Goal: Task Accomplishment & Management: Use online tool/utility

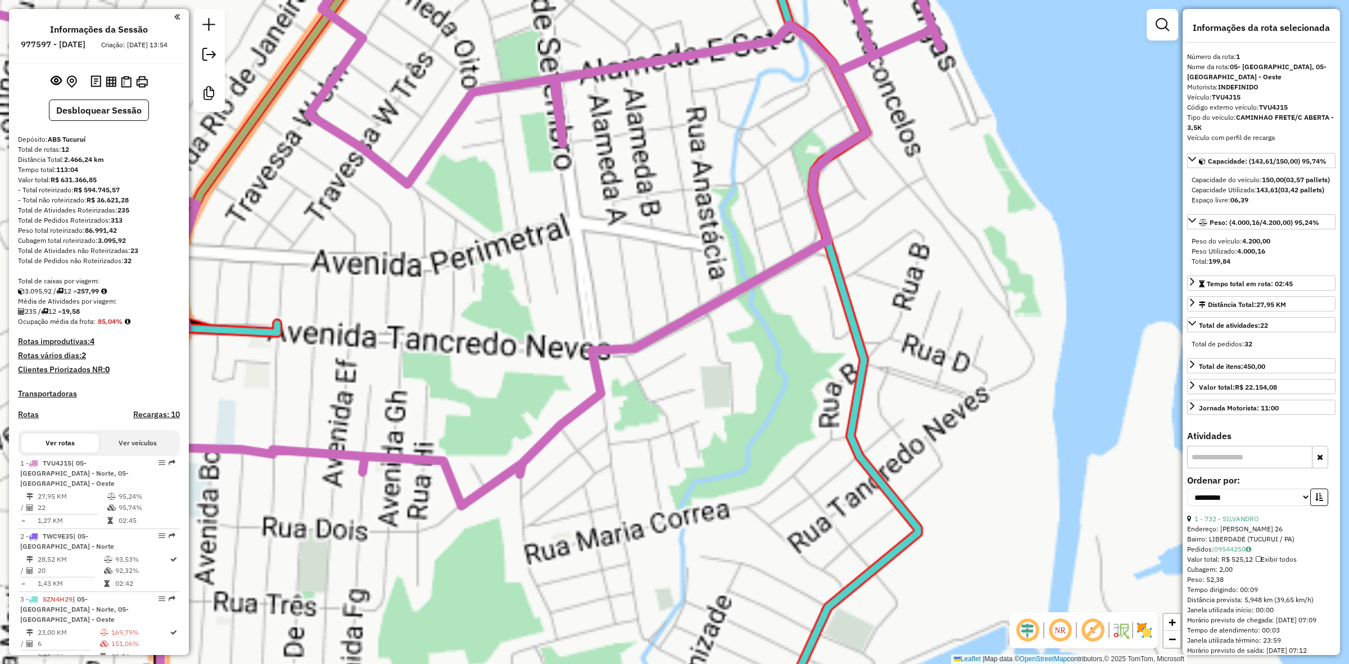
select select "**********"
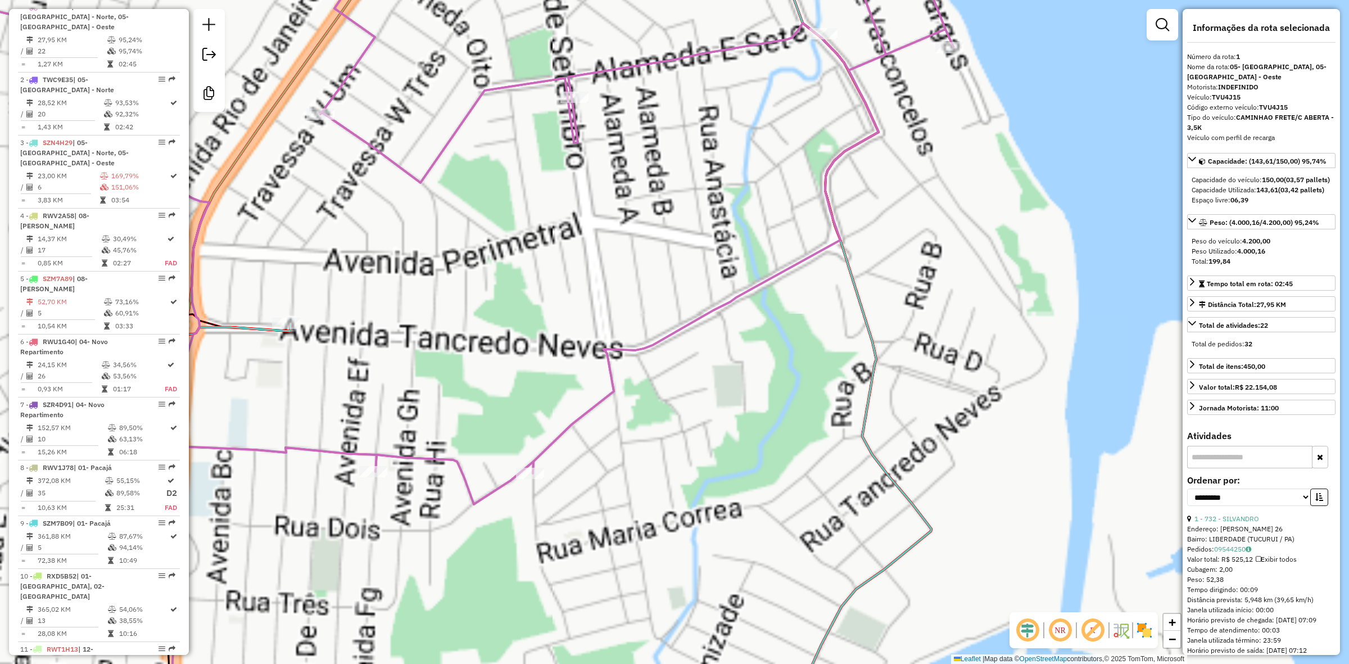
drag, startPoint x: 405, startPoint y: 503, endPoint x: 284, endPoint y: 287, distance: 248.2
click at [495, 487] on div "Rota 1 - Placa TVU4J15 1331 - BAR DO FOGOIA Rota 1 - Placa TVU4J15 8983 - COM 2…" at bounding box center [674, 332] width 1349 height 664
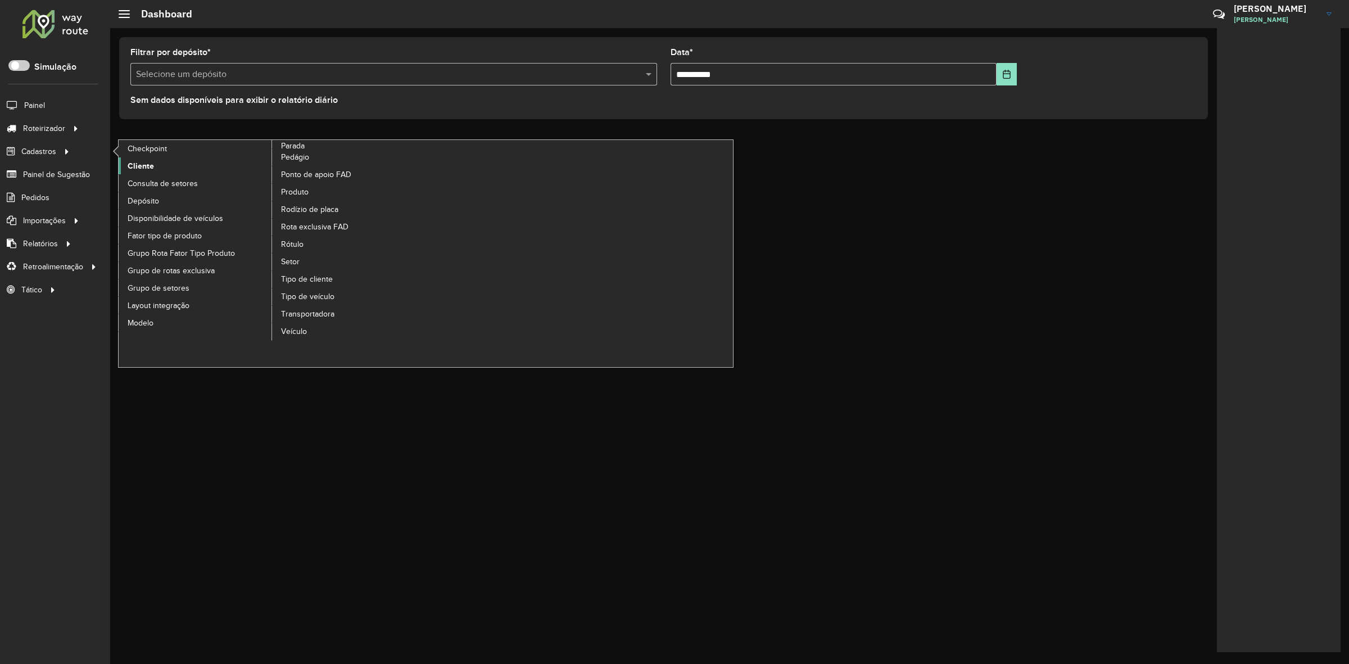
click at [150, 168] on span "Cliente" at bounding box center [141, 166] width 26 height 12
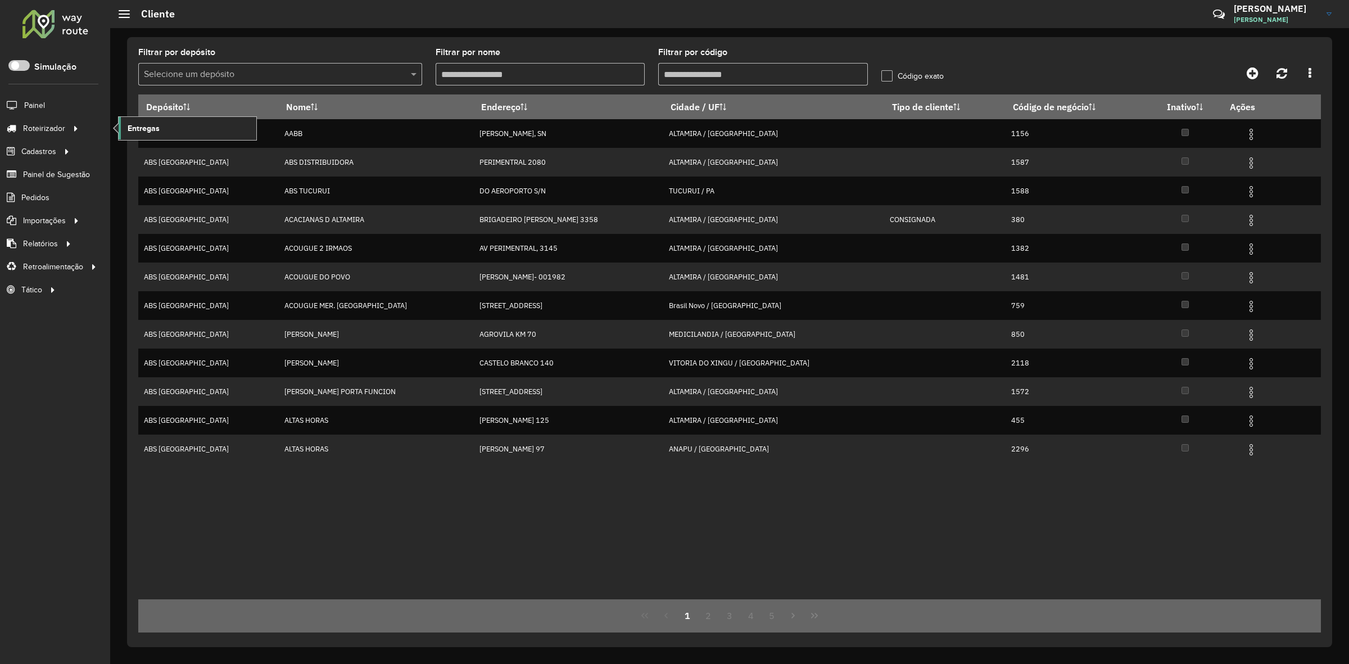
click at [128, 132] on link "Entregas" at bounding box center [188, 128] width 138 height 22
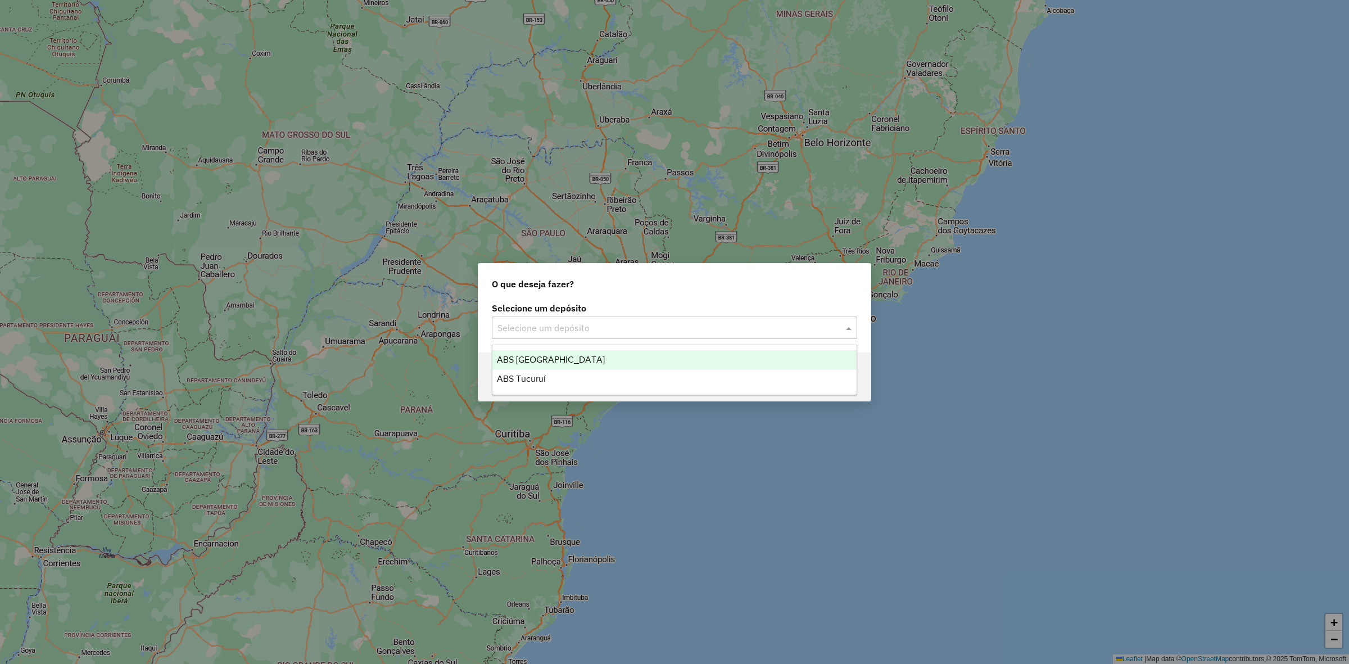
click at [765, 333] on input "text" at bounding box center [664, 328] width 332 height 13
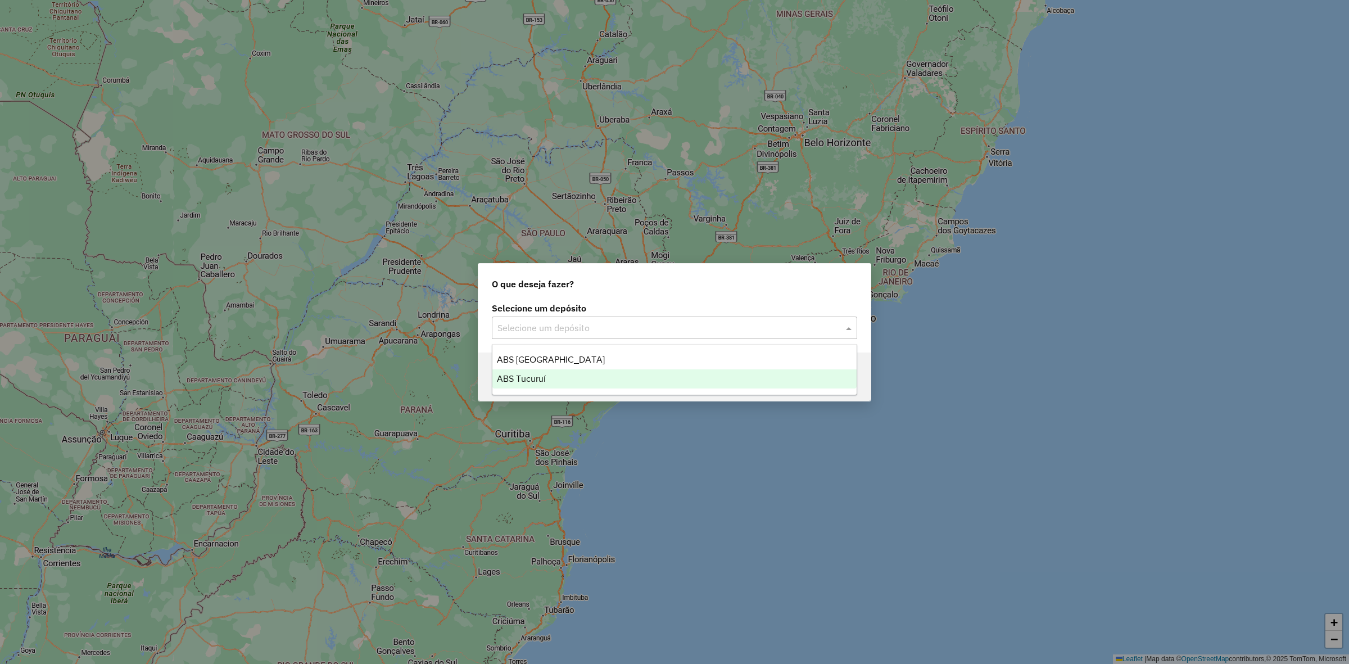
click at [639, 382] on div "ABS Tucuruí" at bounding box center [675, 378] width 364 height 19
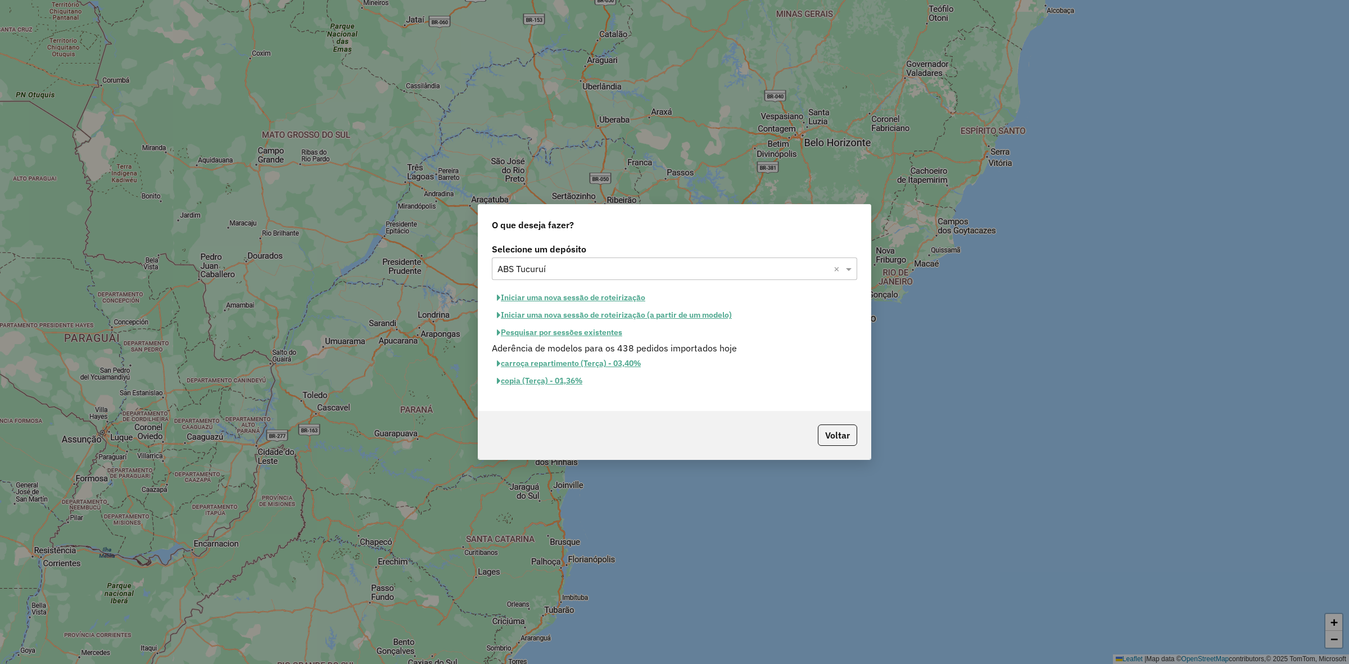
click at [597, 296] on button "Iniciar uma nova sessão de roteirização" at bounding box center [571, 297] width 159 height 17
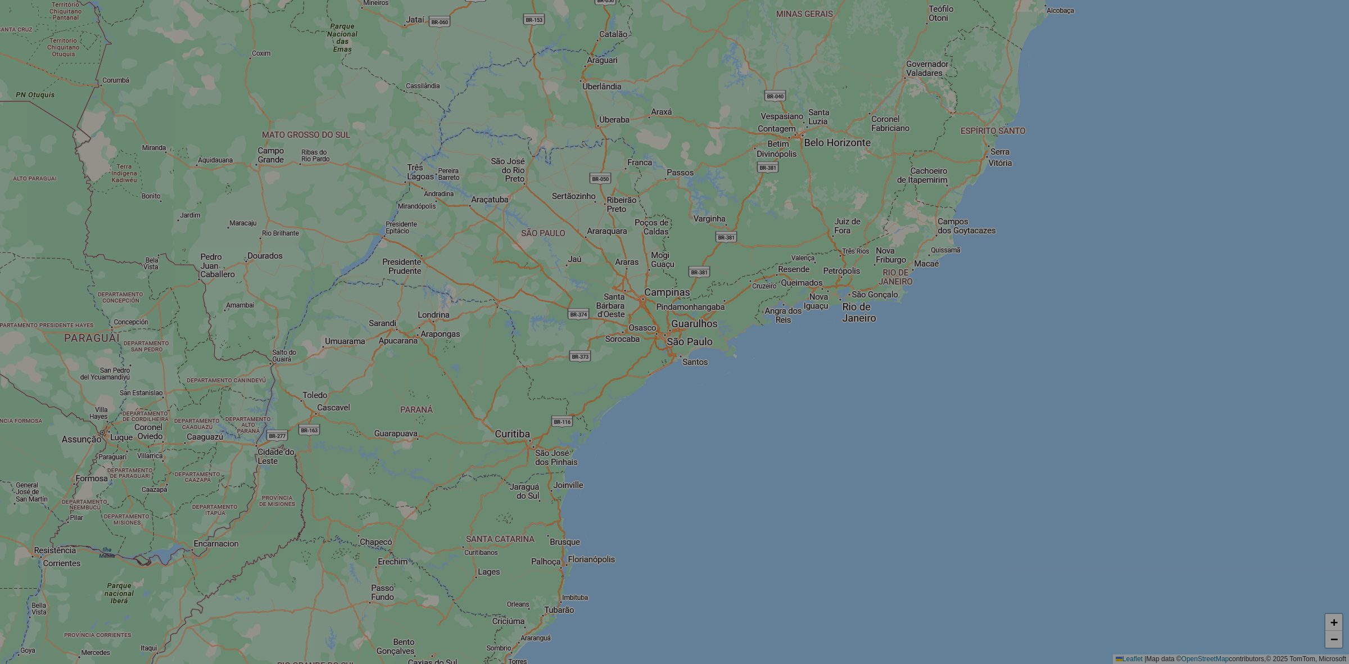
select select "*"
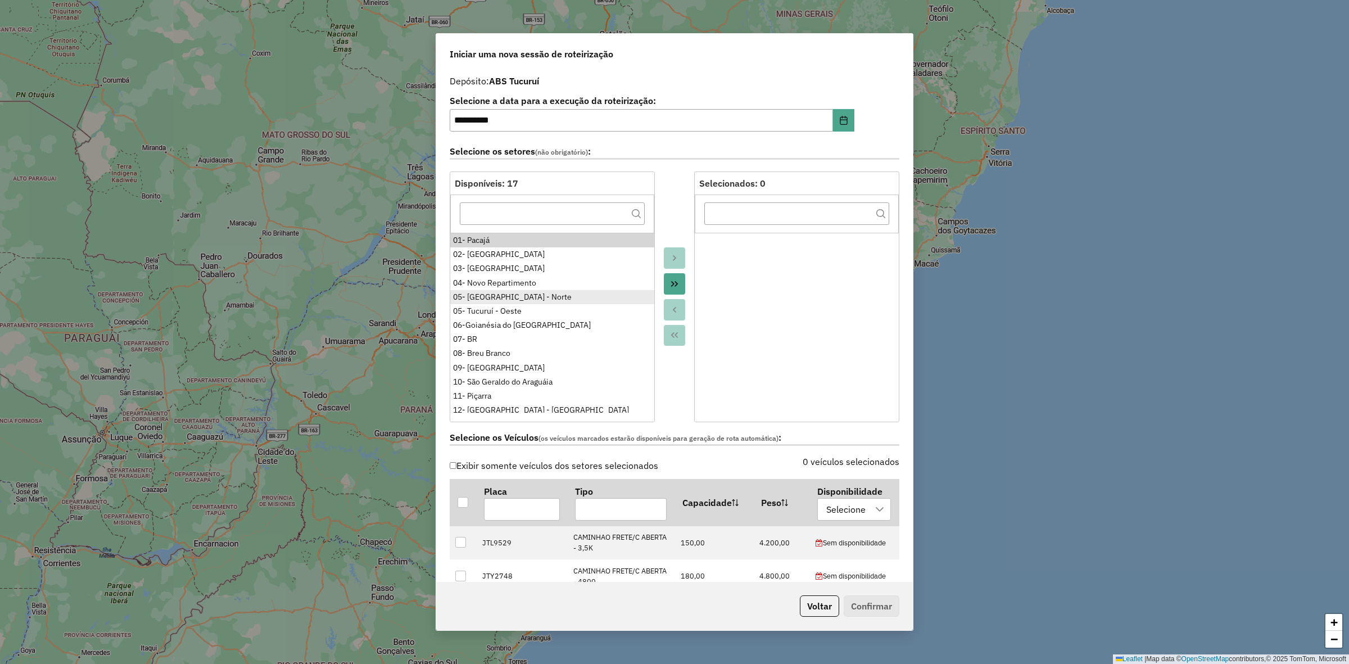
click at [534, 296] on div "05- Tucuruí - Norte" at bounding box center [552, 297] width 198 height 12
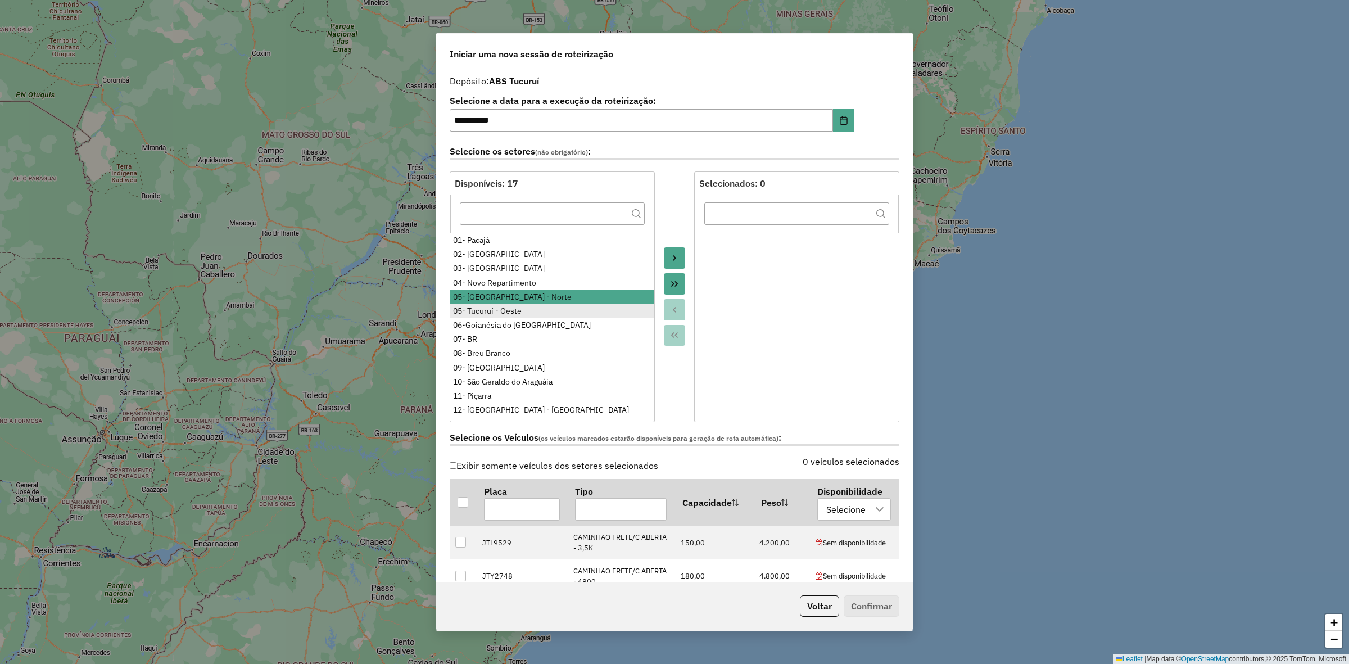
click at [524, 309] on div "05- Tucuruí - Oeste" at bounding box center [552, 311] width 198 height 12
click at [524, 322] on div "06-Goianésia do Pará" at bounding box center [552, 325] width 198 height 12
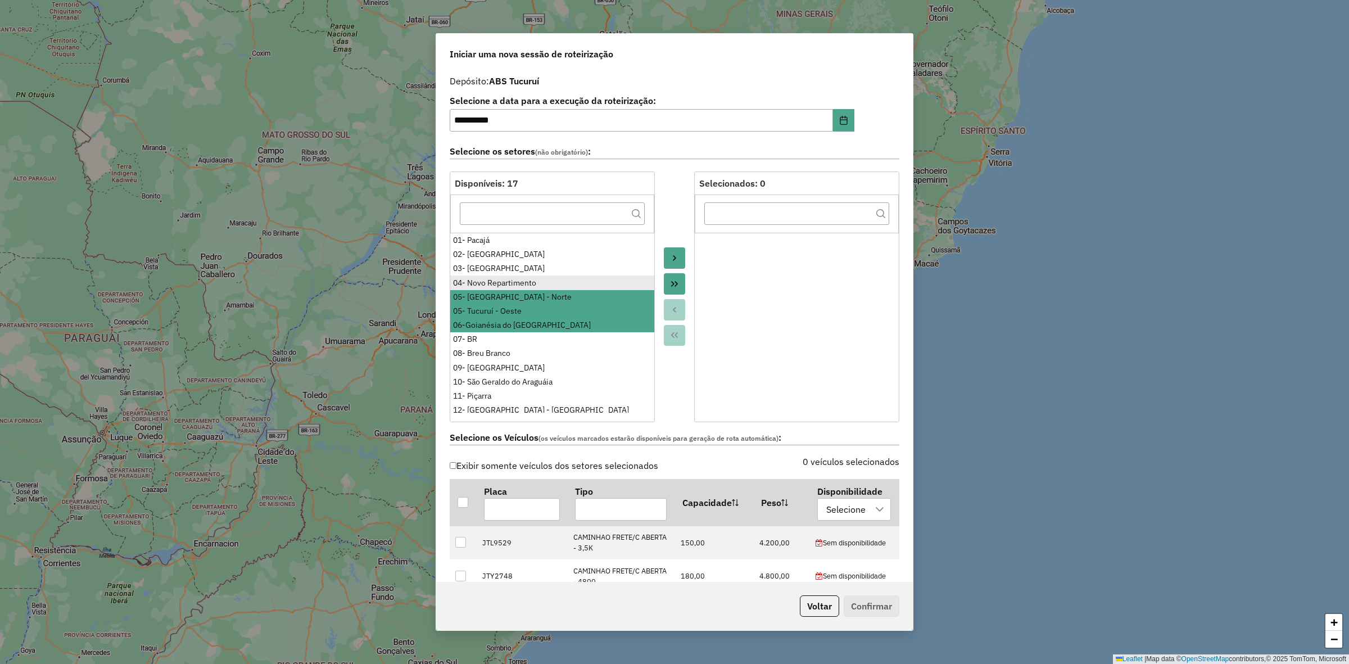
click at [523, 285] on div "04- Novo Repartimento" at bounding box center [552, 283] width 198 height 12
click at [535, 352] on div "08- Breu Branco" at bounding box center [552, 353] width 198 height 12
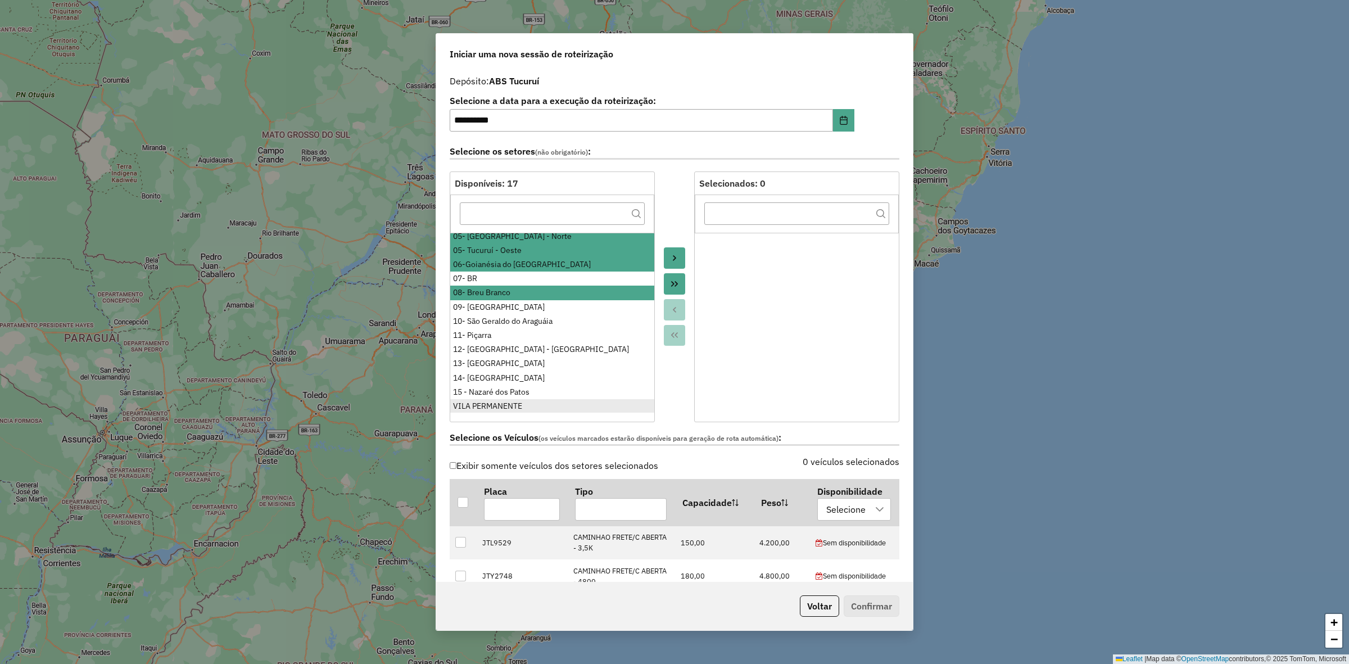
click at [530, 403] on div "VILA PERMANENTE" at bounding box center [552, 406] width 198 height 12
click at [673, 257] on icon "Move to Target" at bounding box center [674, 258] width 3 height 6
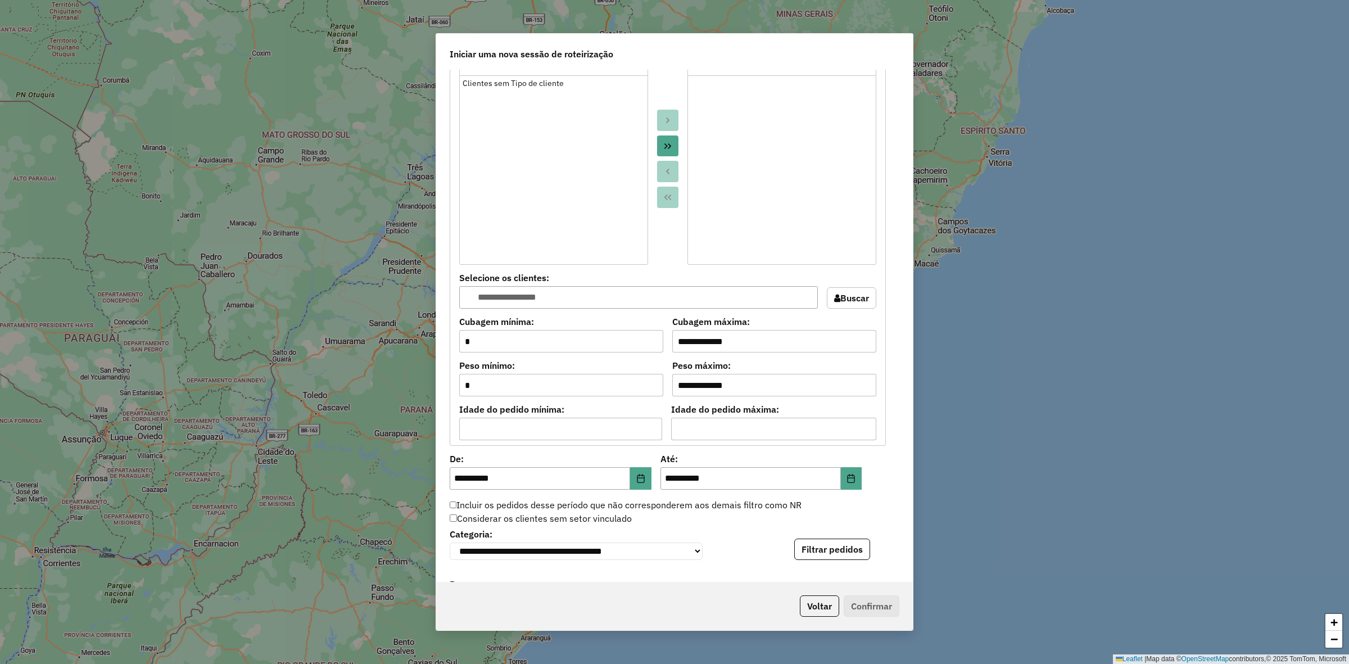
scroll to position [843, 0]
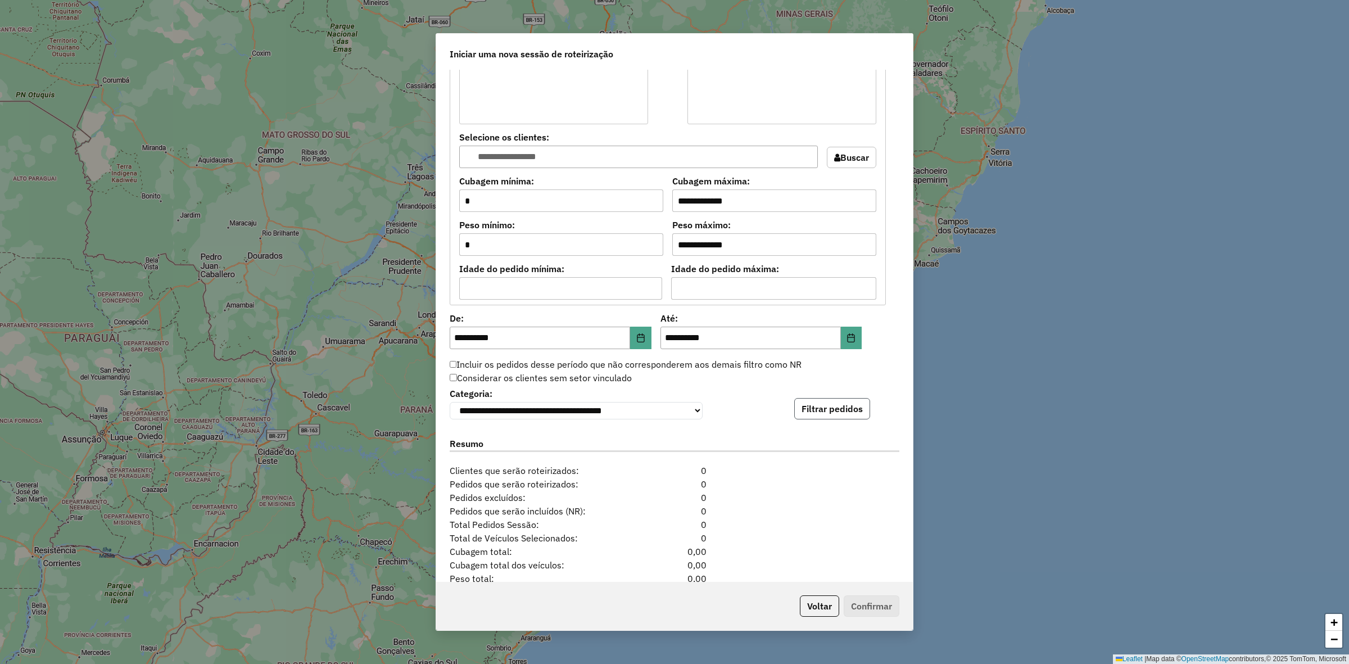
click at [837, 419] on button "Filtrar pedidos" at bounding box center [833, 408] width 76 height 21
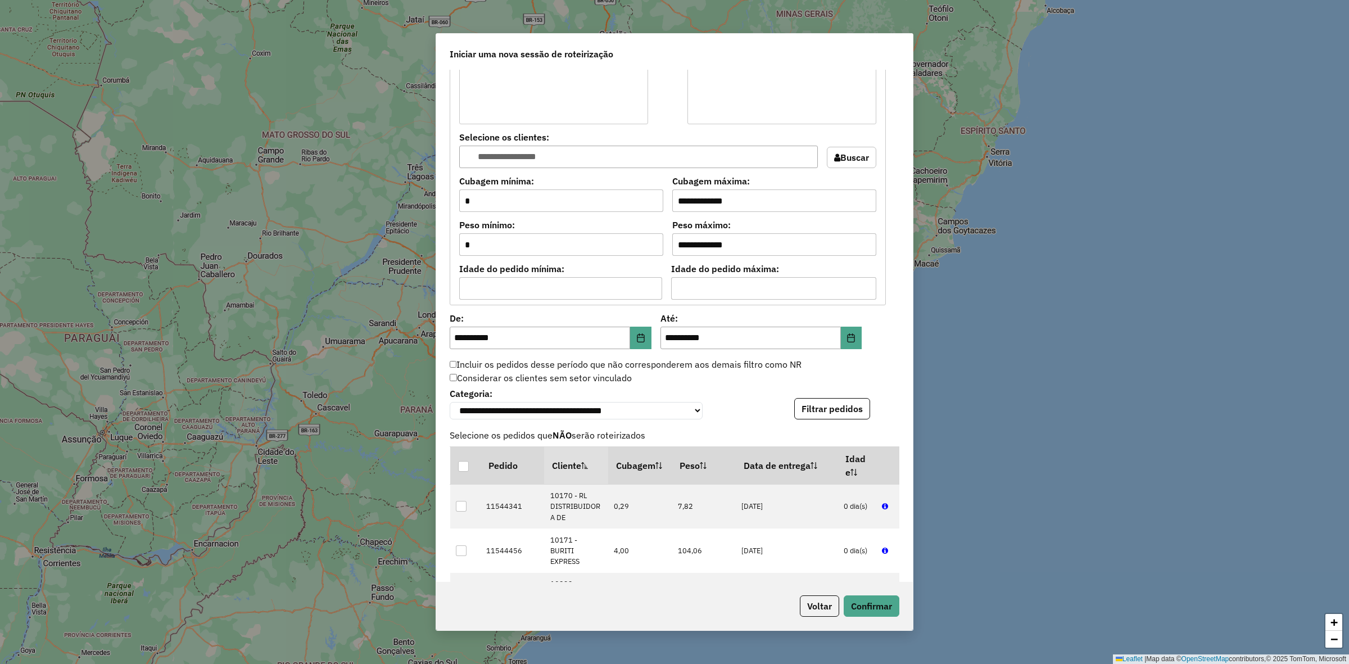
scroll to position [1147, 0]
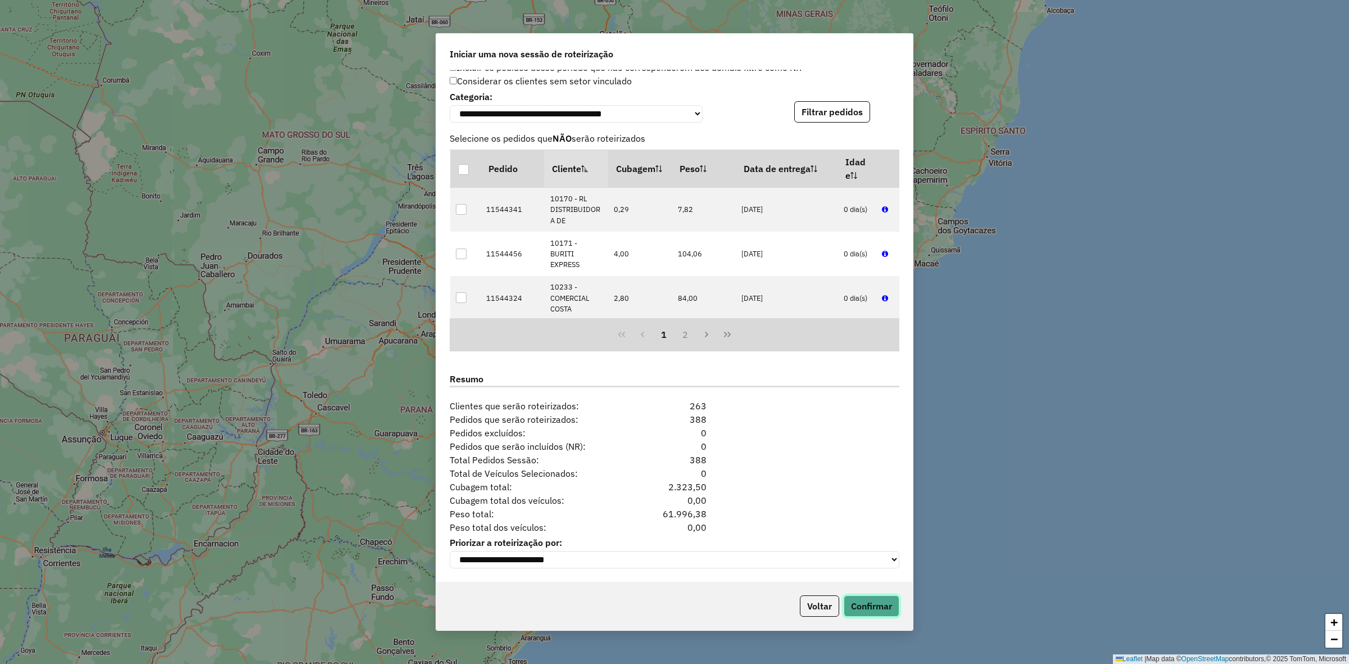
click at [880, 596] on button "Confirmar" at bounding box center [872, 605] width 56 height 21
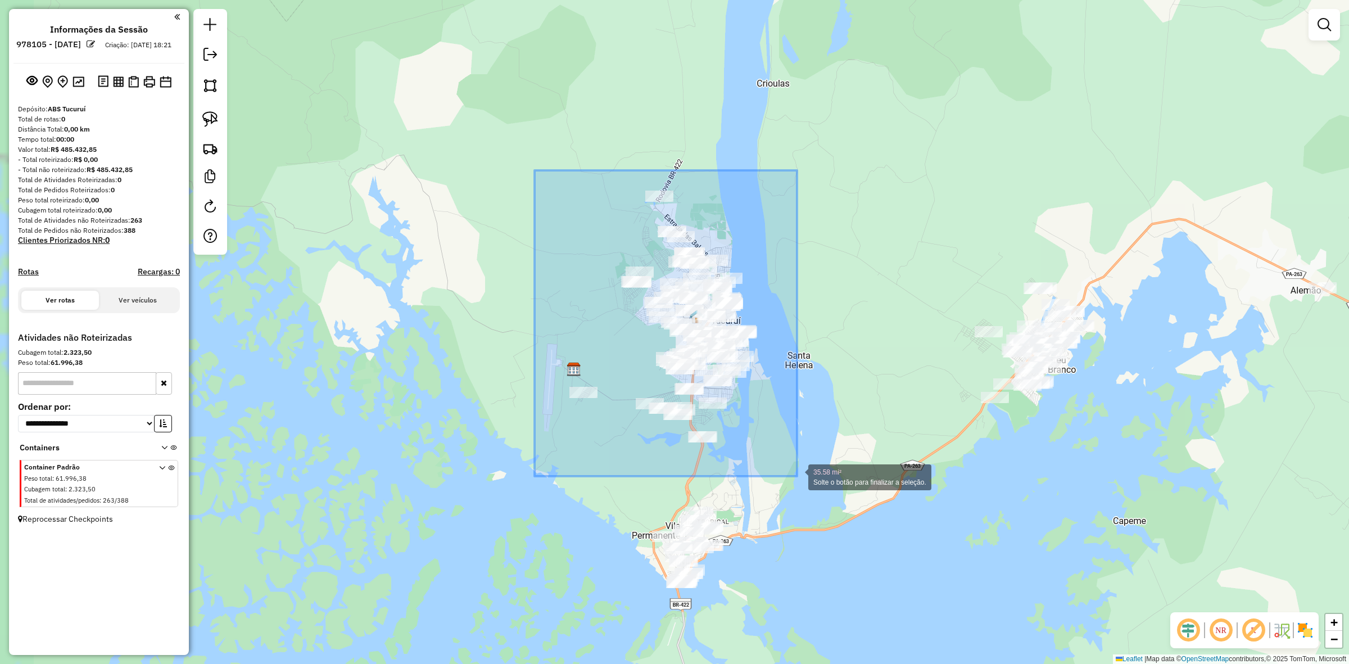
drag, startPoint x: 541, startPoint y: 189, endPoint x: 797, endPoint y: 476, distance: 384.3
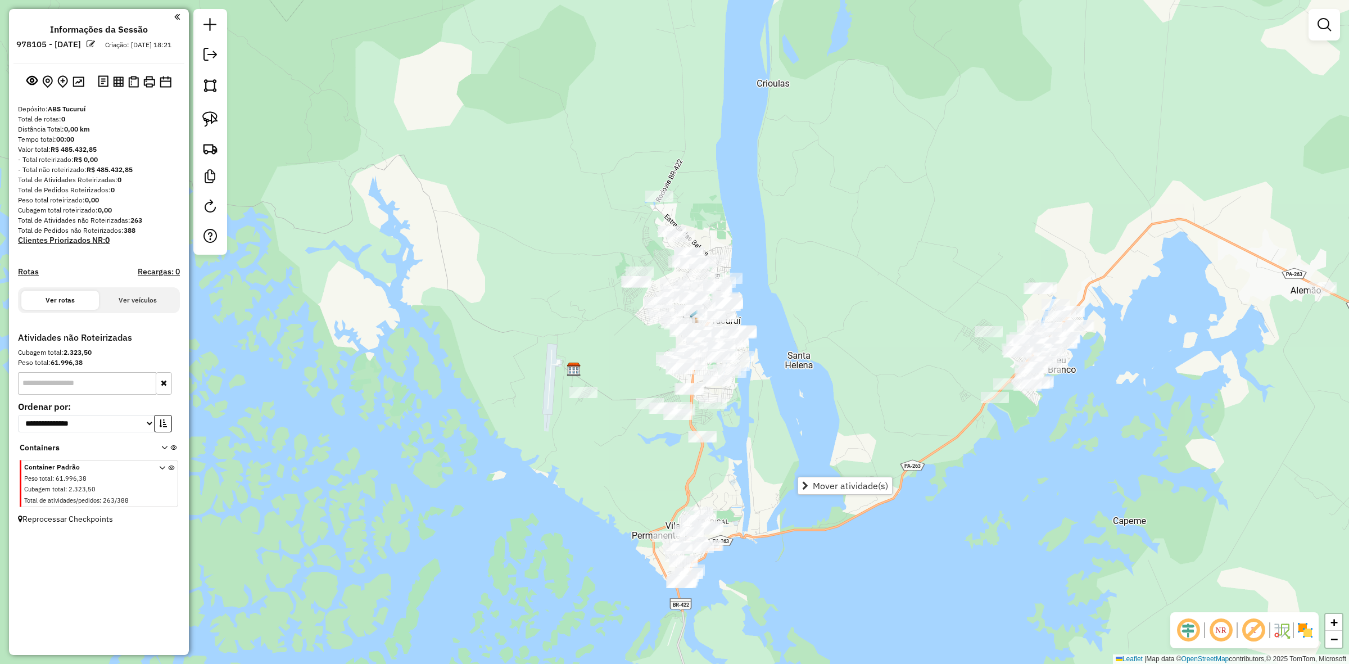
drag, startPoint x: 643, startPoint y: 337, endPoint x: 647, endPoint y: 415, distance: 77.7
click at [643, 340] on div "Janela de atendimento Grade de atendimento Capacidade Transportadoras Veículos …" at bounding box center [674, 332] width 1349 height 664
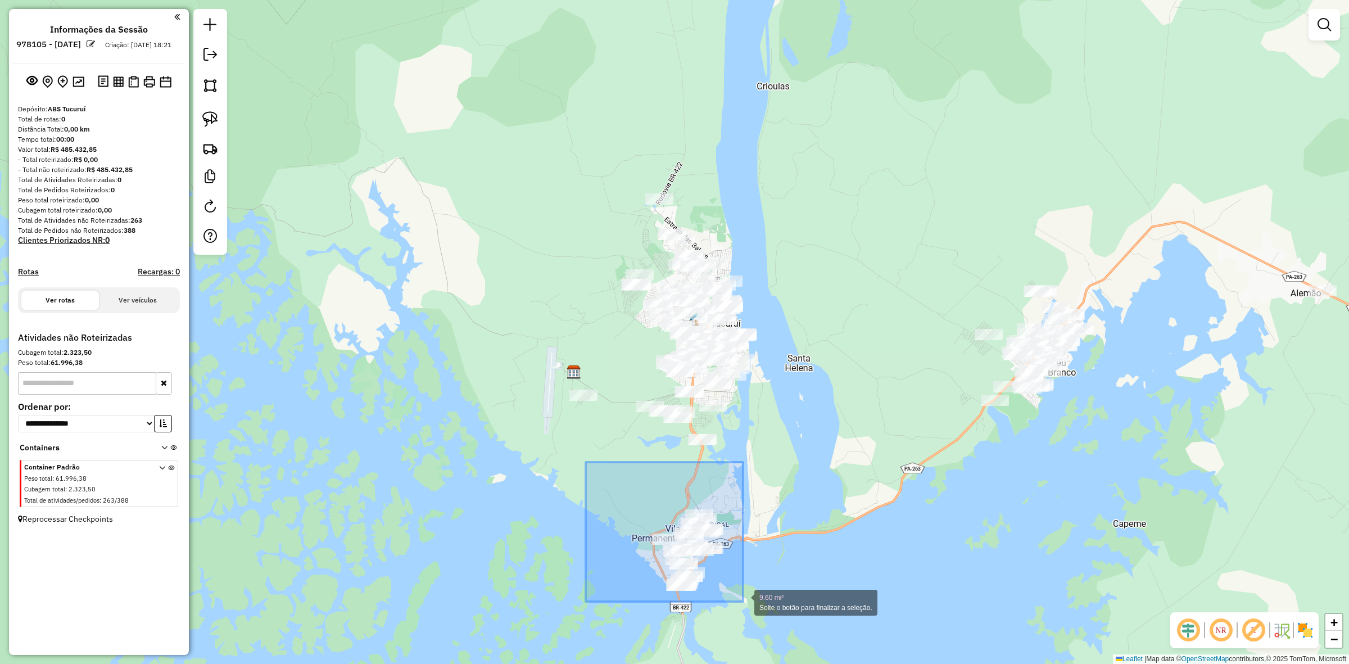
drag, startPoint x: 586, startPoint y: 462, endPoint x: 743, endPoint y: 602, distance: 210.3
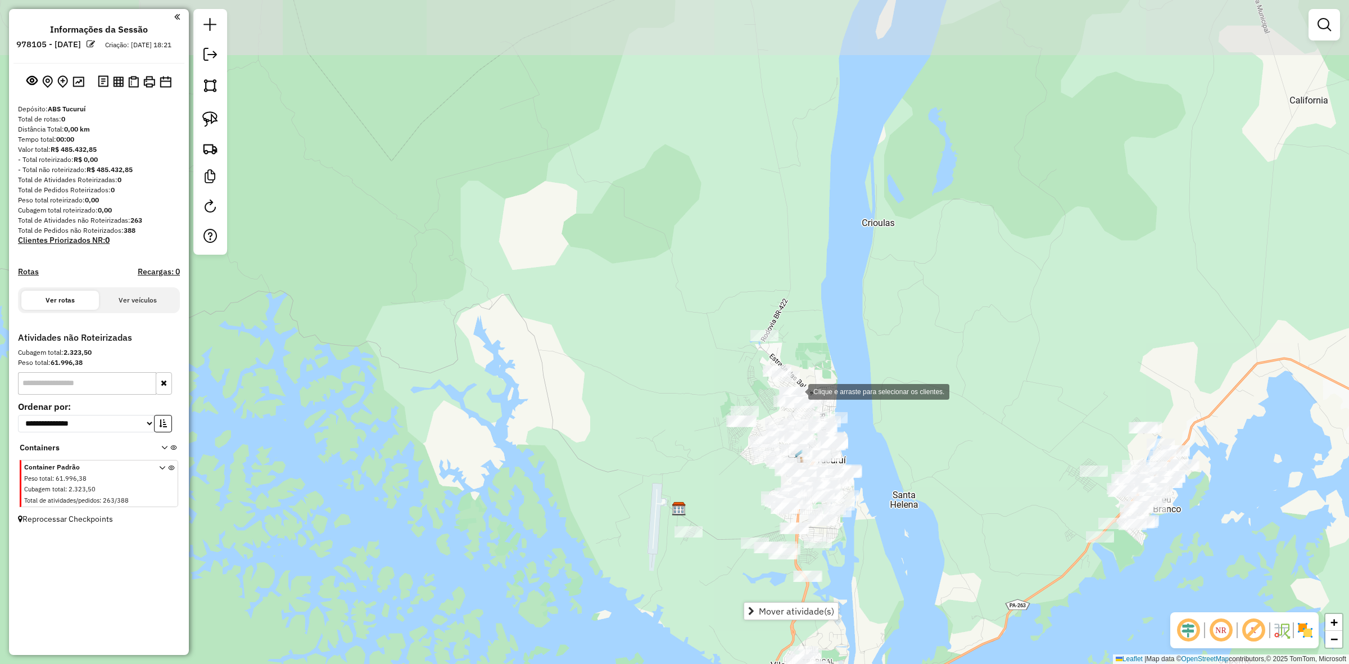
drag, startPoint x: 487, startPoint y: 82, endPoint x: 813, endPoint y: 357, distance: 426.9
click at [793, 385] on div "Clique e arraste para selecionar os clientes. Janela de atendimento Grade de at…" at bounding box center [674, 332] width 1349 height 664
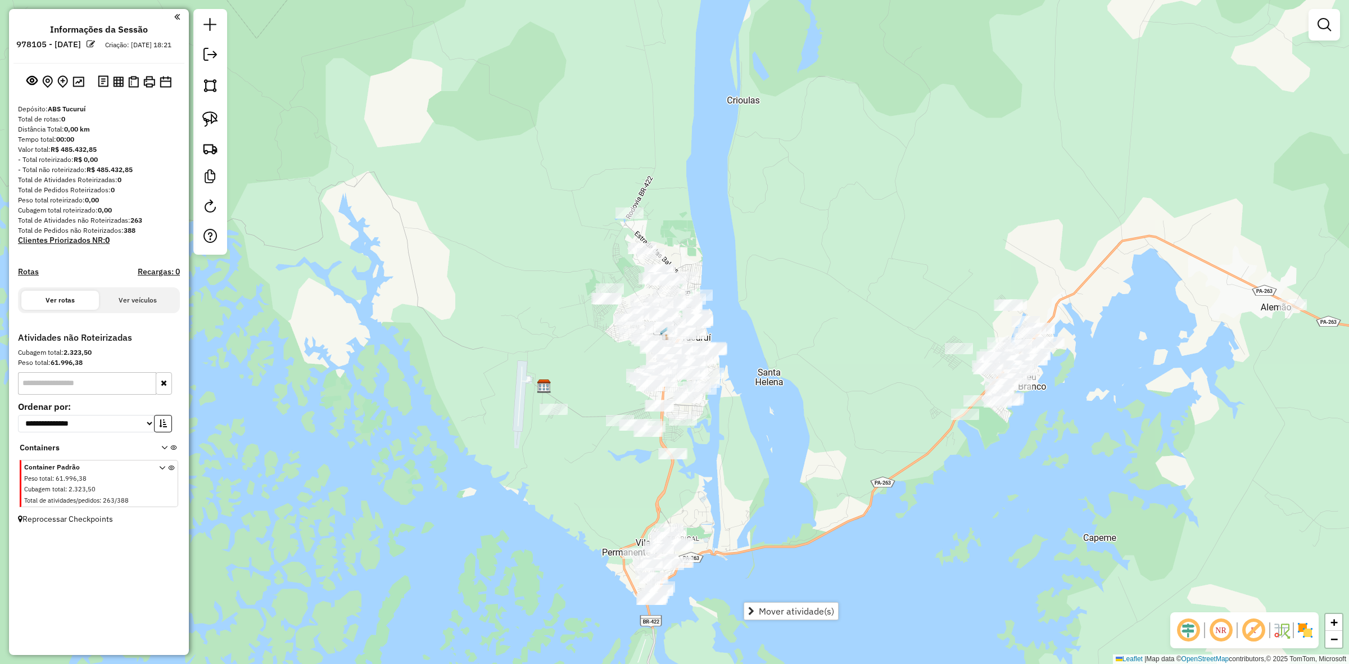
drag, startPoint x: 815, startPoint y: 357, endPoint x: 660, endPoint y: 183, distance: 233.8
click at [654, 189] on div "Janela de atendimento Grade de atendimento Capacidade Transportadoras Veículos …" at bounding box center [674, 332] width 1349 height 664
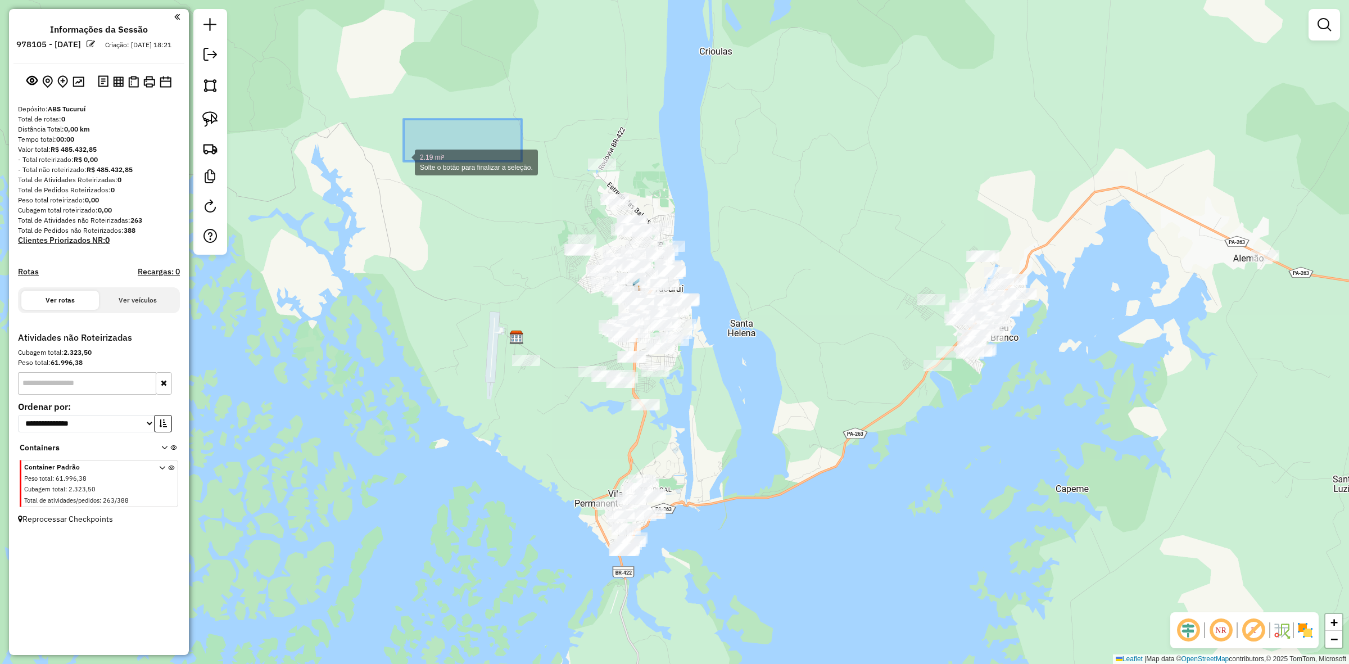
drag, startPoint x: 522, startPoint y: 119, endPoint x: 400, endPoint y: 137, distance: 123.3
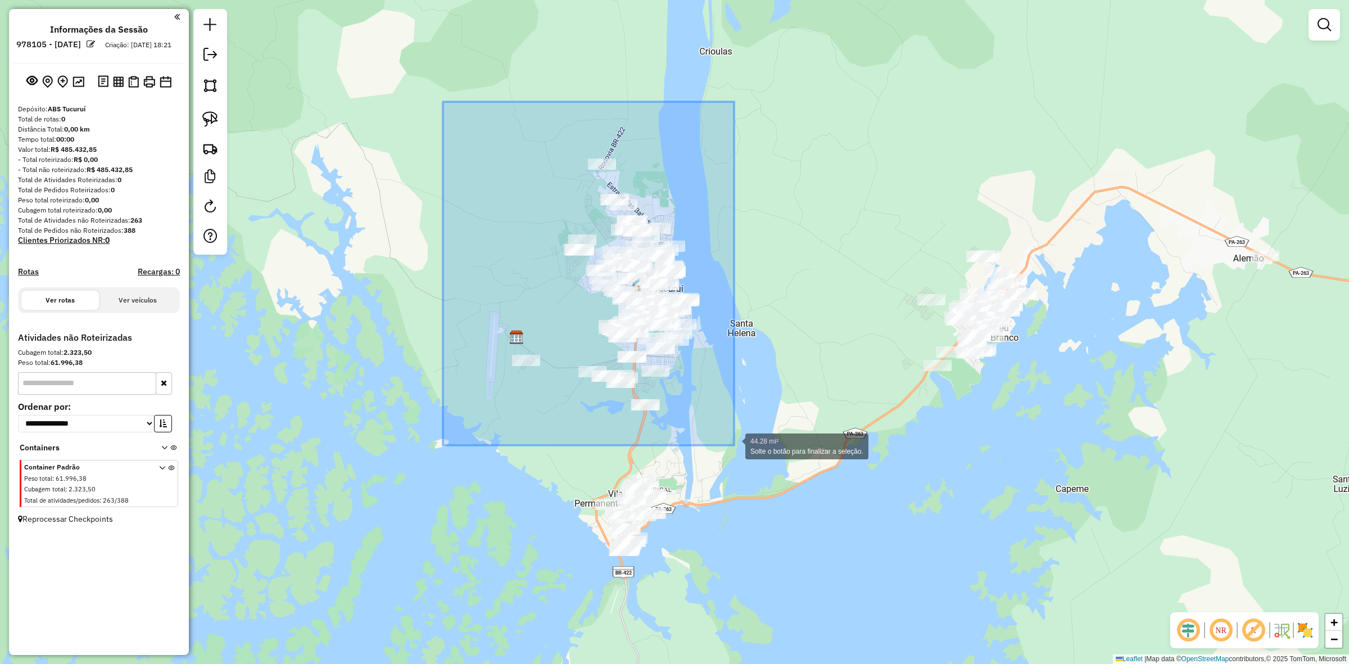
drag, startPoint x: 445, startPoint y: 120, endPoint x: 734, endPoint y: 445, distance: 435.3
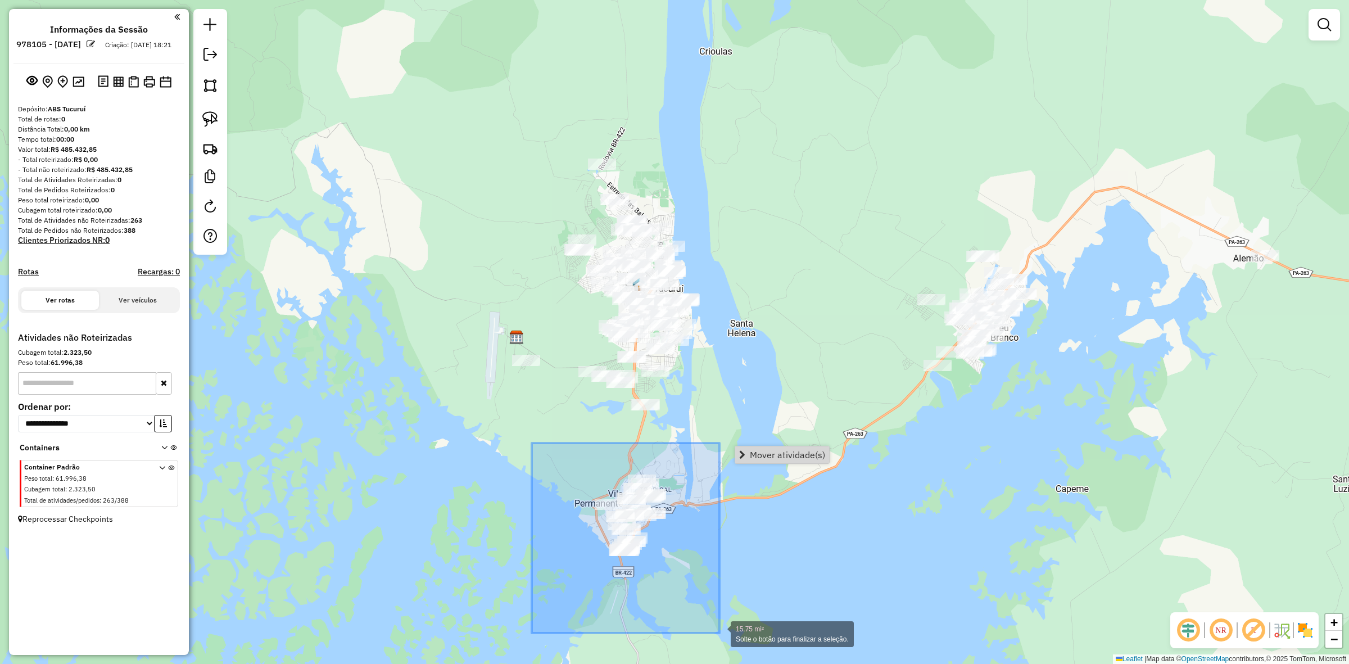
drag, startPoint x: 579, startPoint y: 499, endPoint x: 720, endPoint y: 633, distance: 194.5
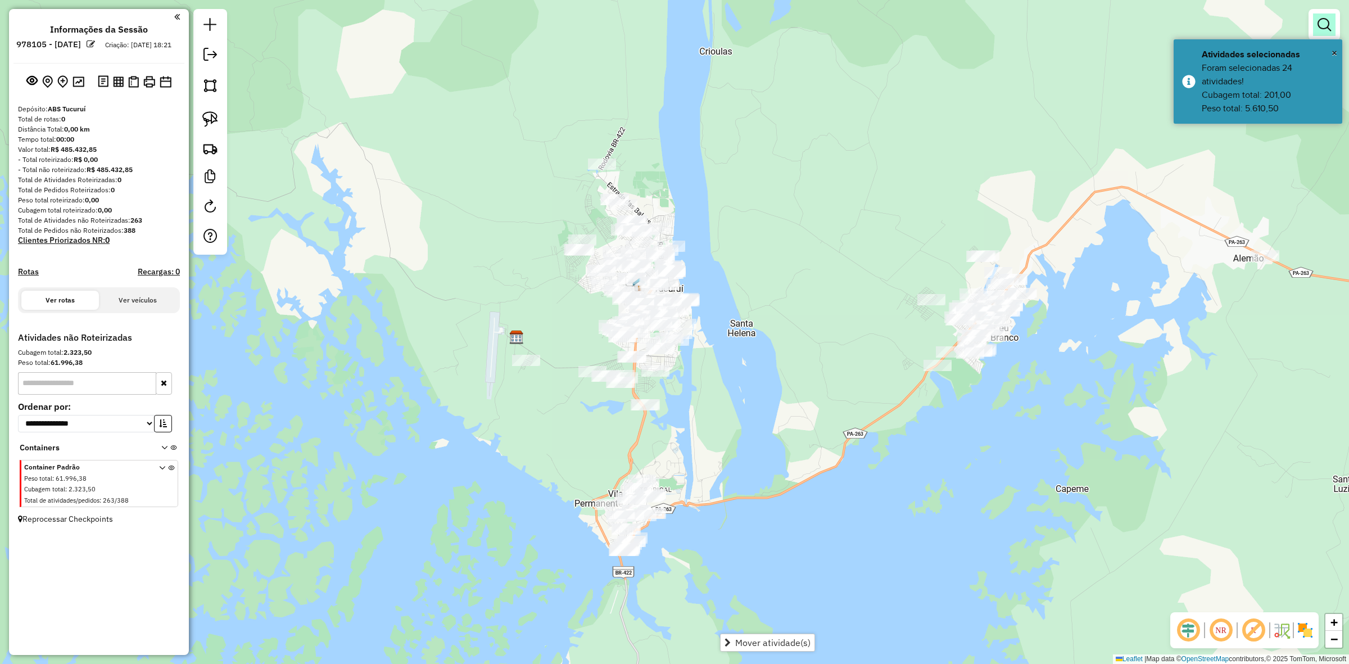
click at [1325, 15] on link at bounding box center [1325, 24] width 22 height 22
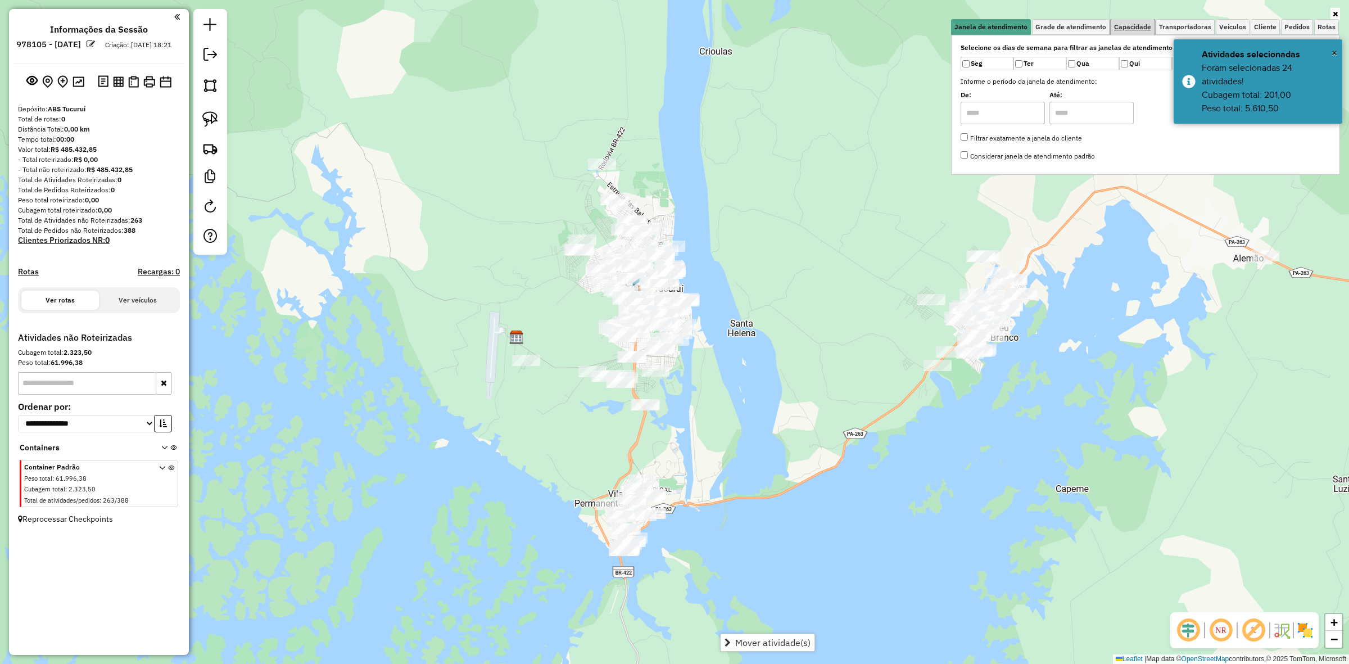
click at [1135, 19] on link "Capacidade" at bounding box center [1133, 27] width 44 height 16
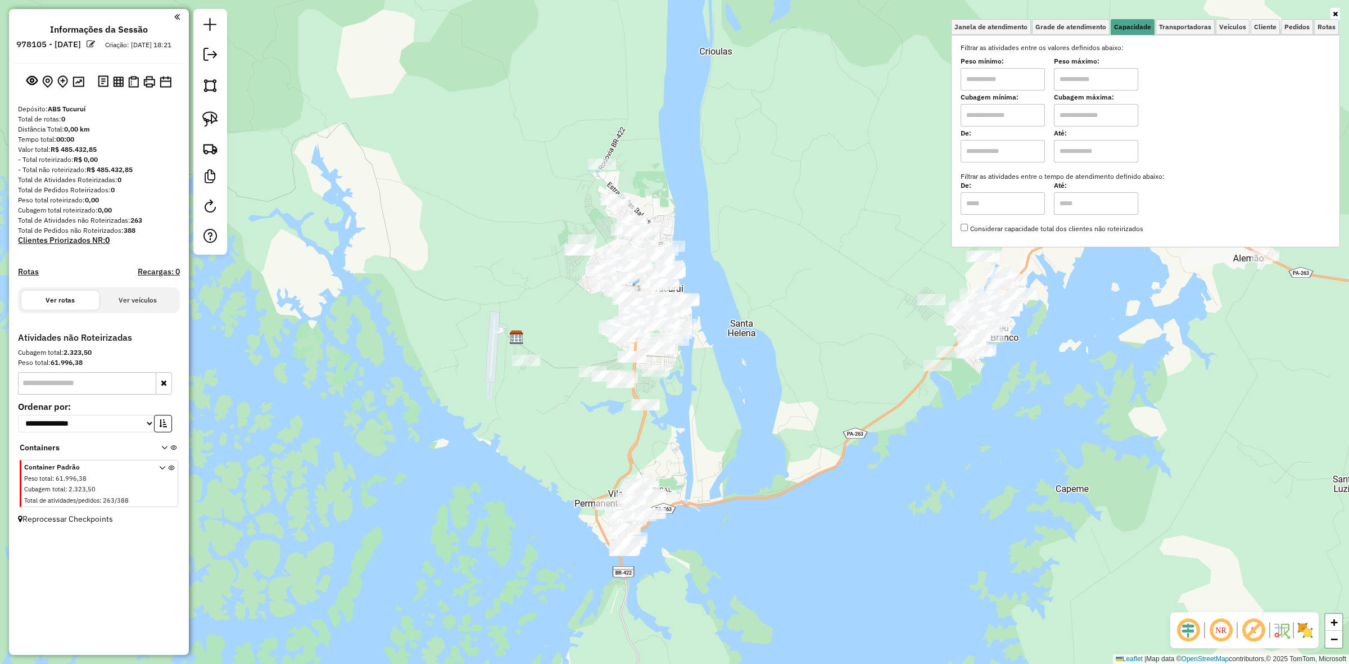
click at [1011, 85] on input "text" at bounding box center [1003, 79] width 84 height 22
type input "****"
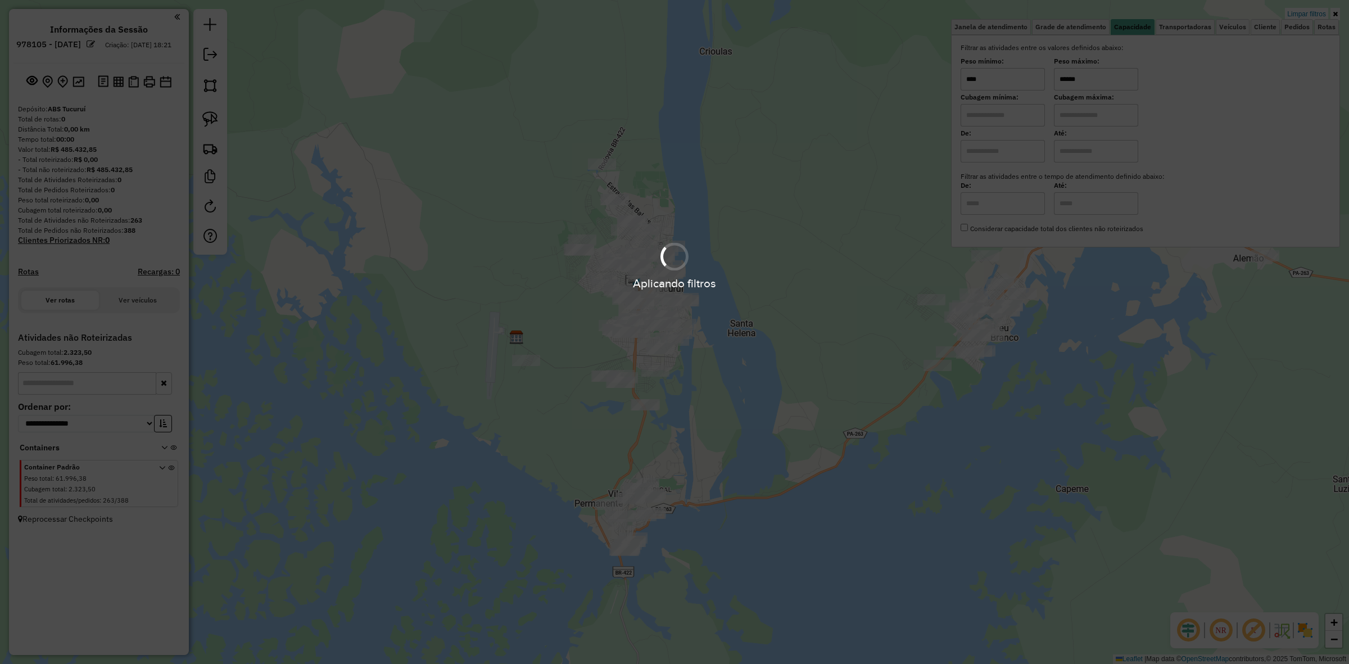
type input "******"
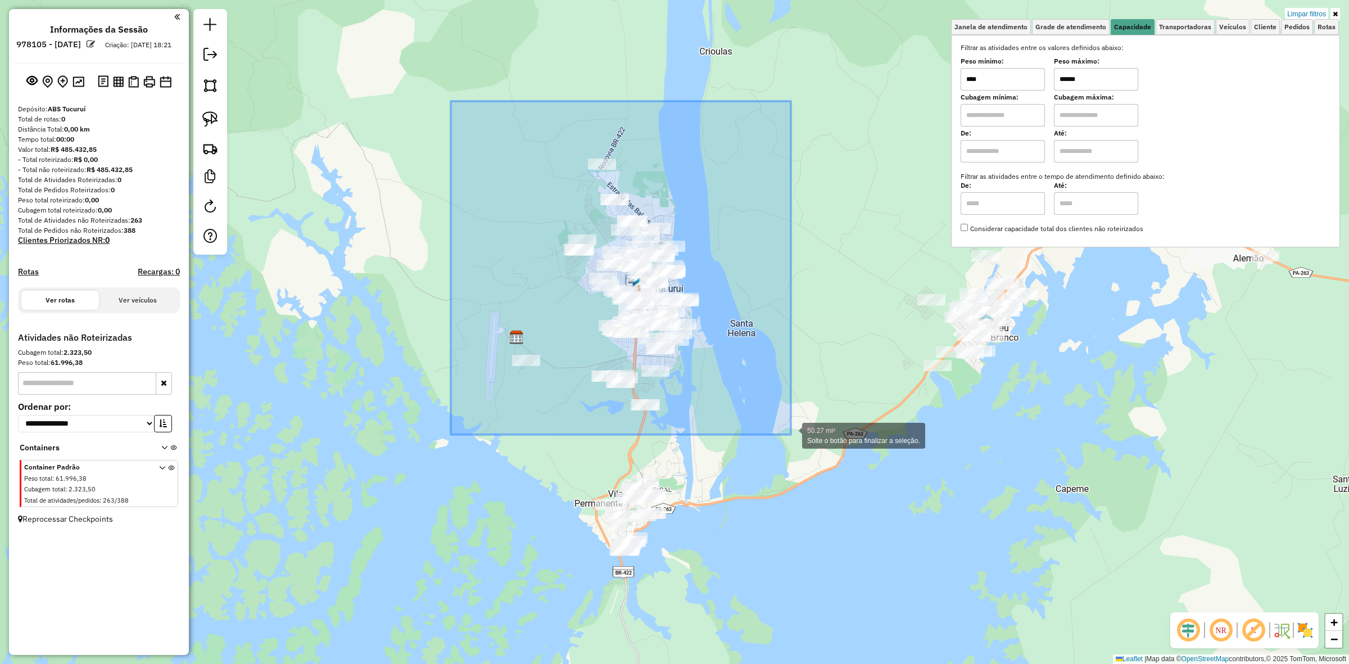
drag, startPoint x: 451, startPoint y: 101, endPoint x: 791, endPoint y: 435, distance: 476.3
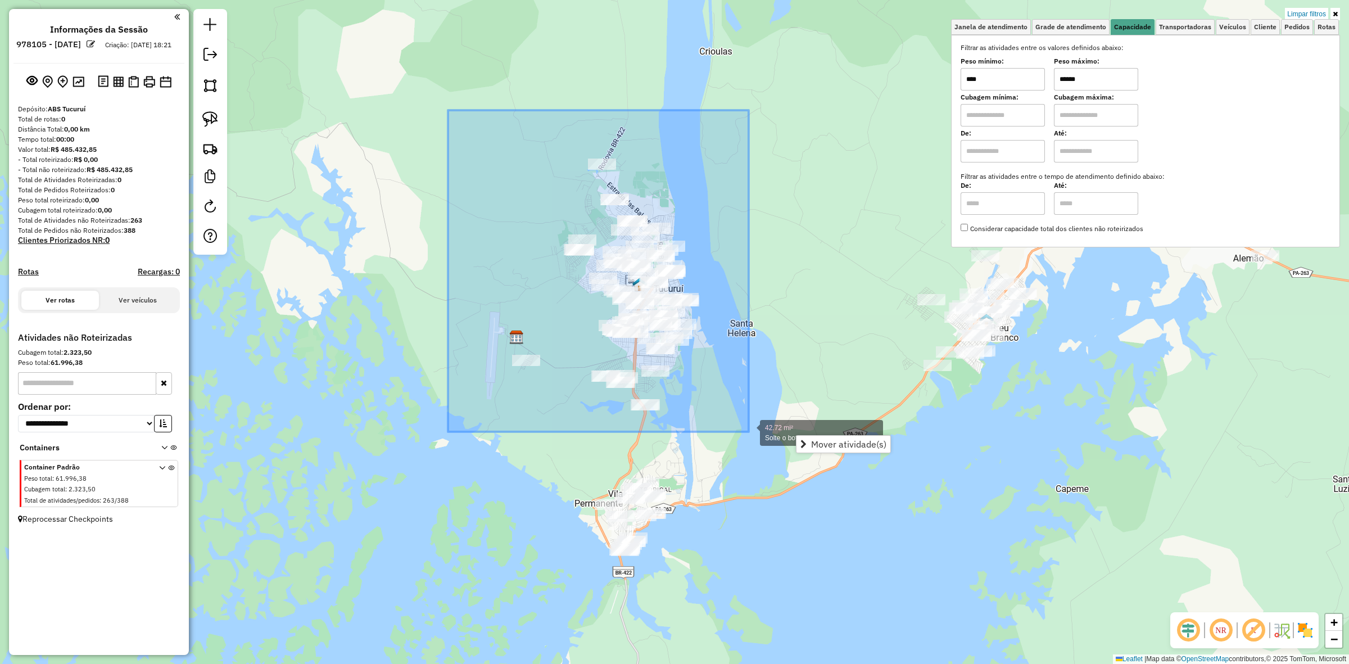
drag, startPoint x: 448, startPoint y: 153, endPoint x: 753, endPoint y: 439, distance: 418.5
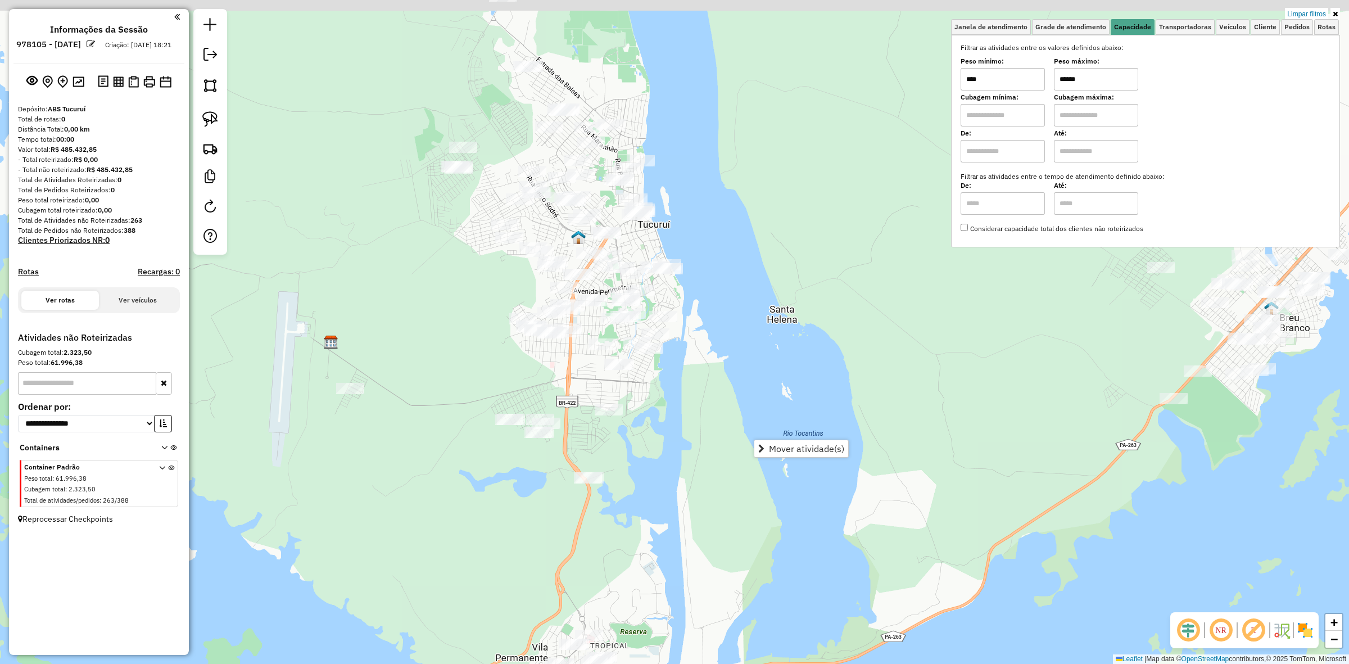
drag, startPoint x: 615, startPoint y: 316, endPoint x: 658, endPoint y: 412, distance: 105.2
click at [658, 413] on div "Limpar filtros Janela de atendimento Grade de atendimento Capacidade Transporta…" at bounding box center [674, 332] width 1349 height 664
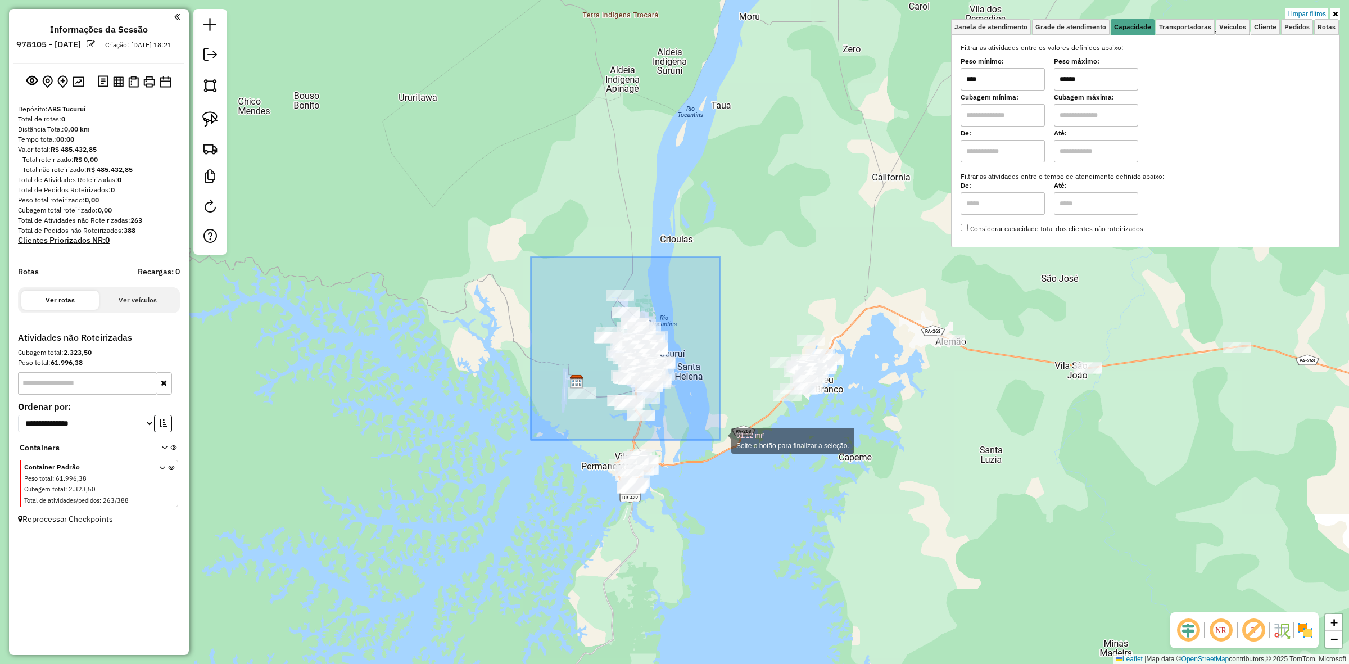
drag, startPoint x: 606, startPoint y: 400, endPoint x: 720, endPoint y: 440, distance: 121.3
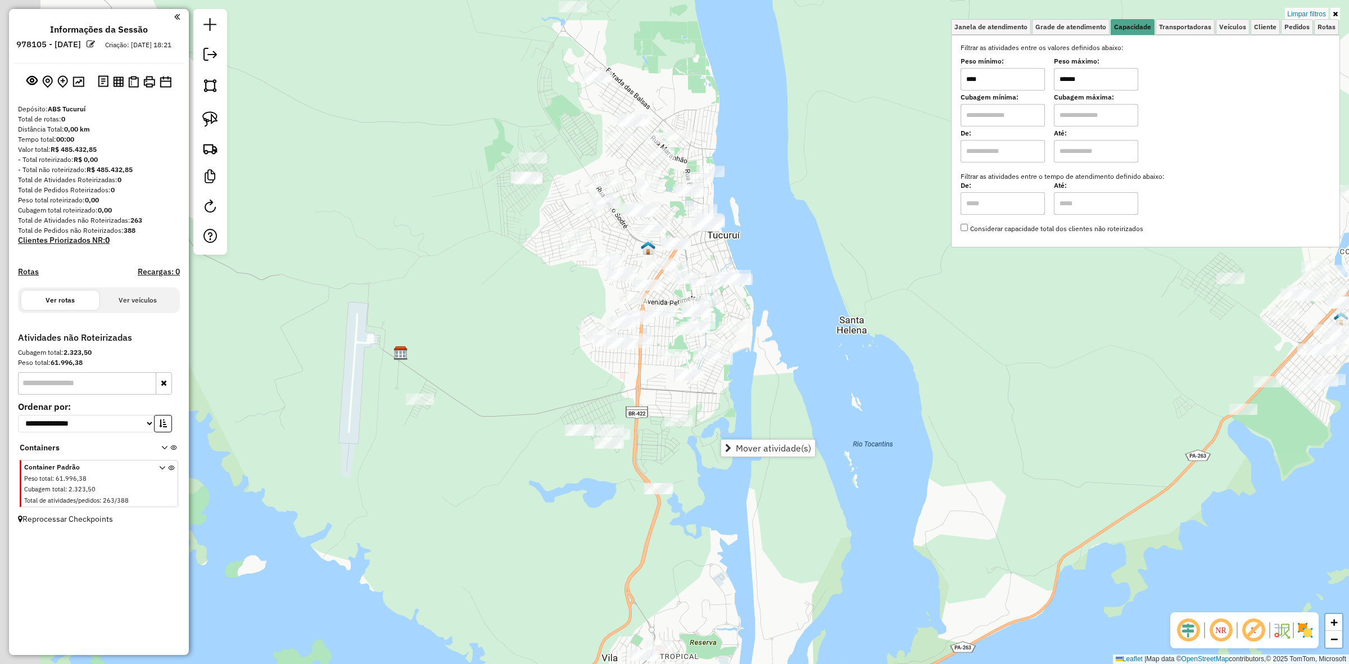
drag, startPoint x: 421, startPoint y: 324, endPoint x: 452, endPoint y: 276, distance: 57.4
click at [479, 301] on div "Limpar filtros Janela de atendimento Grade de atendimento Capacidade Transporta…" at bounding box center [674, 332] width 1349 height 664
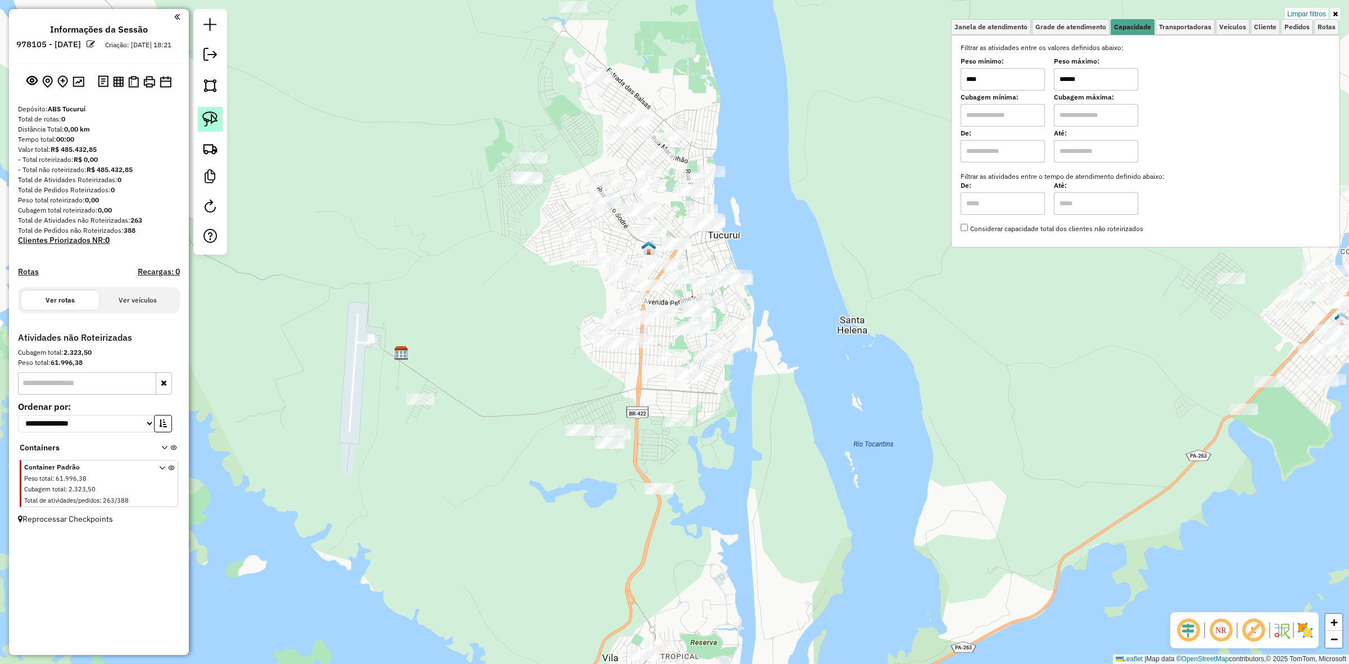
click at [223, 131] on div at bounding box center [210, 132] width 34 height 246
click at [205, 125] on img at bounding box center [210, 119] width 16 height 16
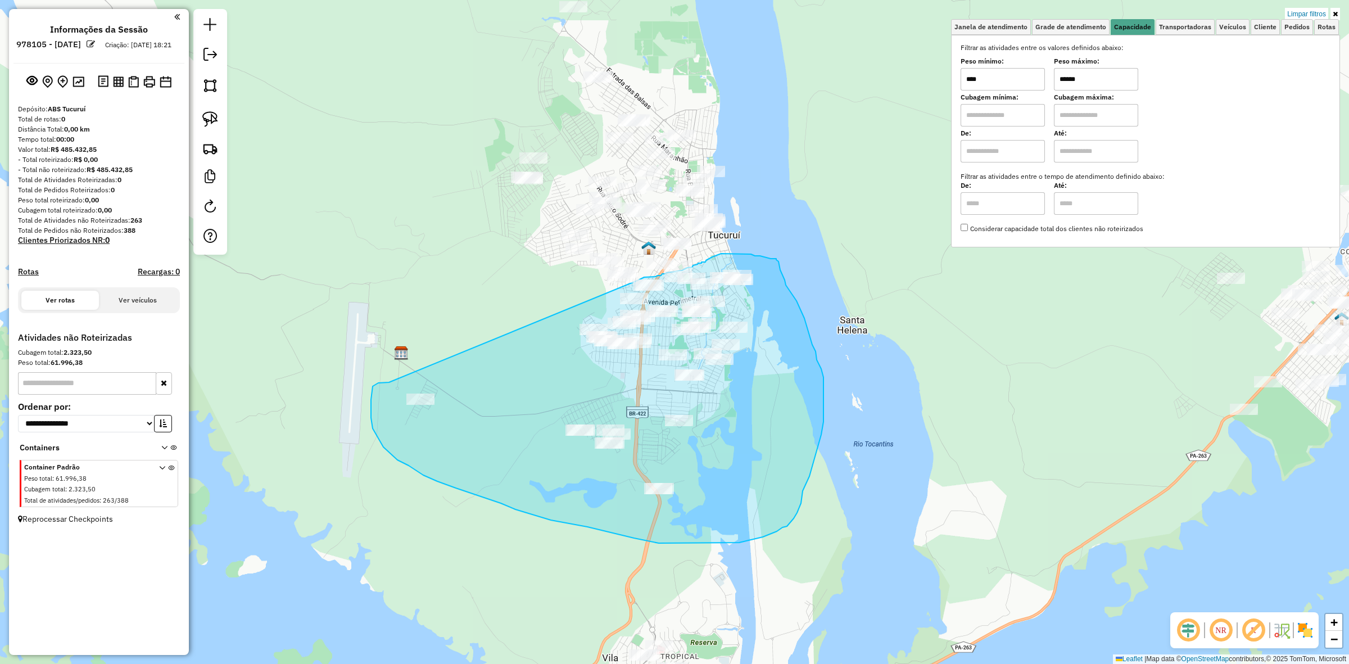
click at [639, 280] on div "Limpar filtros Janela de atendimento Grade de atendimento Capacidade Transporta…" at bounding box center [674, 332] width 1349 height 664
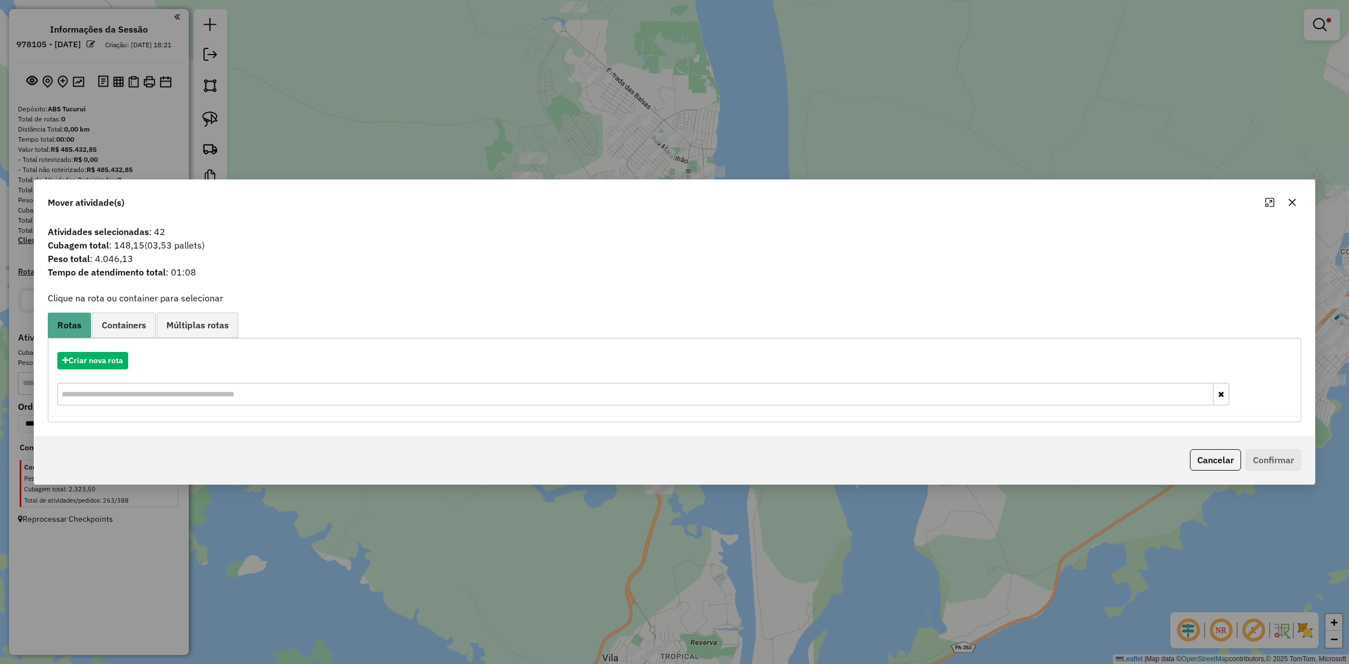
click at [96, 374] on div "Criar nova rota" at bounding box center [675, 380] width 1248 height 73
click at [98, 368] on button "Criar nova rota" at bounding box center [92, 360] width 71 height 17
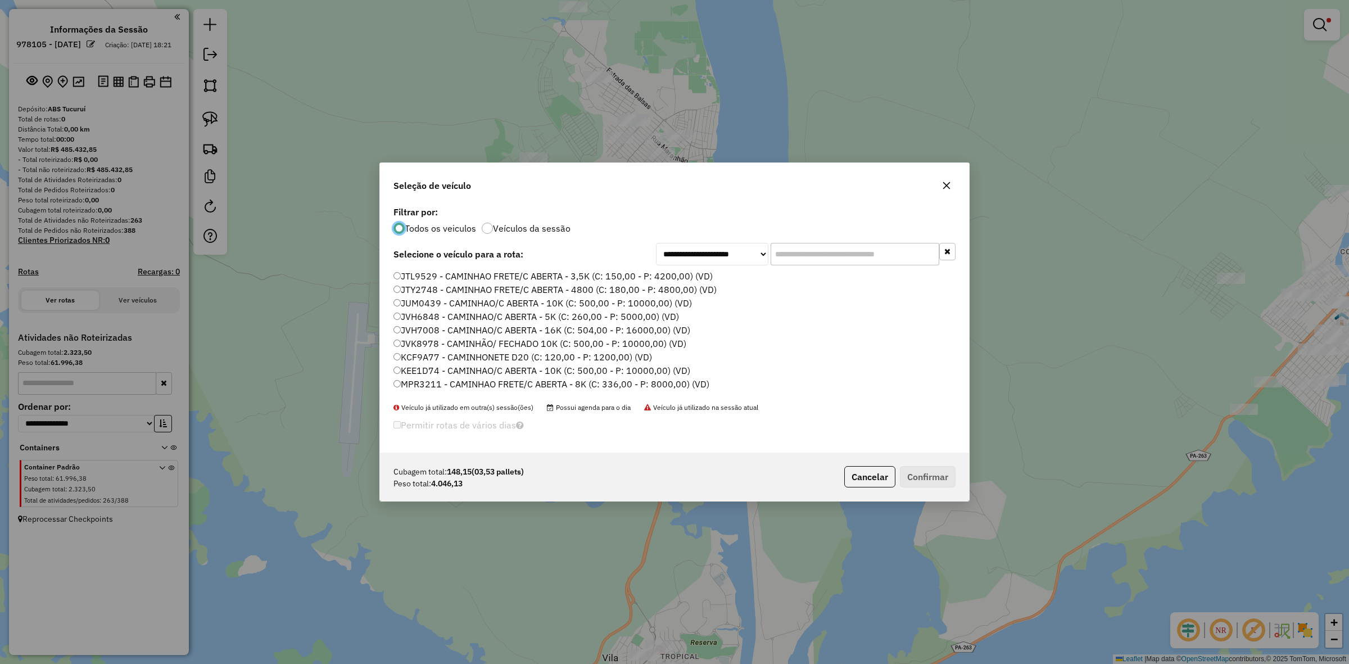
scroll to position [6, 3]
click at [811, 259] on input "text" at bounding box center [855, 254] width 169 height 22
paste input "*******"
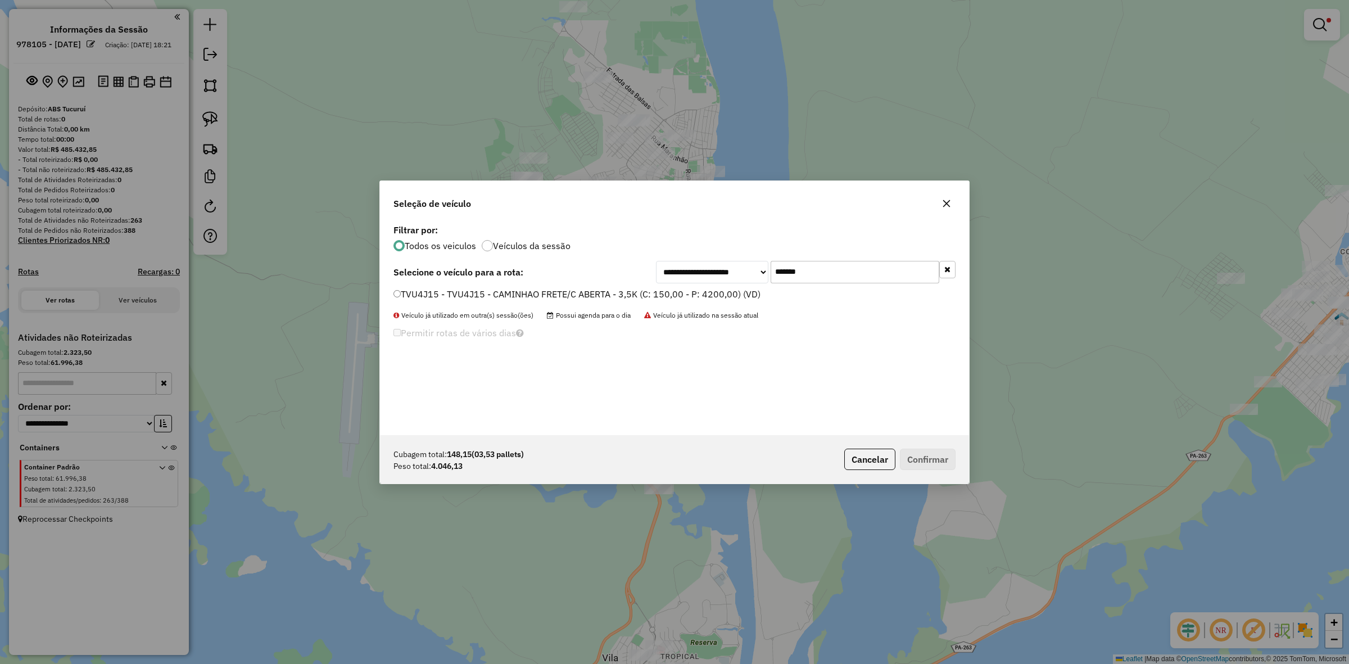
type input "*******"
click at [577, 292] on label "TVU4J15 - TVU4J15 - CAMINHAO FRETE/C ABERTA - 3,5K (C: 150,00 - P: 4200,00) (VD)" at bounding box center [577, 293] width 367 height 13
click at [942, 462] on button "Confirmar" at bounding box center [928, 459] width 56 height 21
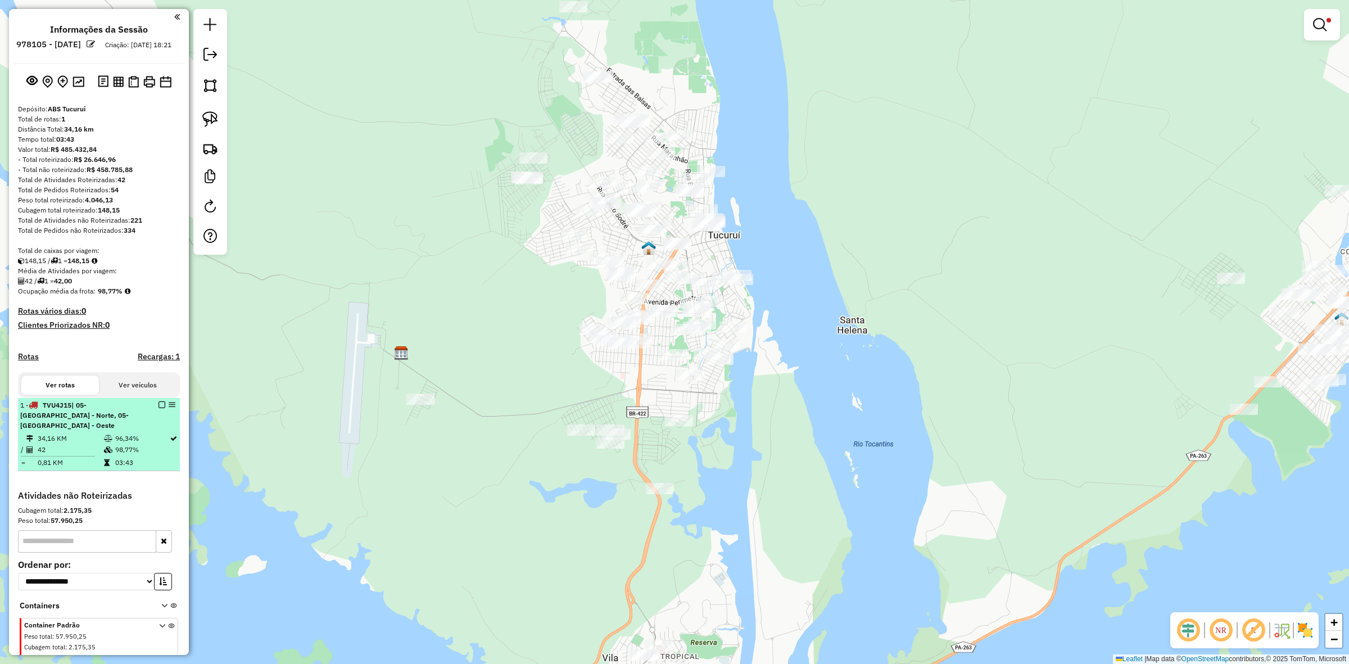
click at [159, 408] on em at bounding box center [162, 404] width 7 height 7
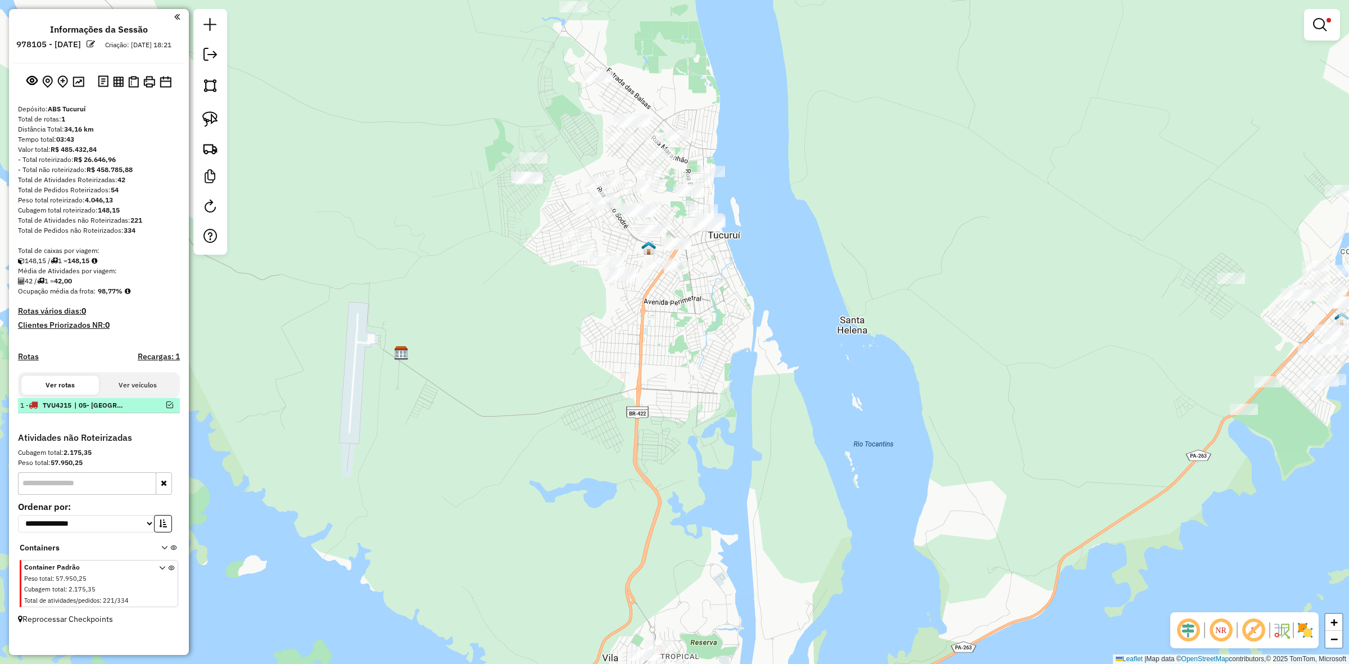
click at [169, 408] on em at bounding box center [169, 404] width 7 height 7
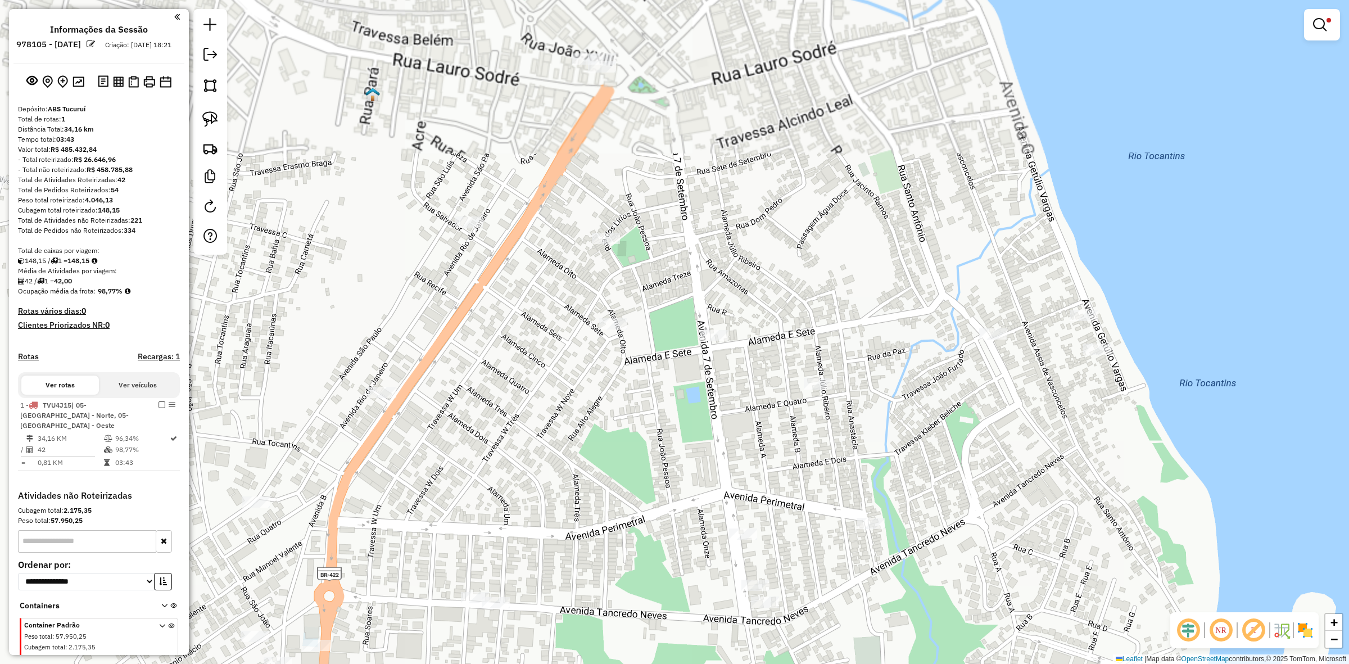
click at [624, 317] on div "Limpar filtros Janela de atendimento Grade de atendimento Capacidade Transporta…" at bounding box center [674, 332] width 1349 height 664
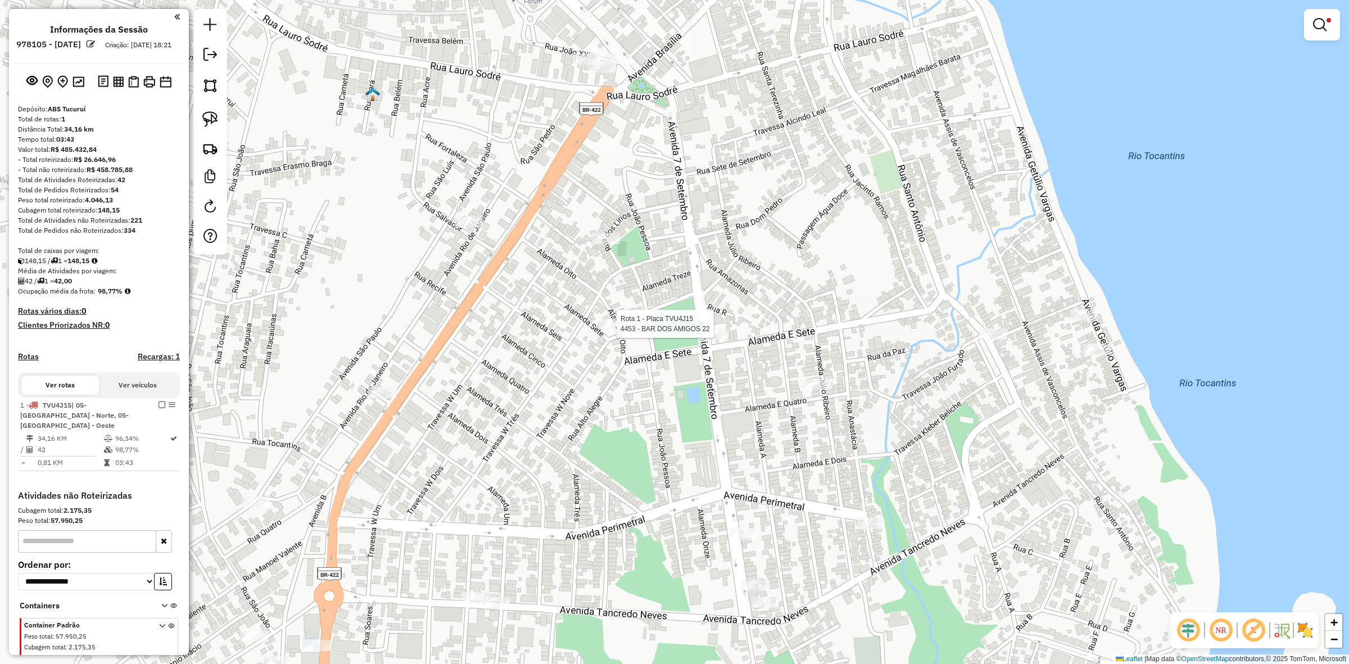
click at [611, 330] on div at bounding box center [613, 323] width 28 height 11
select select "**********"
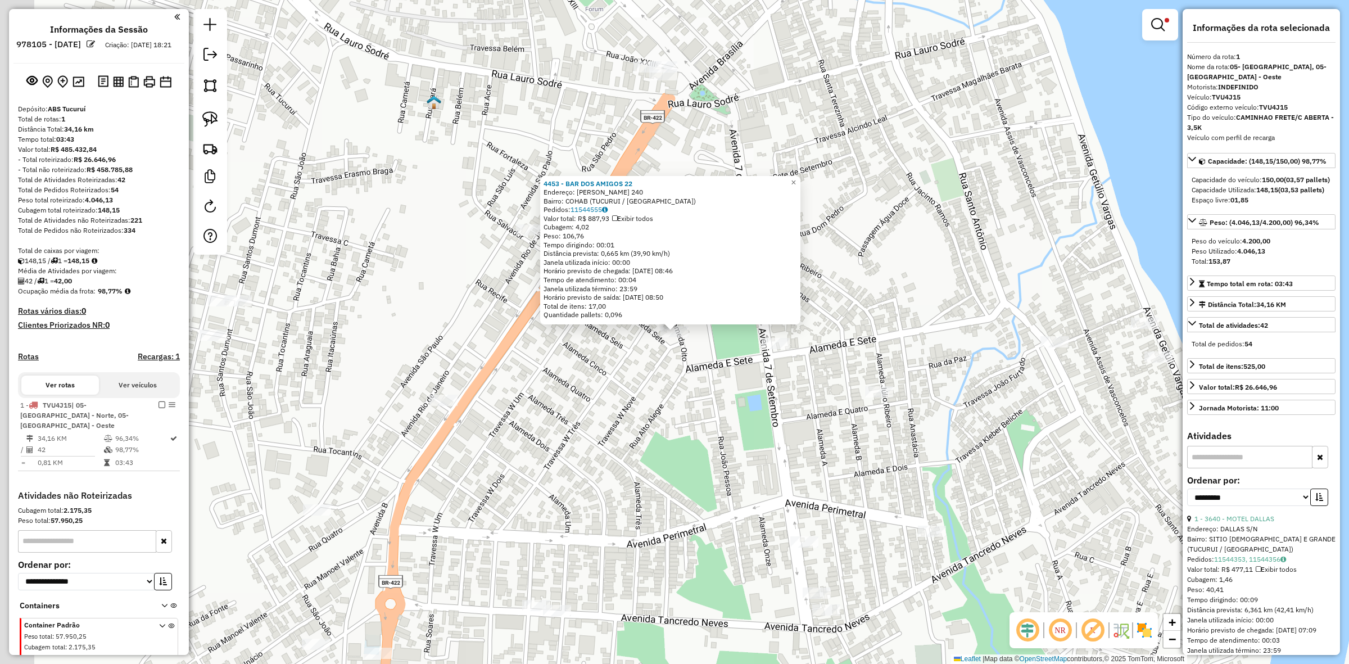
scroll to position [38, 0]
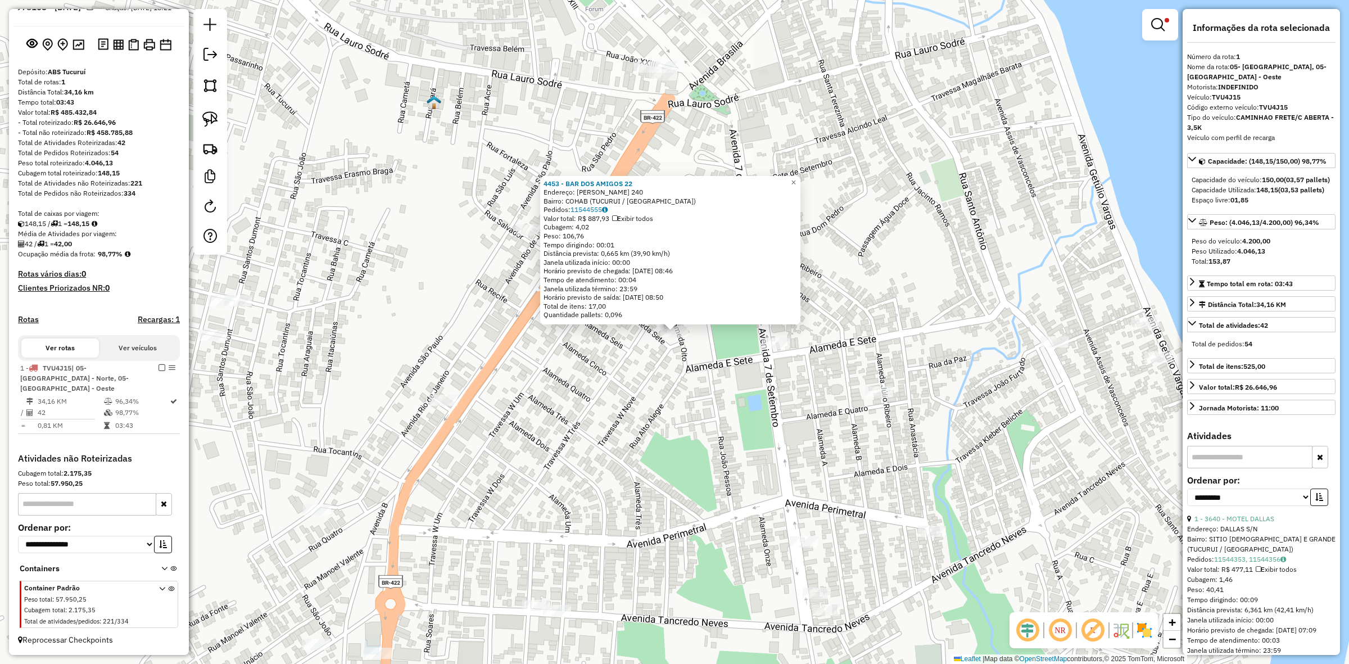
click at [760, 344] on div "4453 - BAR DOS AMIGOS 22 Endereço: JOAO PESSOA 240 Bairro: COHAB (TUCURUI / PA)…" at bounding box center [674, 332] width 1349 height 664
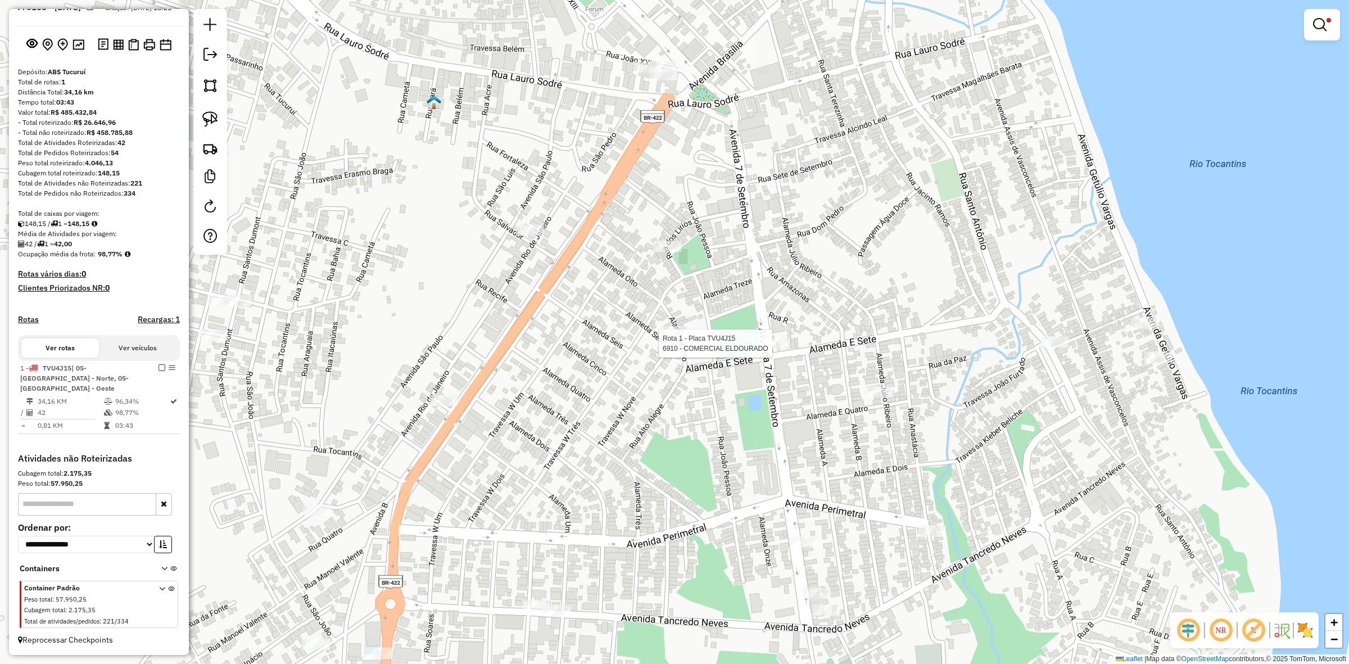
select select "**********"
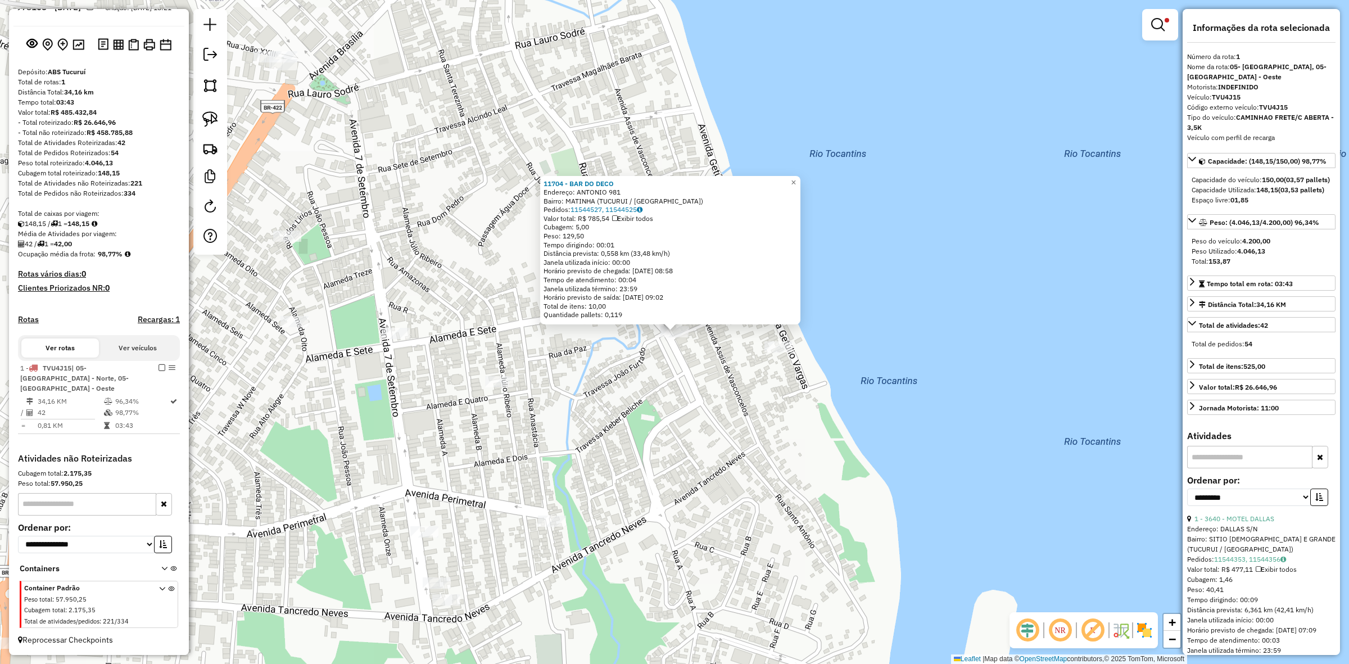
click at [791, 355] on div "Rota 1 - Placa TVU4J15 11474 - DISTRI BRASEIRO 11704 - BAR DO DECO Endereço: AN…" at bounding box center [674, 332] width 1349 height 664
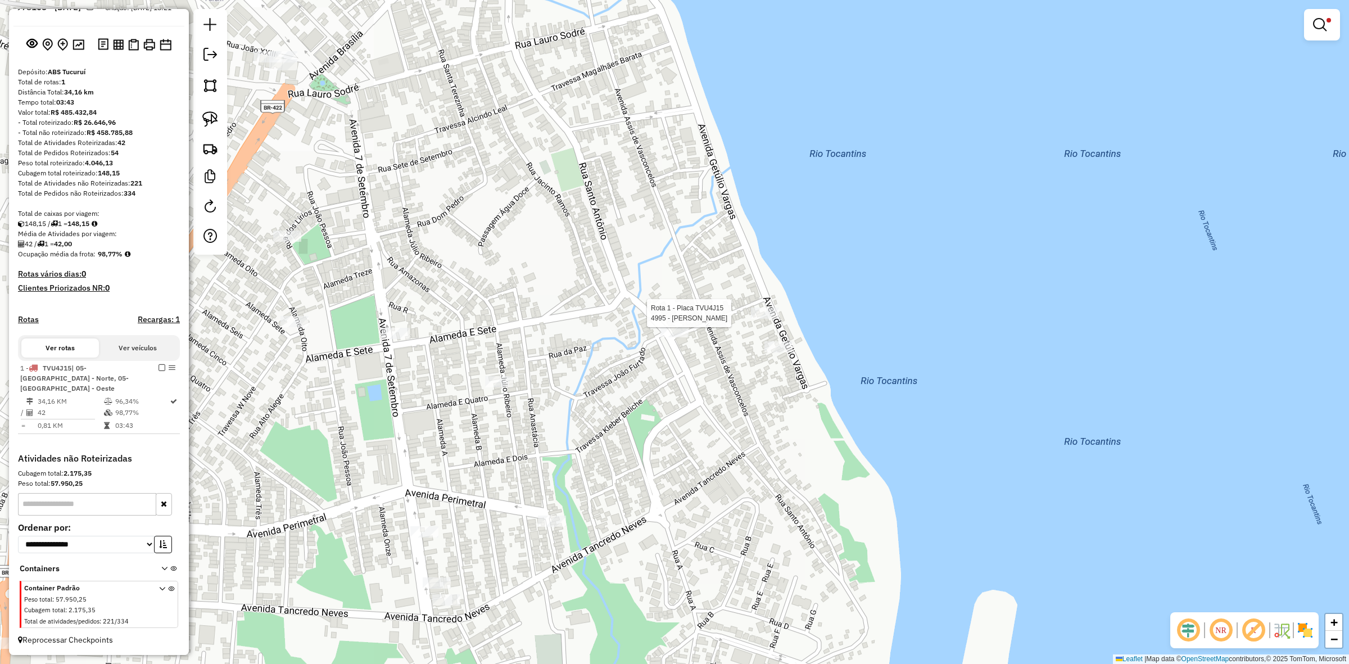
select select "**********"
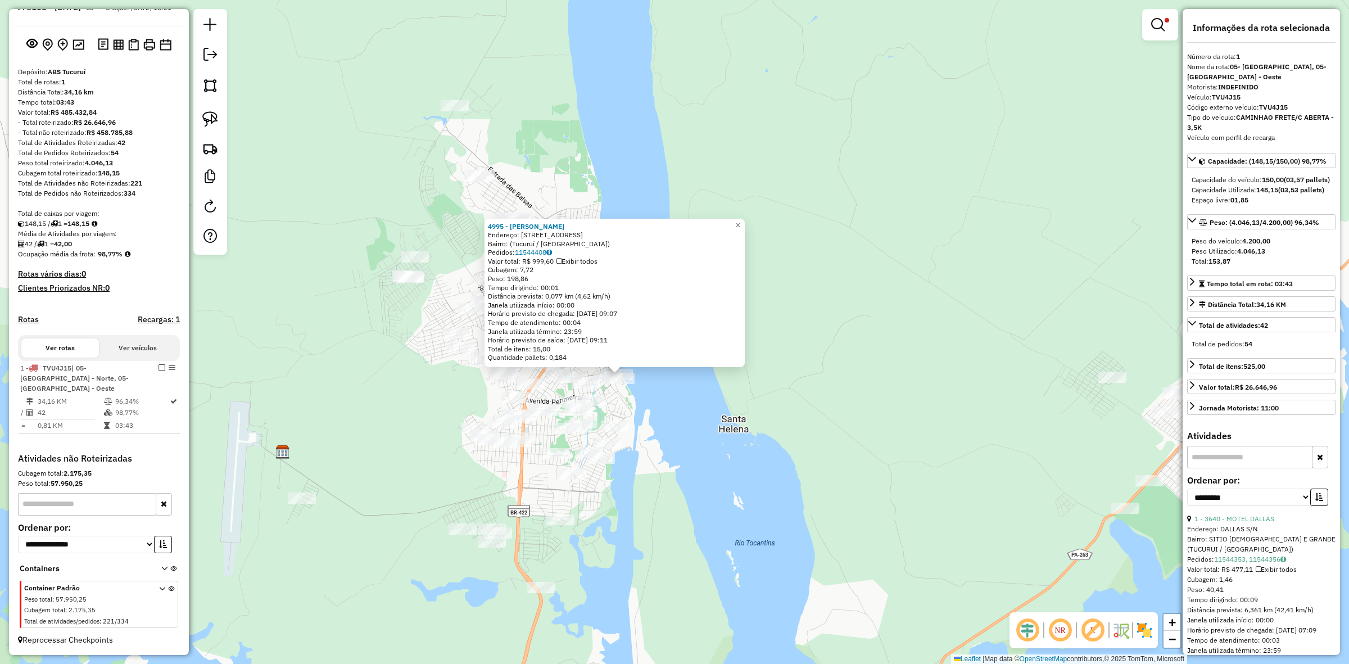
click at [518, 408] on div "Rota 1 - Placa TVU4J15 405 - SUZANA Rota 1 - Placa TVU4J15 6794 - LANCH SABOR M…" at bounding box center [674, 332] width 1349 height 664
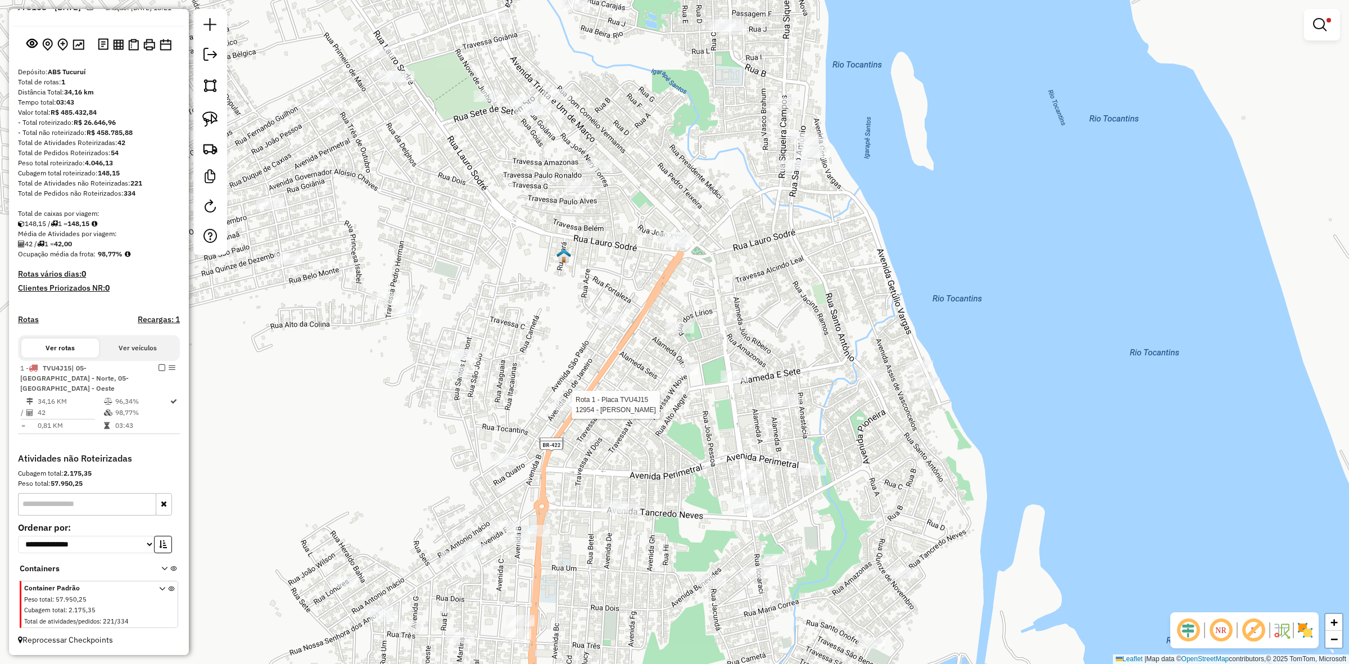
select select "**********"
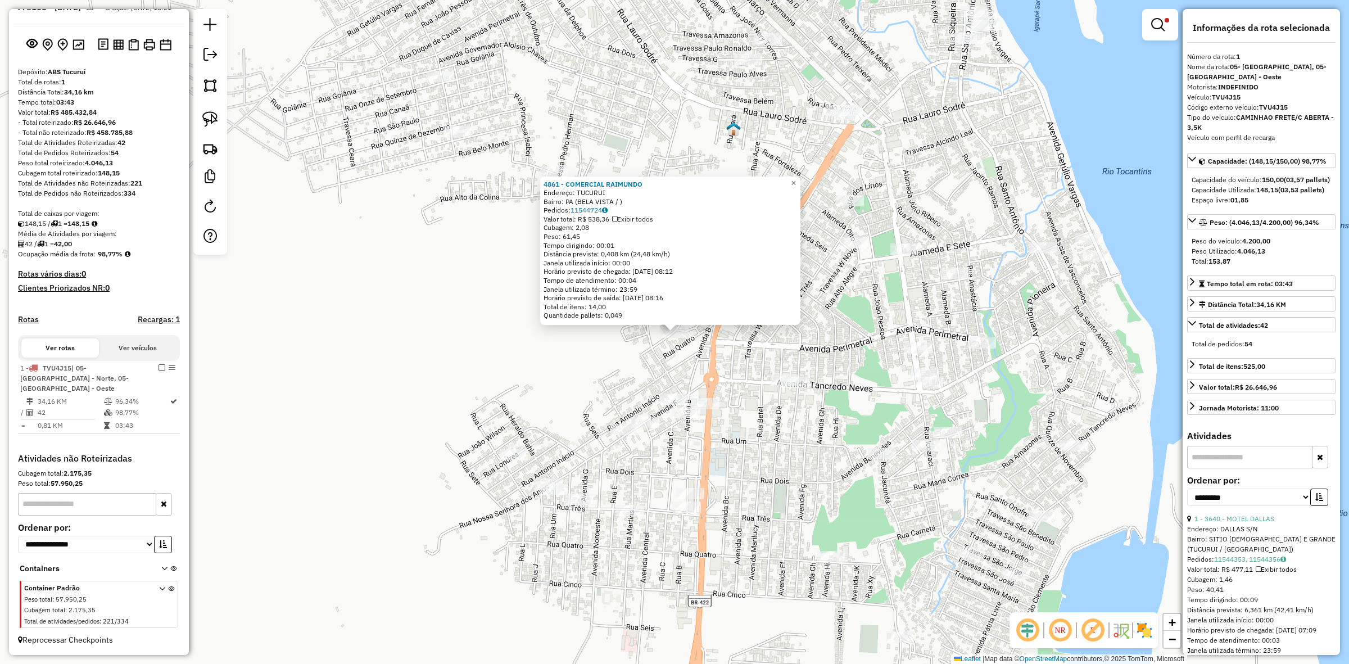
click at [701, 372] on div "4861 - COMERCIAL RAIMUNDO Endereço: TUCURUI Bairro: PA (BELA VISTA / ) Pedidos:…" at bounding box center [674, 332] width 1349 height 664
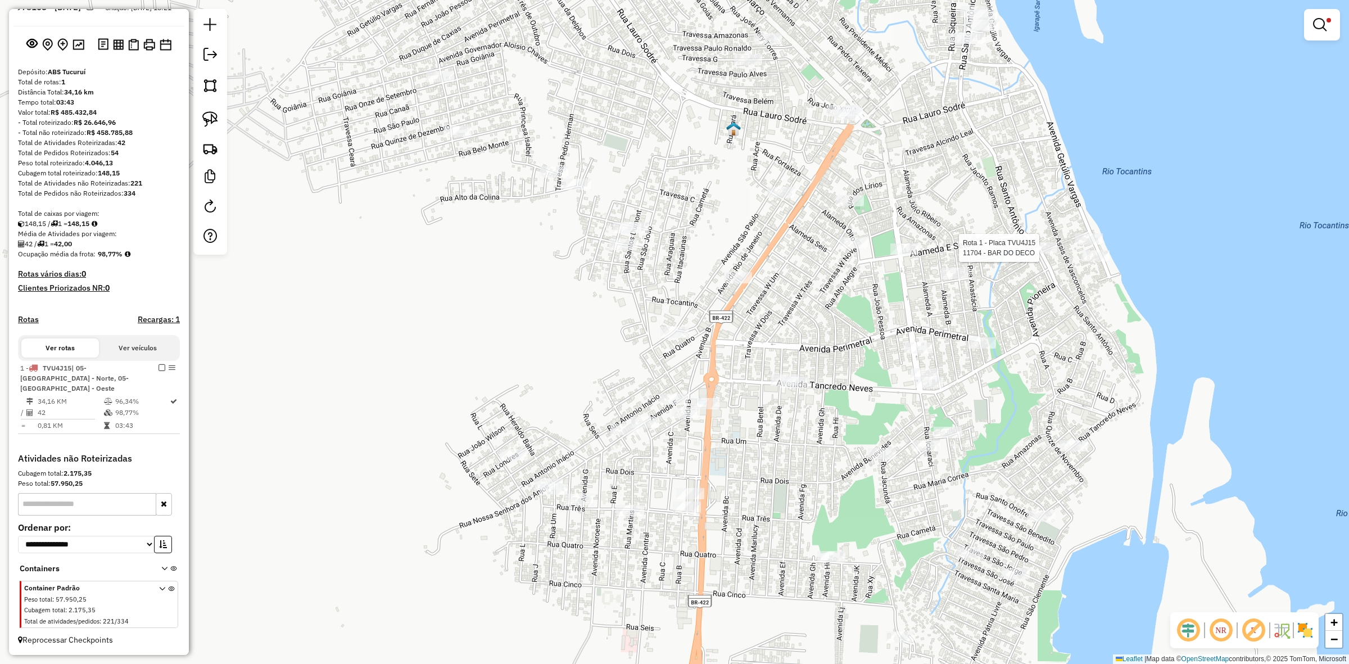
select select "**********"
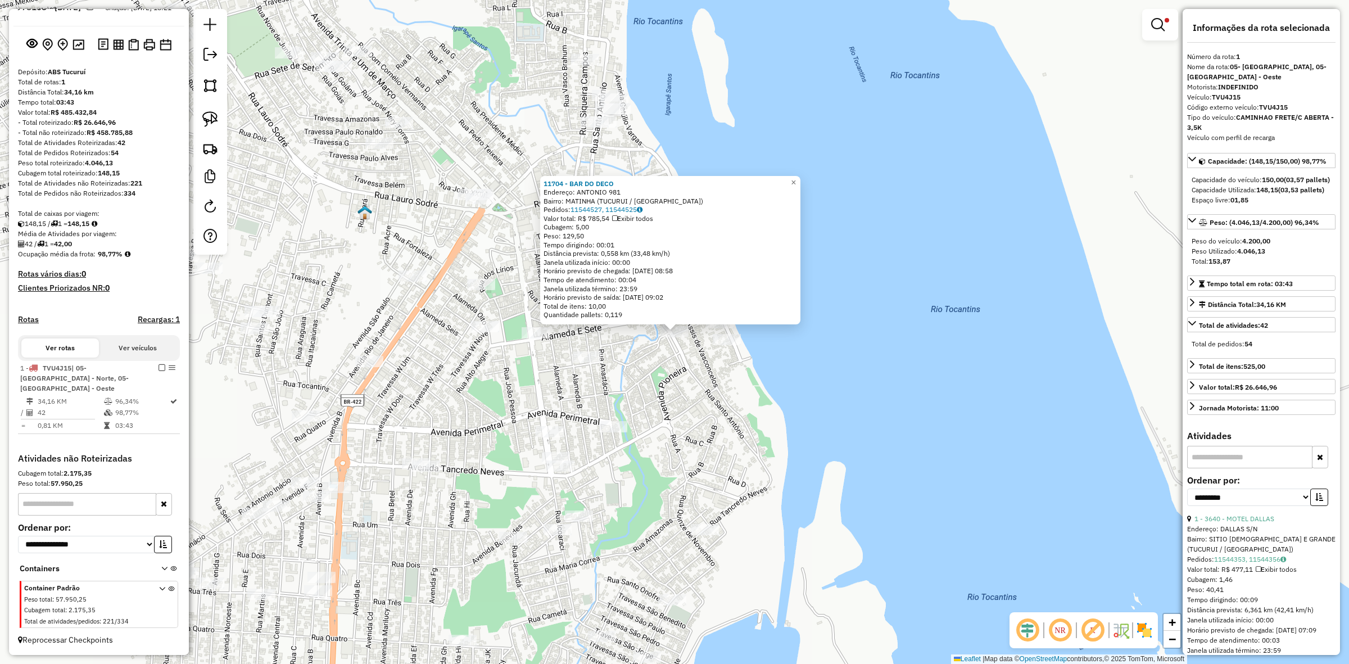
click at [721, 332] on div "11704 - BAR DO DECO Endereço: ANTONIO 981 Bairro: MATINHA (TUCURUI / PA) Pedido…" at bounding box center [674, 332] width 1349 height 664
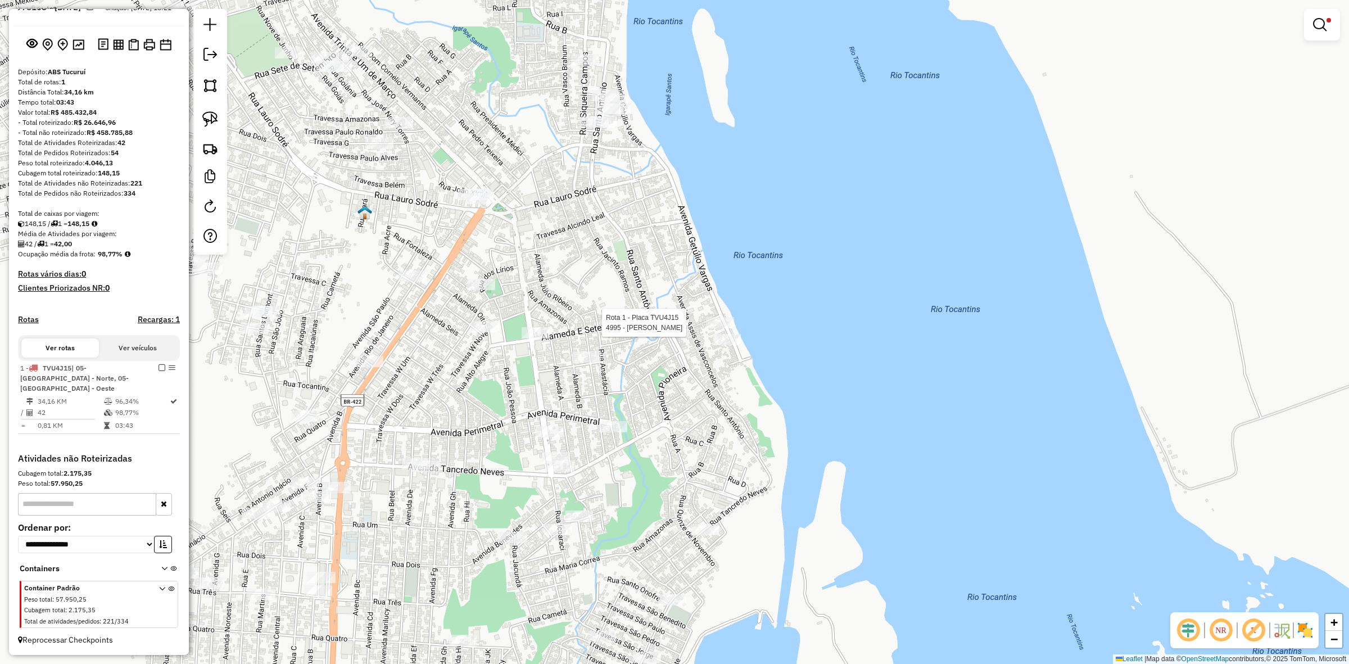
select select "**********"
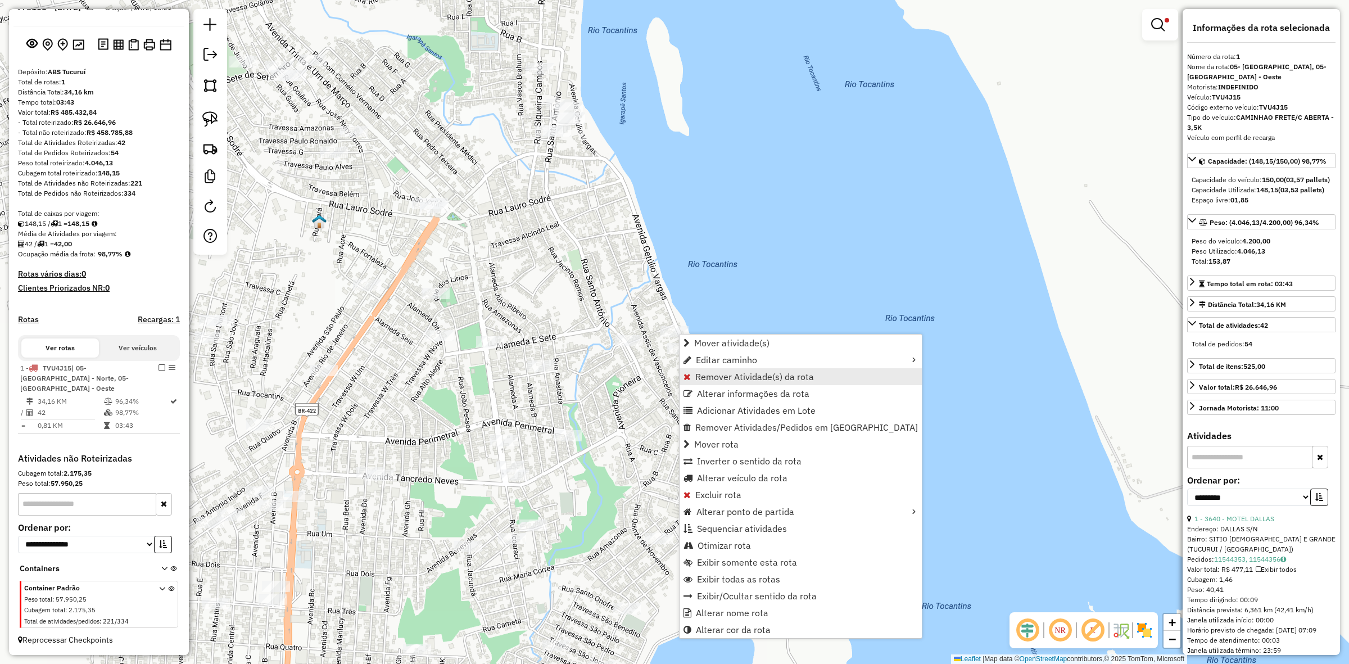
click at [731, 377] on span "Remover Atividade(s) da rota" at bounding box center [755, 376] width 119 height 9
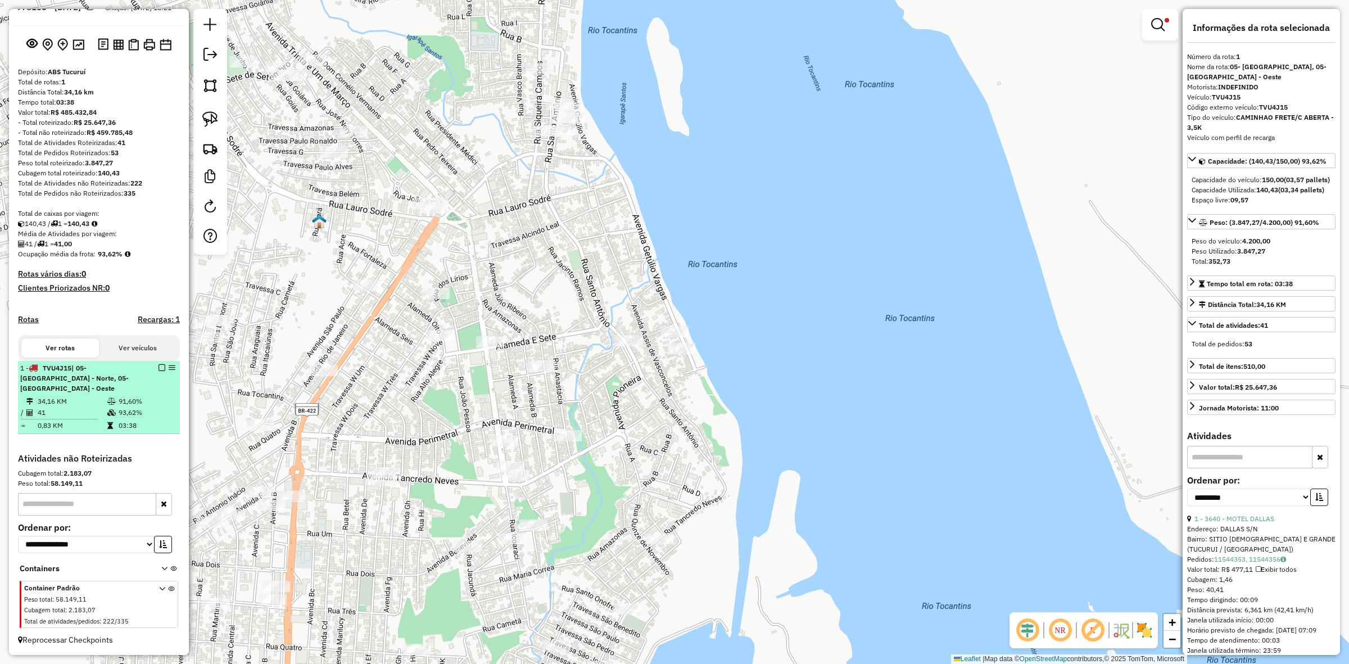
click at [163, 371] on div at bounding box center [159, 367] width 34 height 7
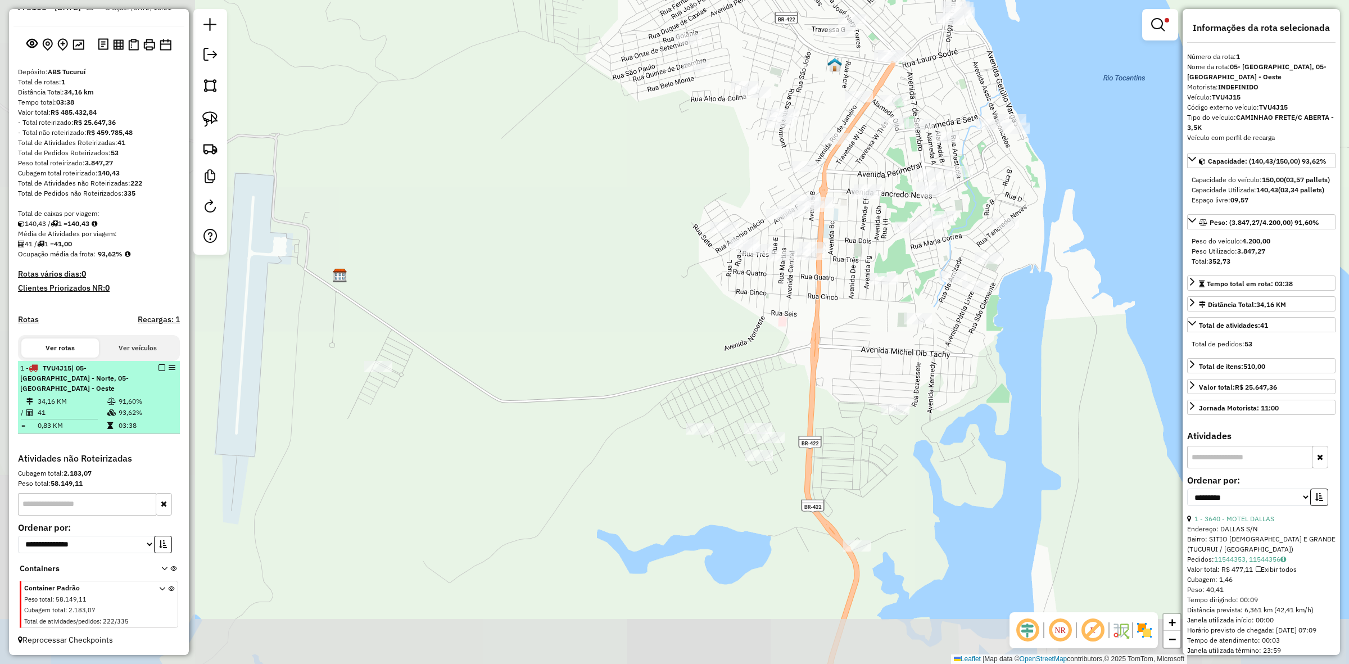
click at [159, 371] on em at bounding box center [162, 367] width 7 height 7
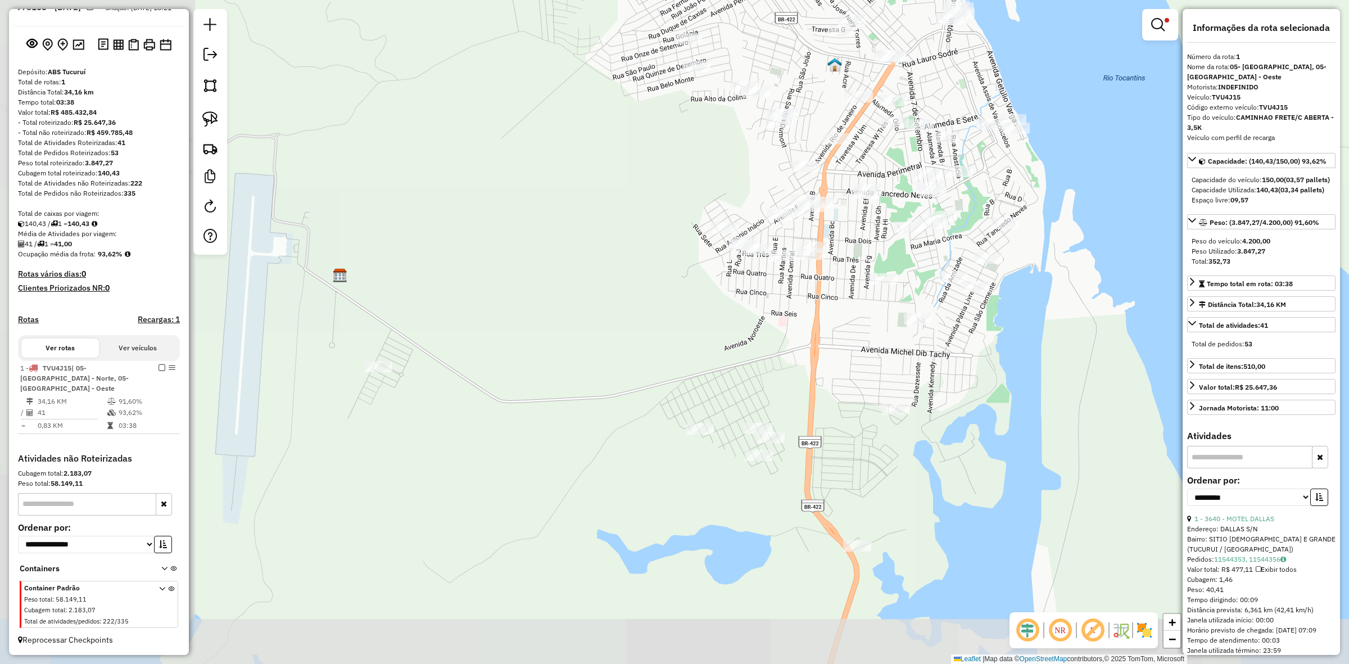
scroll to position [0, 0]
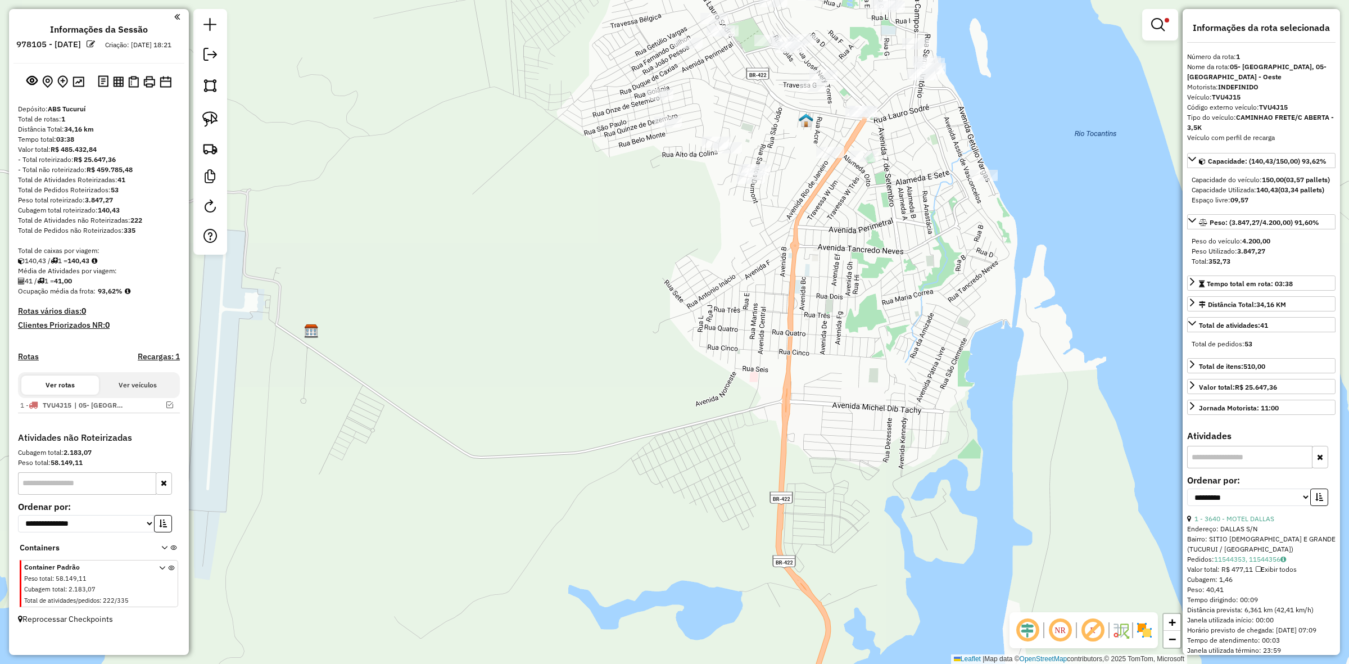
drag, startPoint x: 516, startPoint y: 436, endPoint x: 484, endPoint y: 426, distance: 33.6
click at [499, 464] on div "Limpar filtros Janela de atendimento Grade de atendimento Capacidade Transporta…" at bounding box center [674, 332] width 1349 height 664
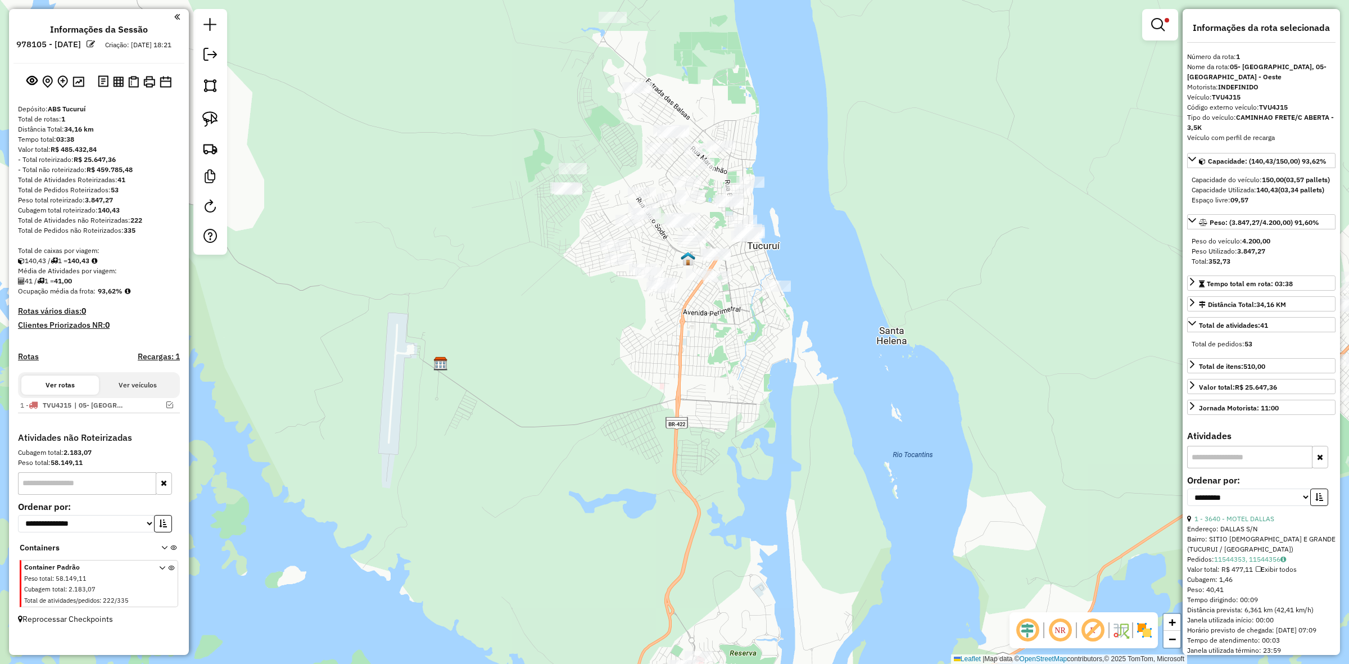
drag, startPoint x: 521, startPoint y: 72, endPoint x: 535, endPoint y: 178, distance: 106.6
click at [535, 205] on div "Limpar filtros Janela de atendimento Grade de atendimento Capacidade Transporta…" at bounding box center [674, 332] width 1349 height 664
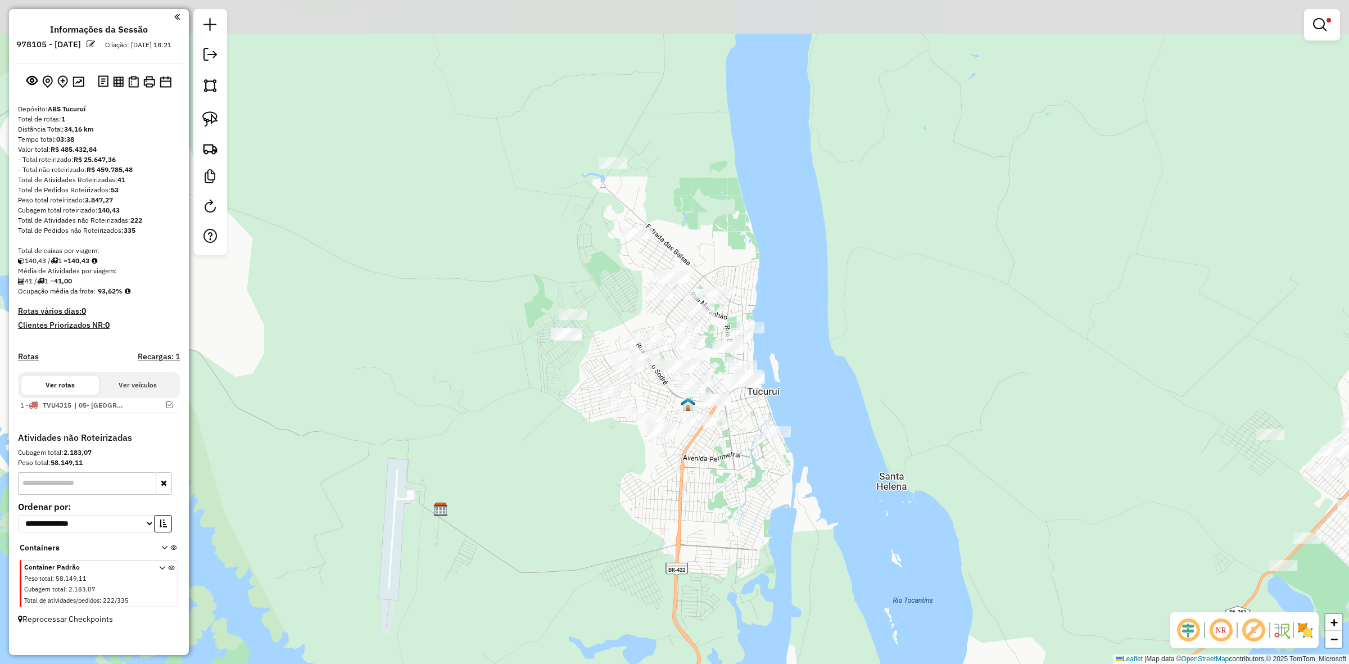
drag, startPoint x: 532, startPoint y: 155, endPoint x: 514, endPoint y: 187, distance: 36.3
click at [532, 300] on div "Limpar filtros Janela de atendimento Grade de atendimento Capacidade Transporta…" at bounding box center [674, 332] width 1349 height 664
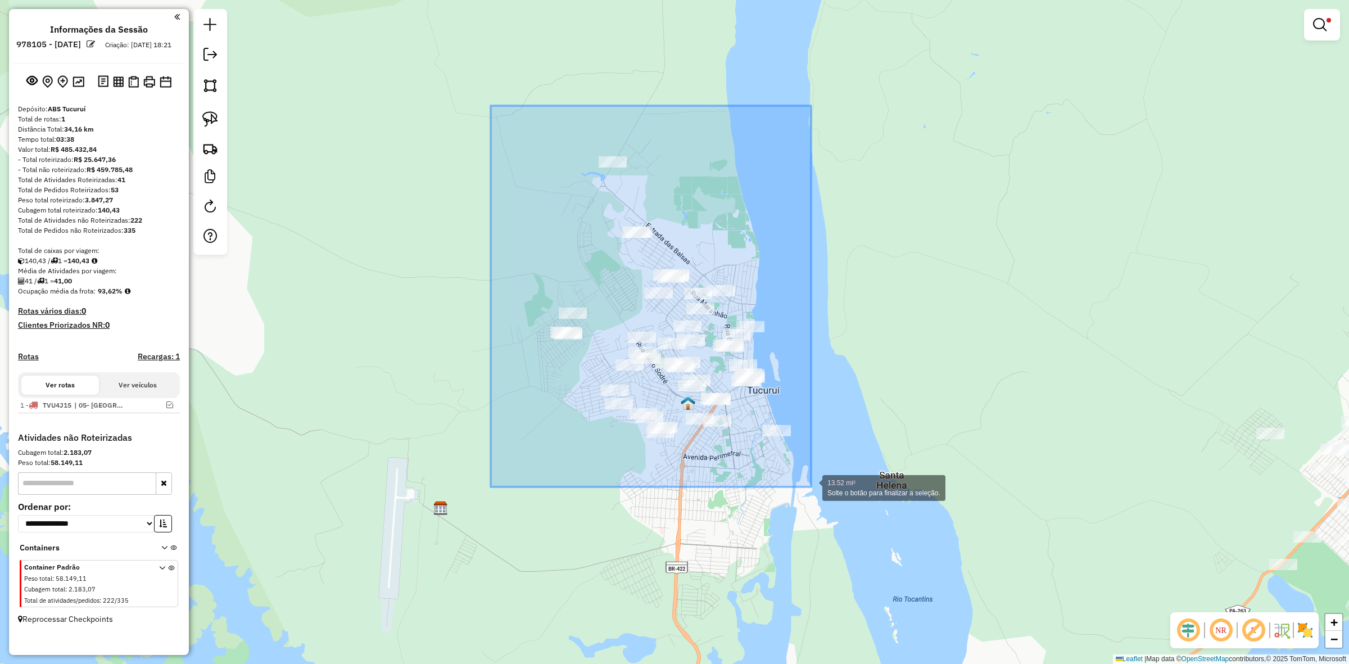
drag, startPoint x: 492, startPoint y: 139, endPoint x: 814, endPoint y: 488, distance: 474.7
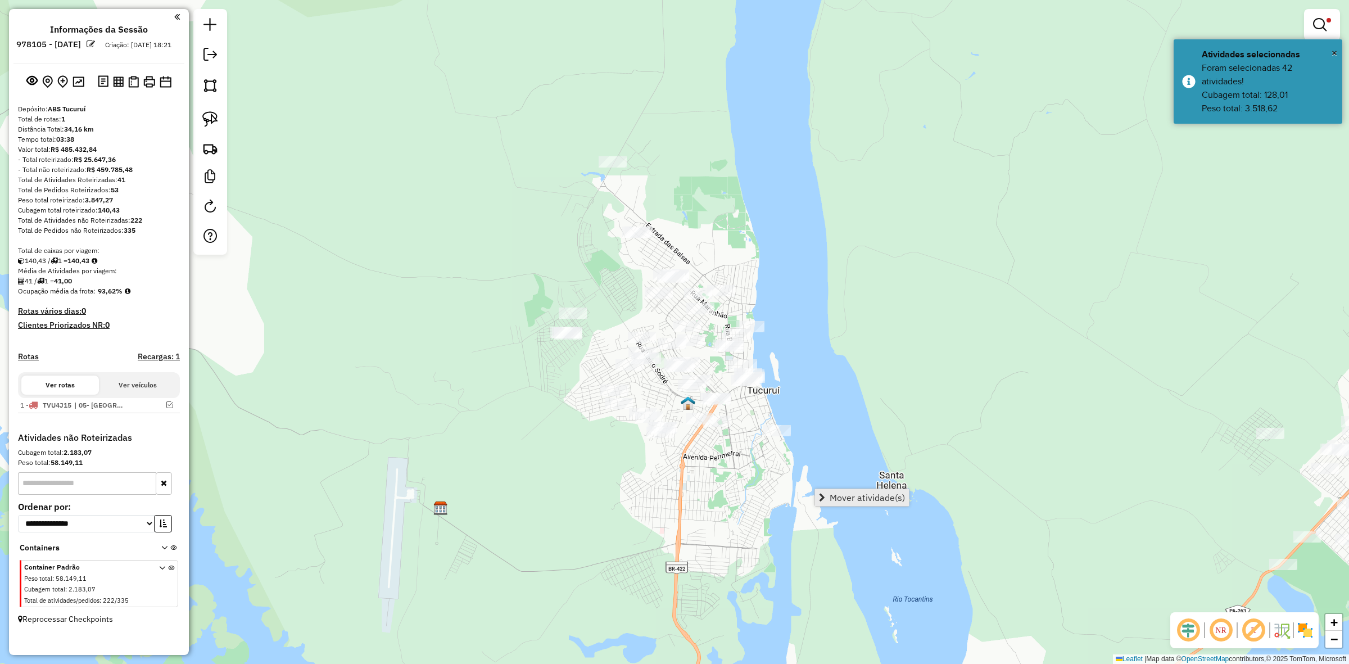
click at [854, 493] on span "Mover atividade(s)" at bounding box center [867, 497] width 75 height 9
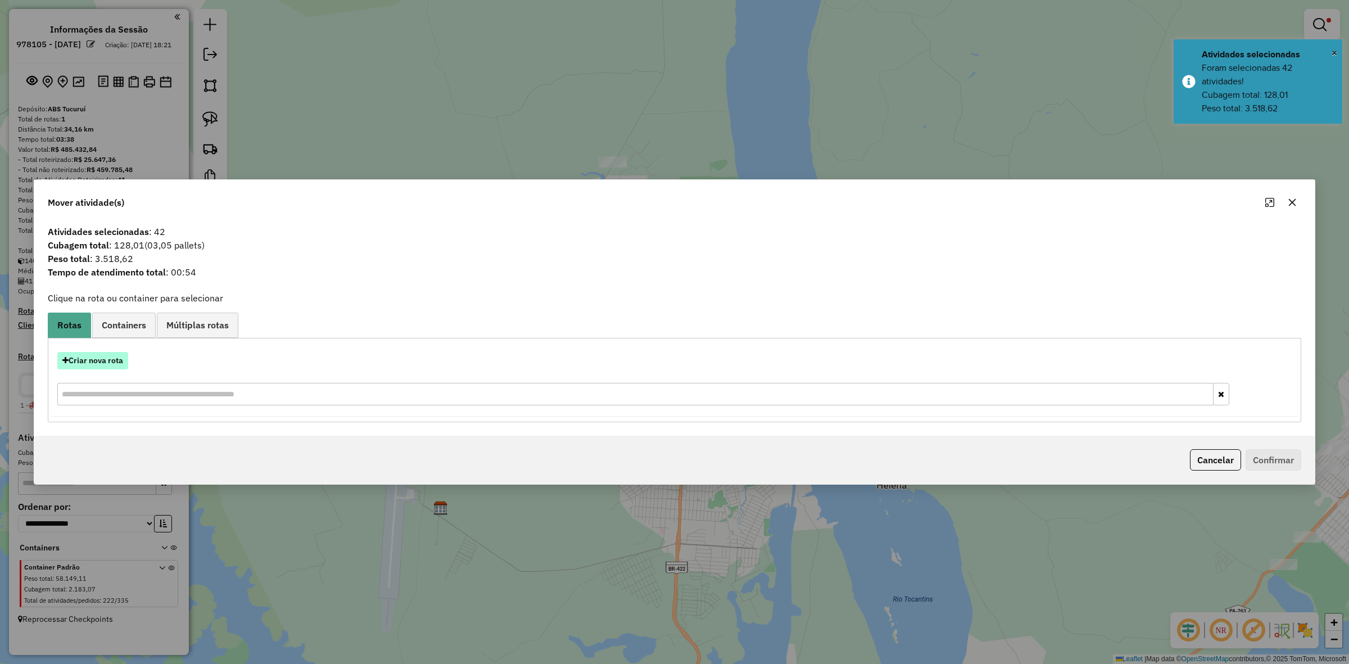
click at [105, 363] on button "Criar nova rota" at bounding box center [92, 360] width 71 height 17
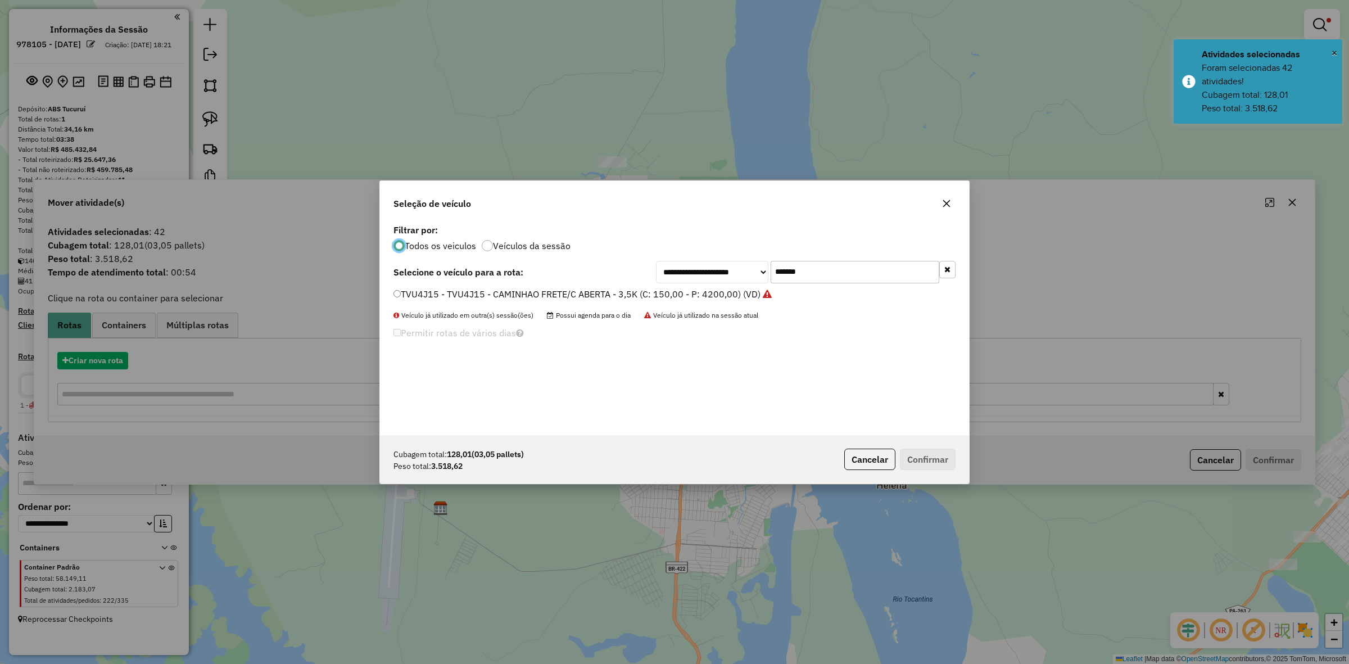
scroll to position [6, 3]
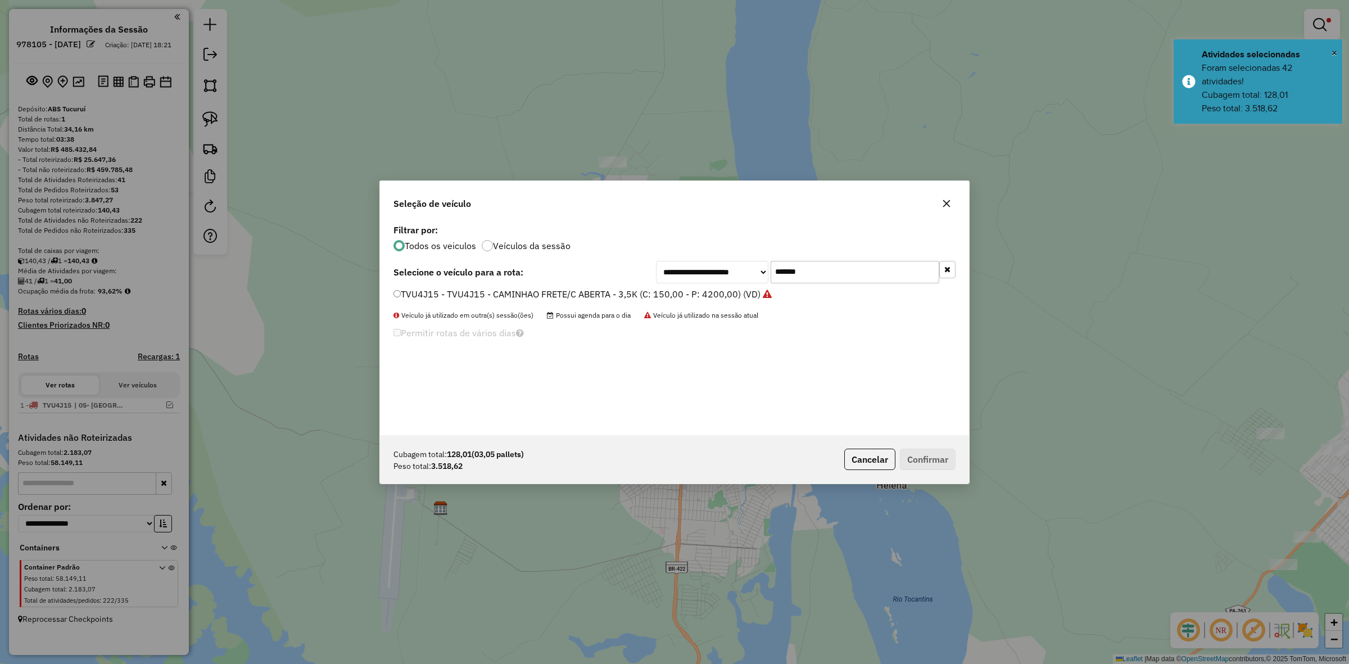
click at [830, 274] on input "*******" at bounding box center [855, 272] width 169 height 22
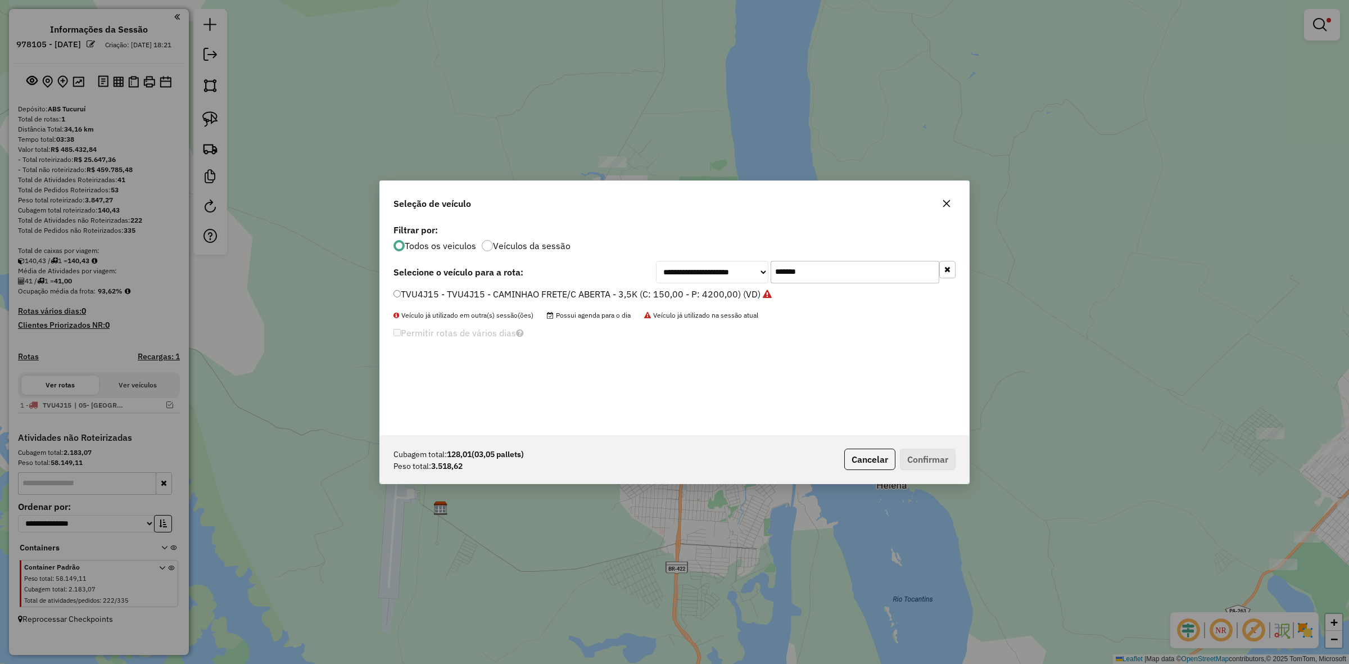
paste input "text"
type input "*******"
drag, startPoint x: 635, startPoint y: 299, endPoint x: 625, endPoint y: 286, distance: 17.2
click at [634, 299] on label "TWC9E35 - 1000 - CAMINHAO FRETE/C ABERTA - 3,5K (C: 150,00 - P: 4200,00) (VD)" at bounding box center [571, 293] width 354 height 13
click at [622, 280] on div "**********" at bounding box center [675, 272] width 562 height 22
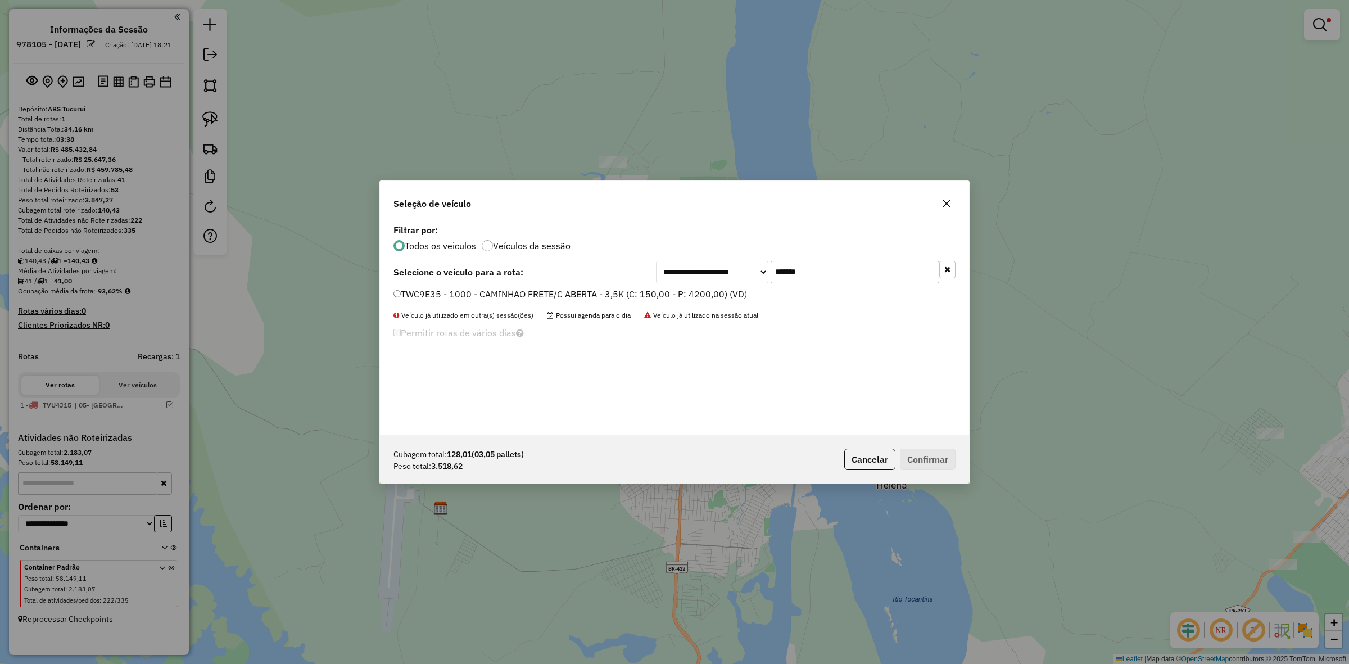
click at [681, 294] on label "TWC9E35 - 1000 - CAMINHAO FRETE/C ABERTA - 3,5K (C: 150,00 - P: 4200,00) (VD)" at bounding box center [571, 293] width 354 height 13
click at [936, 453] on button "Confirmar" at bounding box center [928, 459] width 56 height 21
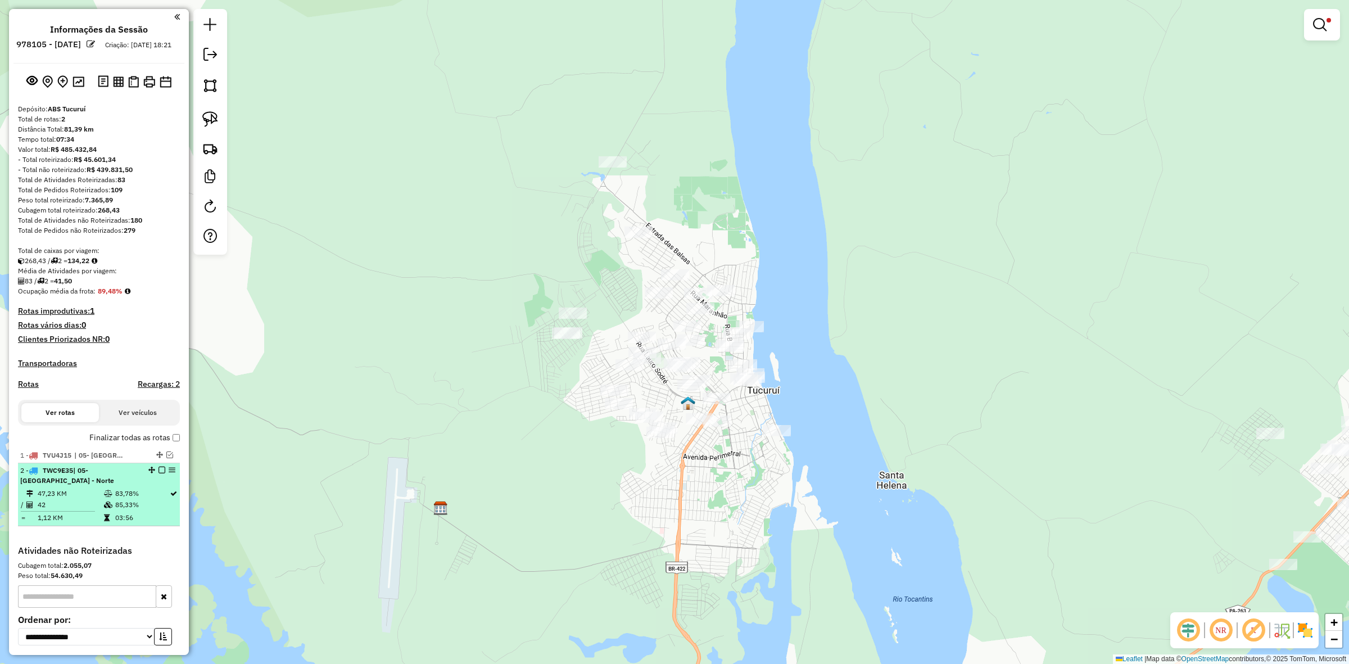
click at [160, 473] on em at bounding box center [162, 470] width 7 height 7
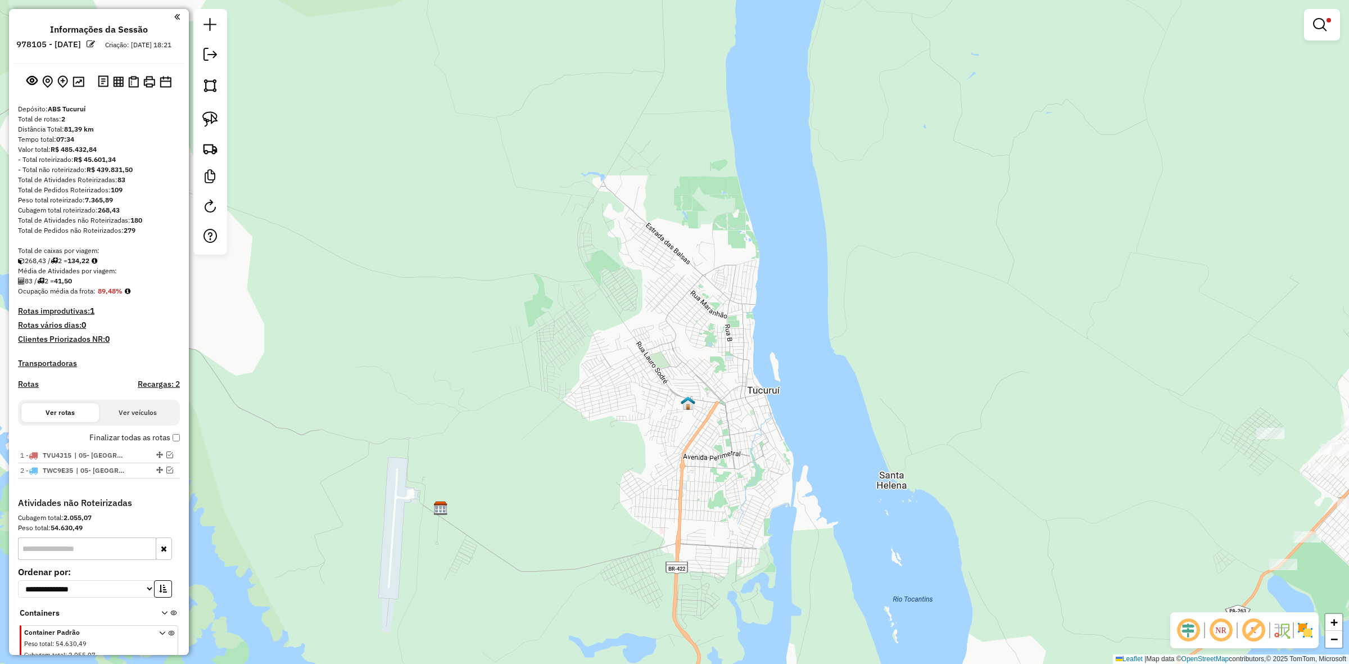
click at [1340, 20] on div at bounding box center [1323, 24] width 36 height 31
click at [1306, 27] on div at bounding box center [1323, 24] width 36 height 31
click at [1319, 29] on em at bounding box center [1320, 24] width 13 height 13
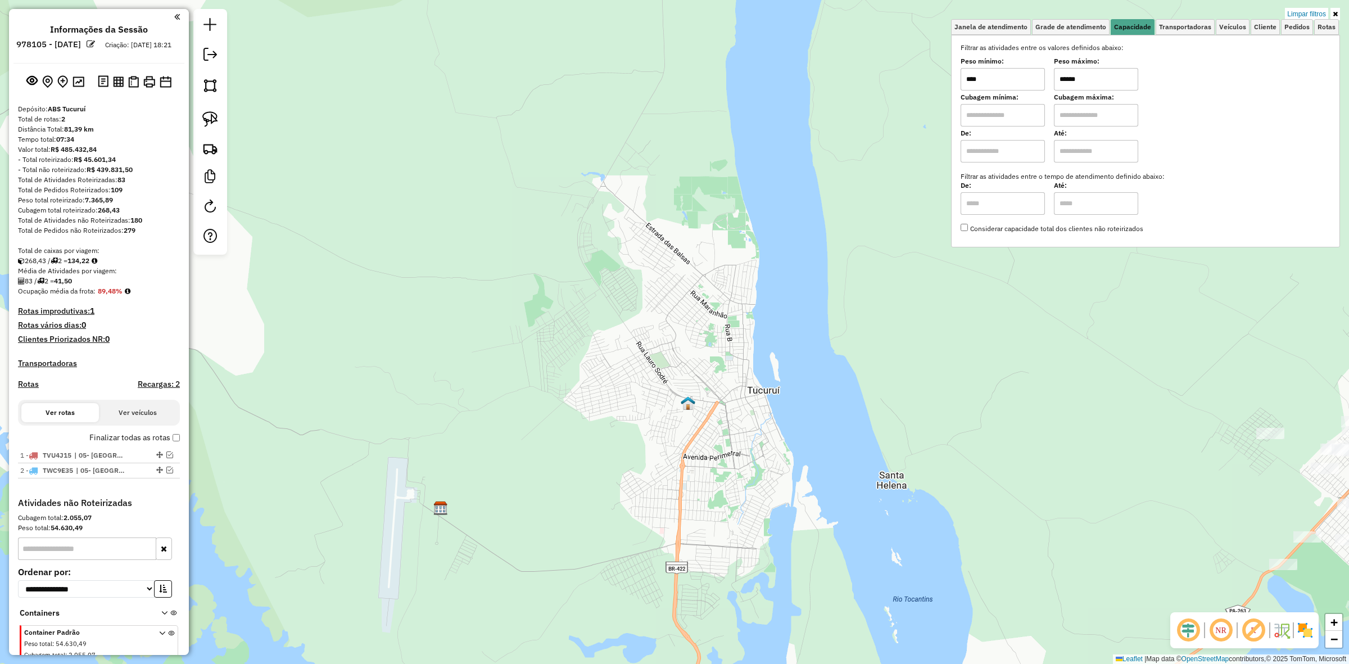
click at [1086, 76] on input "******" at bounding box center [1096, 79] width 84 height 22
type input "****"
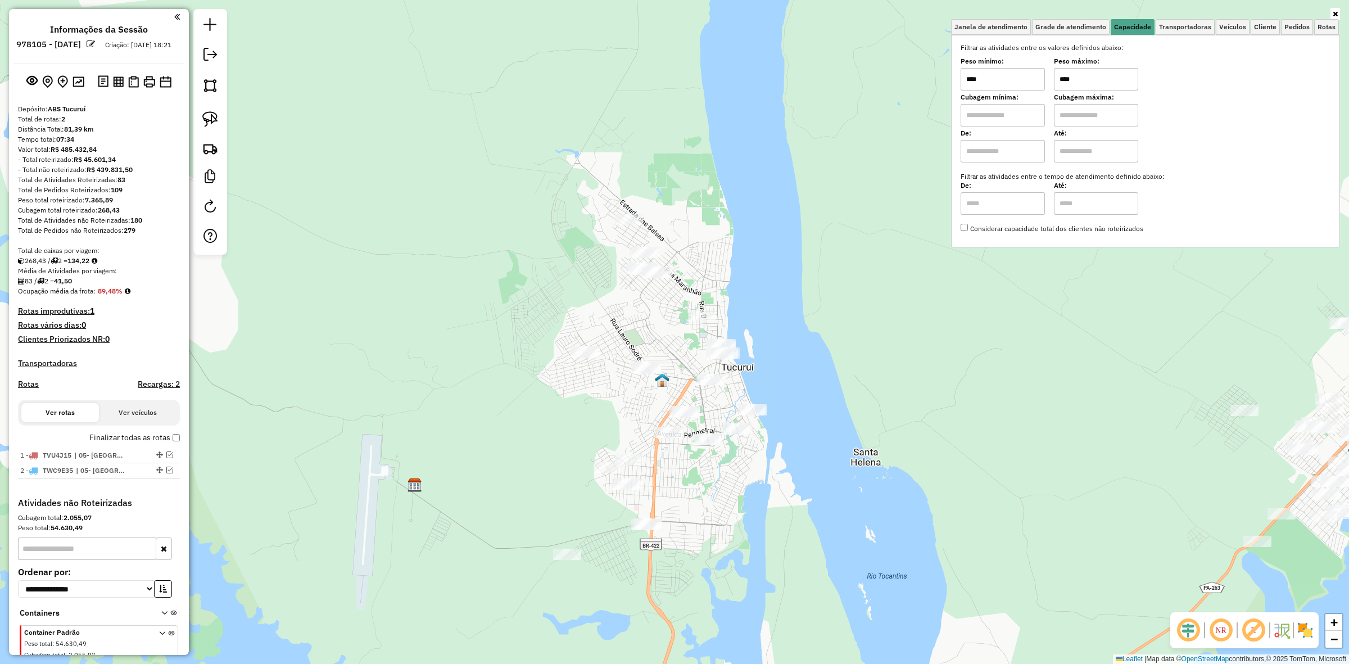
drag, startPoint x: 994, startPoint y: 296, endPoint x: 915, endPoint y: 236, distance: 98.3
click at [951, 243] on div "Janela de atendimento Grade de atendimento Capacidade Transportadoras Veículos …" at bounding box center [674, 332] width 1349 height 664
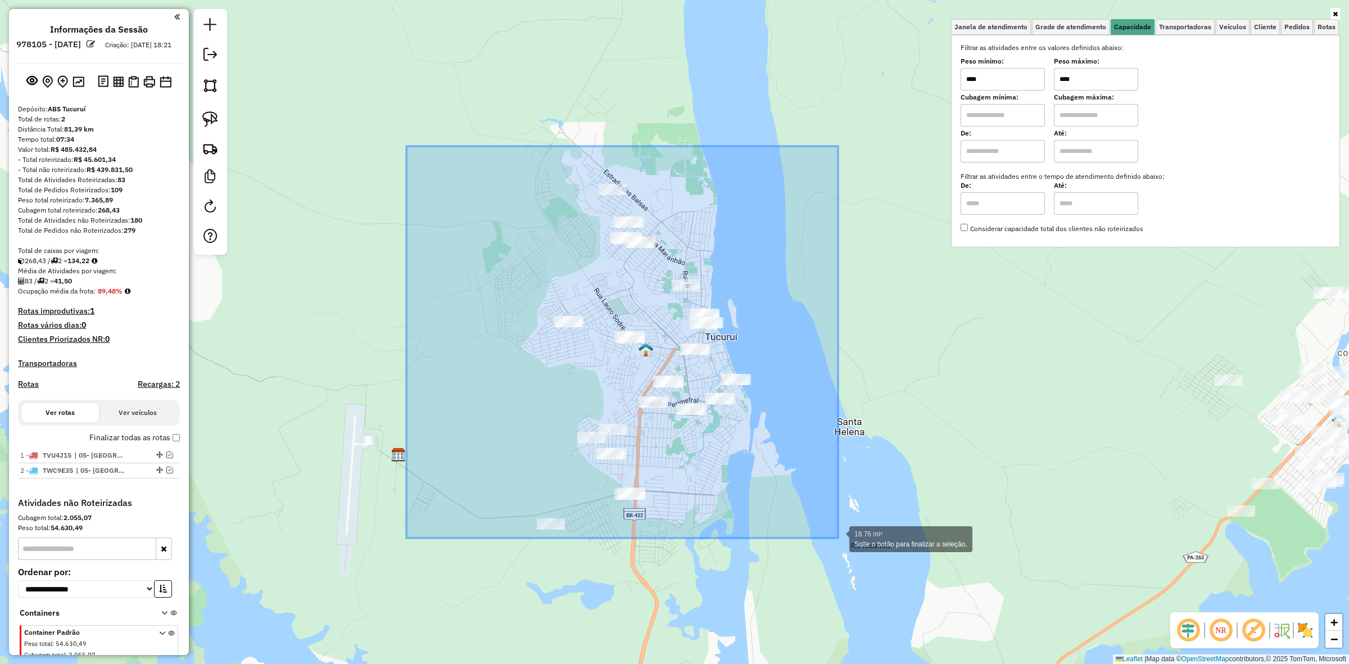
drag, startPoint x: 407, startPoint y: 146, endPoint x: 838, endPoint y: 538, distance: 583.2
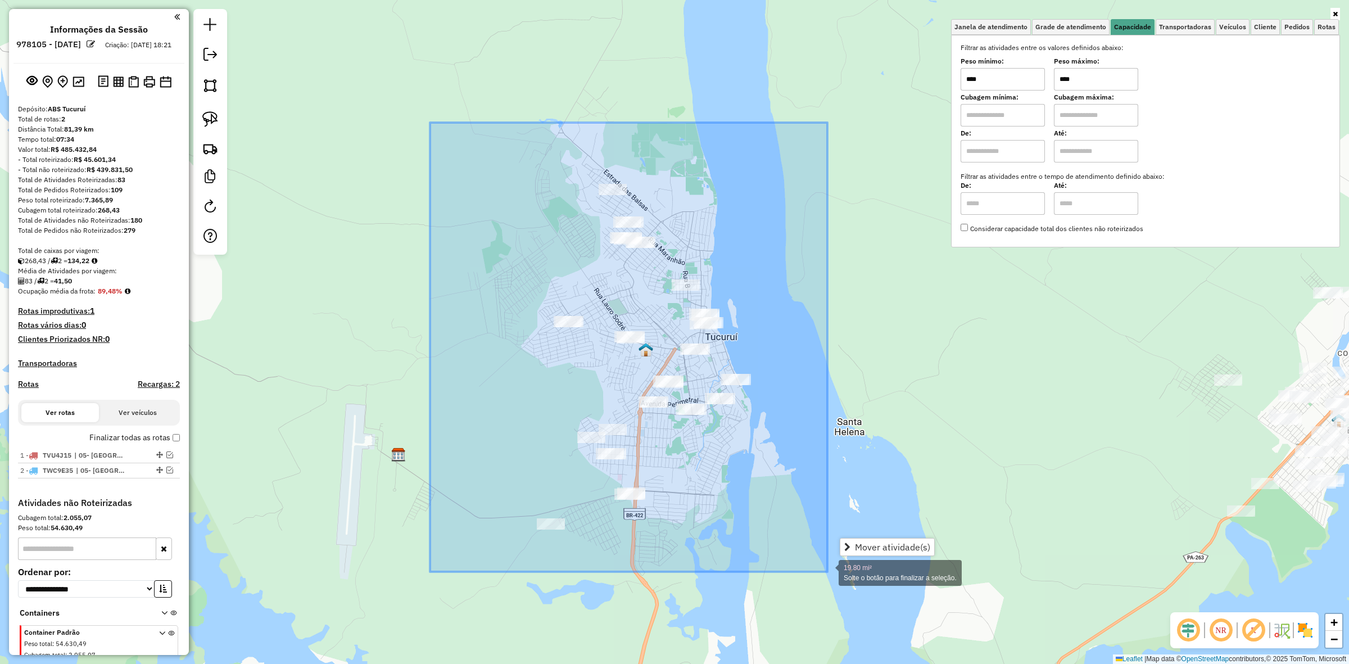
drag, startPoint x: 430, startPoint y: 123, endPoint x: 828, endPoint y: 572, distance: 599.9
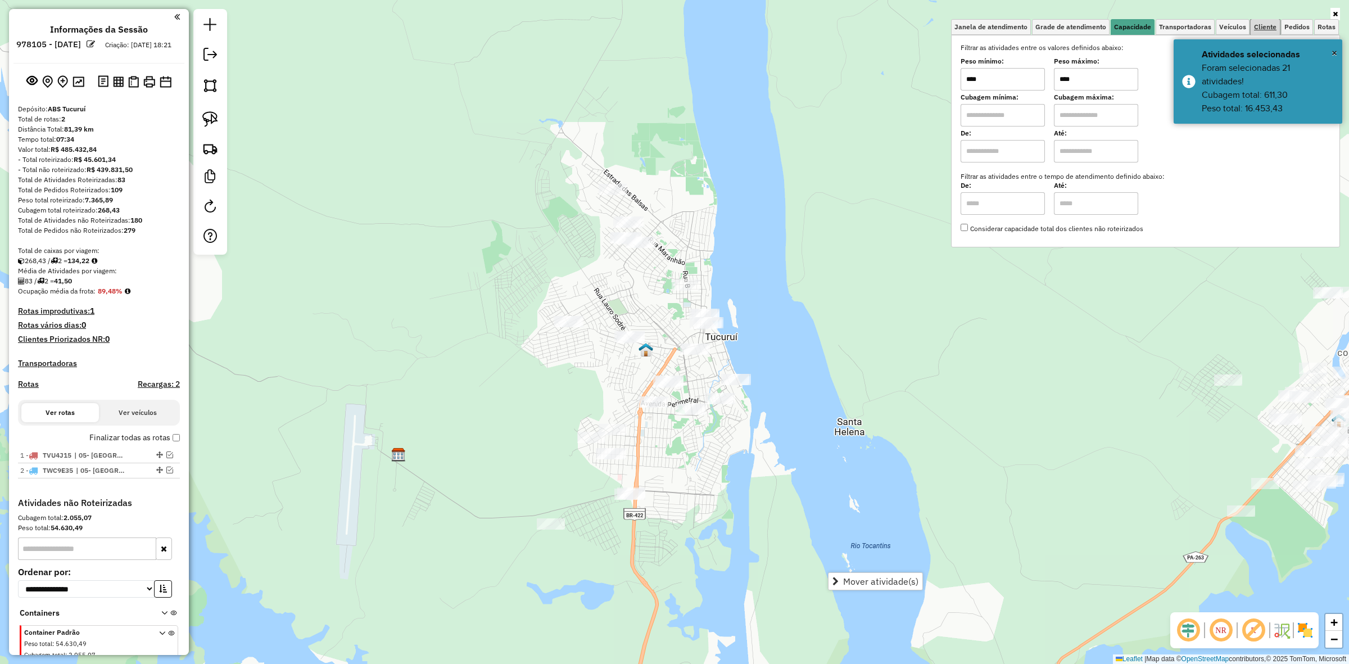
drag, startPoint x: 1270, startPoint y: 19, endPoint x: 1260, endPoint y: 24, distance: 11.1
click at [1270, 20] on link "Cliente" at bounding box center [1265, 27] width 29 height 16
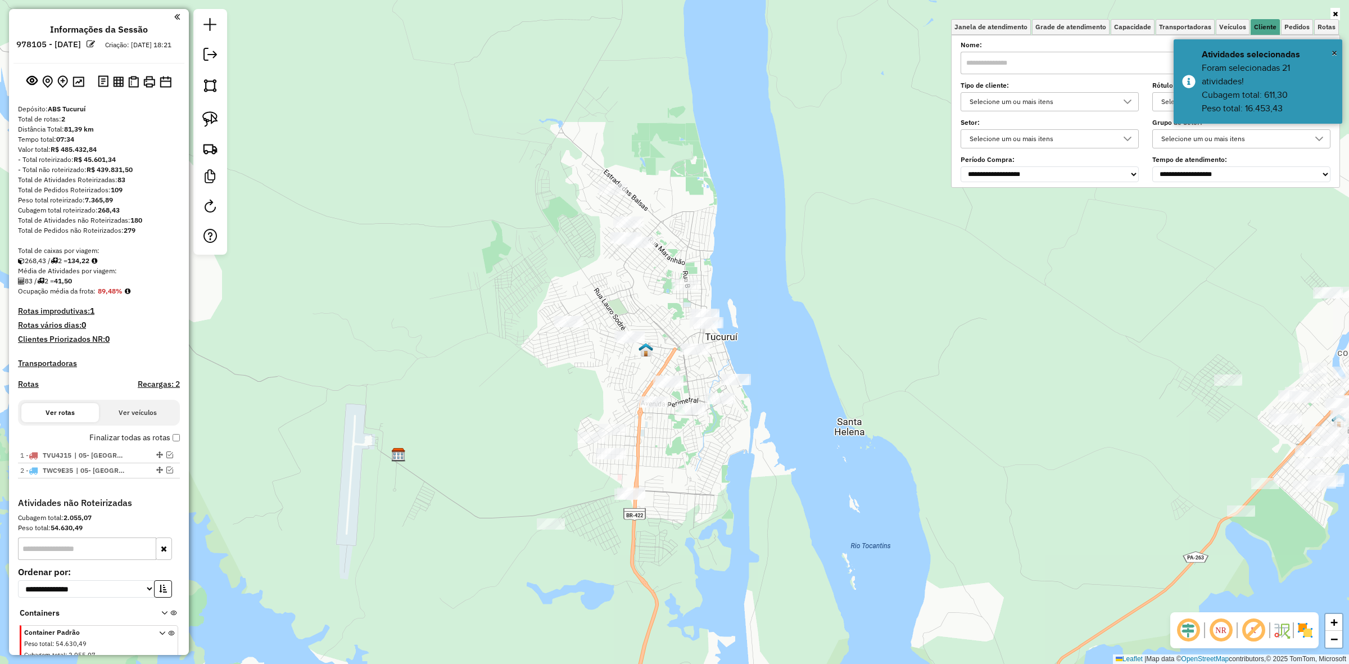
click at [1115, 60] on input "text" at bounding box center [1146, 63] width 370 height 22
type input "*****"
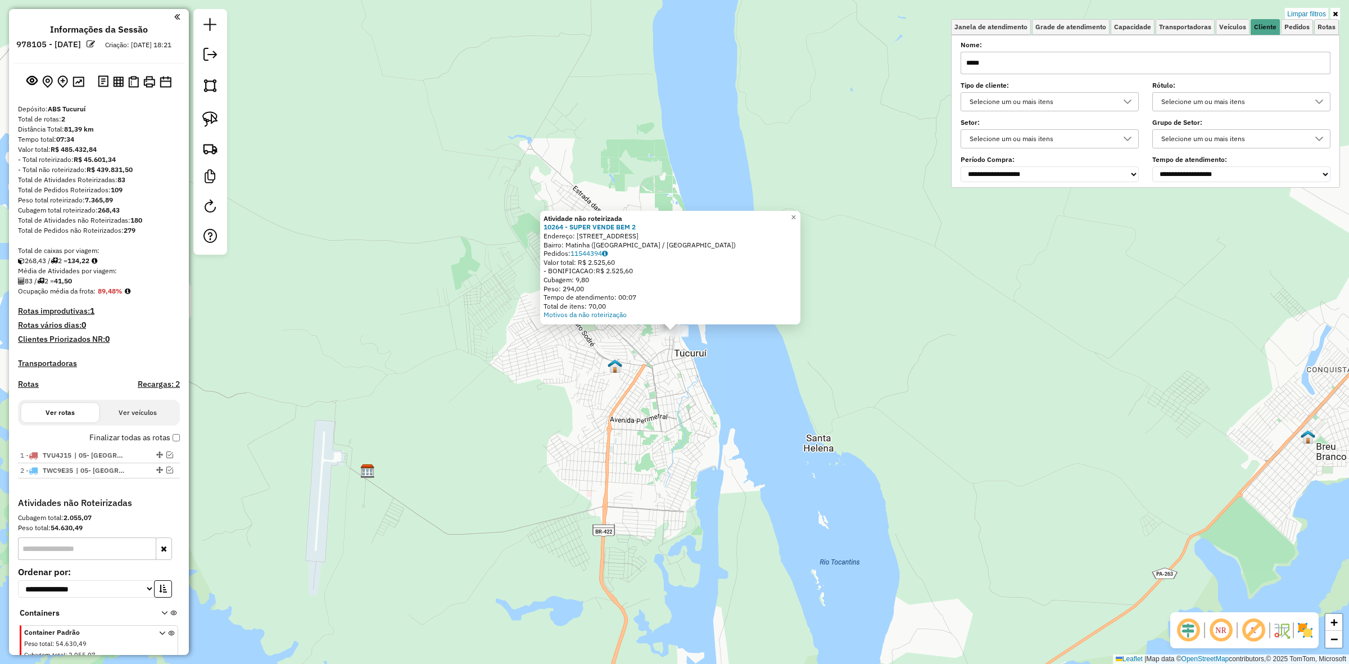
click at [770, 462] on div "Atividade não roteirizada 10264 - SUPER VENDE BEM 2 Endereço: Rua Santo Antônio…" at bounding box center [674, 332] width 1349 height 664
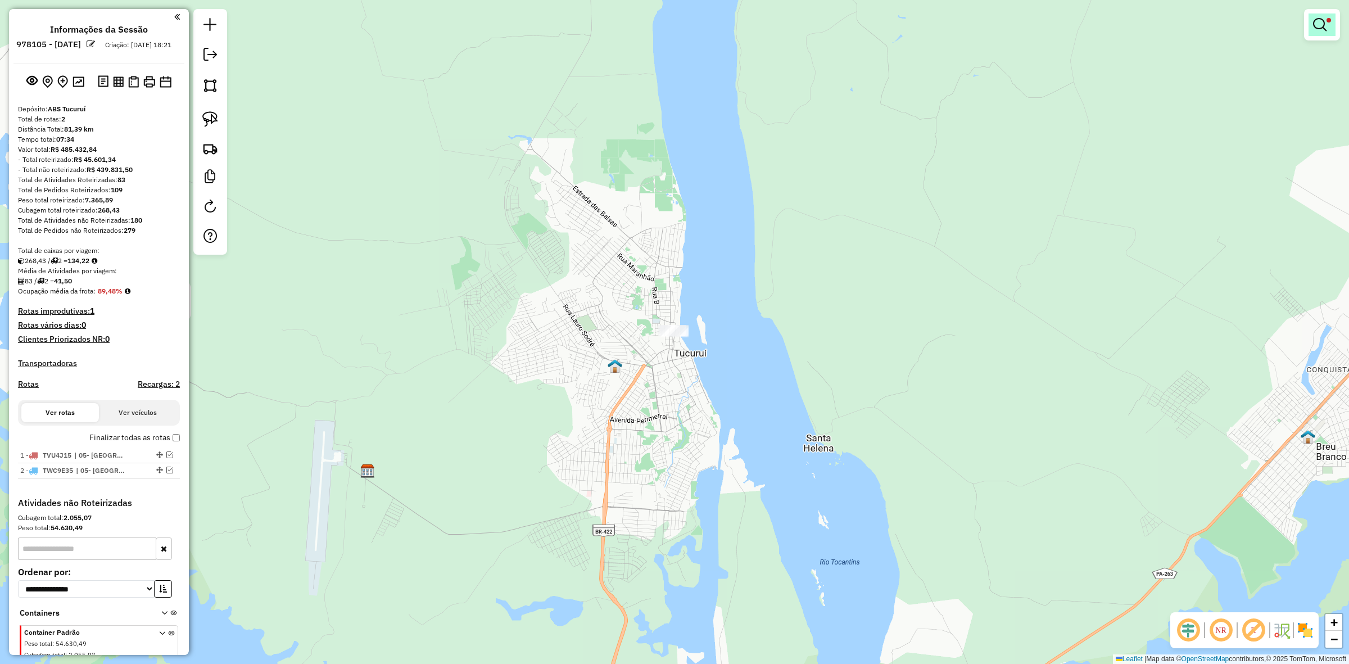
drag, startPoint x: 1316, startPoint y: 46, endPoint x: 1325, endPoint y: 33, distance: 16.2
click at [1317, 46] on div "Limpar filtros Janela de atendimento Grade de atendimento Capacidade Transporta…" at bounding box center [1323, 30] width 36 height 42
click at [1330, 17] on link at bounding box center [1322, 24] width 27 height 22
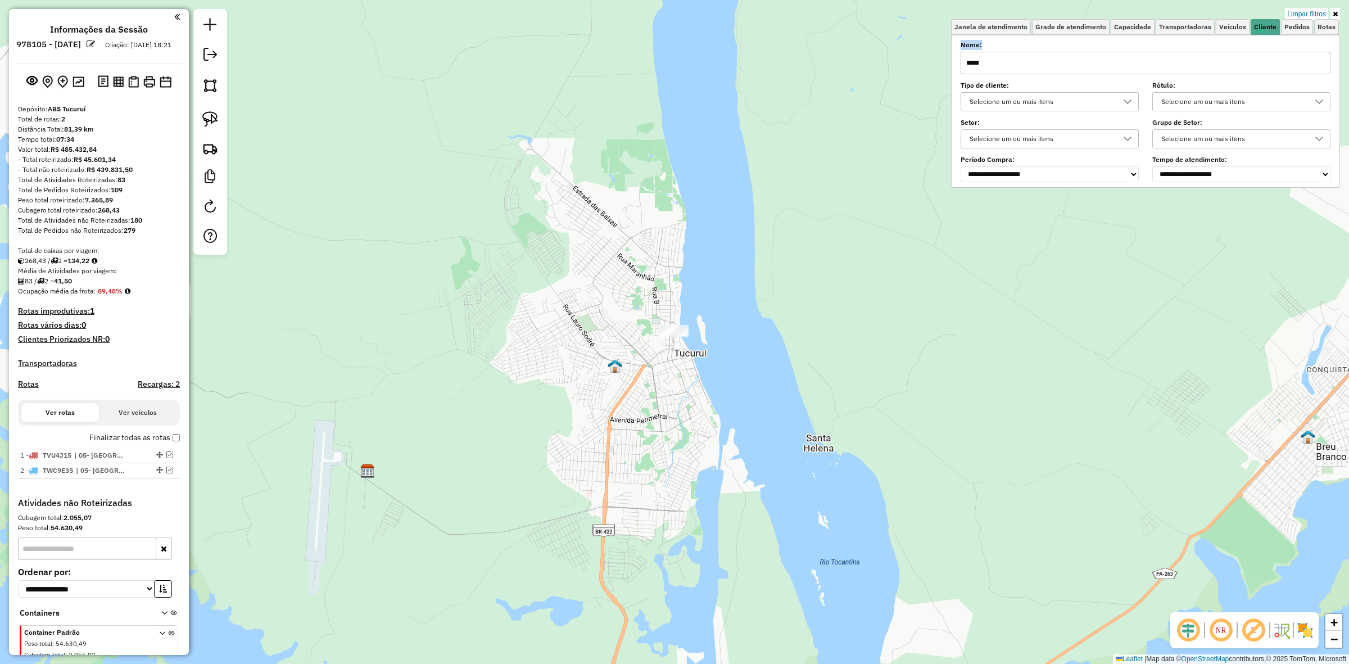
drag, startPoint x: 1100, startPoint y: 48, endPoint x: 1081, endPoint y: 55, distance: 19.9
click at [1083, 55] on div "Nome: *****" at bounding box center [1146, 58] width 370 height 31
click at [1081, 55] on input "*****" at bounding box center [1146, 63] width 370 height 22
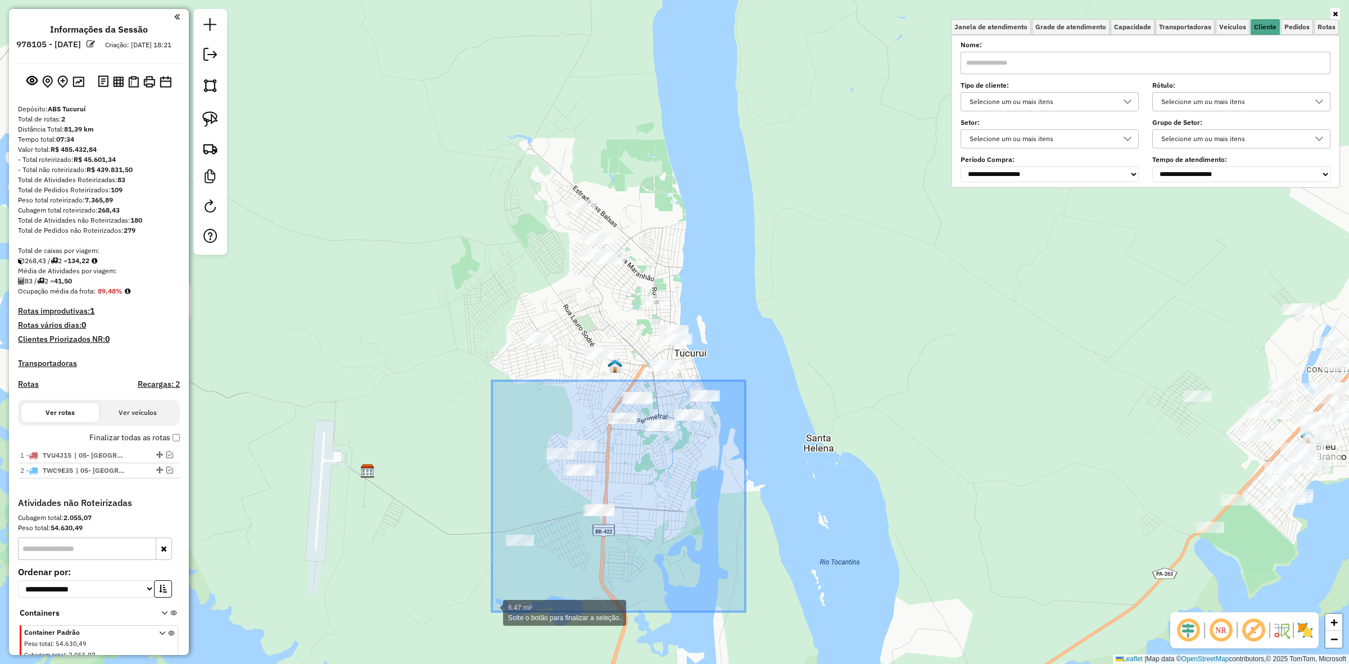
drag, startPoint x: 746, startPoint y: 381, endPoint x: 492, endPoint y: 612, distance: 343.1
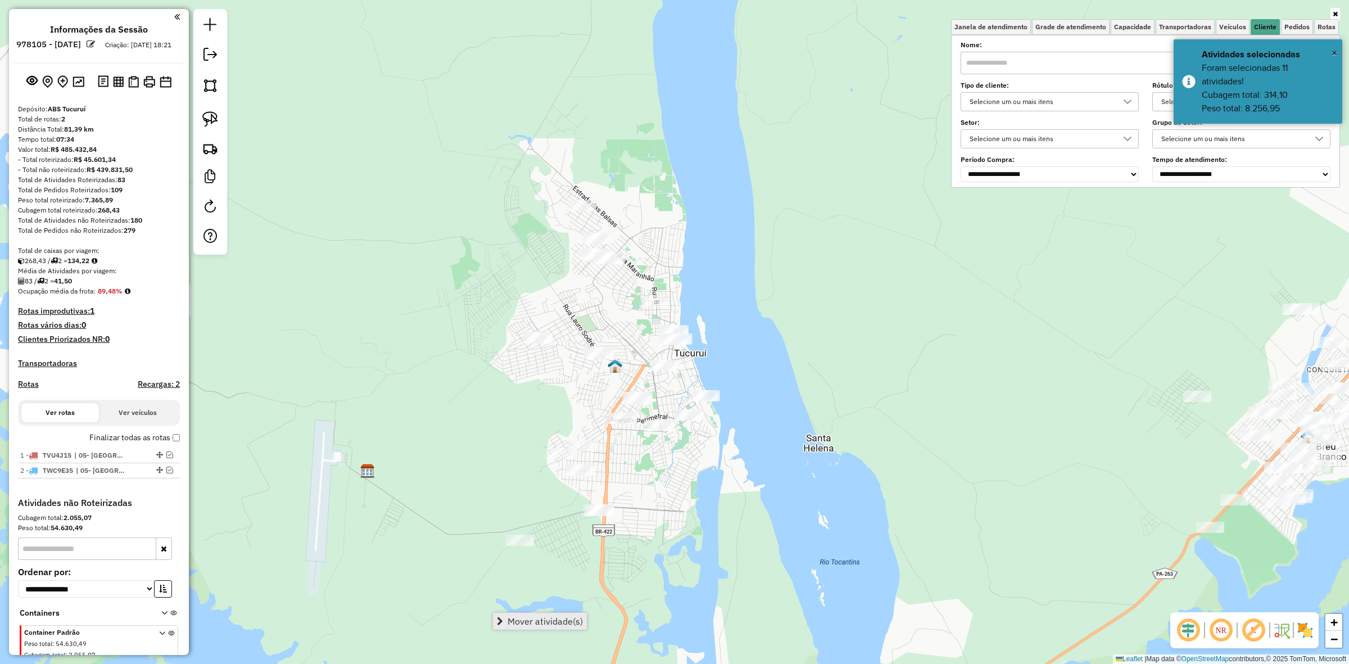
click at [558, 620] on span "Mover atividade(s)" at bounding box center [545, 621] width 75 height 9
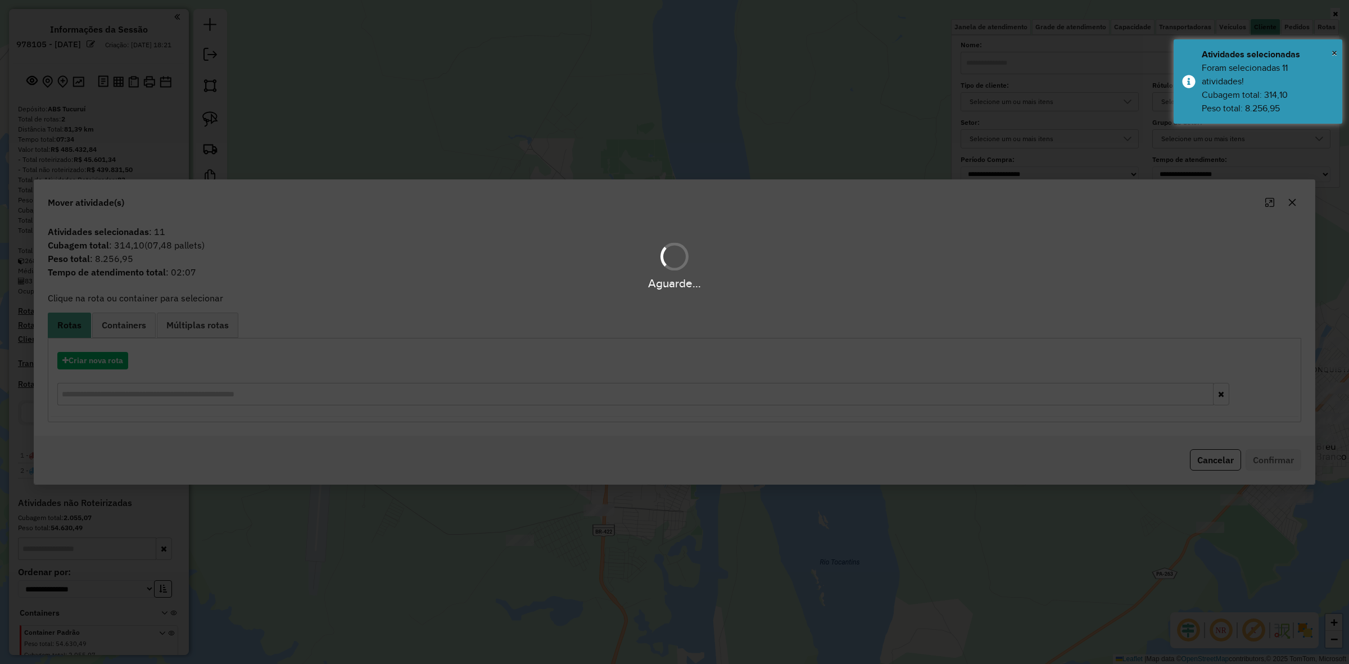
click at [90, 365] on div "Aguarde..." at bounding box center [674, 332] width 1349 height 664
click at [123, 360] on div "Aguarde..." at bounding box center [674, 332] width 1349 height 664
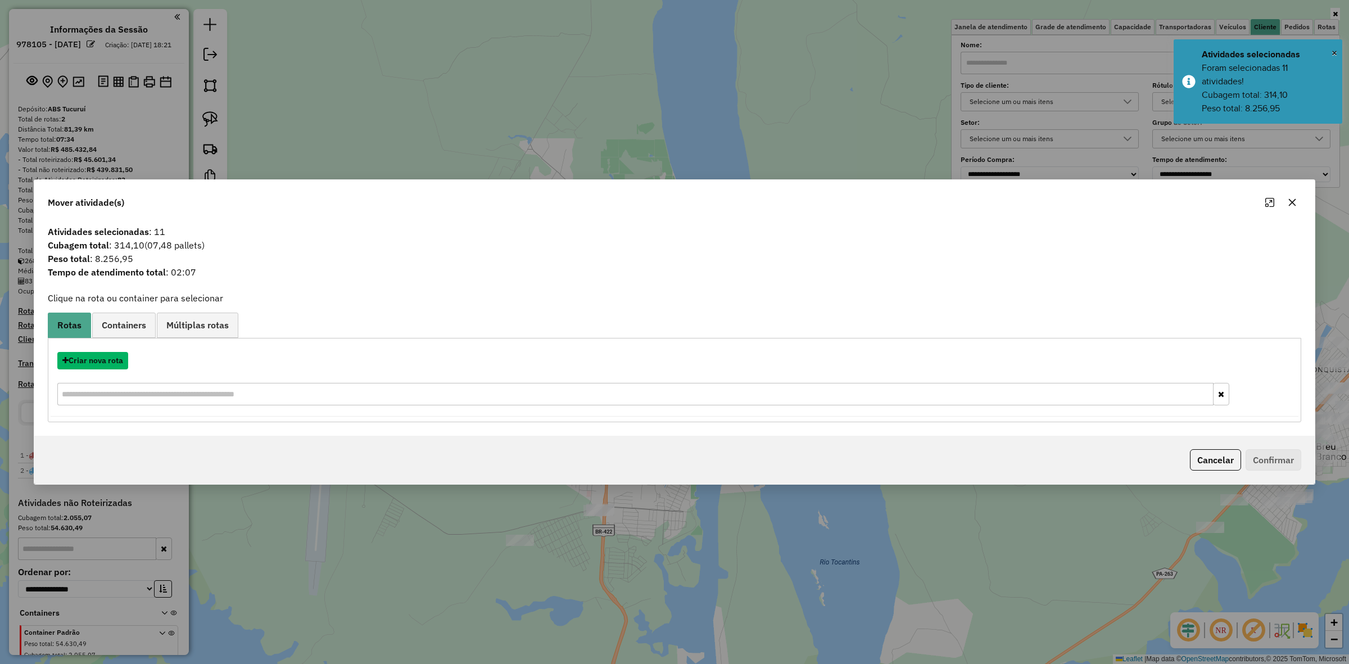
click at [123, 360] on button "Criar nova rota" at bounding box center [92, 360] width 71 height 17
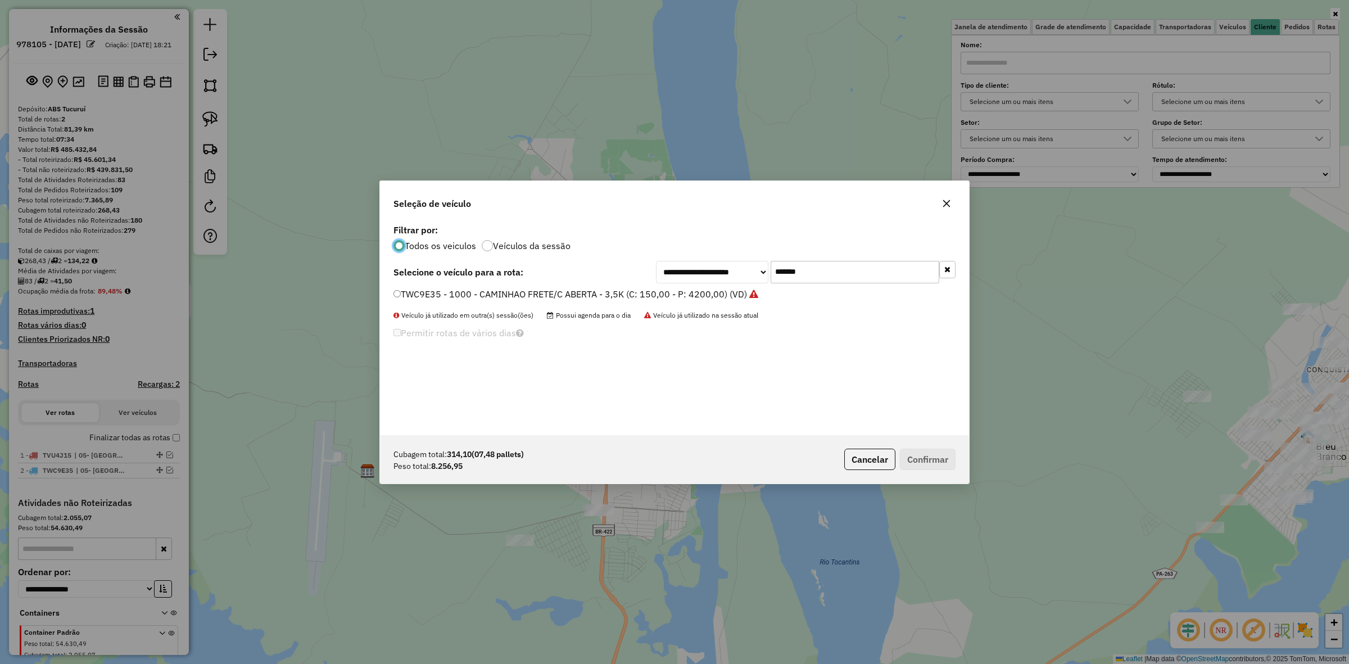
click at [845, 268] on input "*******" at bounding box center [855, 272] width 169 height 22
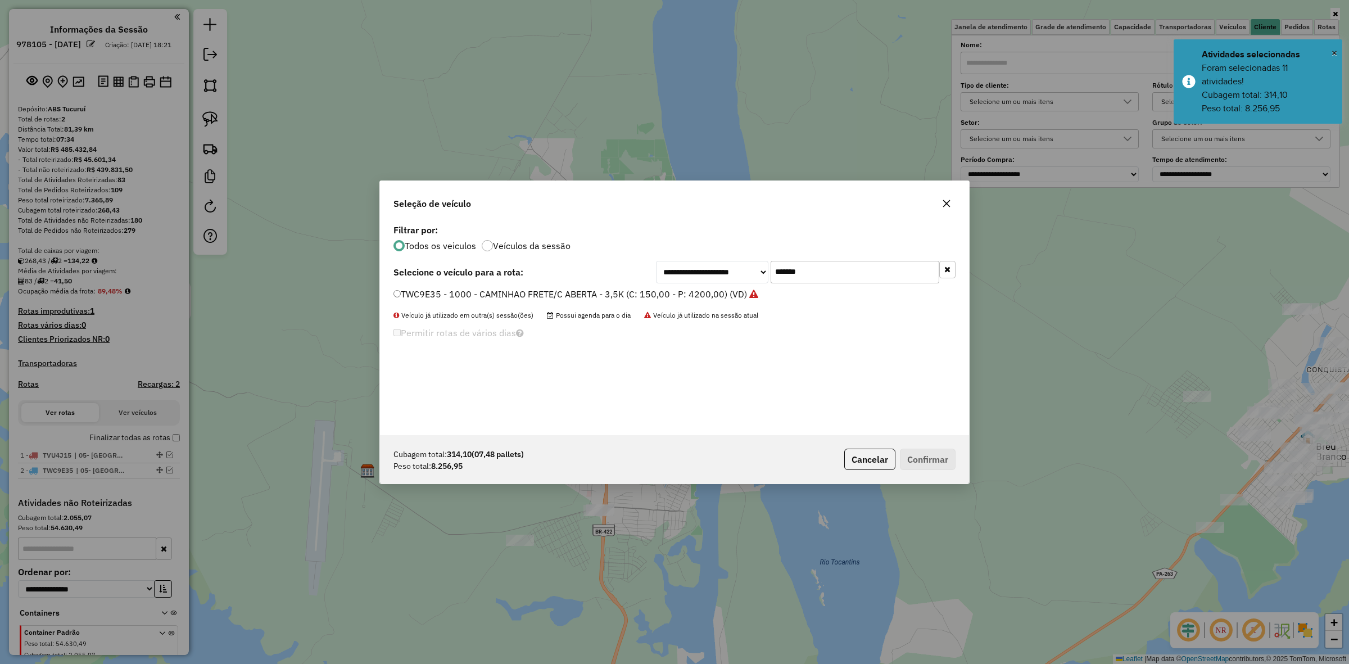
click at [845, 268] on input "*******" at bounding box center [855, 272] width 169 height 22
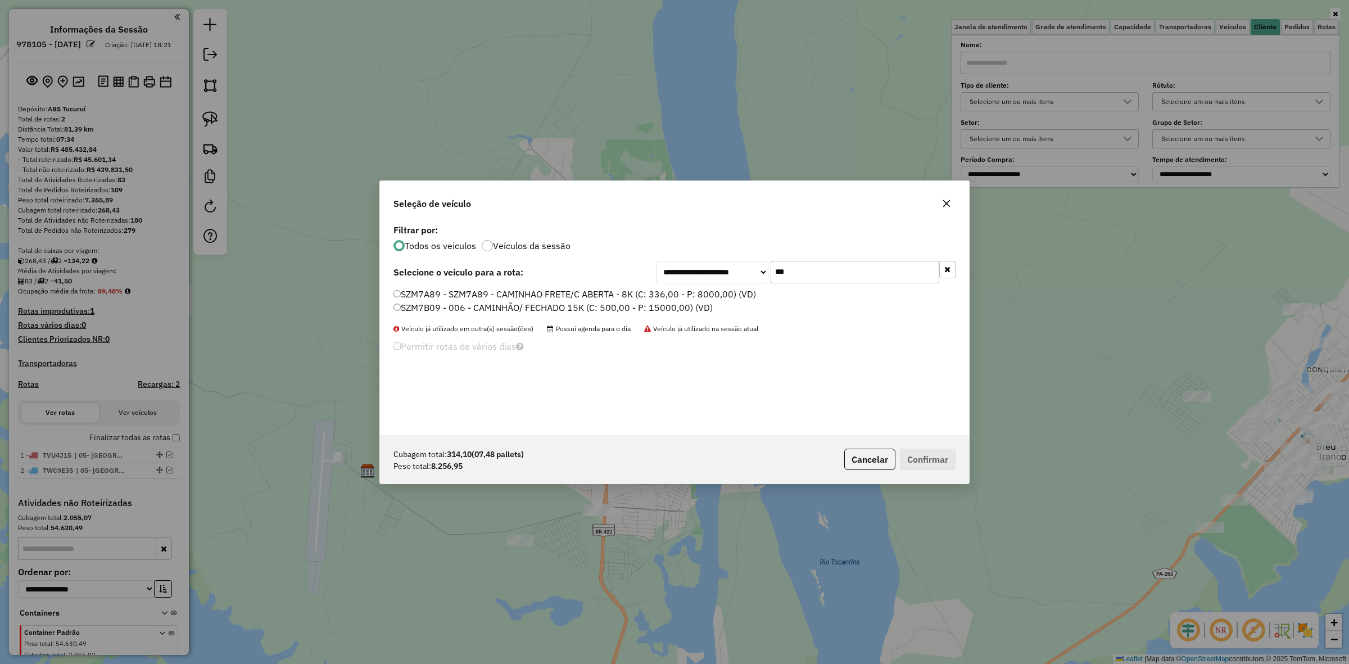
type input "***"
click at [477, 312] on label "SZM7B09 - 006 - CAMINHÃO/ FECHADO 15K (C: 500,00 - P: 15000,00) (VD)" at bounding box center [553, 307] width 319 height 13
click at [611, 288] on label "SZM7A89 - SZM7A89 - CAMINHAO FRETE/C ABERTA - 8K (C: 336,00 - P: 8000,00) (VD)" at bounding box center [575, 293] width 363 height 13
click at [935, 462] on button "Confirmar" at bounding box center [928, 459] width 56 height 21
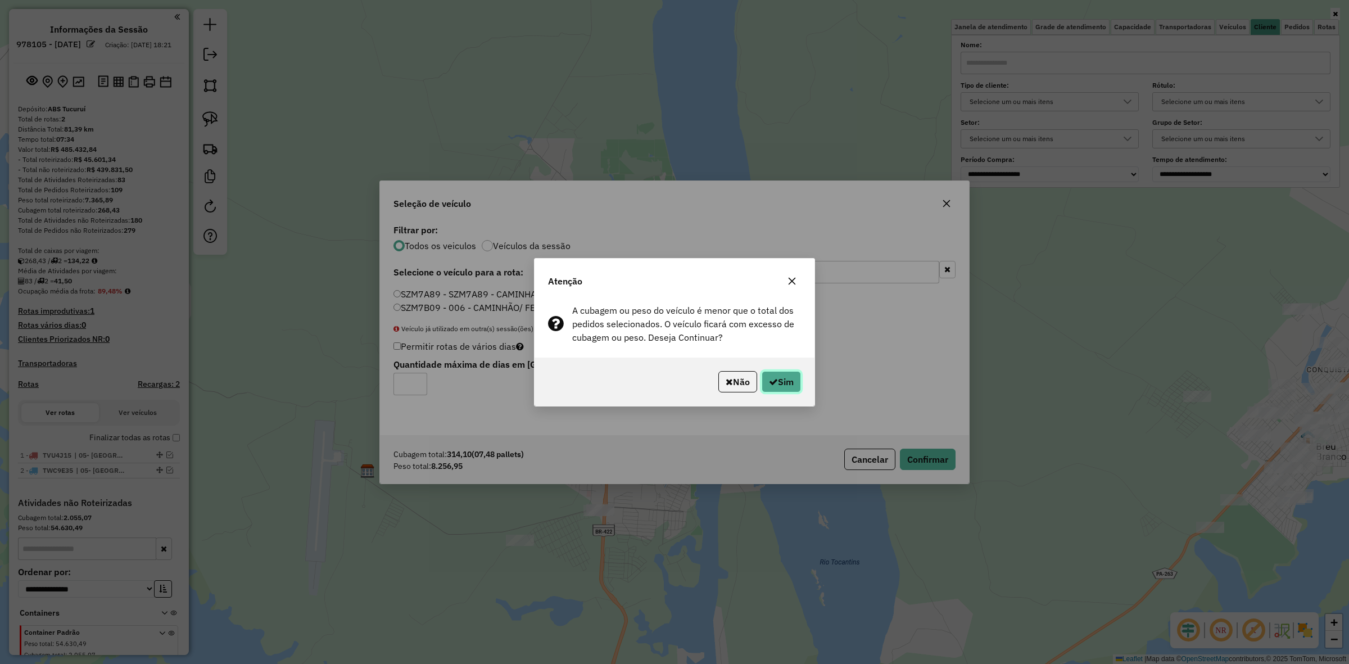
click at [793, 383] on button "Sim" at bounding box center [781, 381] width 39 height 21
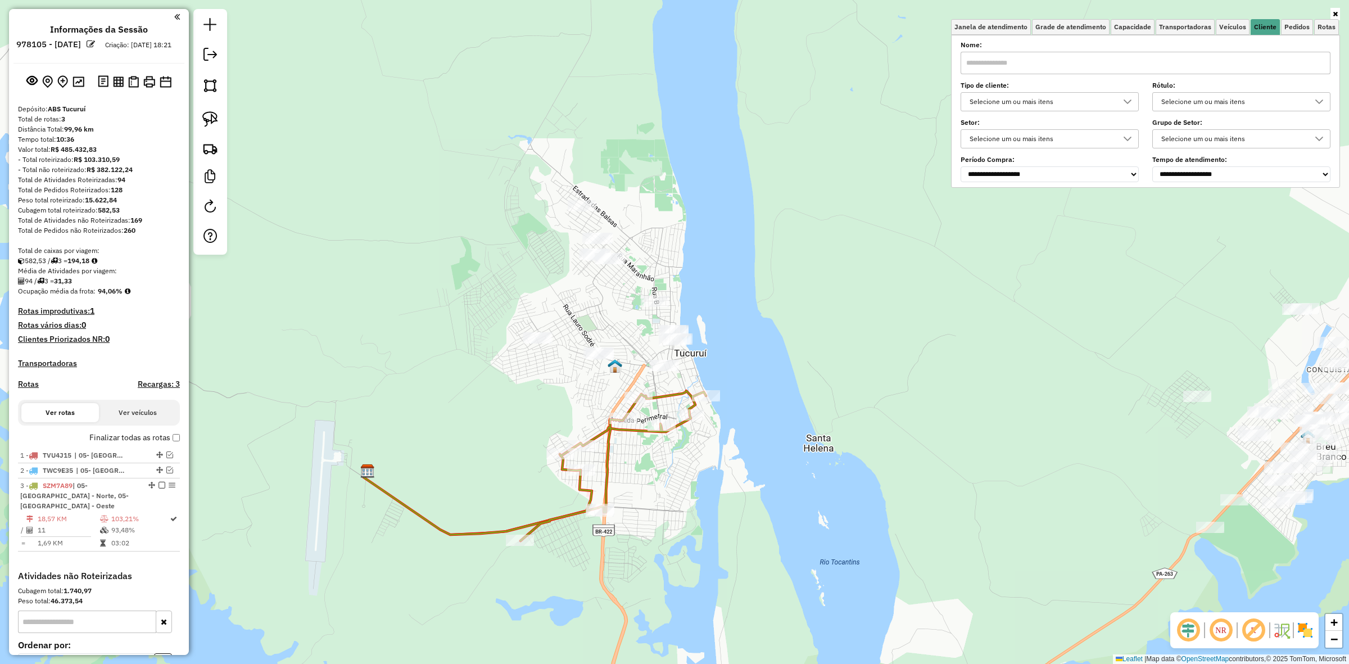
click at [585, 437] on icon at bounding box center [614, 466] width 186 height 150
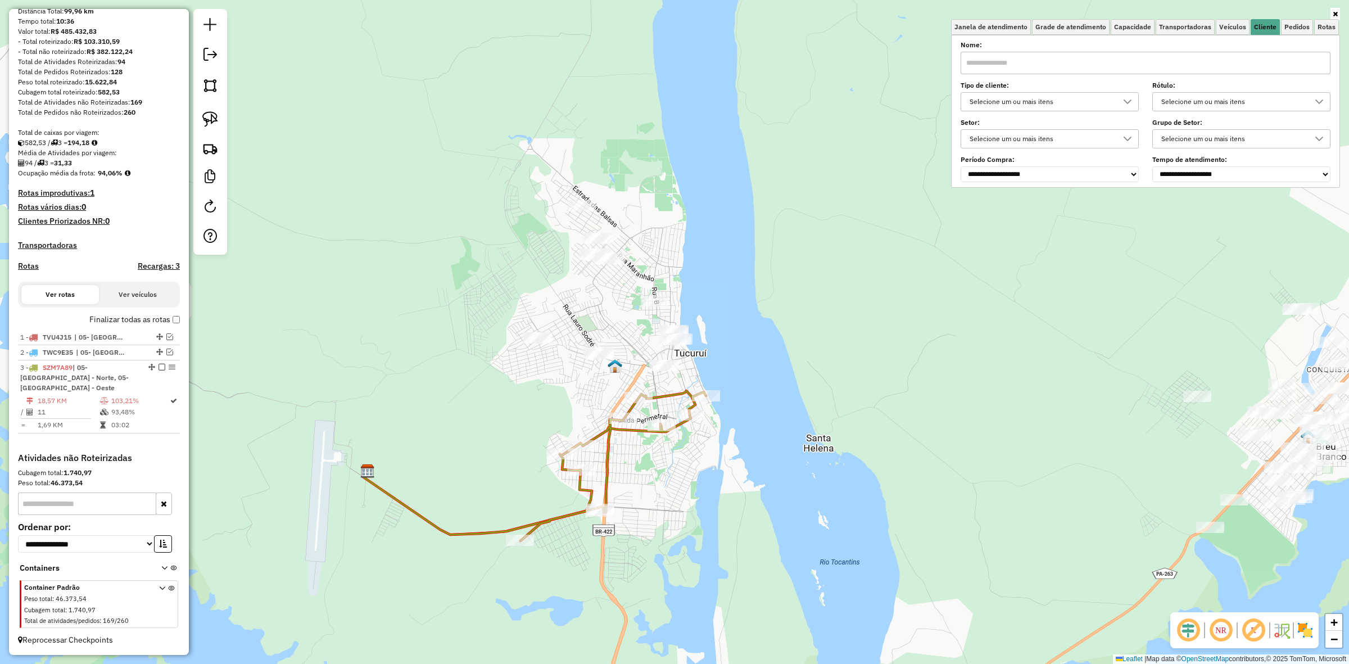
select select "**********"
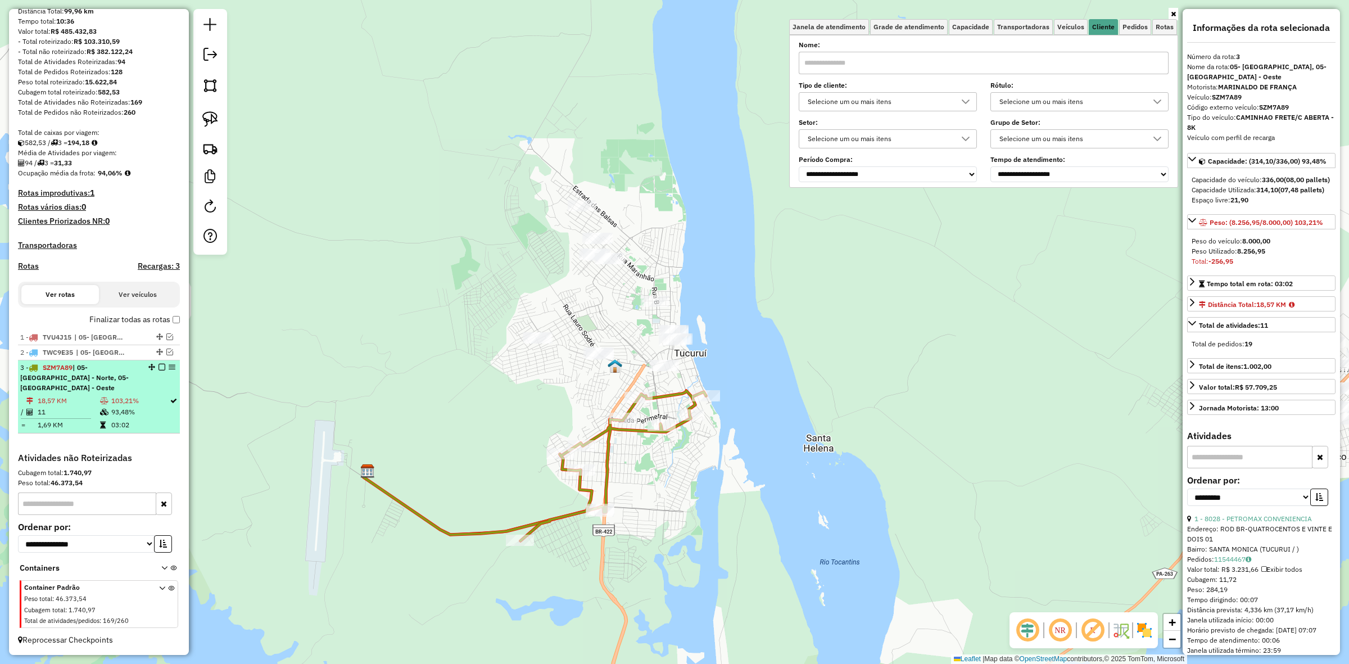
click at [161, 371] on em at bounding box center [162, 367] width 7 height 7
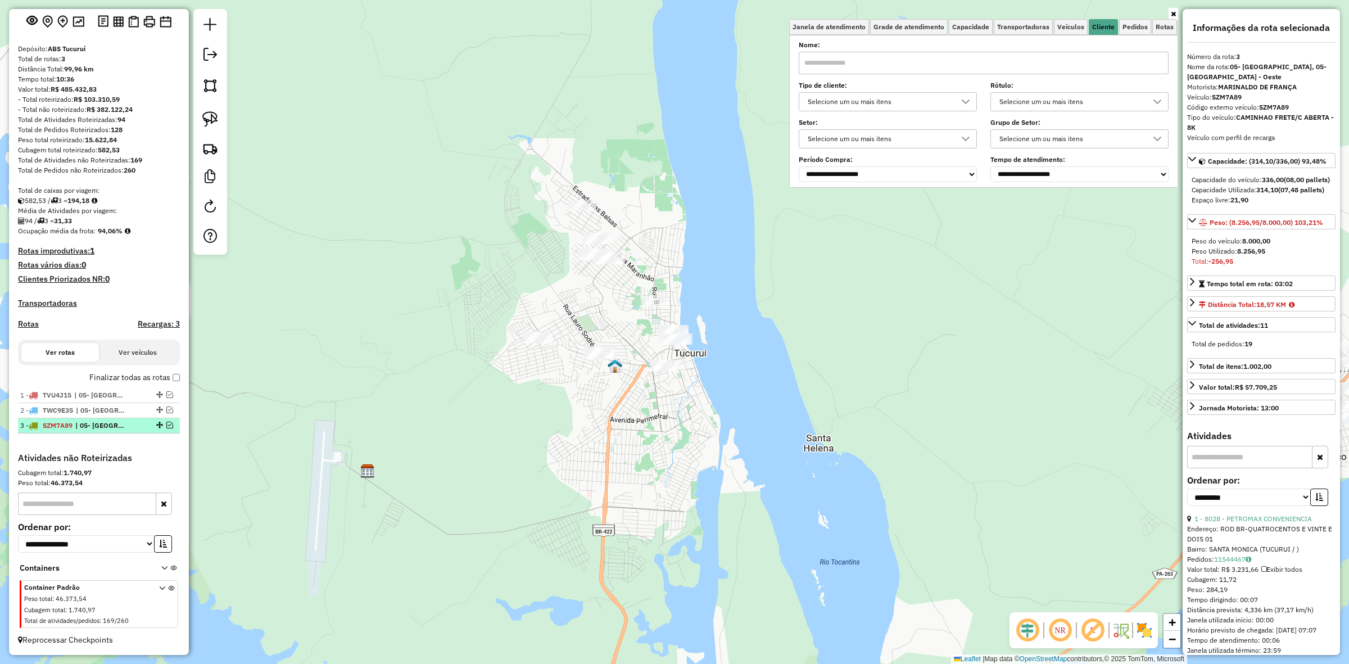
scroll to position [71, 0]
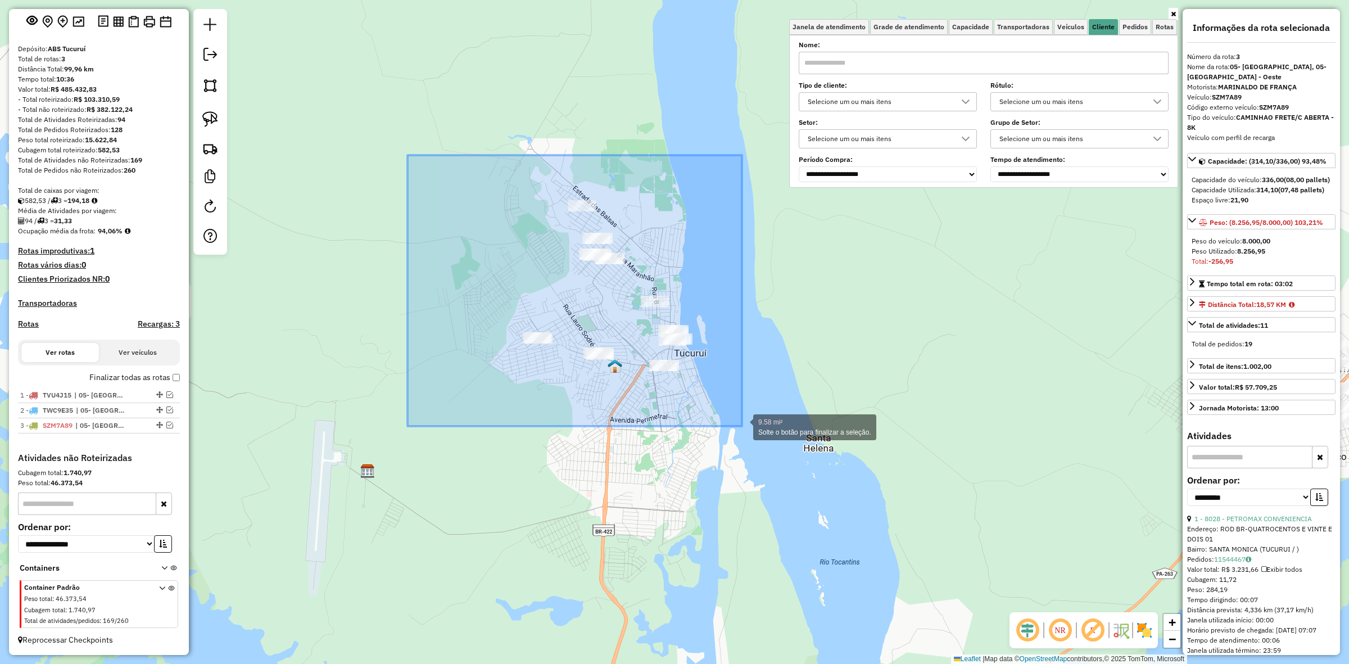
drag, startPoint x: 408, startPoint y: 155, endPoint x: 778, endPoint y: 440, distance: 466.7
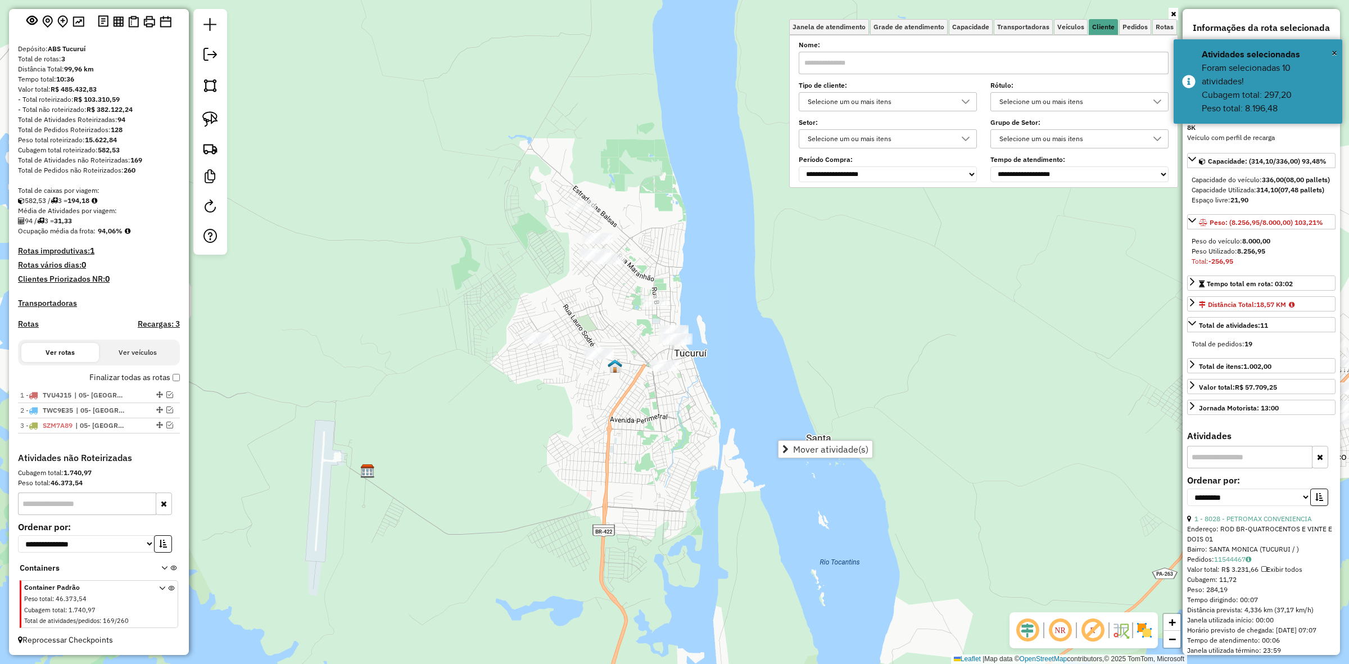
click at [824, 466] on div "Janela de atendimento Grade de atendimento Capacidade Transportadoras Veículos …" at bounding box center [674, 332] width 1349 height 664
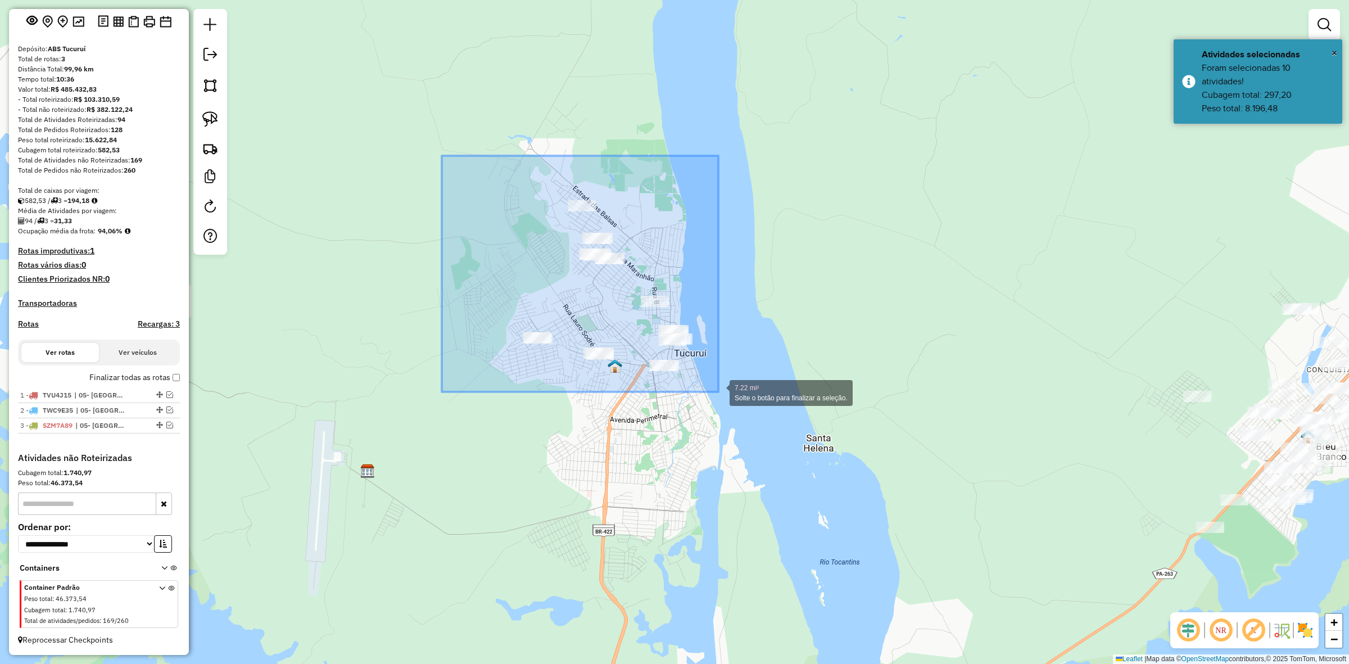
drag, startPoint x: 453, startPoint y: 223, endPoint x: 719, endPoint y: 392, distance: 315.2
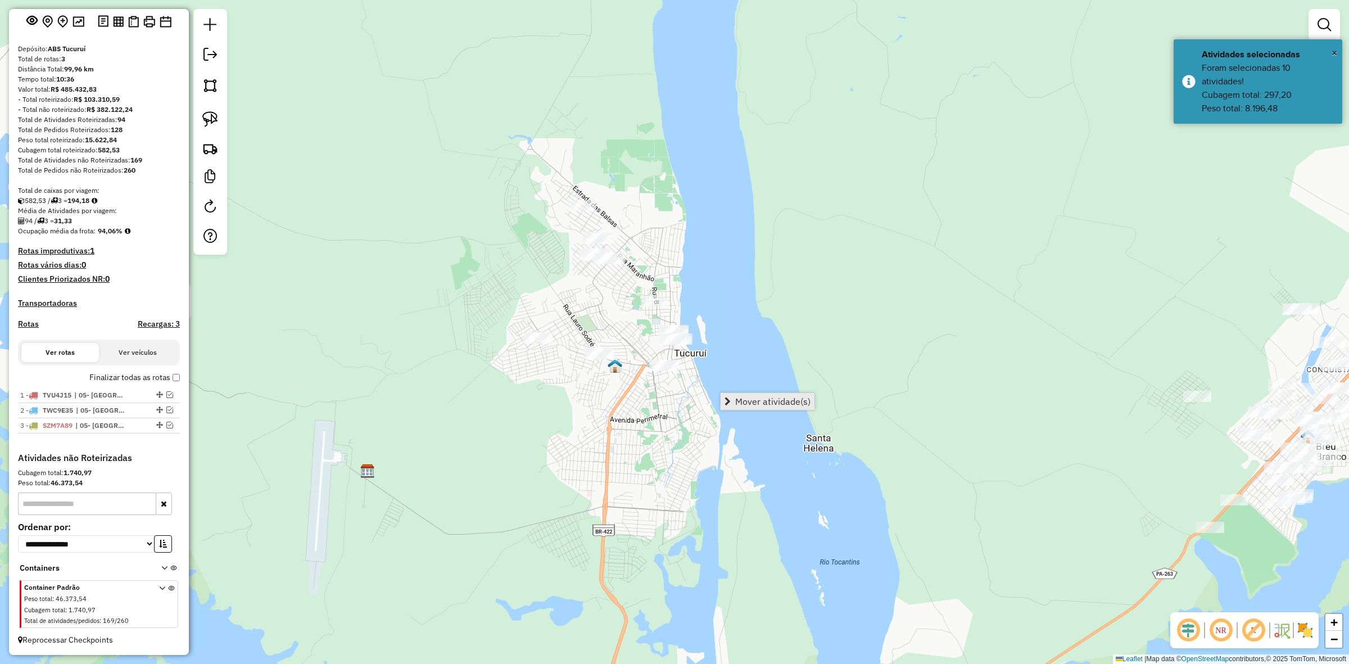
click at [740, 397] on span "Mover atividade(s)" at bounding box center [772, 401] width 75 height 9
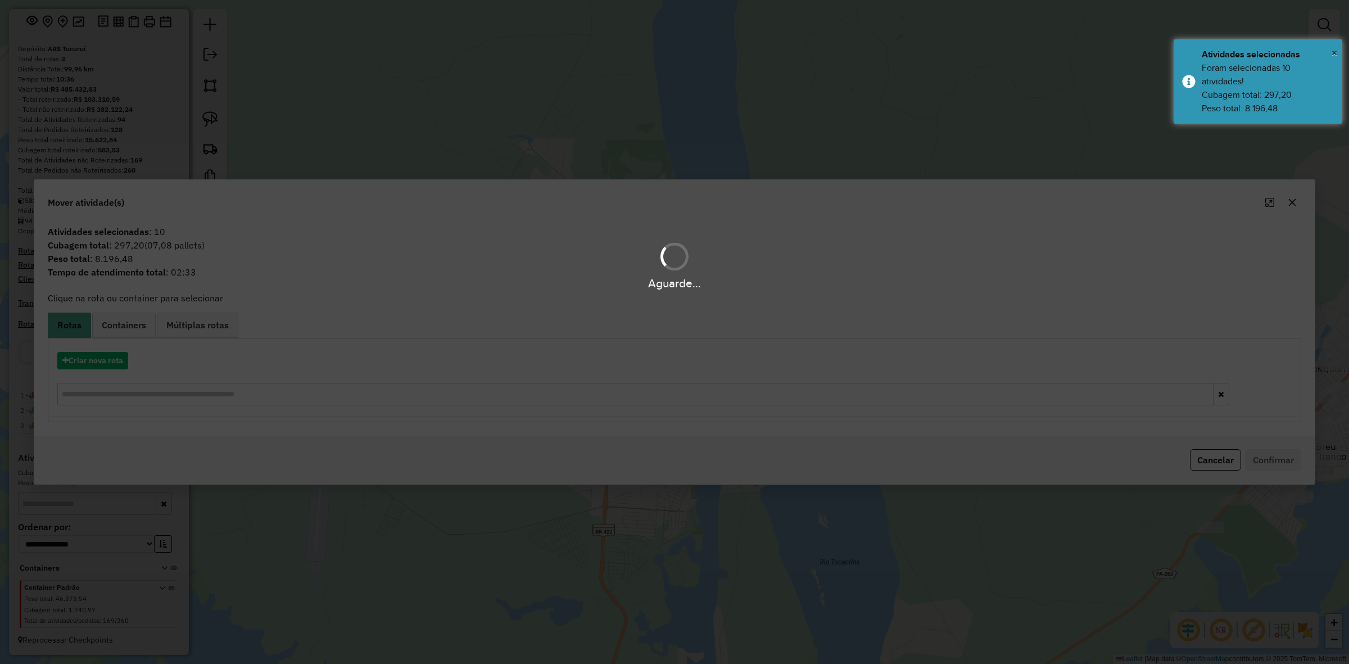
click at [105, 360] on hb-app "Aguarde... Pop-up bloqueado! Seu navegador bloqueou automáticamente a abertura …" at bounding box center [674, 332] width 1349 height 664
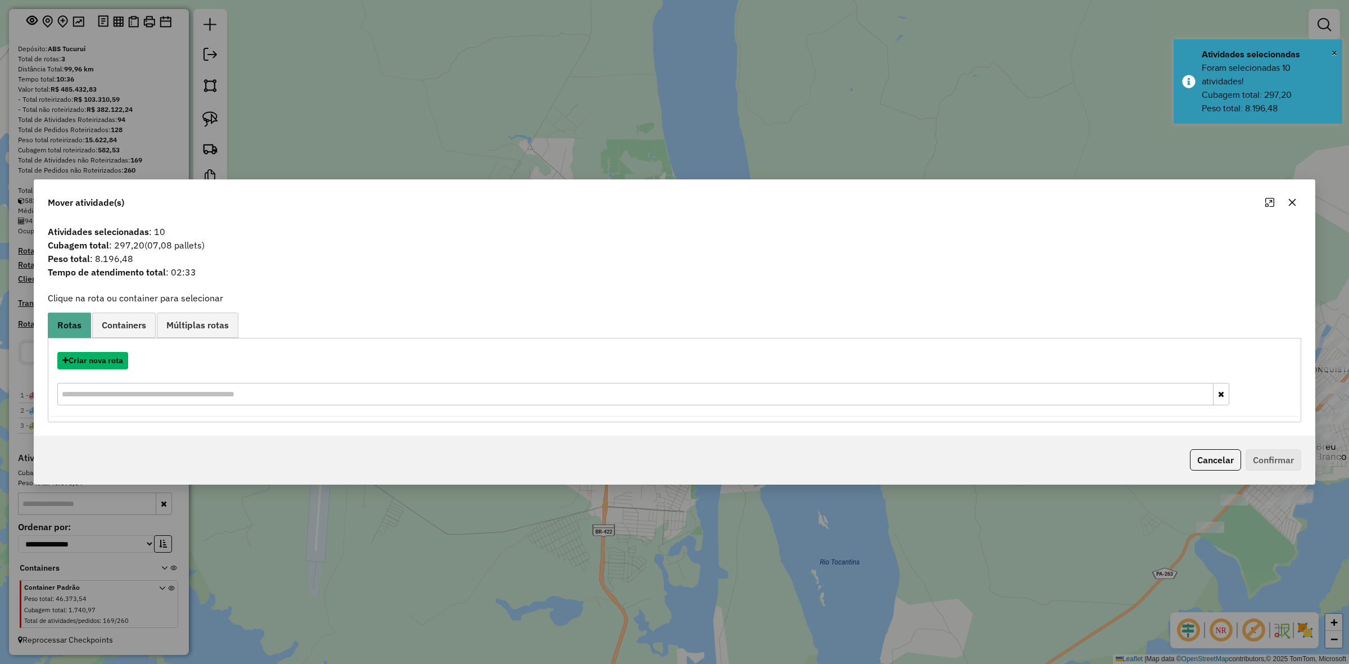
click at [105, 360] on button "Criar nova rota" at bounding box center [92, 360] width 71 height 17
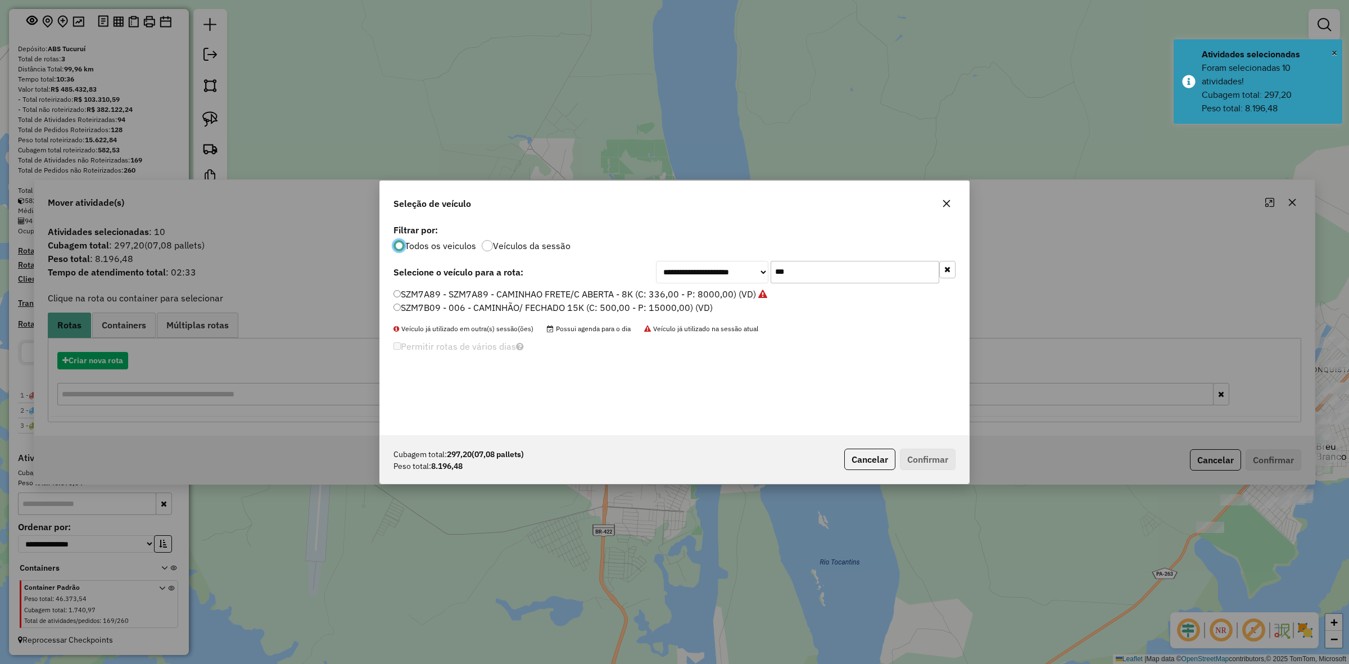
scroll to position [6, 3]
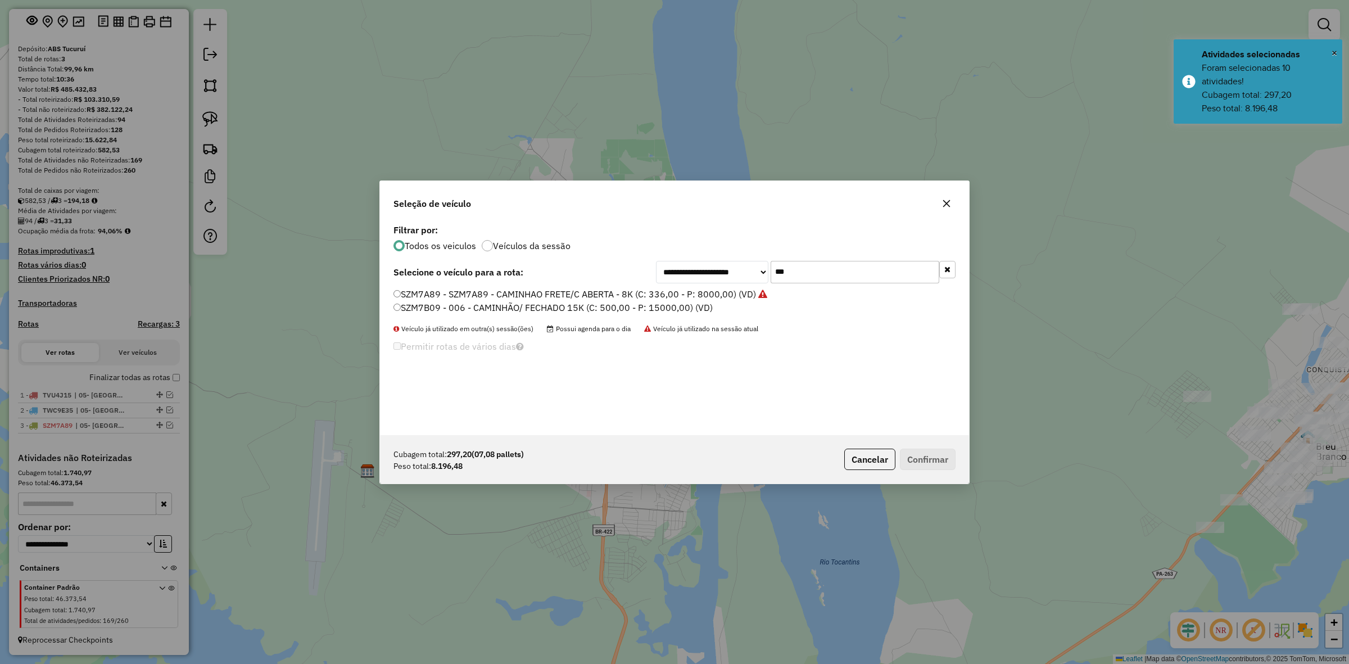
click at [808, 279] on input "***" at bounding box center [855, 272] width 169 height 22
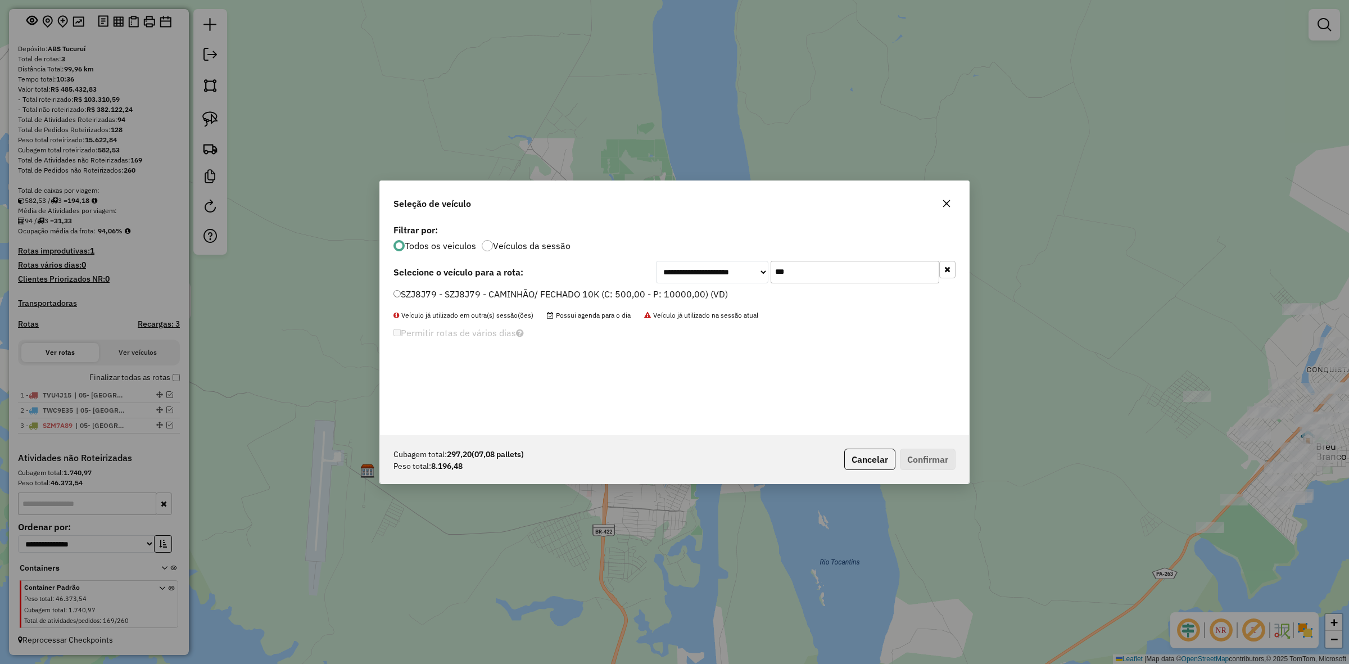
type input "***"
click at [713, 288] on label "SZJ8J79 - SZJ8J79 - CAMINHÃO/ FECHADO 10K (C: 500,00 - P: 10000,00) (VD)" at bounding box center [561, 293] width 335 height 13
click at [939, 455] on button "Confirmar" at bounding box center [928, 459] width 56 height 21
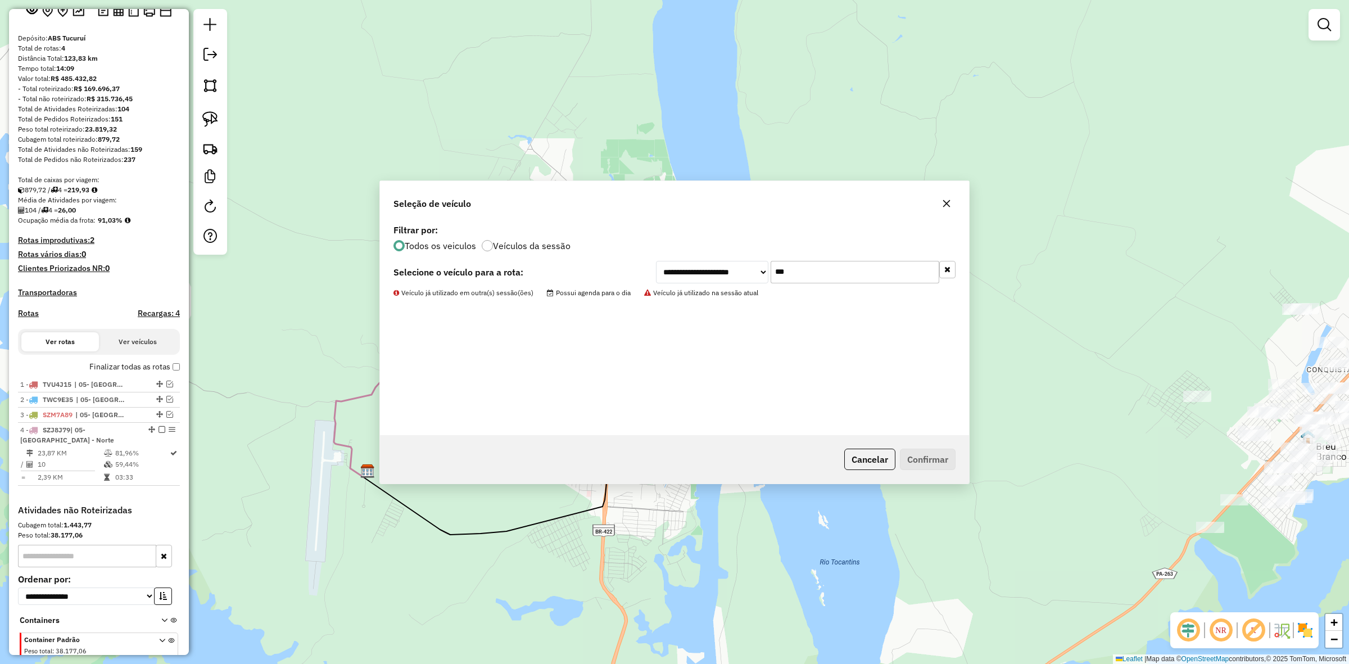
scroll to position [119, 0]
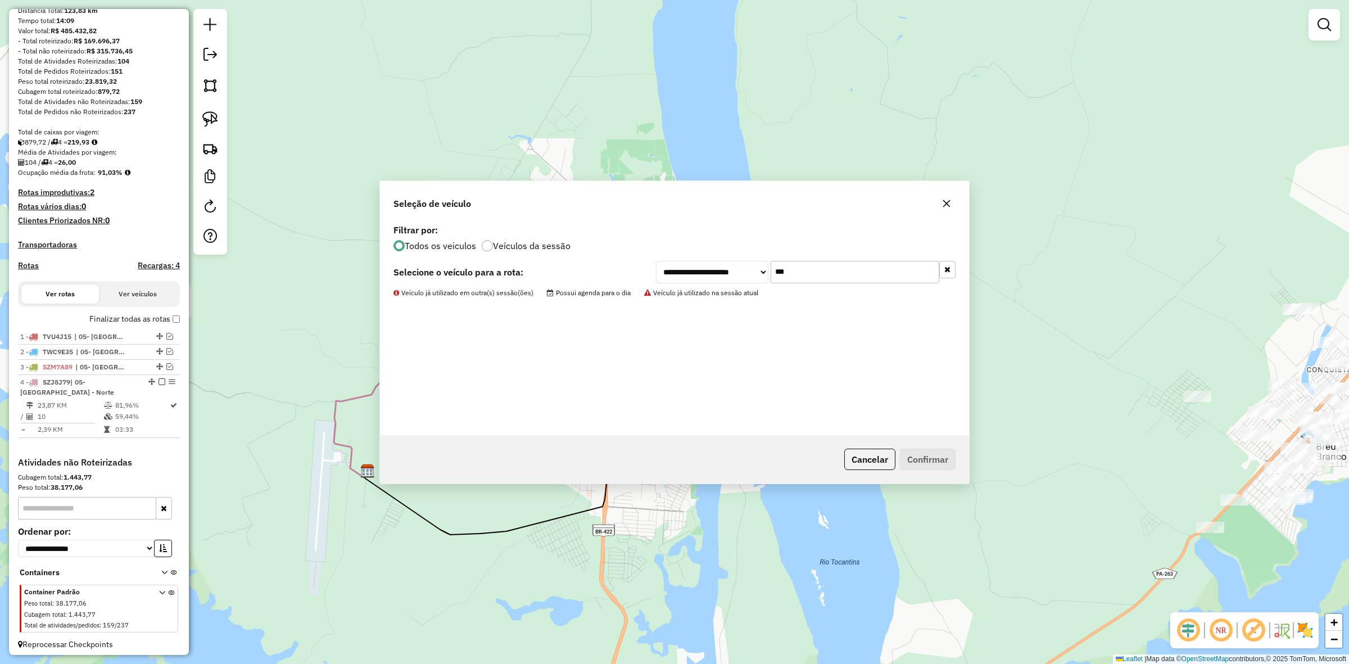
click at [694, 312] on div "Janela de atendimento Grade de atendimento Capacidade Transportadoras Veículos …" at bounding box center [674, 332] width 1349 height 664
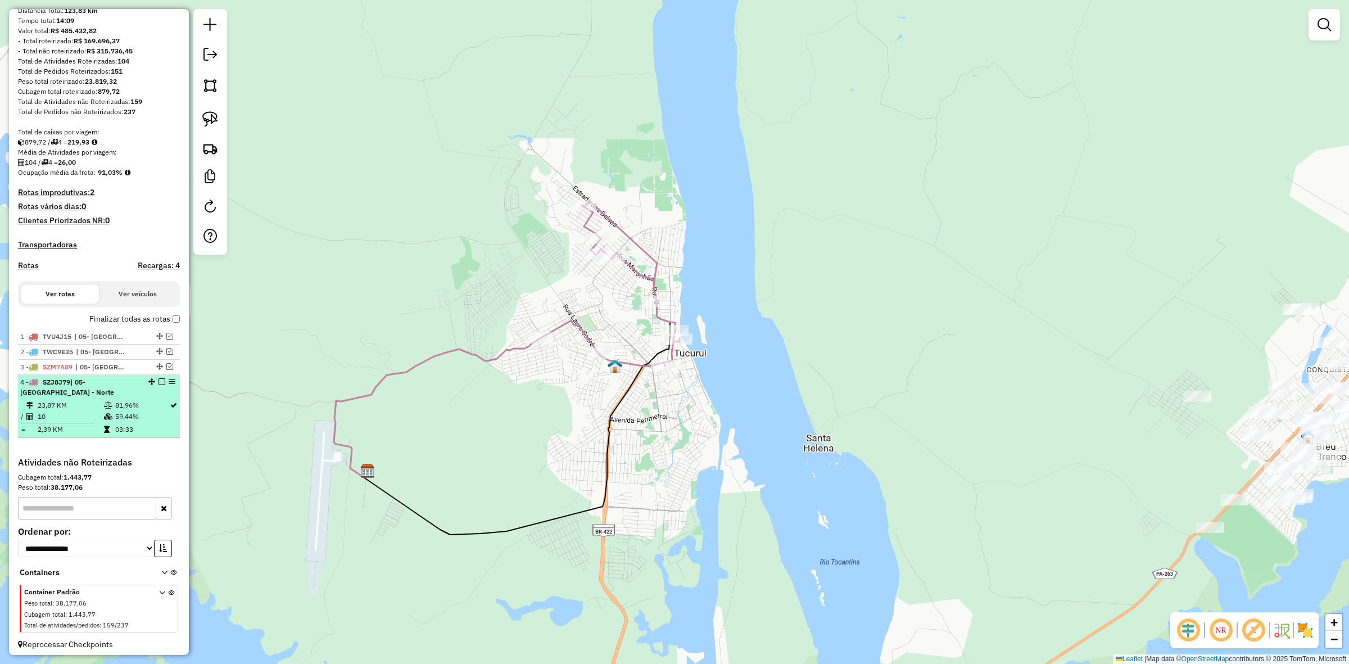
click at [159, 385] on em at bounding box center [162, 381] width 7 height 7
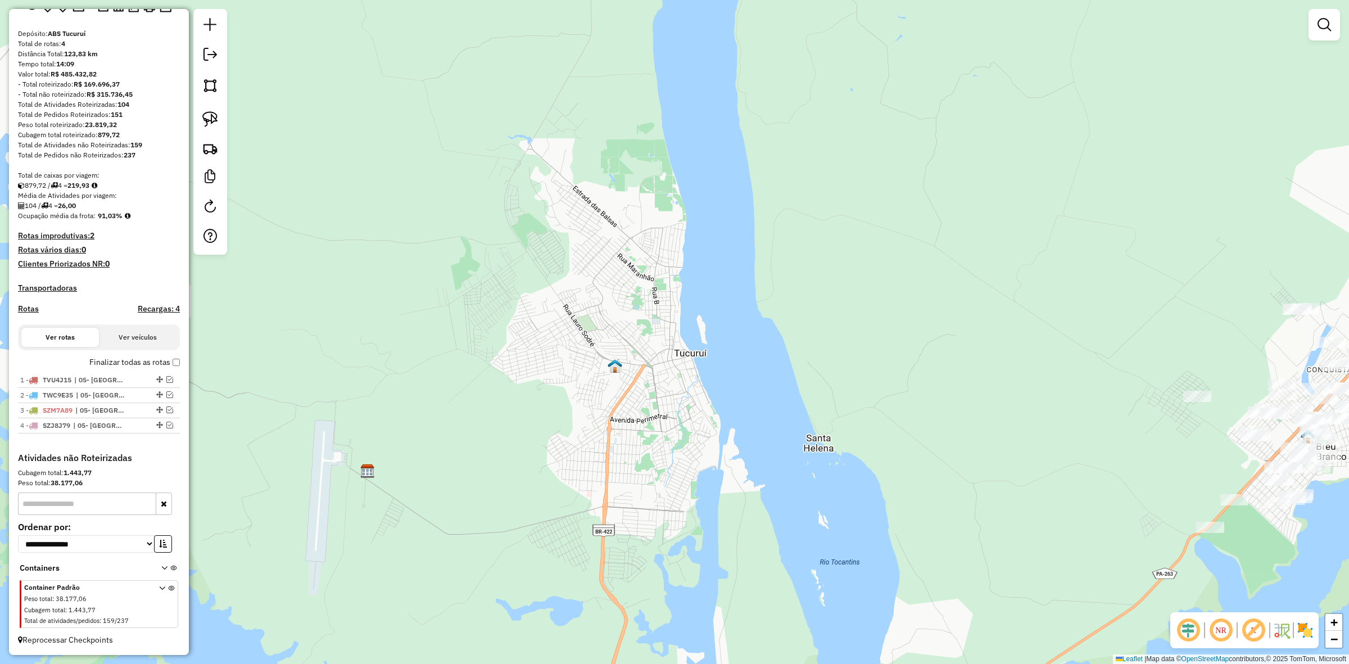
scroll to position [86, 0]
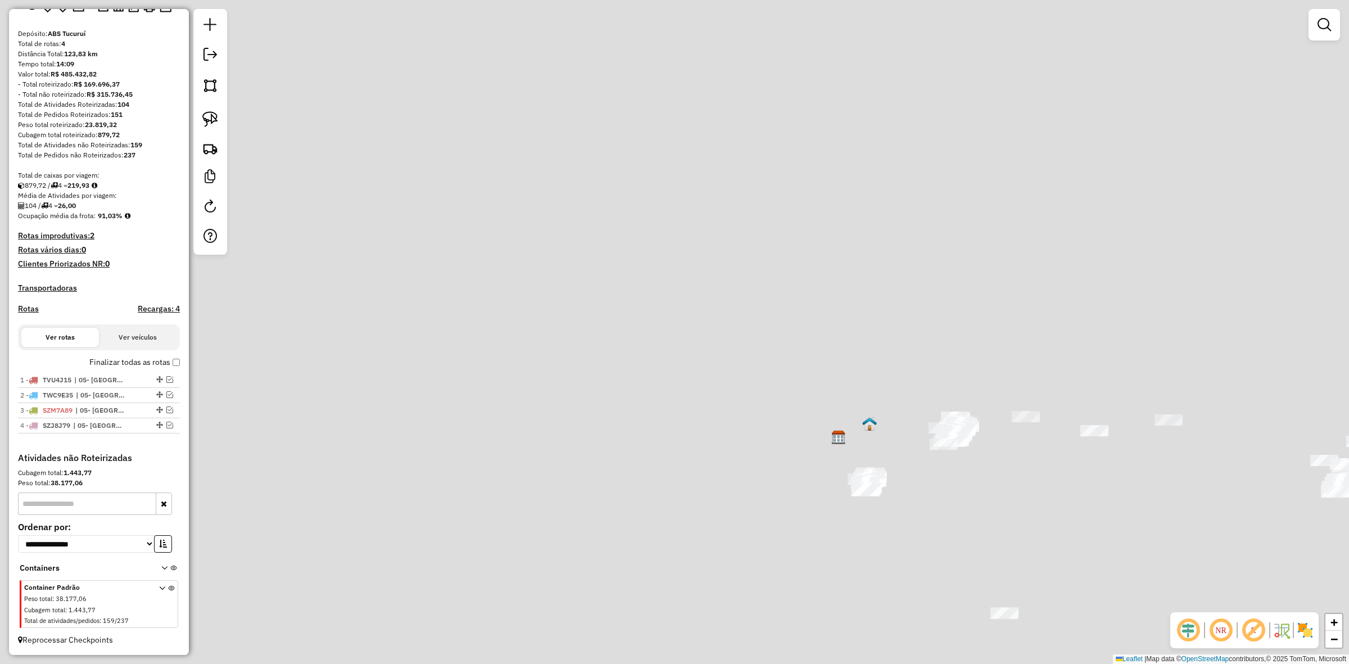
drag, startPoint x: 875, startPoint y: 442, endPoint x: 756, endPoint y: 404, distance: 125.2
click at [757, 405] on div "Janela de atendimento Grade de atendimento Capacidade Transportadoras Veículos …" at bounding box center [674, 332] width 1349 height 664
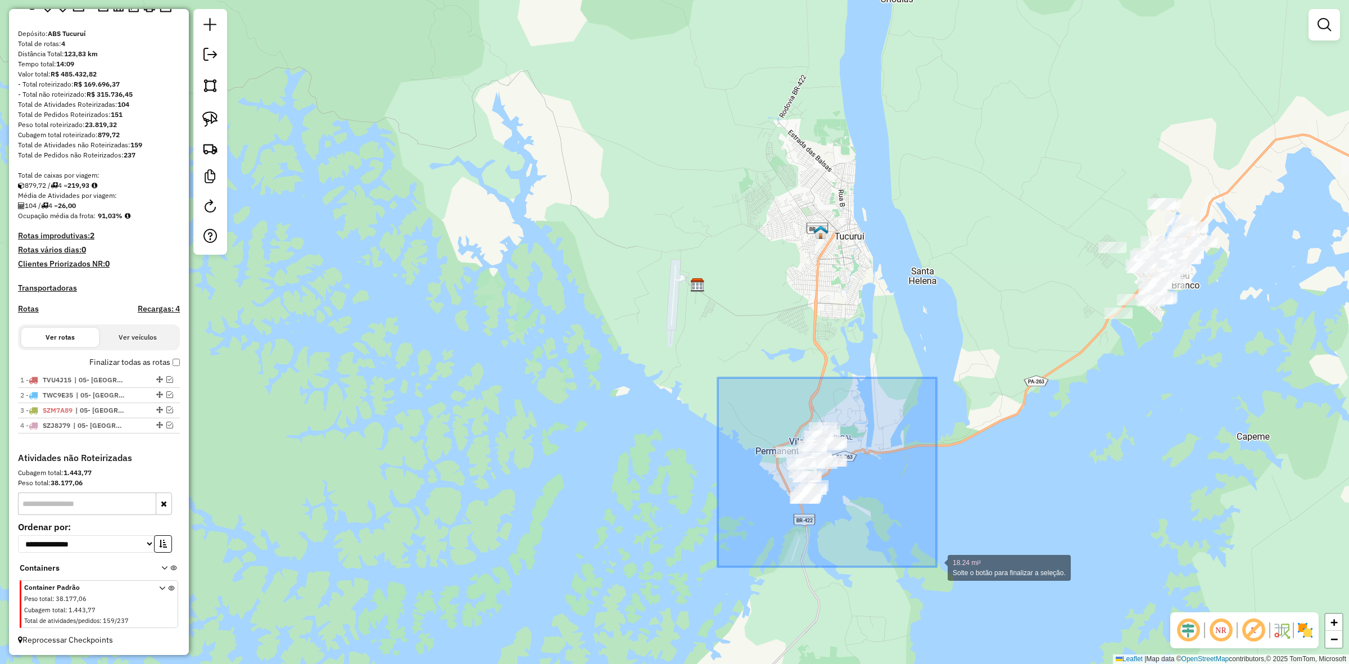
drag, startPoint x: 783, startPoint y: 481, endPoint x: 937, endPoint y: 567, distance: 176.5
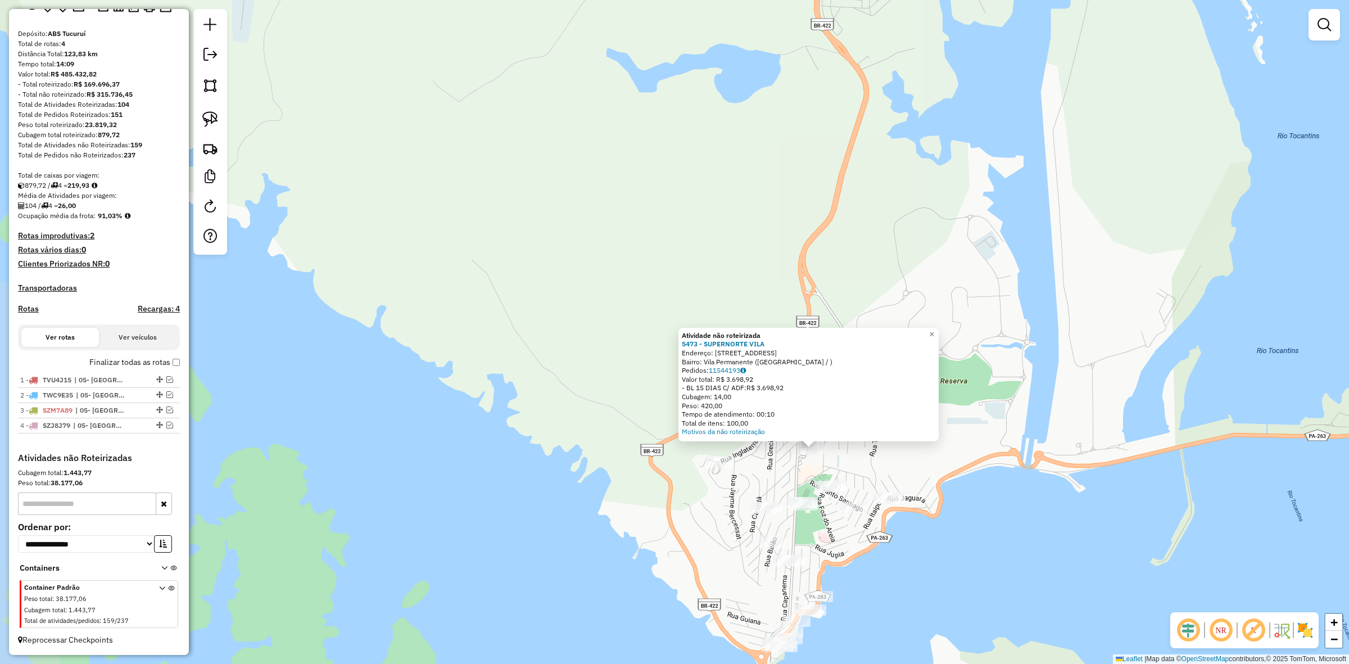
click at [977, 486] on div "Atividade não roteirizada 5473 - SUPERNORTE VILA Endereço: Av Minas Gerais, 02 …" at bounding box center [674, 332] width 1349 height 664
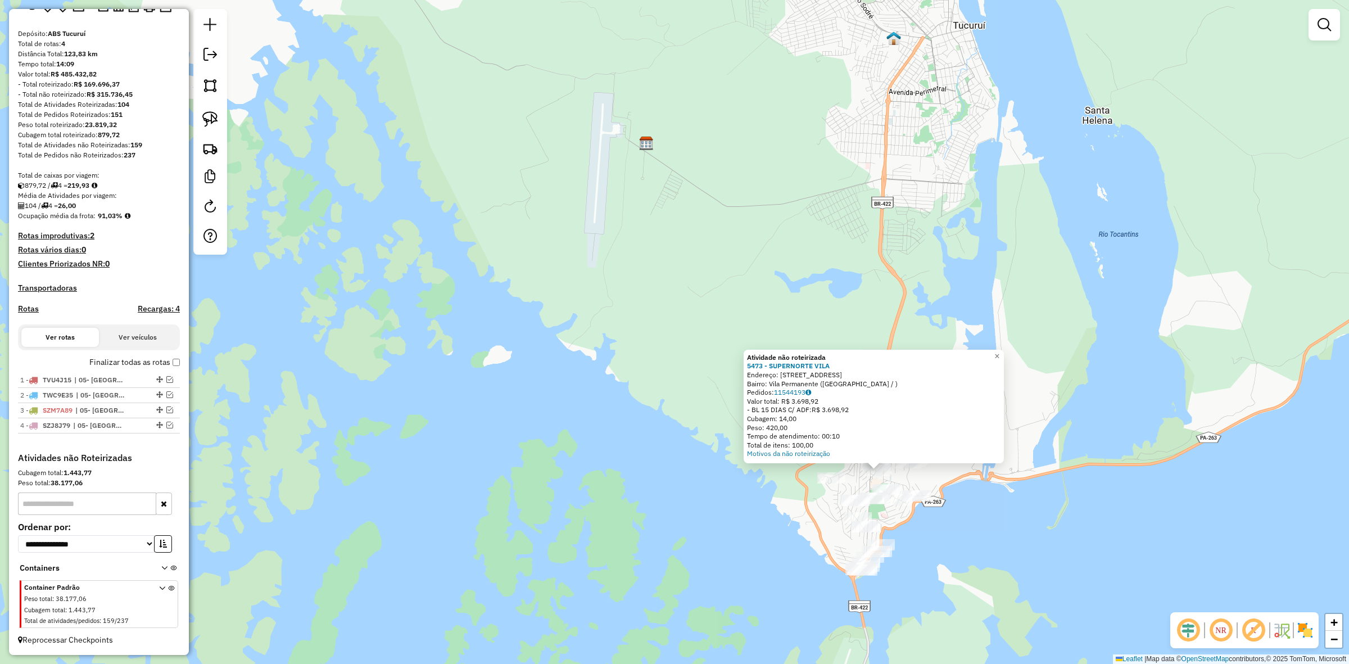
drag, startPoint x: 941, startPoint y: 547, endPoint x: 909, endPoint y: 507, distance: 50.8
click at [909, 511] on div "Atividade não roteirizada 5473 - SUPERNORTE VILA Endereço: Av Minas Gerais, 02 …" at bounding box center [674, 332] width 1349 height 664
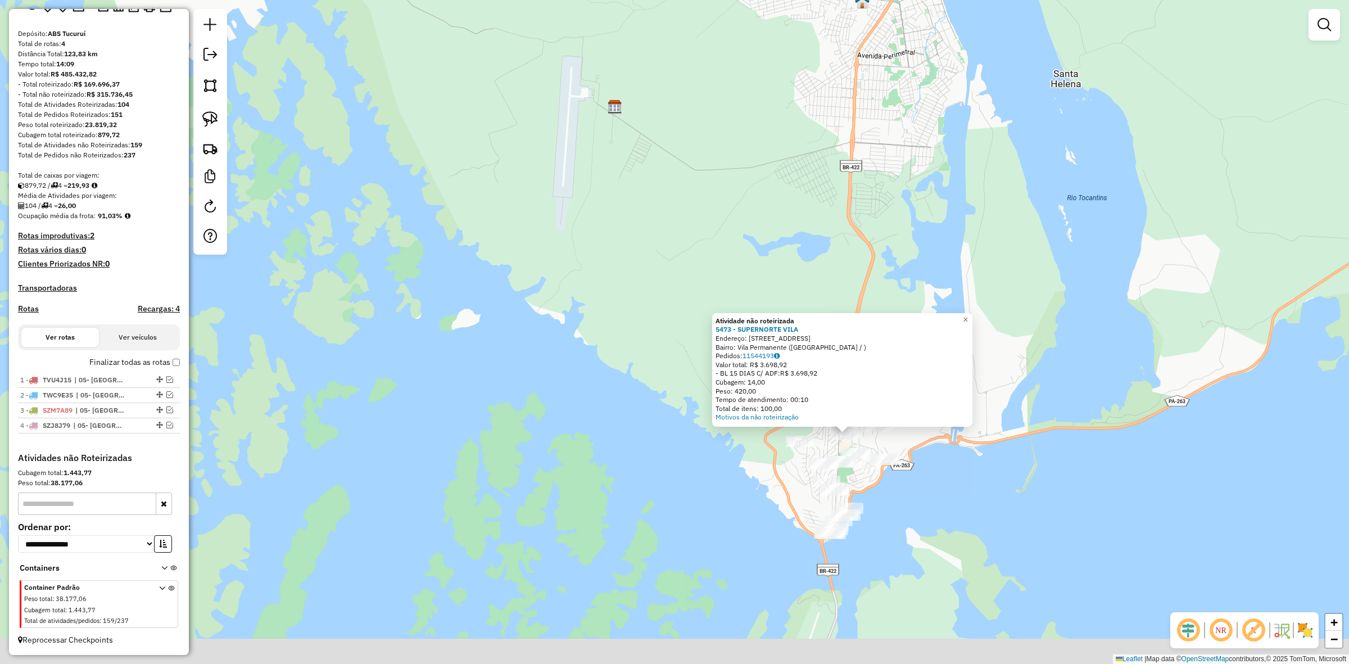
click at [910, 507] on div "Atividade não roteirizada 5473 - SUPERNORTE VILA Endereço: Av Minas Gerais, 02 …" at bounding box center [674, 332] width 1349 height 664
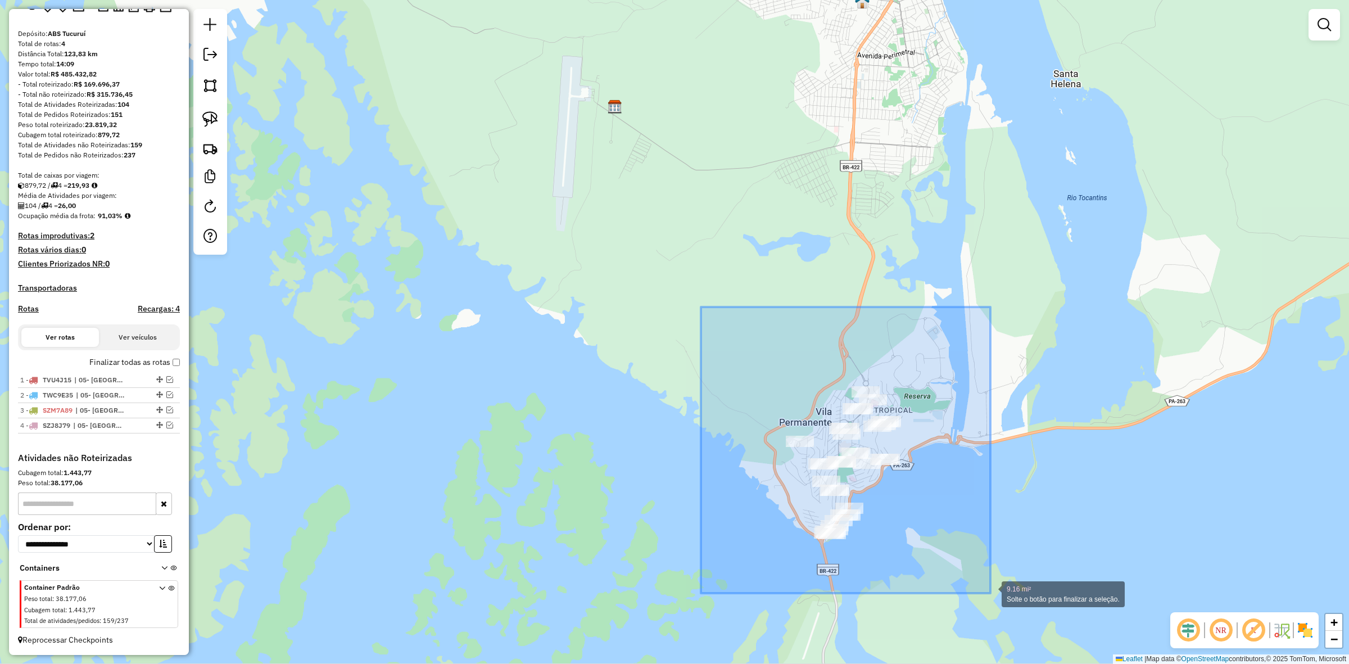
drag, startPoint x: 735, startPoint y: 380, endPoint x: 994, endPoint y: 594, distance: 336.6
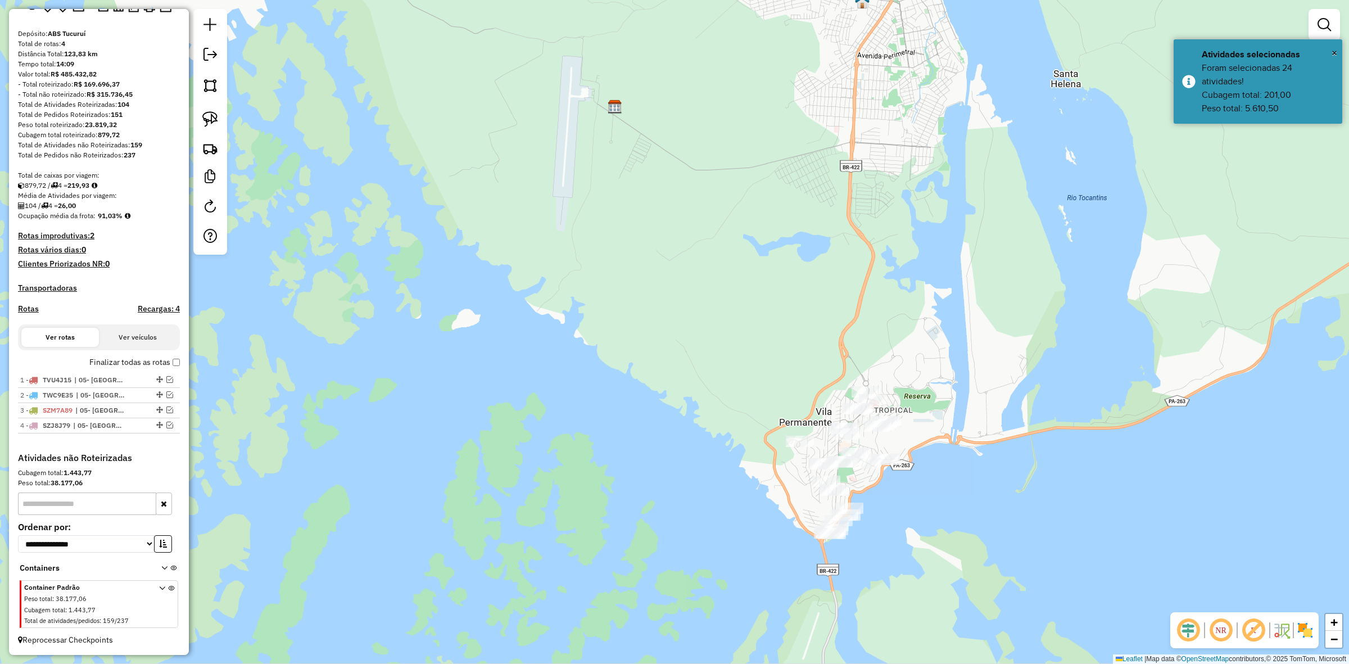
click at [1041, 612] on div "Janela de atendimento Grade de atendimento Capacidade Transportadoras Veículos …" at bounding box center [674, 332] width 1349 height 664
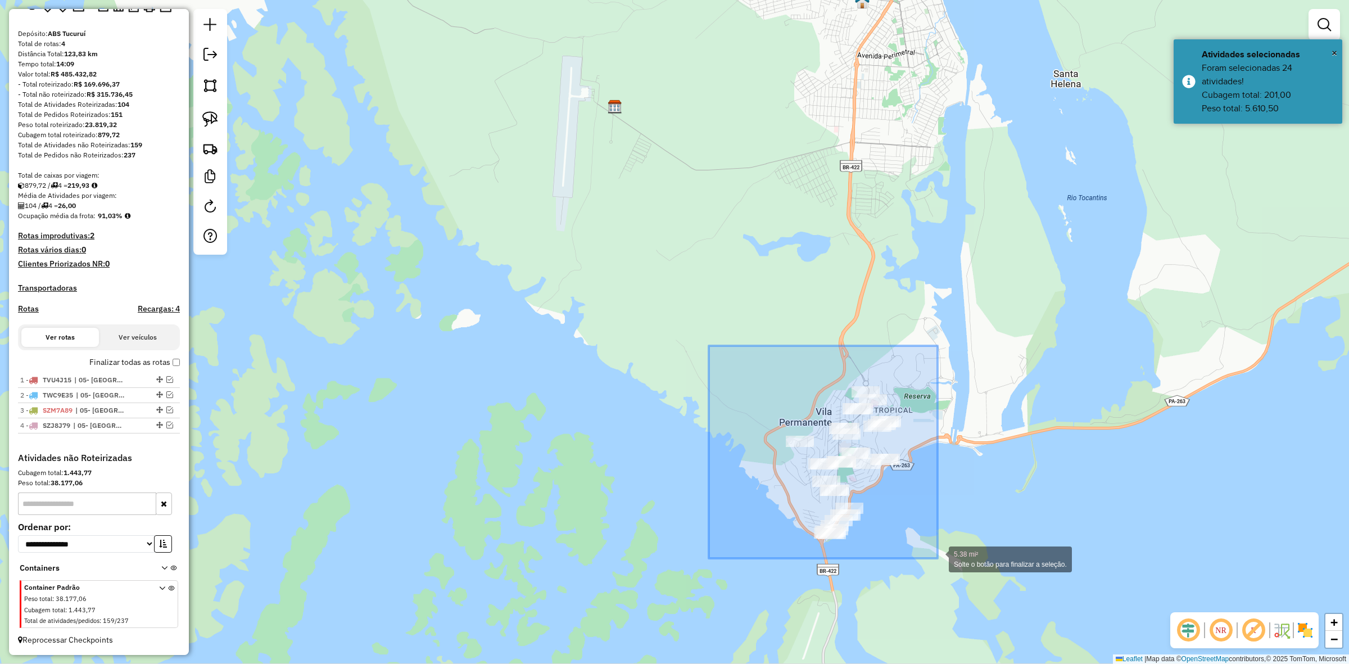
drag, startPoint x: 808, startPoint y: 473, endPoint x: 938, endPoint y: 558, distance: 155.5
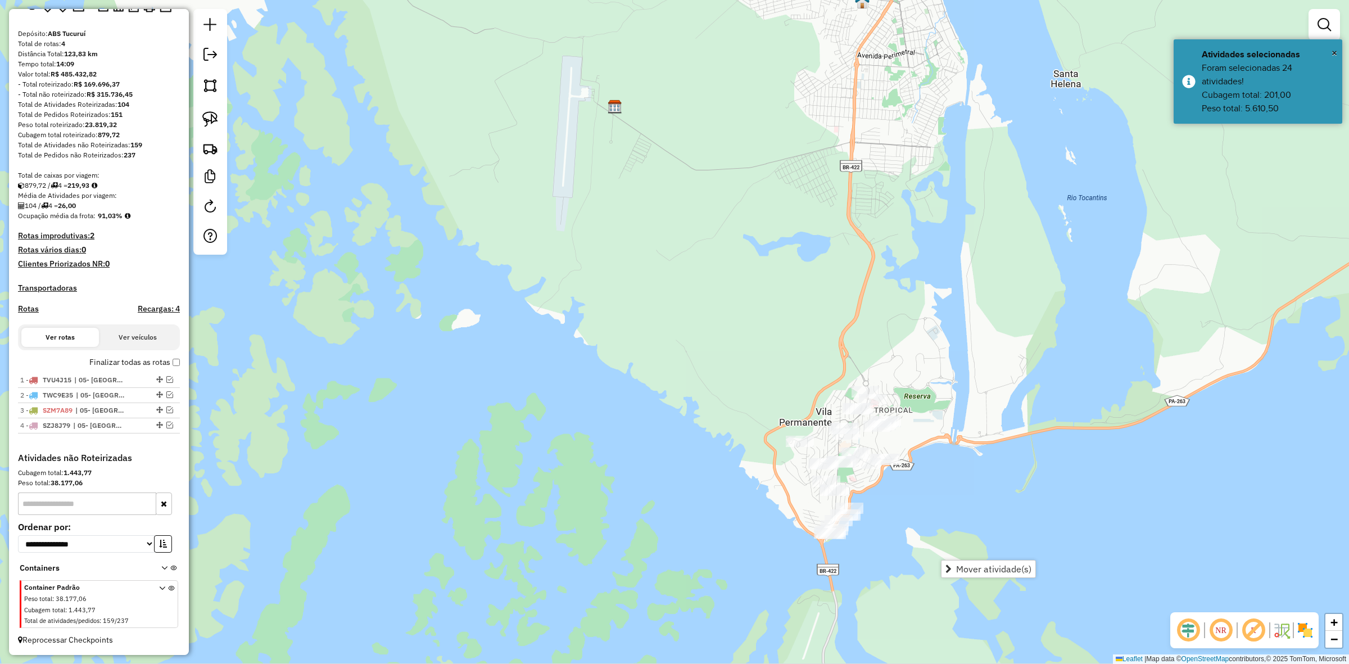
click at [962, 560] on div "Mover atividade(s)" at bounding box center [988, 569] width 95 height 18
click at [982, 566] on span "Mover atividade(s)" at bounding box center [993, 569] width 75 height 9
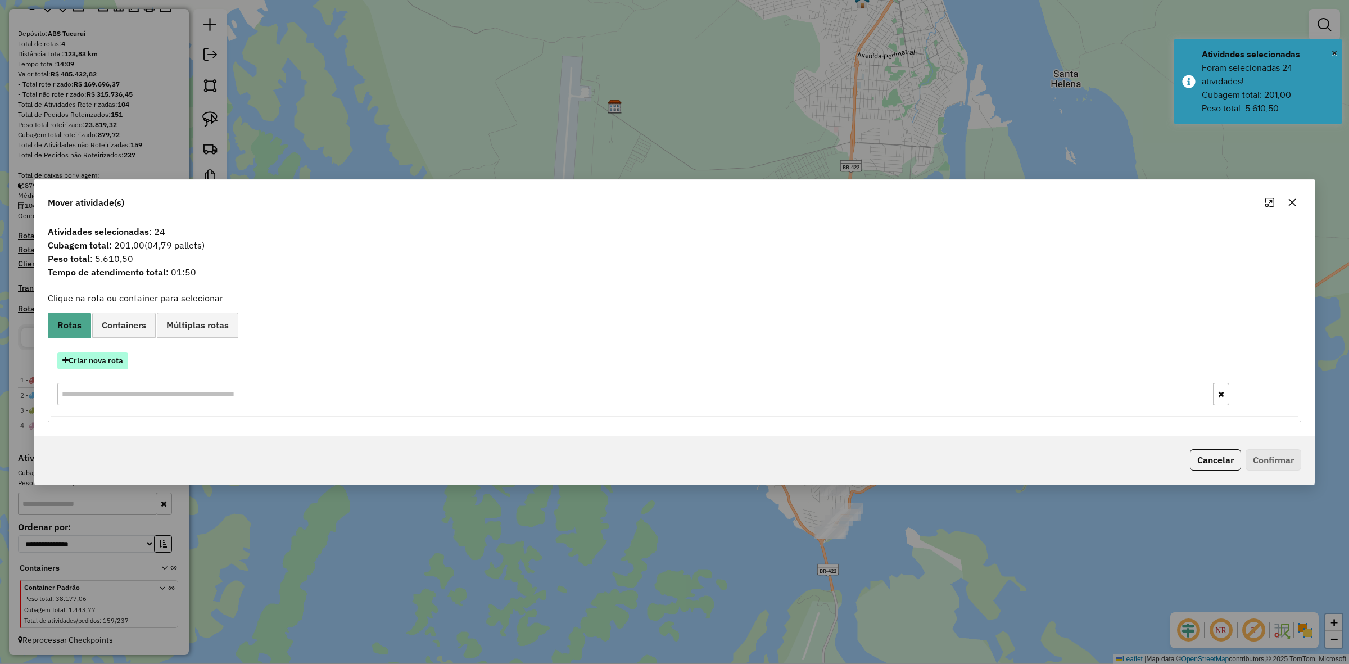
click at [113, 360] on button "Criar nova rota" at bounding box center [92, 360] width 71 height 17
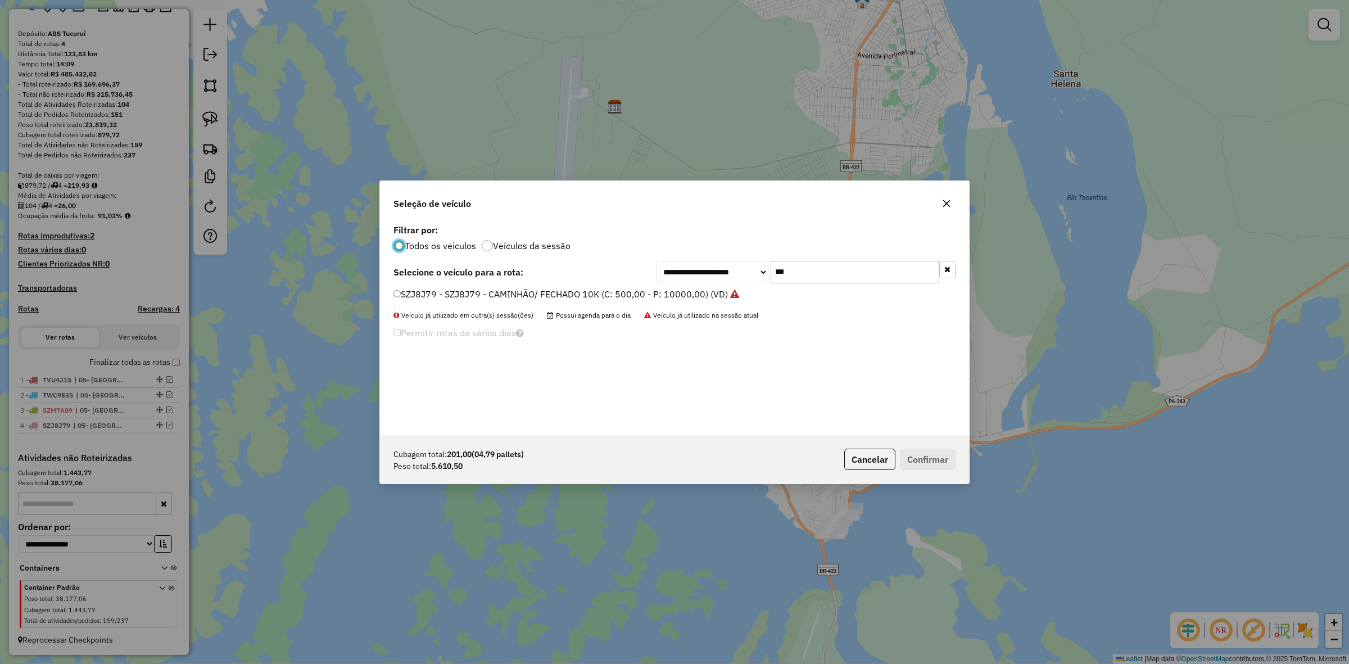
scroll to position [6, 3]
click at [861, 288] on li "SZJ8J79 - SZJ8J79 - CAMINHÃO/ FECHADO 10K (C: 500,00 - P: 10000,00) (VD)" at bounding box center [675, 294] width 562 height 13
click at [823, 273] on input "***" at bounding box center [855, 272] width 169 height 22
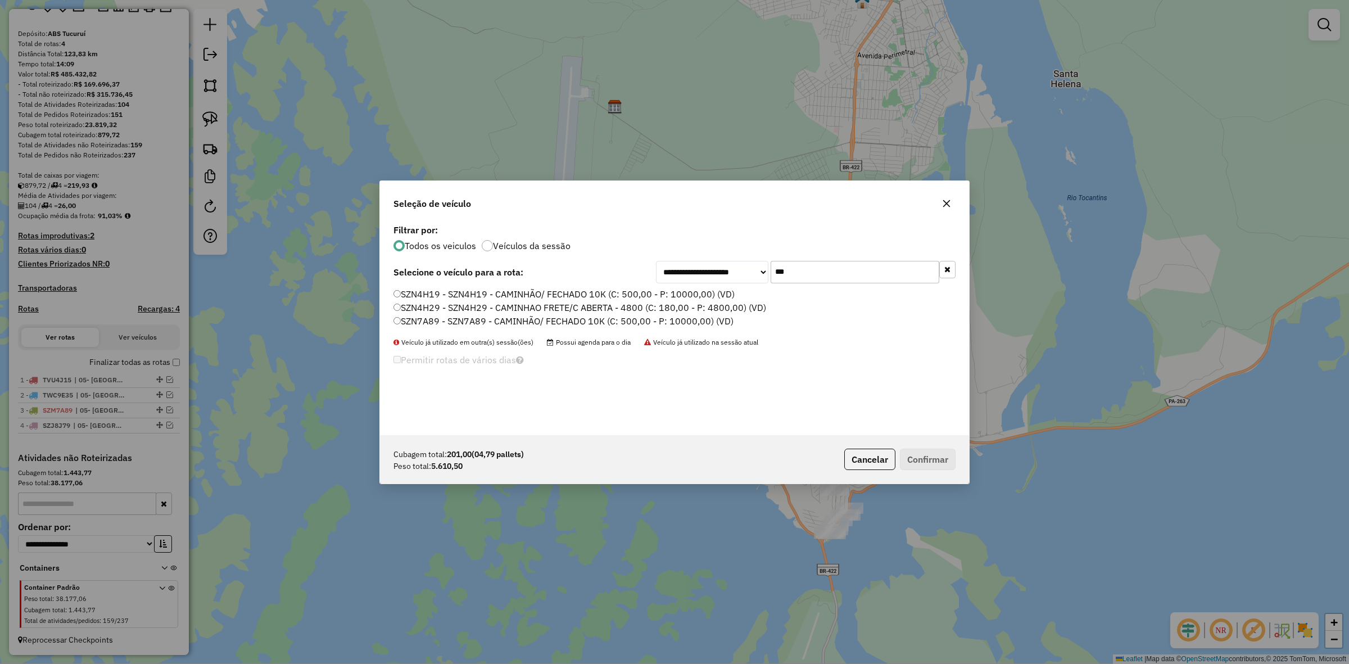
type input "***"
click at [395, 310] on label "SZN4H29 - SZN4H29 - CAMINHAO FRETE/C ABERTA - 4800 (C: 180,00 - P: 4800,00) (VD)" at bounding box center [580, 307] width 373 height 13
click at [921, 453] on button "Confirmar" at bounding box center [928, 459] width 56 height 21
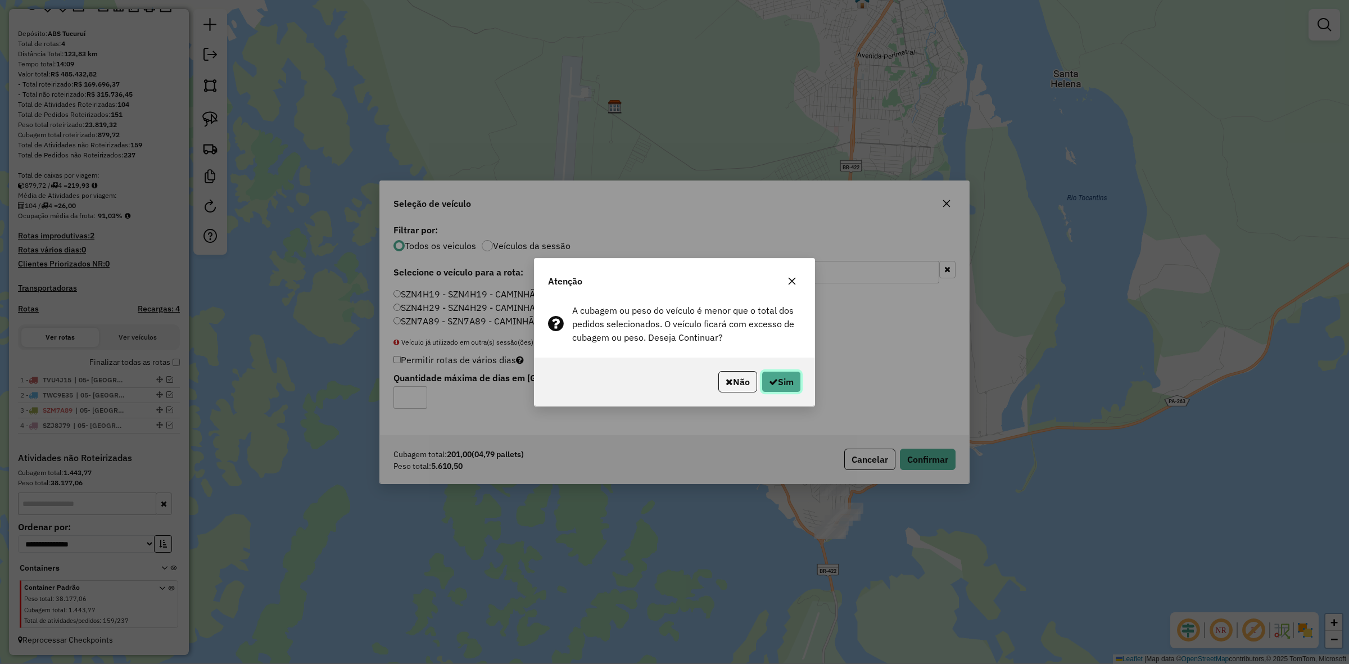
click at [791, 380] on button "Sim" at bounding box center [781, 381] width 39 height 21
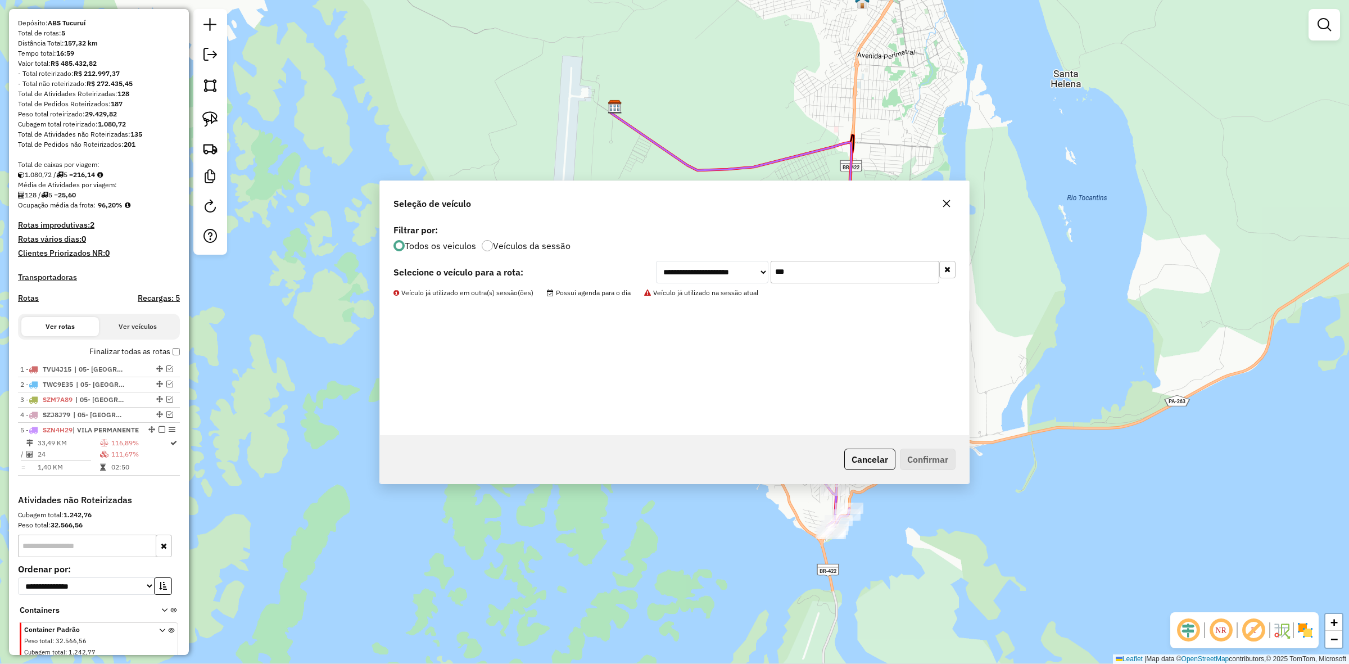
scroll to position [119, 0]
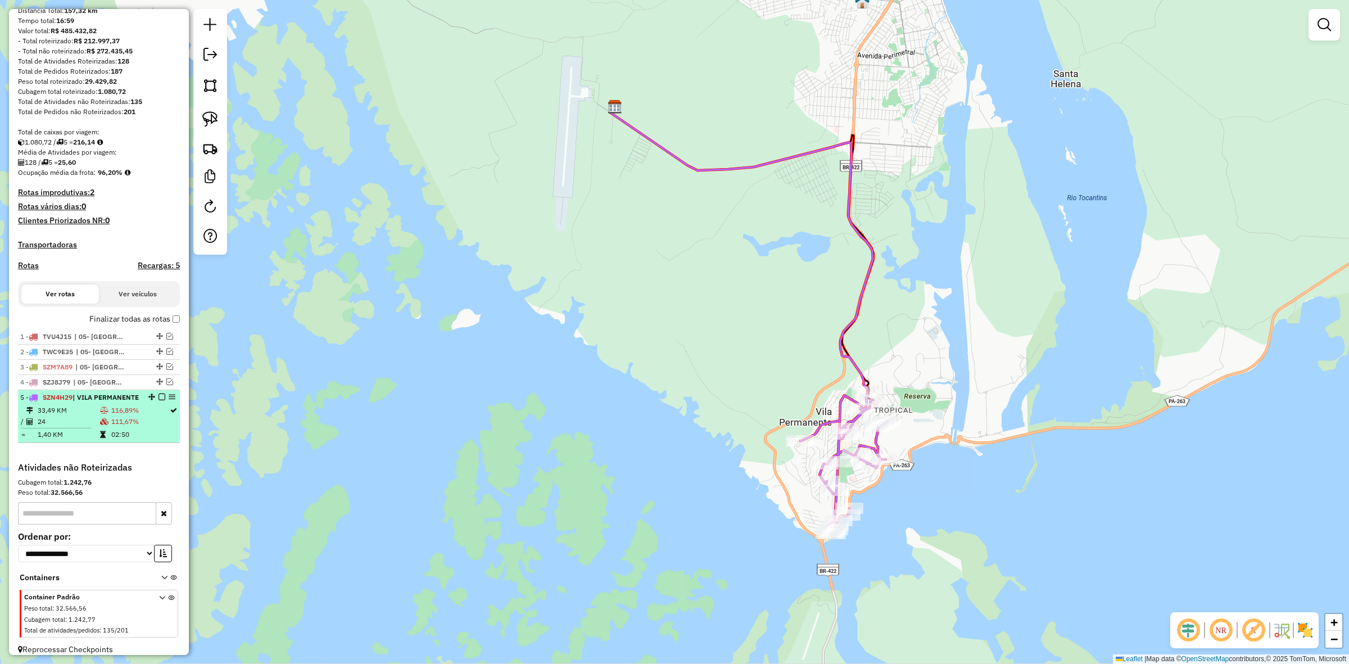
click at [161, 400] on em at bounding box center [162, 397] width 7 height 7
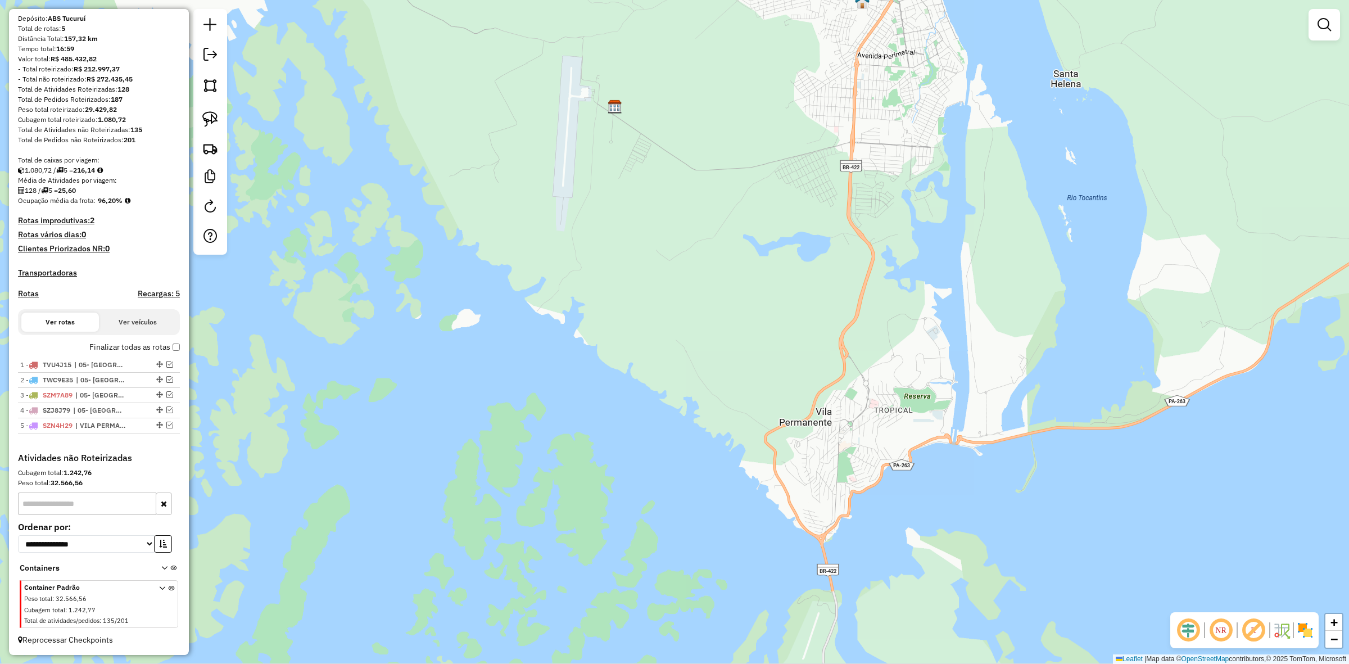
scroll to position [101, 0]
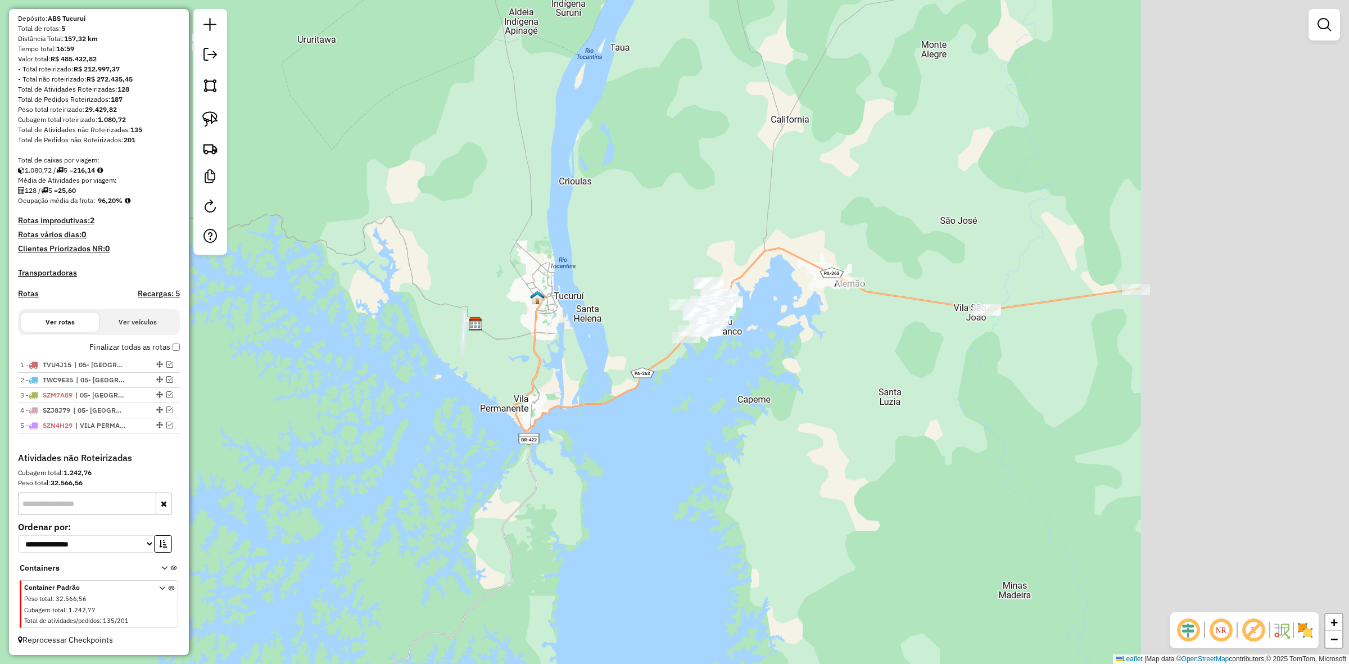
drag, startPoint x: 994, startPoint y: 488, endPoint x: 633, endPoint y: 464, distance: 361.2
click at [642, 471] on div "Janela de atendimento Grade de atendimento Capacidade Transportadoras Veículos …" at bounding box center [674, 332] width 1349 height 664
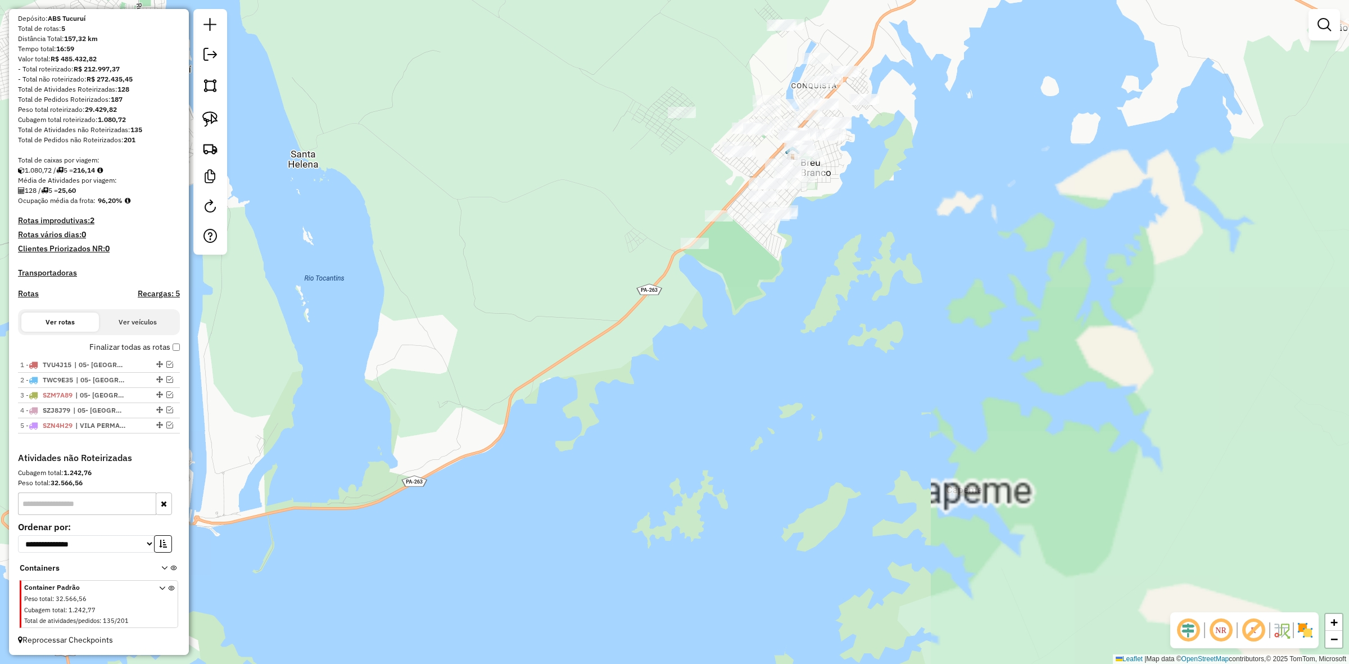
drag, startPoint x: 817, startPoint y: 419, endPoint x: 649, endPoint y: 552, distance: 213.7
click at [678, 557] on div "Janela de atendimento Grade de atendimento Capacidade Transportadoras Veículos …" at bounding box center [674, 332] width 1349 height 664
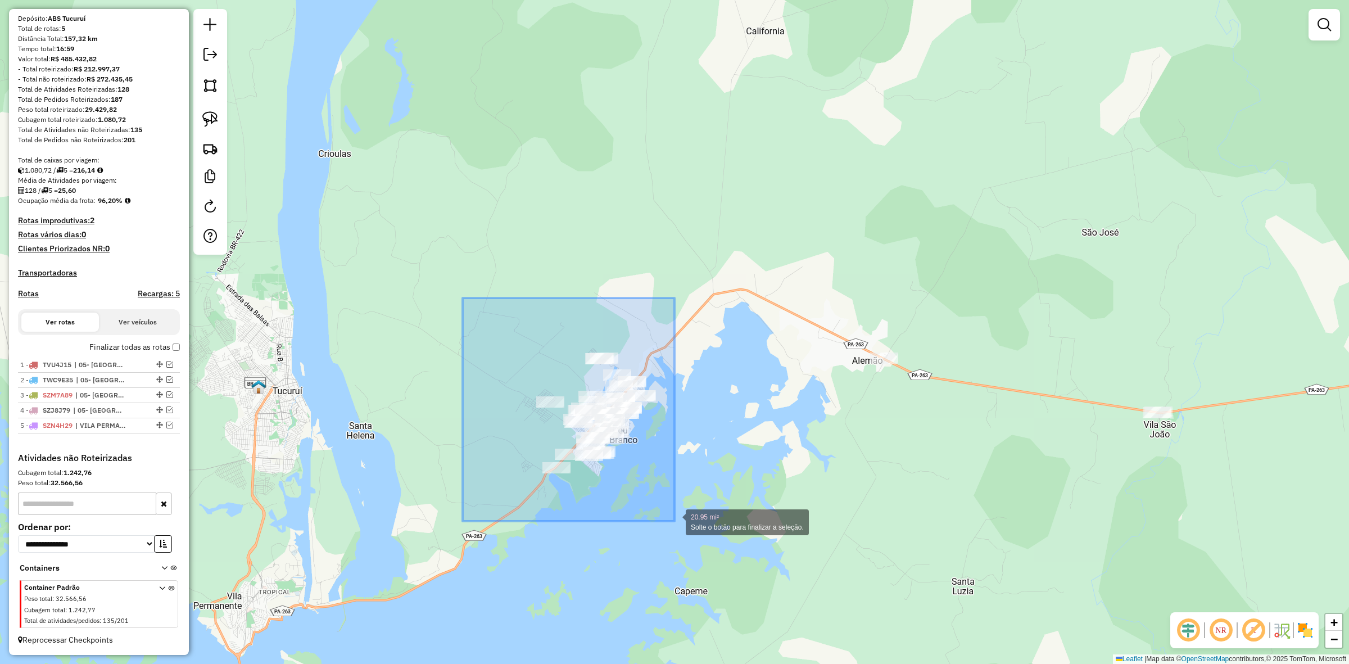
drag, startPoint x: 468, startPoint y: 355, endPoint x: 681, endPoint y: 525, distance: 272.1
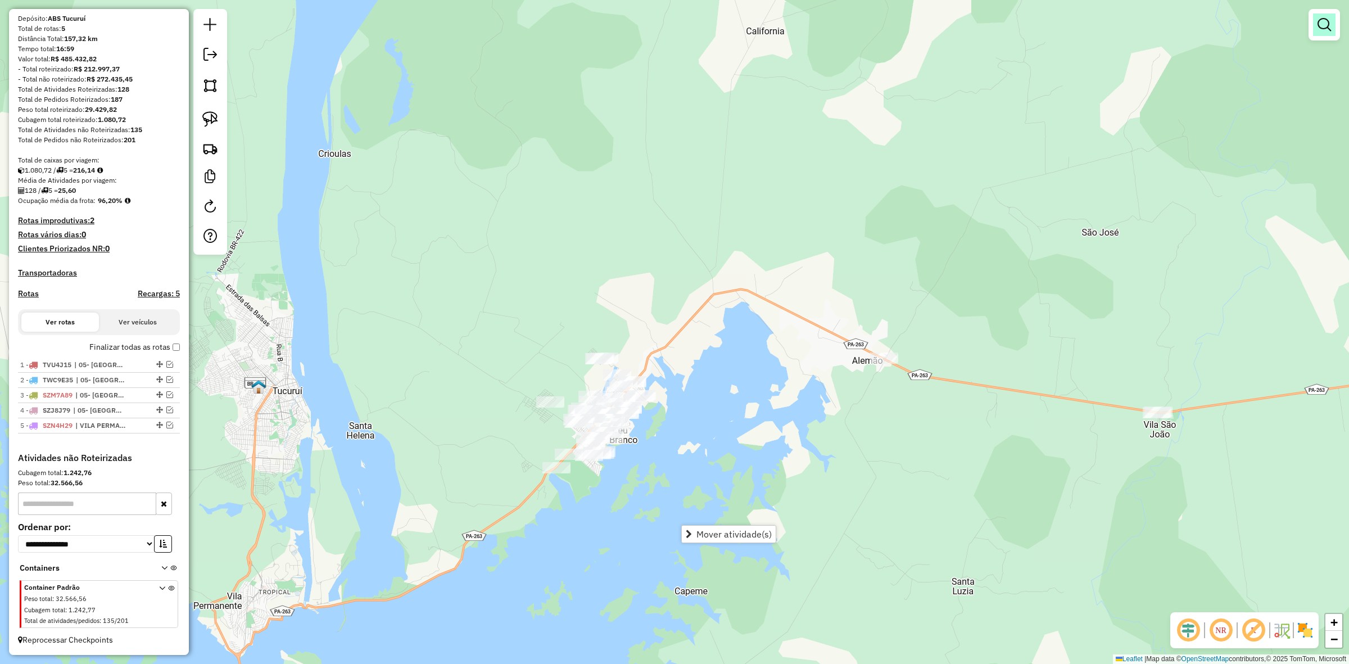
click at [1326, 25] on em at bounding box center [1324, 24] width 13 height 13
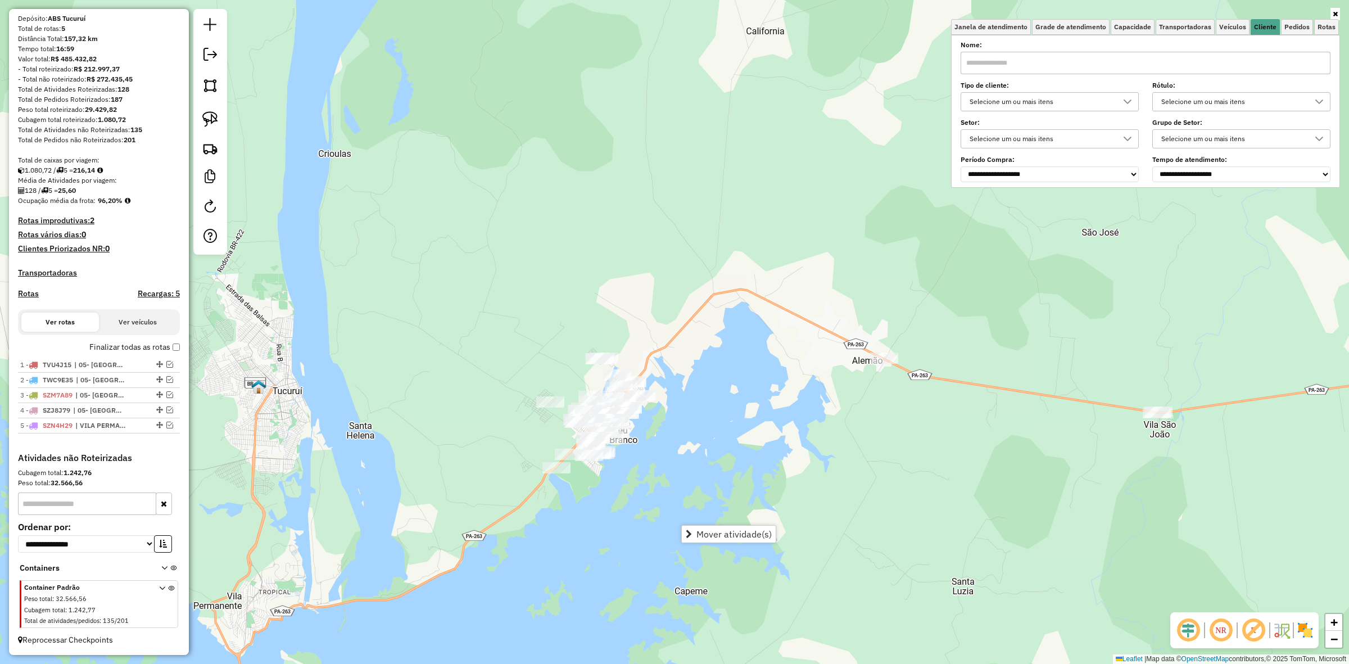
click at [1141, 41] on label "Nome:" at bounding box center [1146, 45] width 370 height 10
click at [1139, 41] on label "Nome:" at bounding box center [1146, 45] width 370 height 10
click at [1122, 30] on span "Capacidade" at bounding box center [1132, 27] width 37 height 7
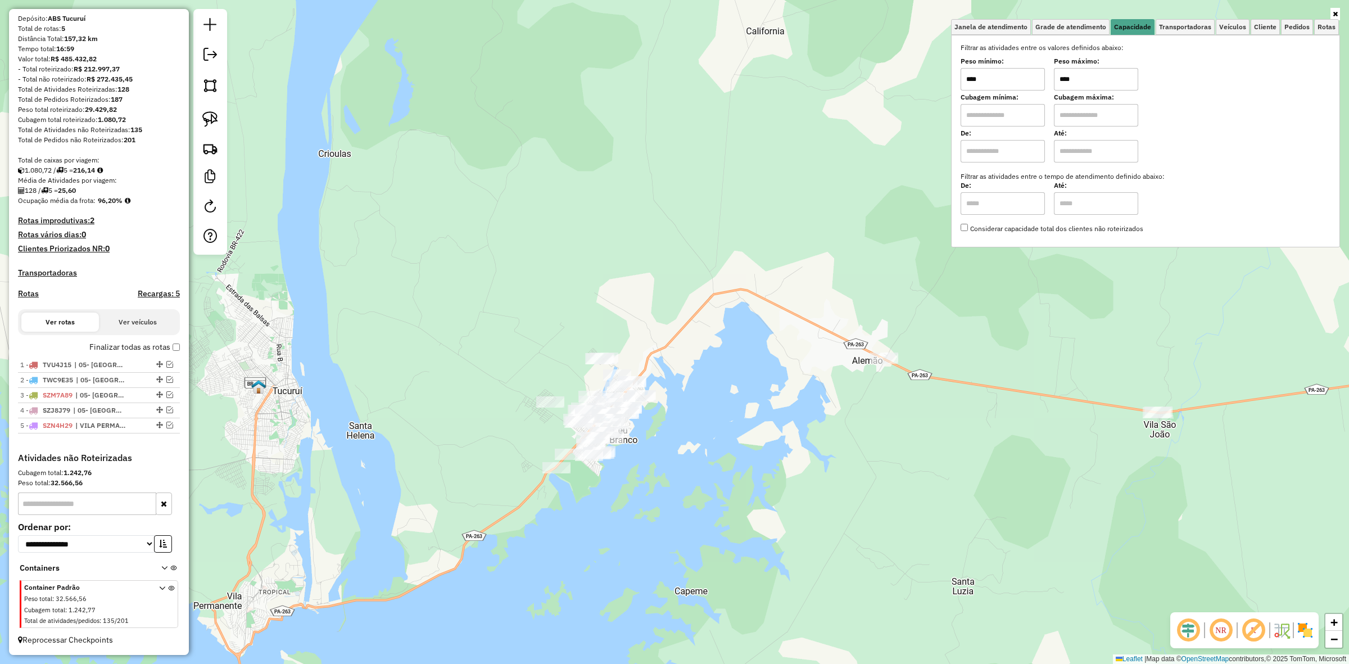
click at [1023, 72] on input "****" at bounding box center [1003, 79] width 84 height 22
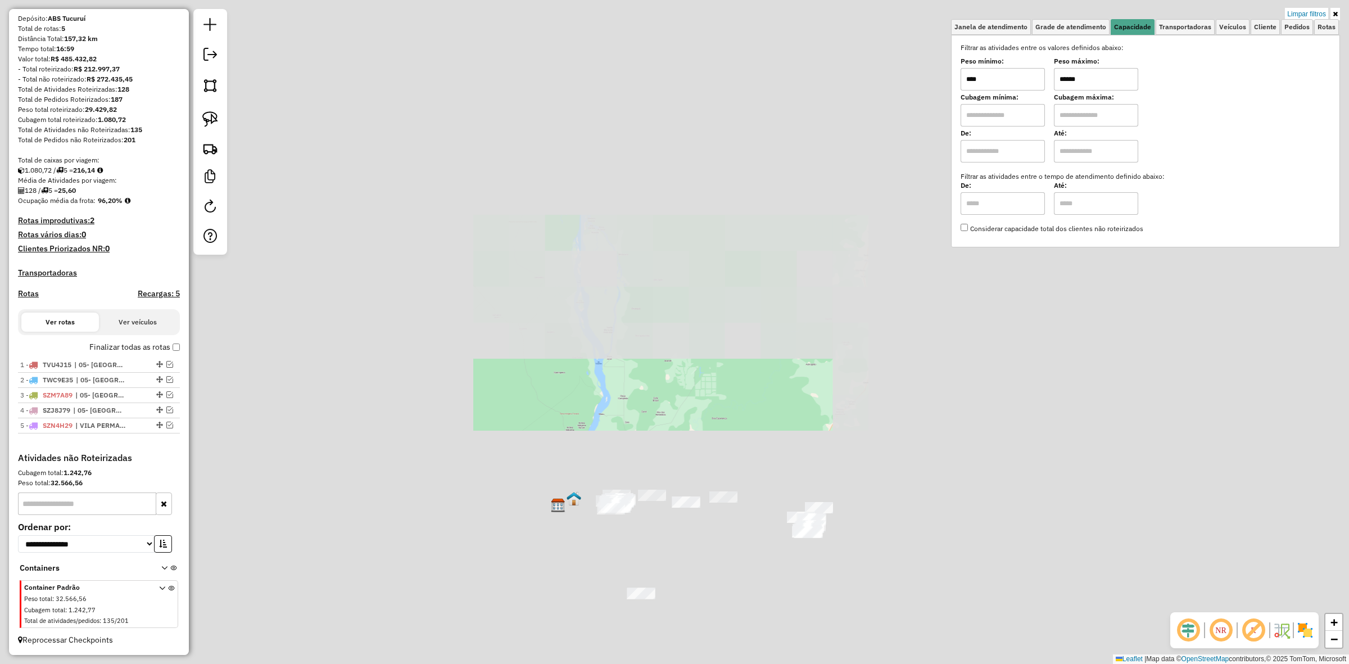
type input "******"
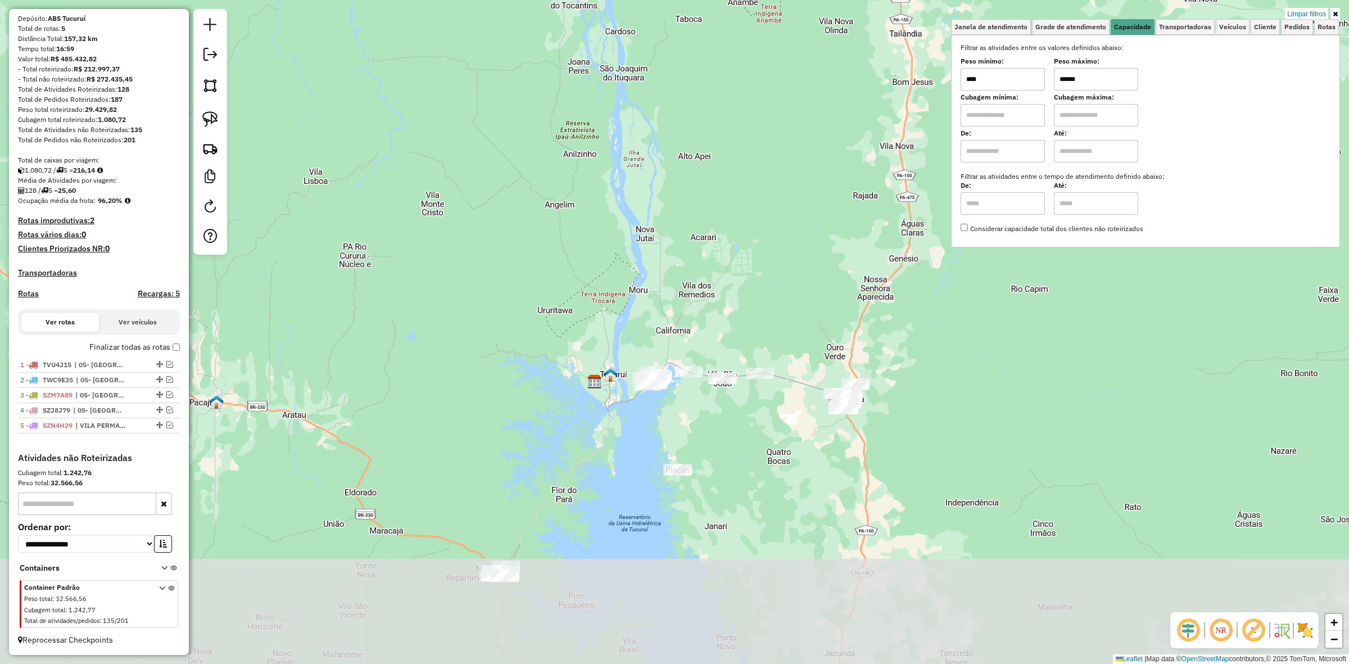
drag, startPoint x: 563, startPoint y: 511, endPoint x: 689, endPoint y: 254, distance: 286.2
click at [689, 254] on div "Limpar filtros Janela de atendimento Grade de atendimento Capacidade Transporta…" at bounding box center [674, 332] width 1349 height 664
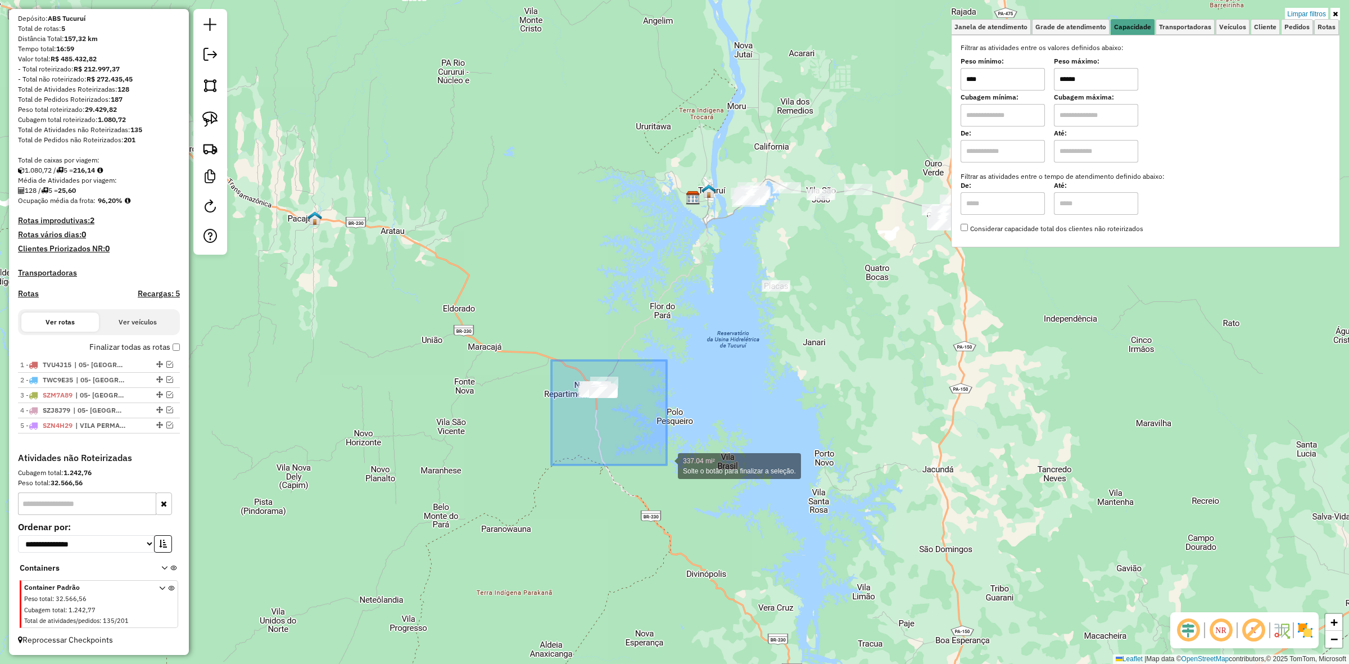
drag, startPoint x: 554, startPoint y: 395, endPoint x: 667, endPoint y: 465, distance: 132.6
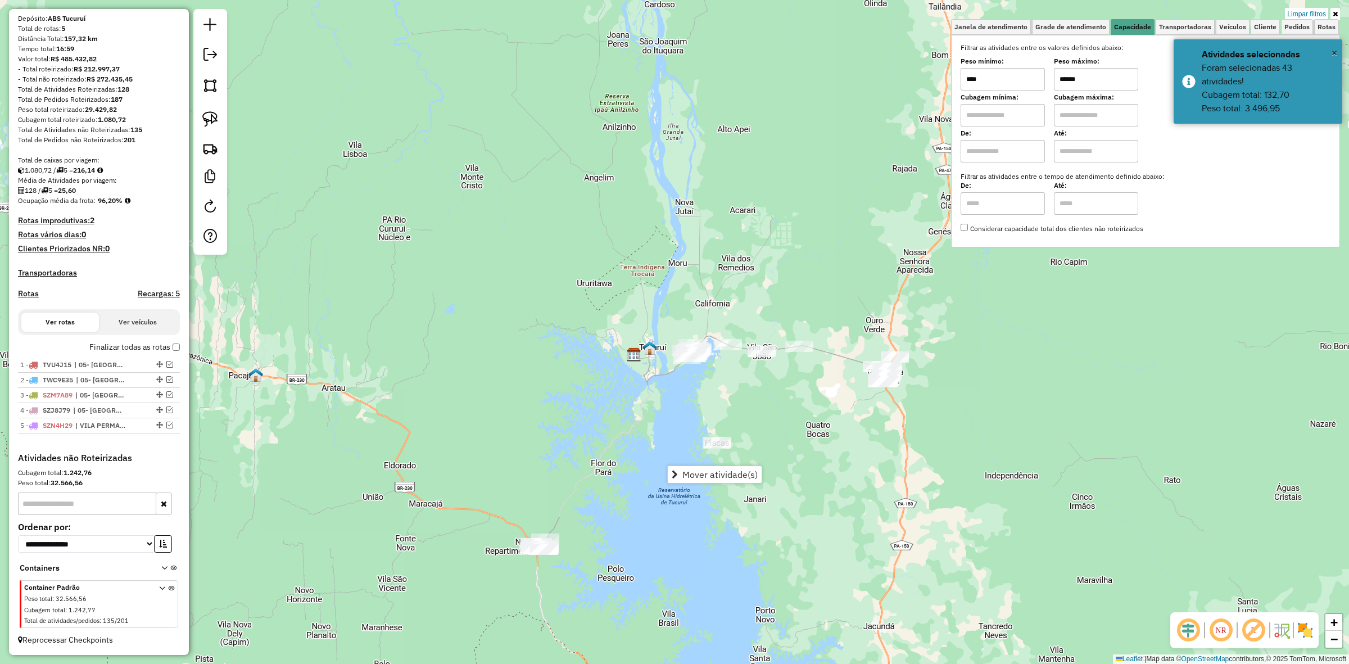
drag, startPoint x: 786, startPoint y: 232, endPoint x: 727, endPoint y: 389, distance: 167.6
click at [727, 389] on div "Limpar filtros Janela de atendimento Grade de atendimento Capacidade Transporta…" at bounding box center [674, 332] width 1349 height 664
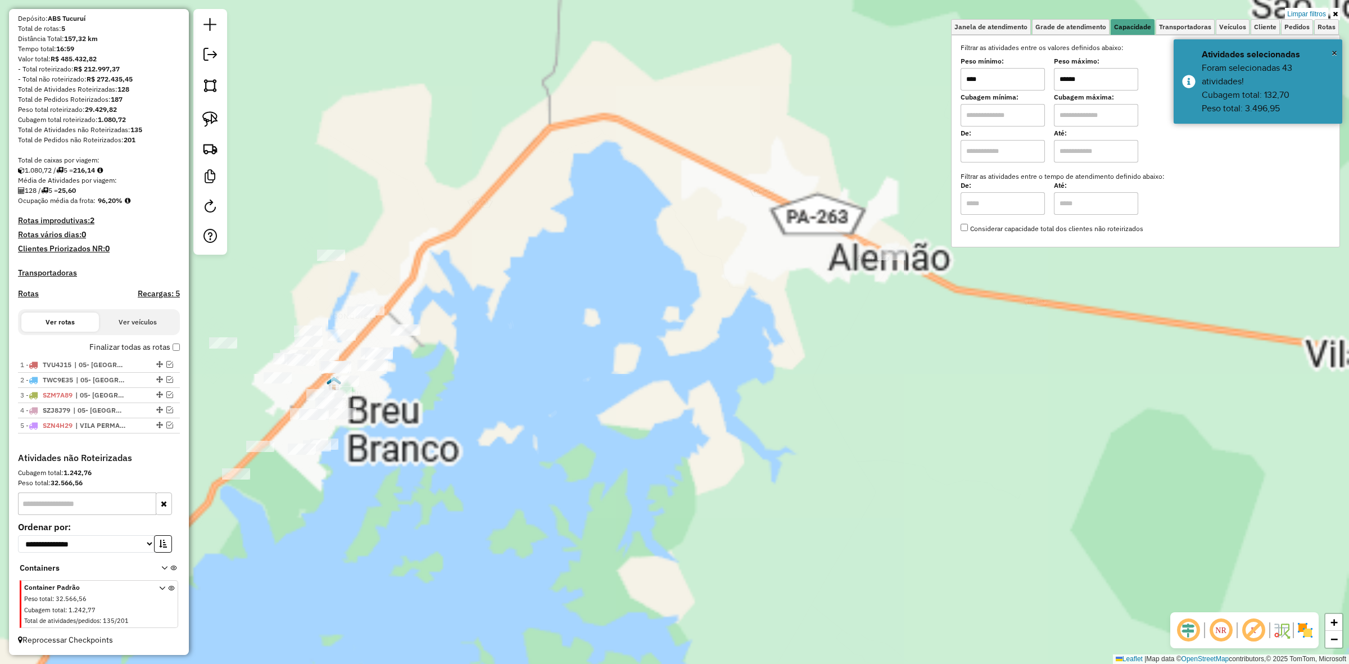
drag, startPoint x: 594, startPoint y: 405, endPoint x: 841, endPoint y: 378, distance: 248.4
click at [793, 388] on div "Limpar filtros Janela de atendimento Grade de atendimento Capacidade Transporta…" at bounding box center [674, 332] width 1349 height 664
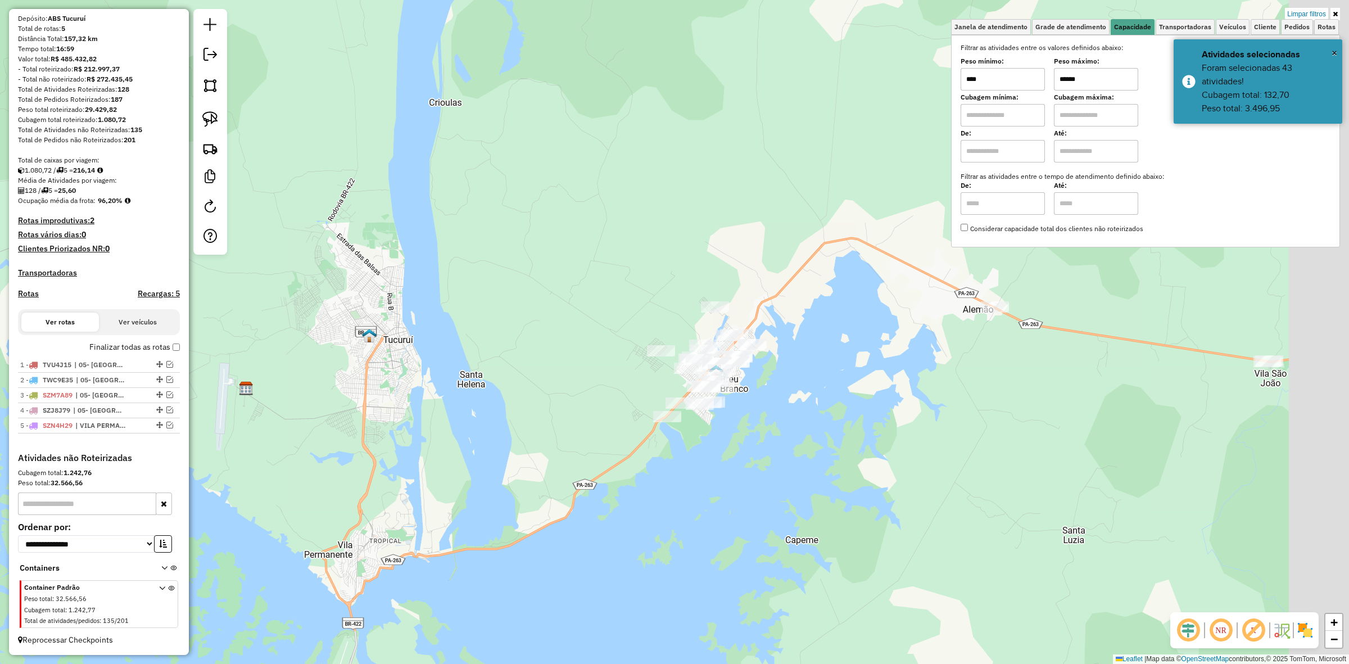
drag, startPoint x: 860, startPoint y: 436, endPoint x: 741, endPoint y: 443, distance: 119.4
click at [756, 450] on div "Limpar filtros Janela de atendimento Grade de atendimento Capacidade Transporta…" at bounding box center [674, 332] width 1349 height 664
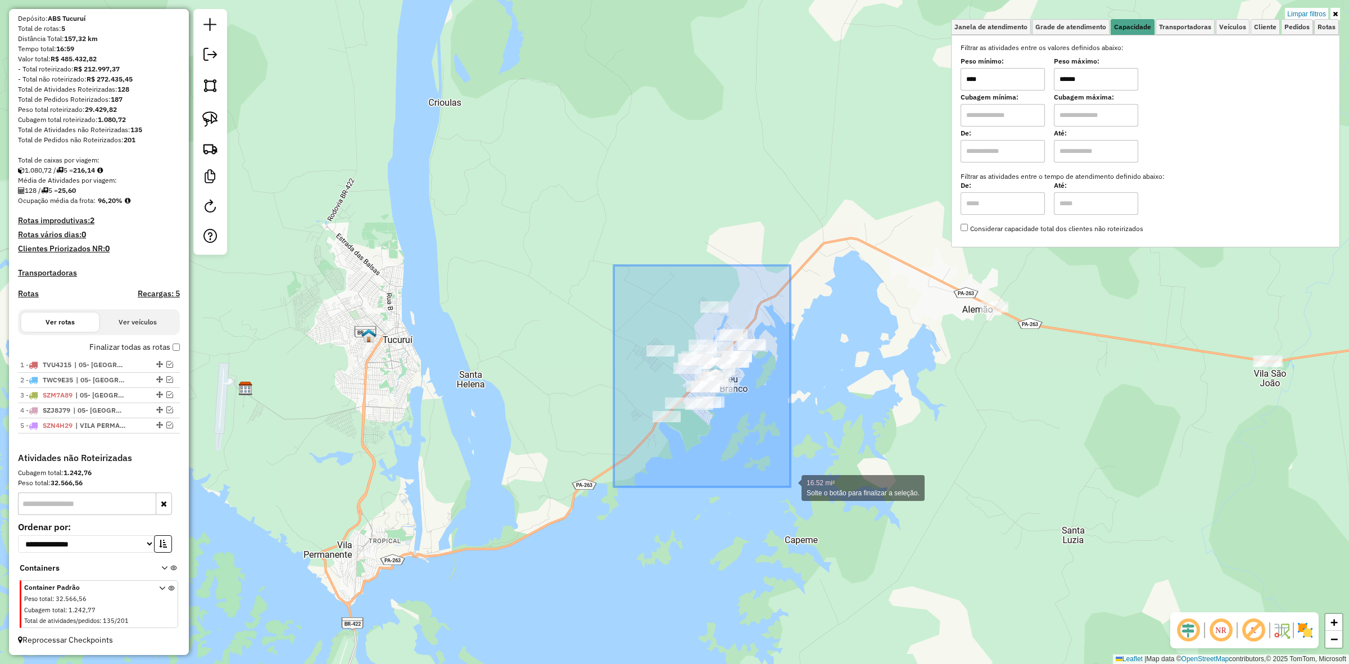
drag, startPoint x: 614, startPoint y: 265, endPoint x: 796, endPoint y: 488, distance: 287.3
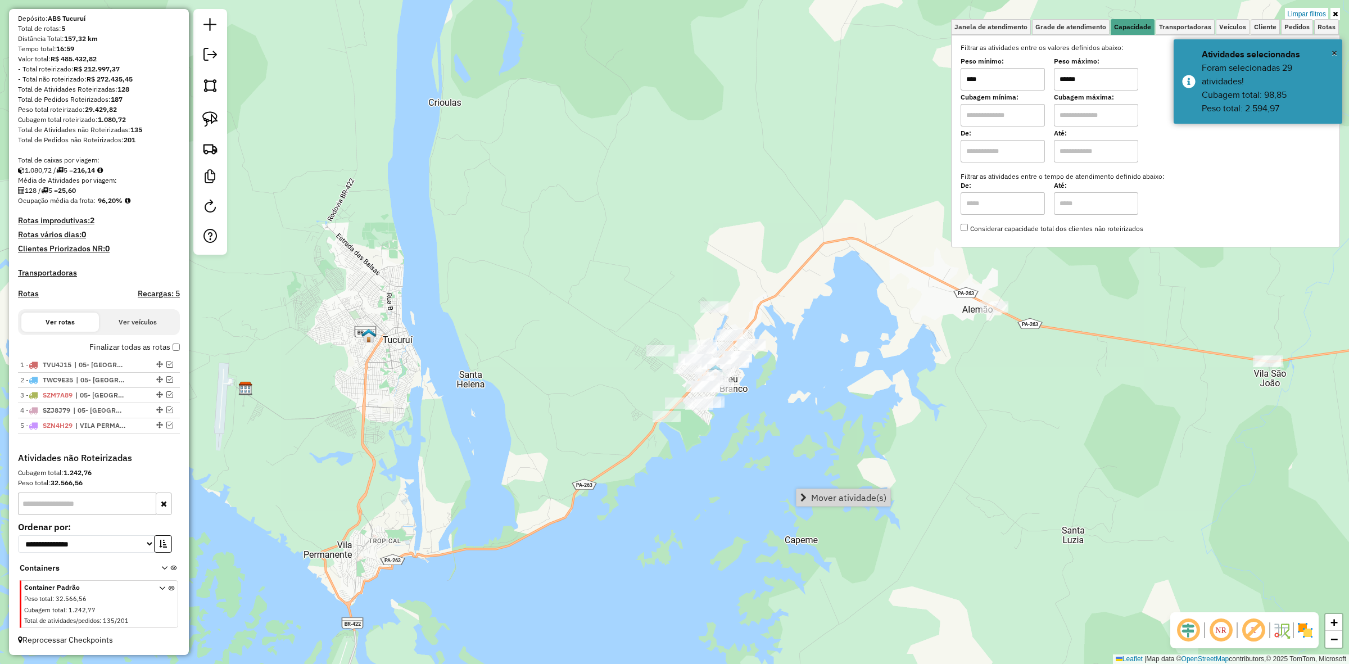
click at [824, 501] on span "Mover atividade(s)" at bounding box center [848, 497] width 75 height 9
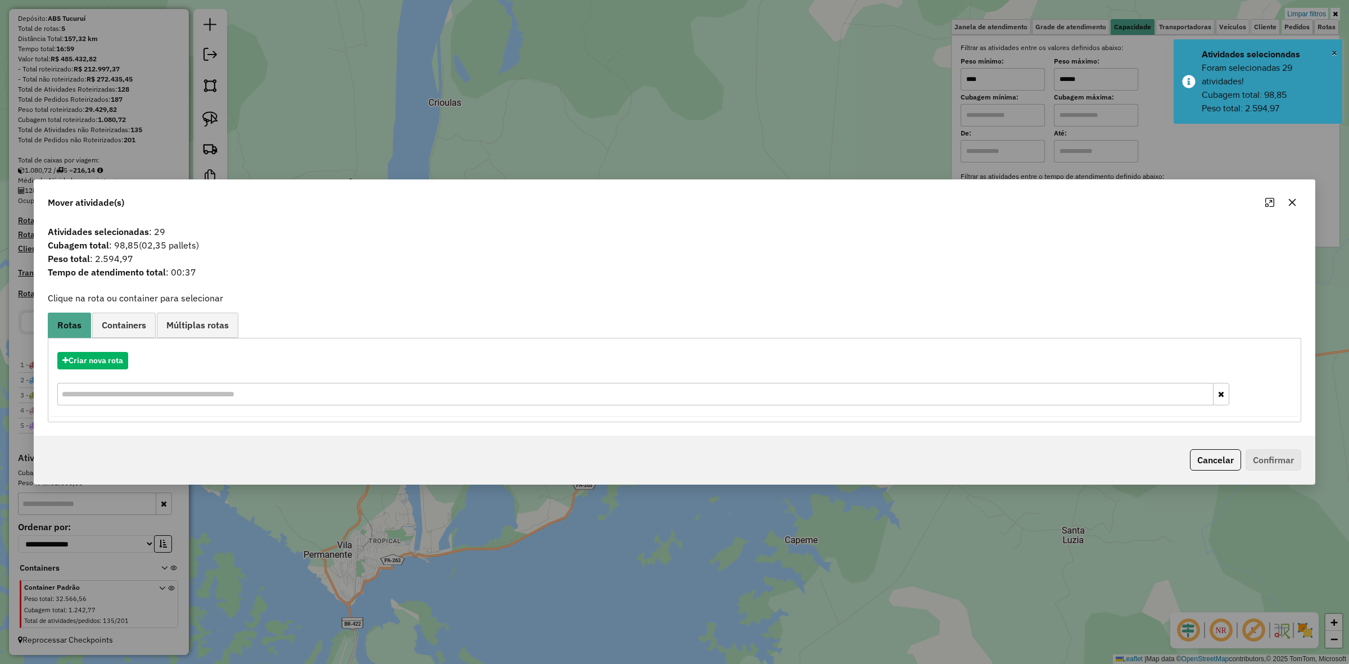
click at [1302, 200] on div "Mover atividade(s)" at bounding box center [674, 200] width 1281 height 40
click at [1298, 201] on button "button" at bounding box center [1293, 202] width 18 height 18
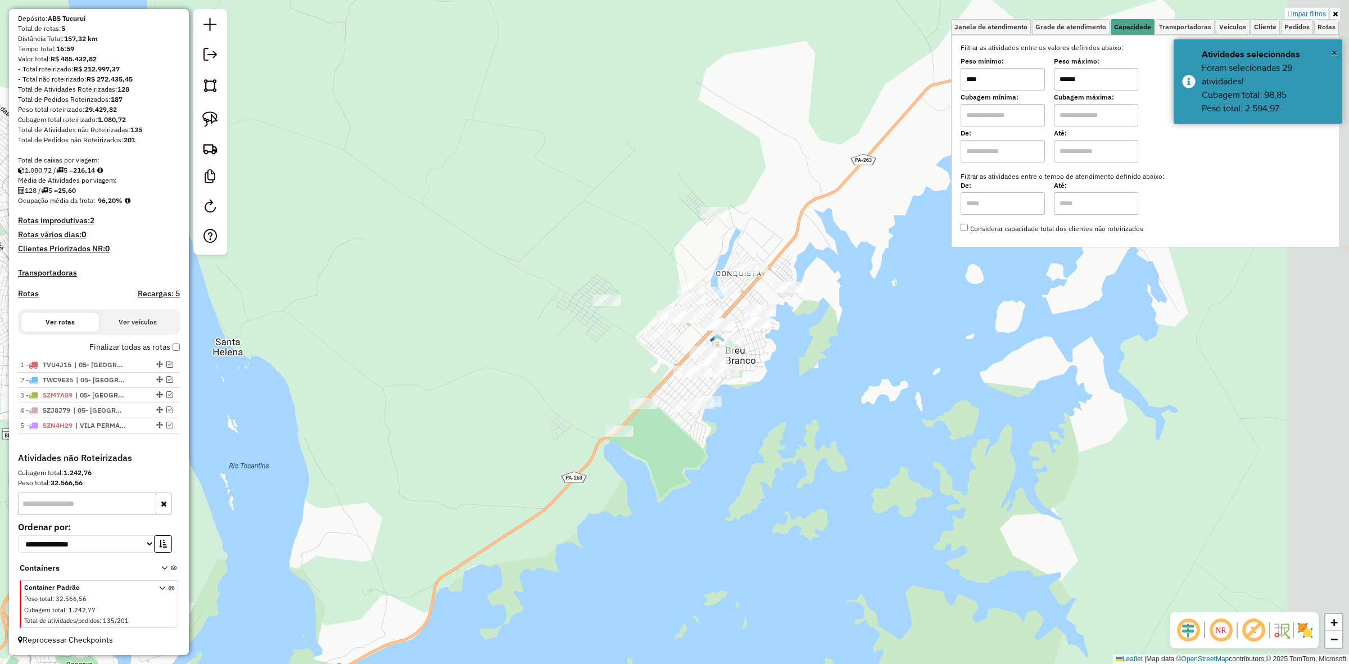
drag, startPoint x: 698, startPoint y: 395, endPoint x: 582, endPoint y: 358, distance: 122.0
click at [585, 369] on div "Limpar filtros Janela de atendimento Grade de atendimento Capacidade Transporta…" at bounding box center [674, 332] width 1349 height 664
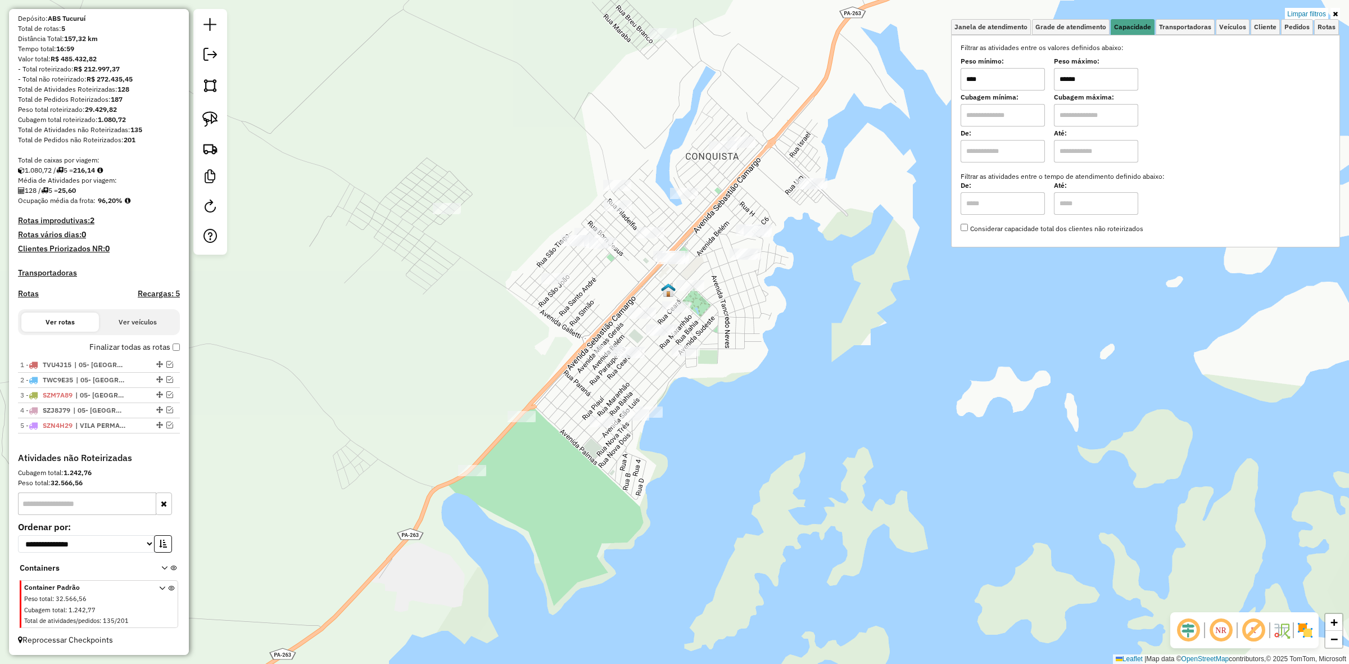
drag, startPoint x: 479, startPoint y: 343, endPoint x: 502, endPoint y: 343, distance: 23.6
click at [500, 343] on div "Limpar filtros Janela de atendimento Grade de atendimento Capacidade Transporta…" at bounding box center [674, 332] width 1349 height 664
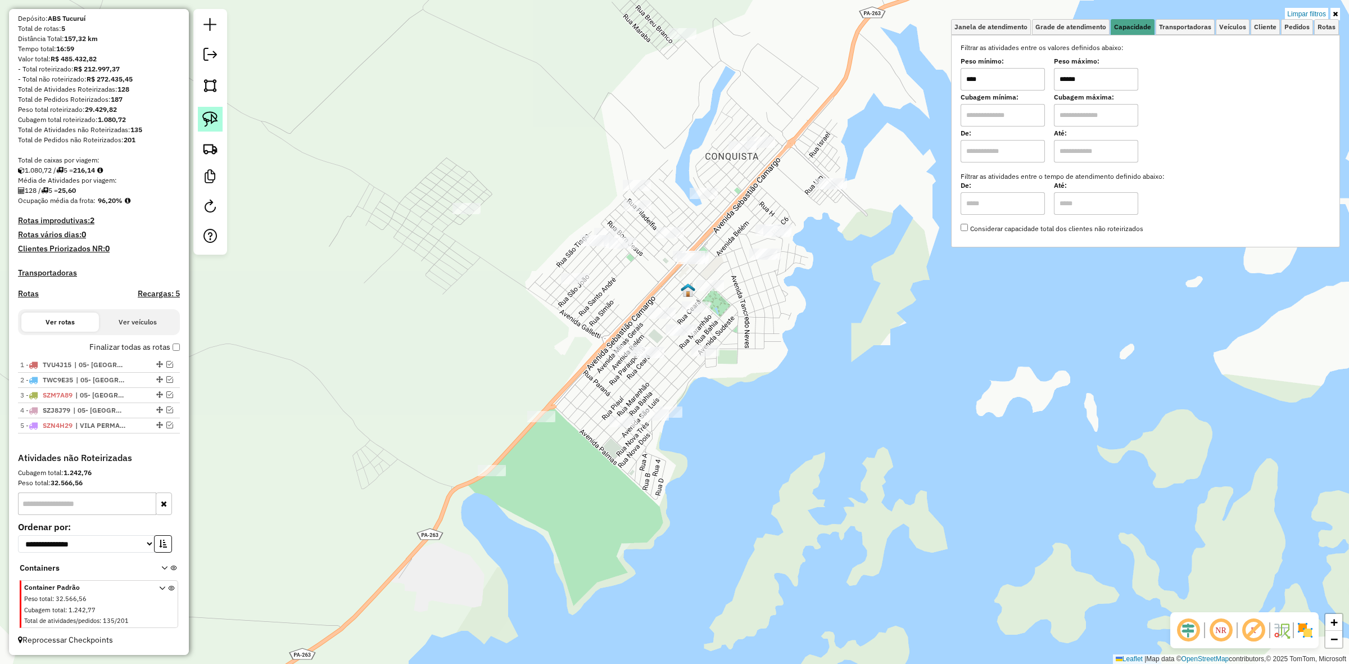
click at [216, 127] on img at bounding box center [210, 119] width 16 height 16
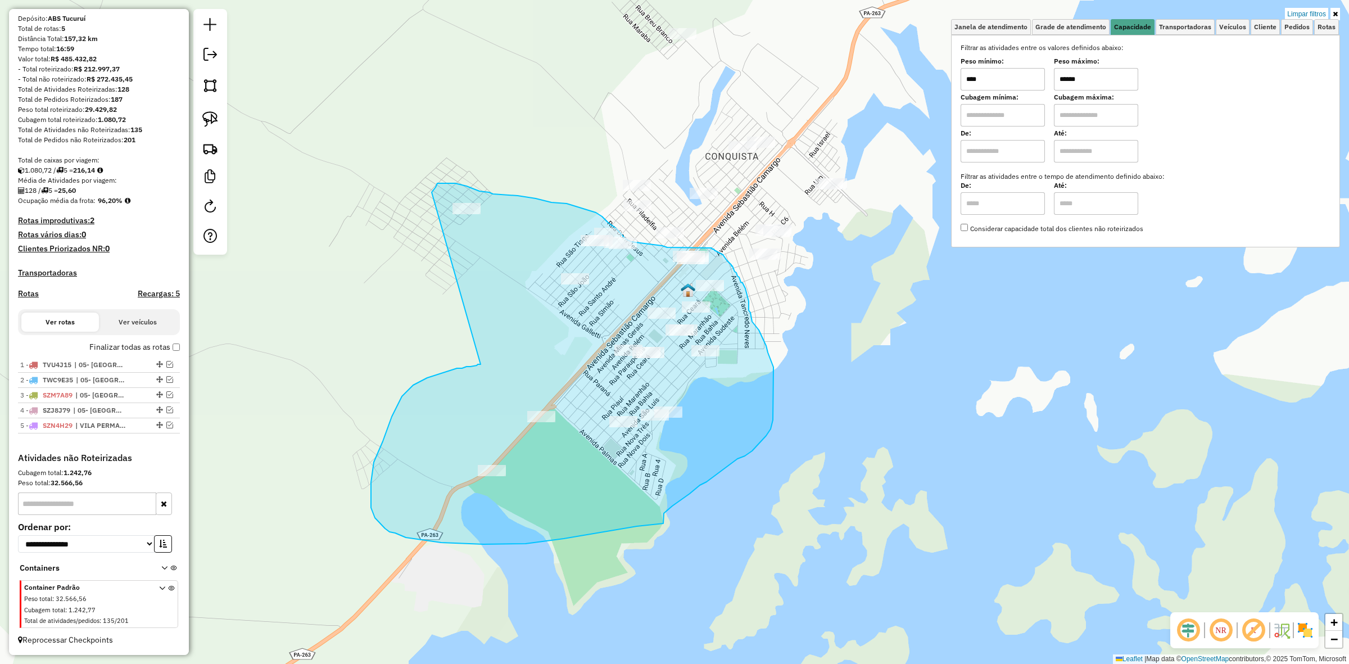
drag, startPoint x: 481, startPoint y: 364, endPoint x: 428, endPoint y: 203, distance: 169.6
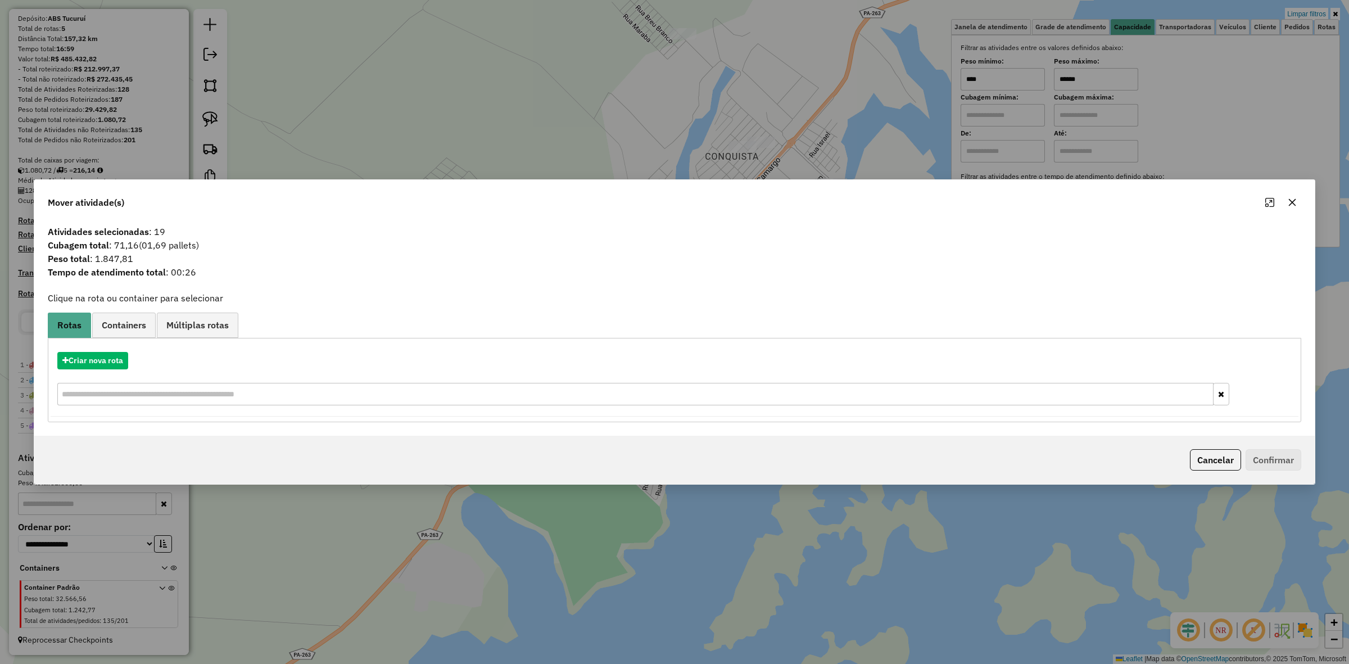
click at [1294, 204] on icon "button" at bounding box center [1292, 202] width 9 height 9
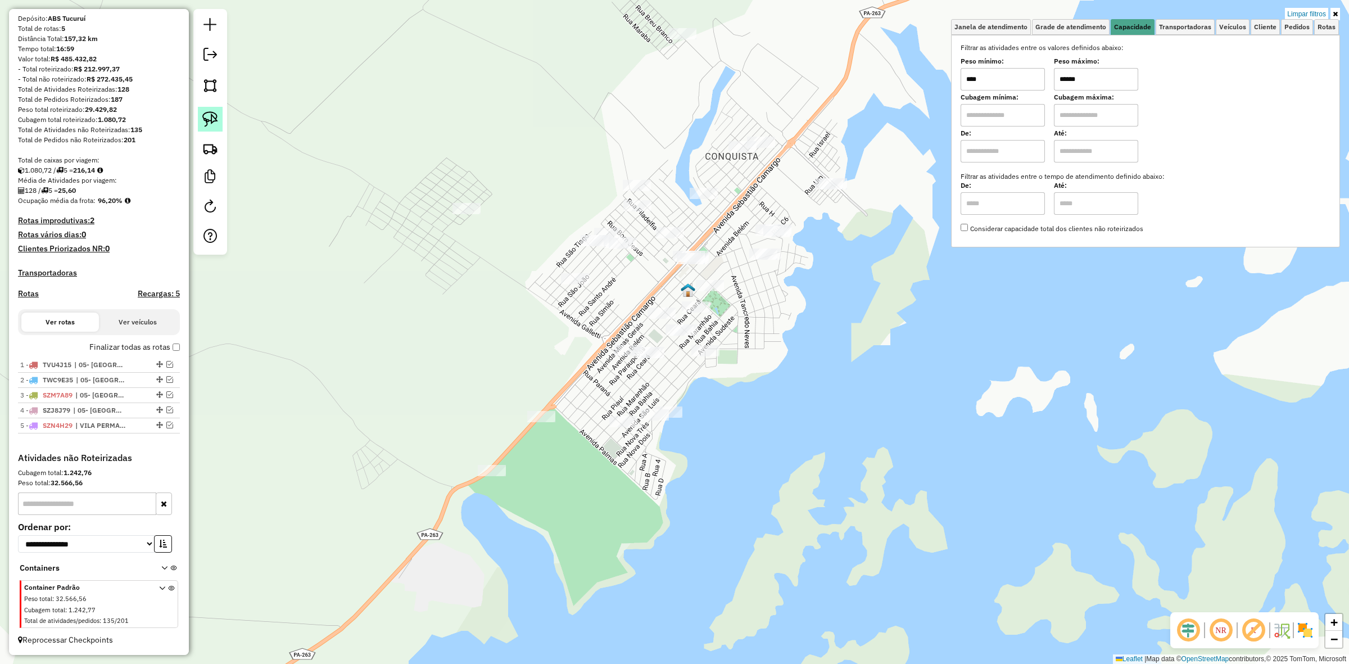
click at [200, 124] on link at bounding box center [210, 119] width 25 height 25
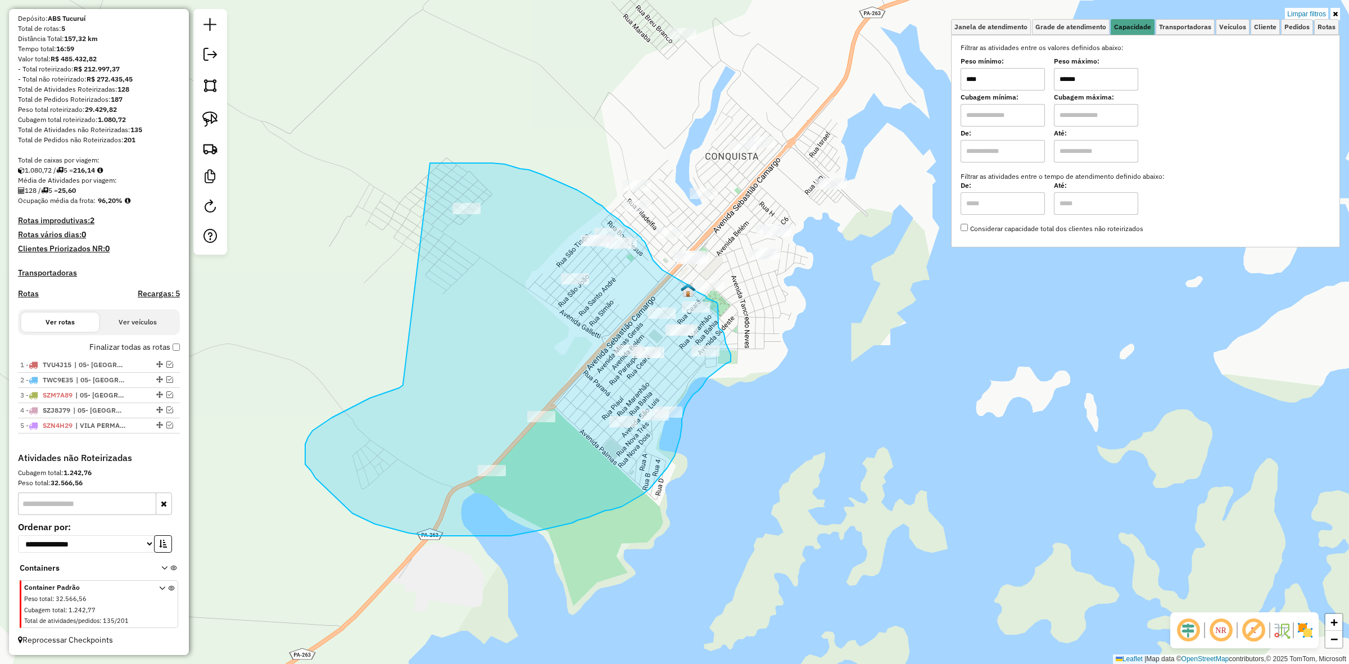
drag, startPoint x: 403, startPoint y: 384, endPoint x: 425, endPoint y: 163, distance: 222.1
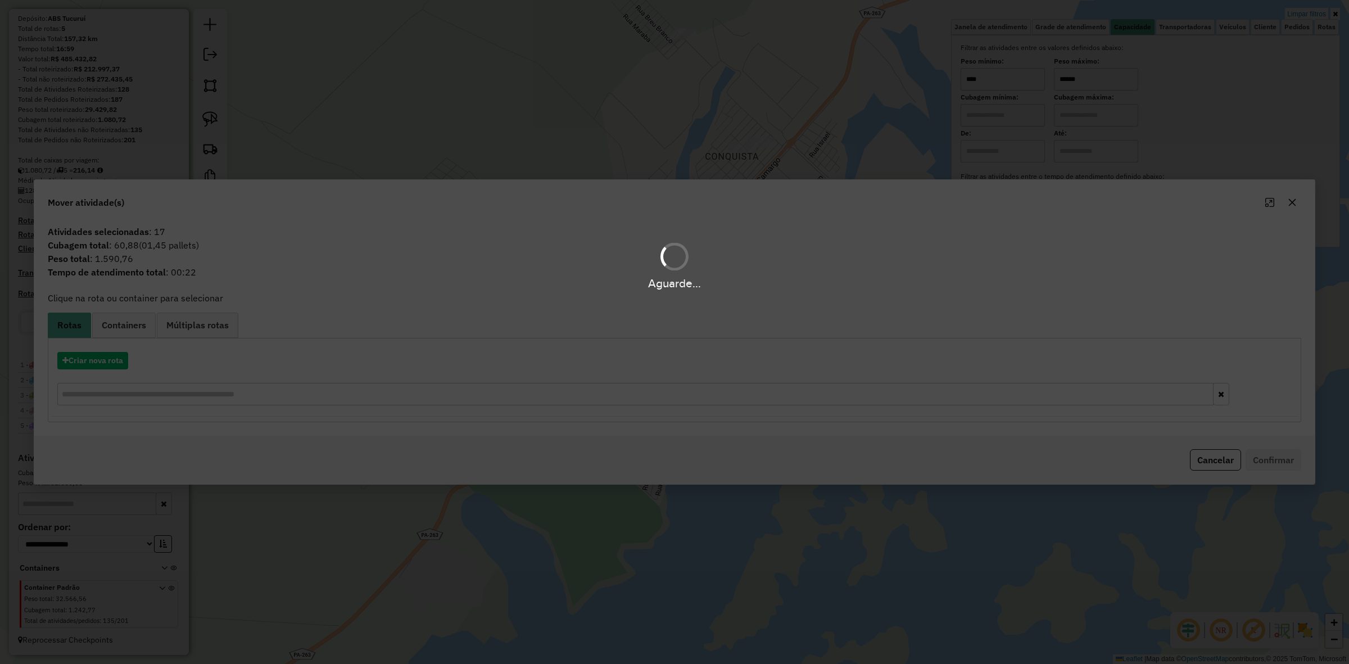
click at [85, 373] on div "Criar nova rota" at bounding box center [675, 380] width 1248 height 73
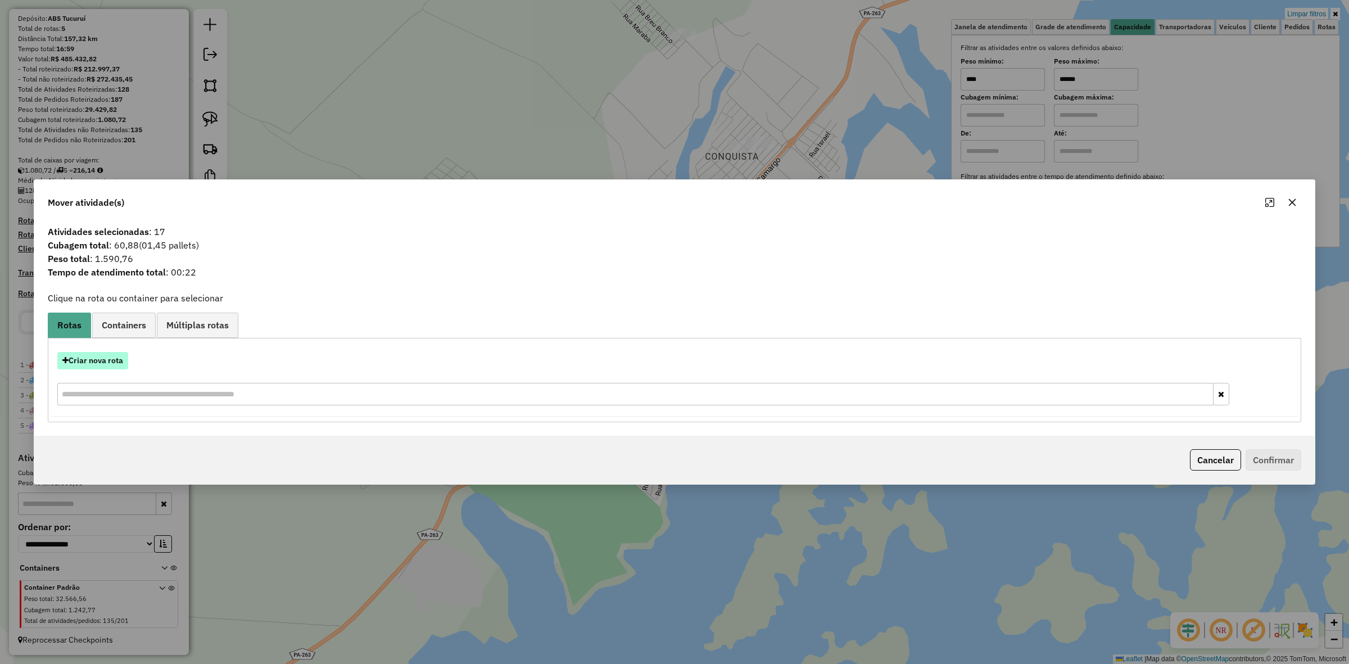
click at [119, 365] on button "Criar nova rota" at bounding box center [92, 360] width 71 height 17
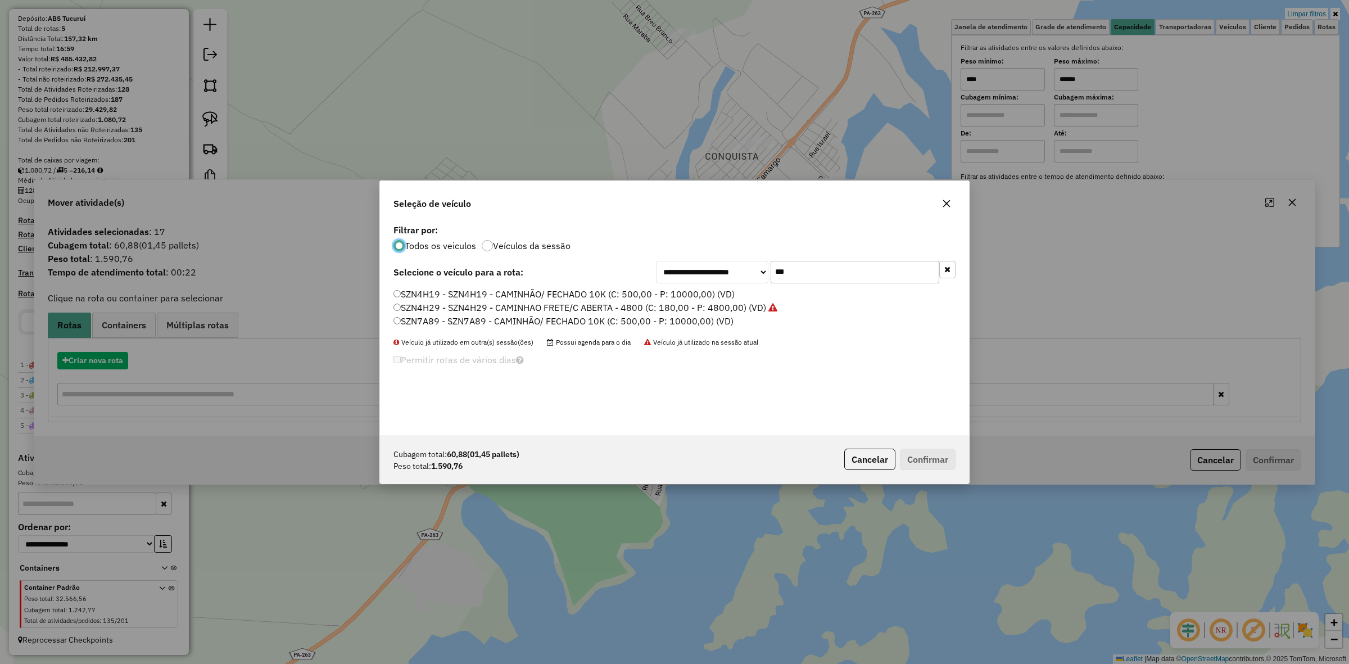
scroll to position [6, 3]
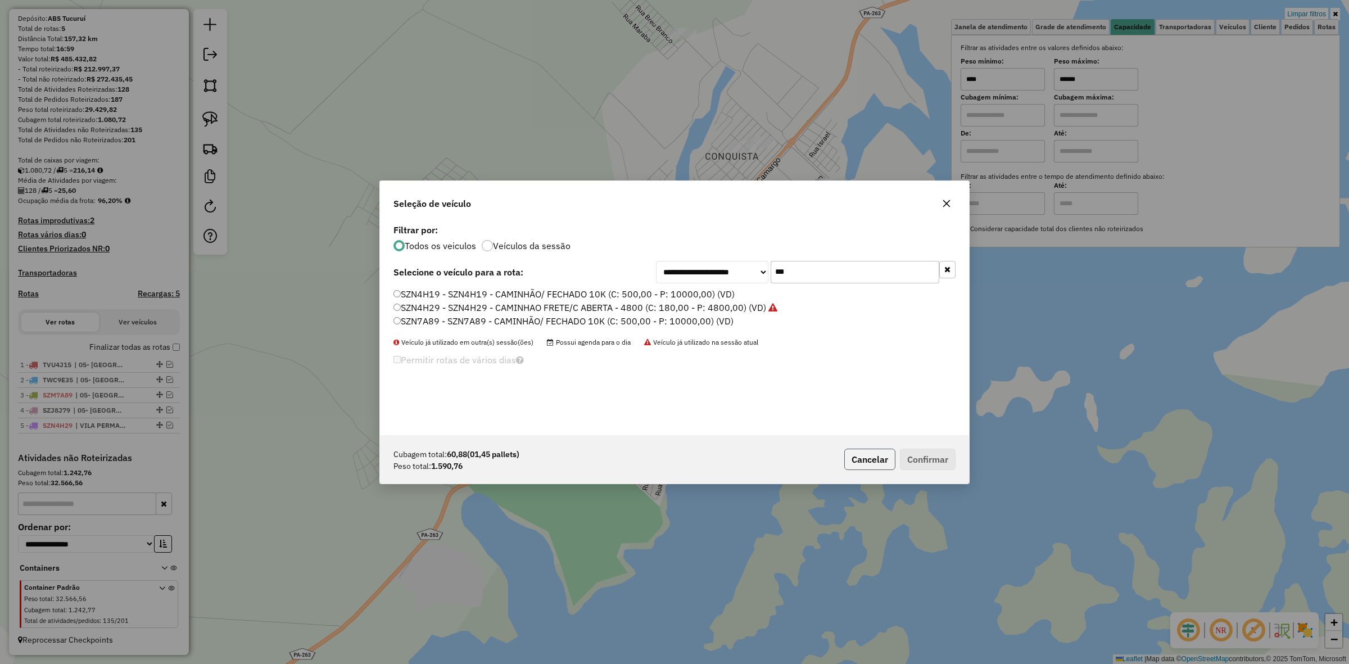
click at [873, 468] on button "Cancelar" at bounding box center [870, 459] width 51 height 21
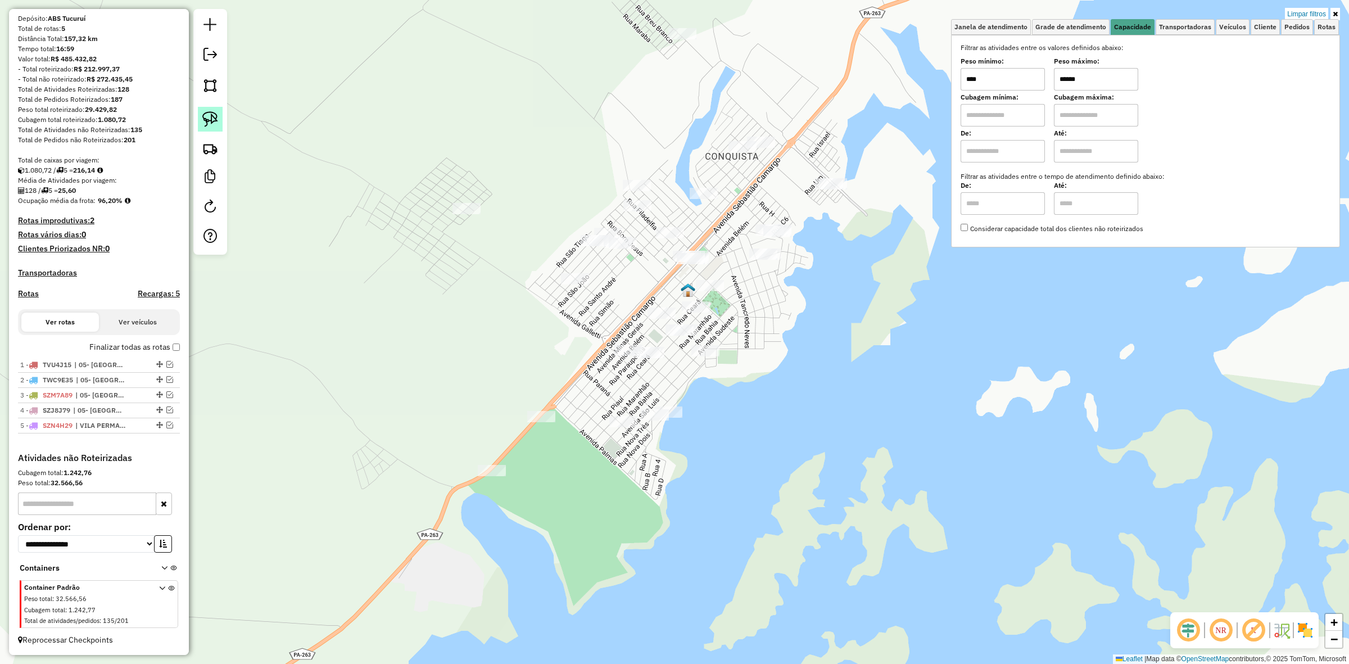
click at [211, 119] on img at bounding box center [210, 119] width 16 height 16
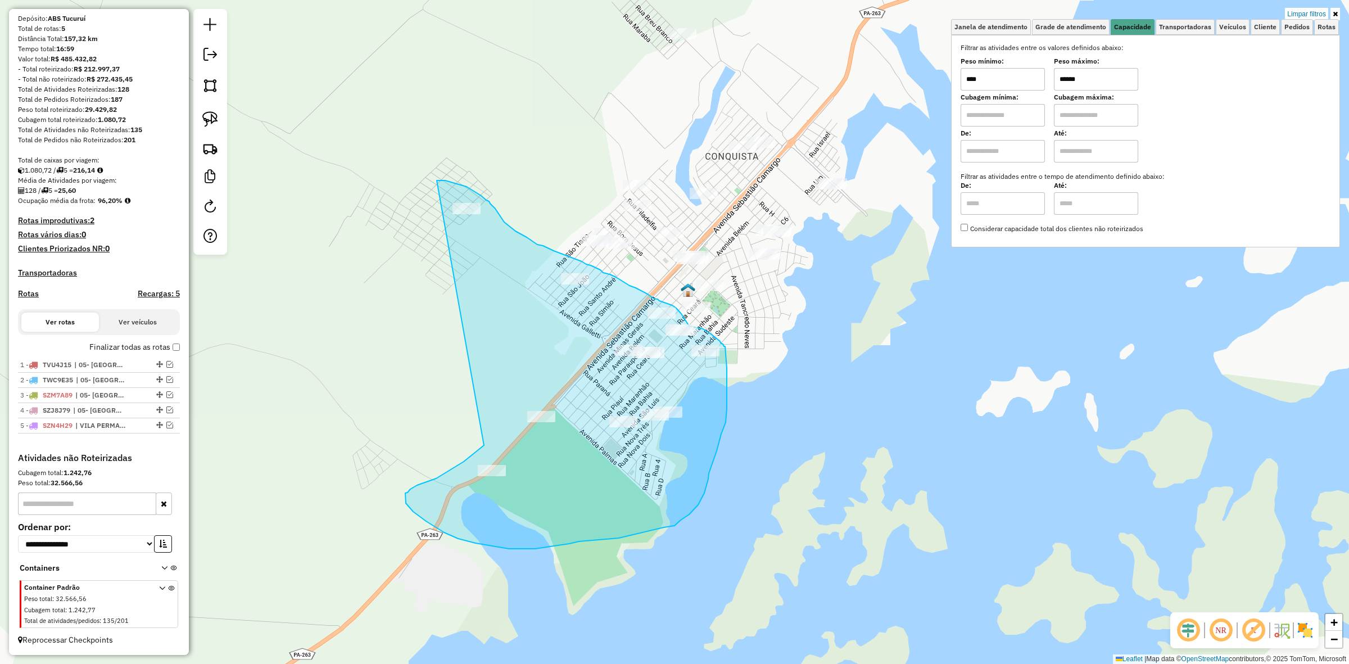
drag, startPoint x: 484, startPoint y: 445, endPoint x: 408, endPoint y: 242, distance: 216.9
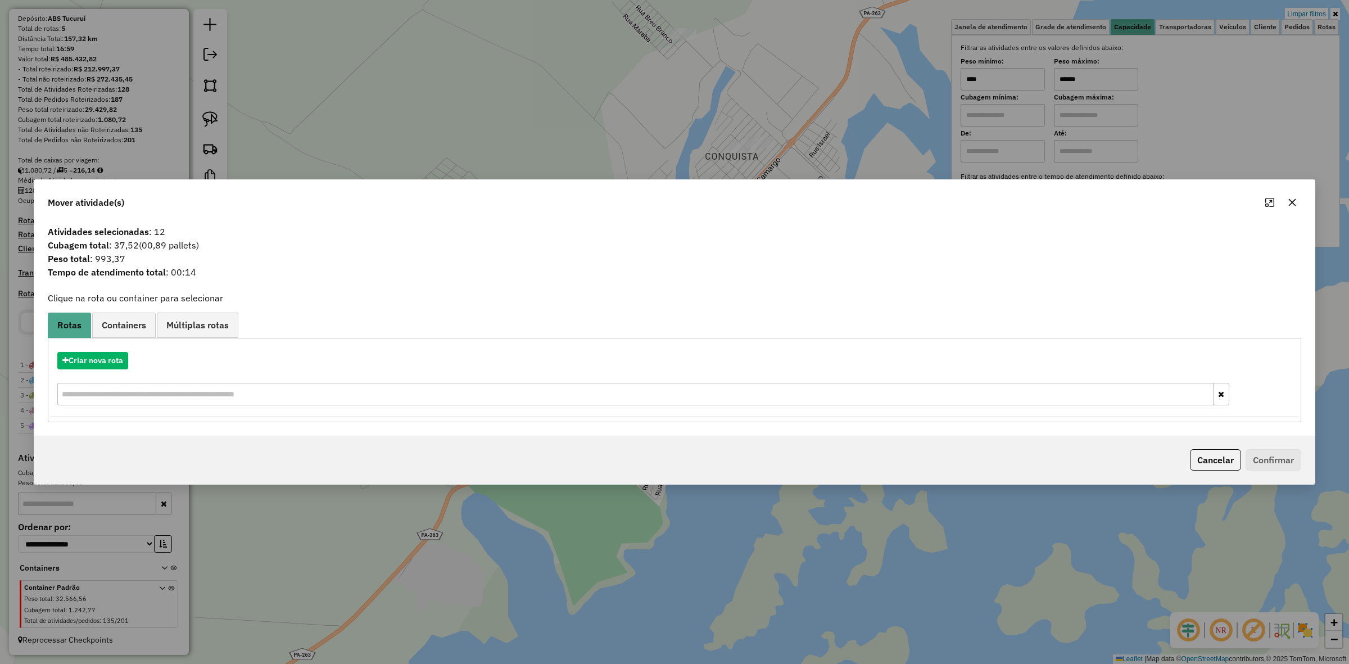
click at [1299, 193] on div at bounding box center [1281, 202] width 40 height 18
click at [1299, 200] on button "button" at bounding box center [1293, 202] width 18 height 18
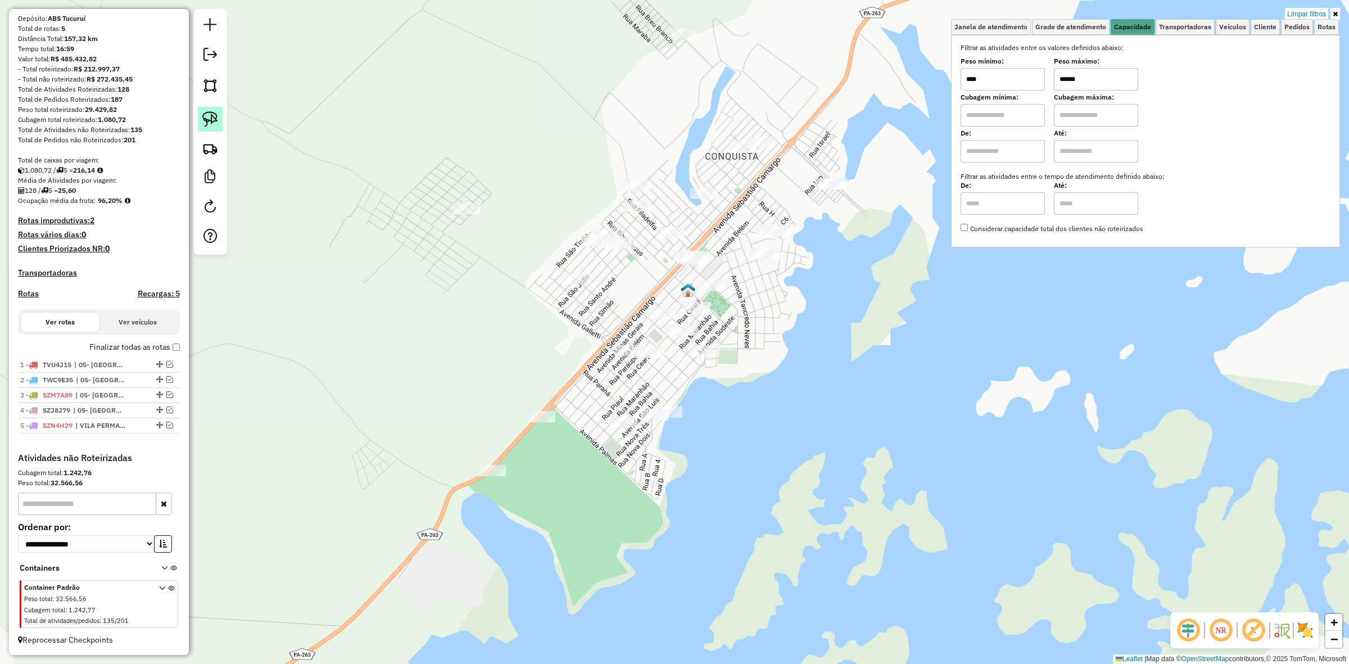
click at [200, 106] on div at bounding box center [210, 132] width 34 height 246
click at [206, 114] on img at bounding box center [210, 119] width 16 height 16
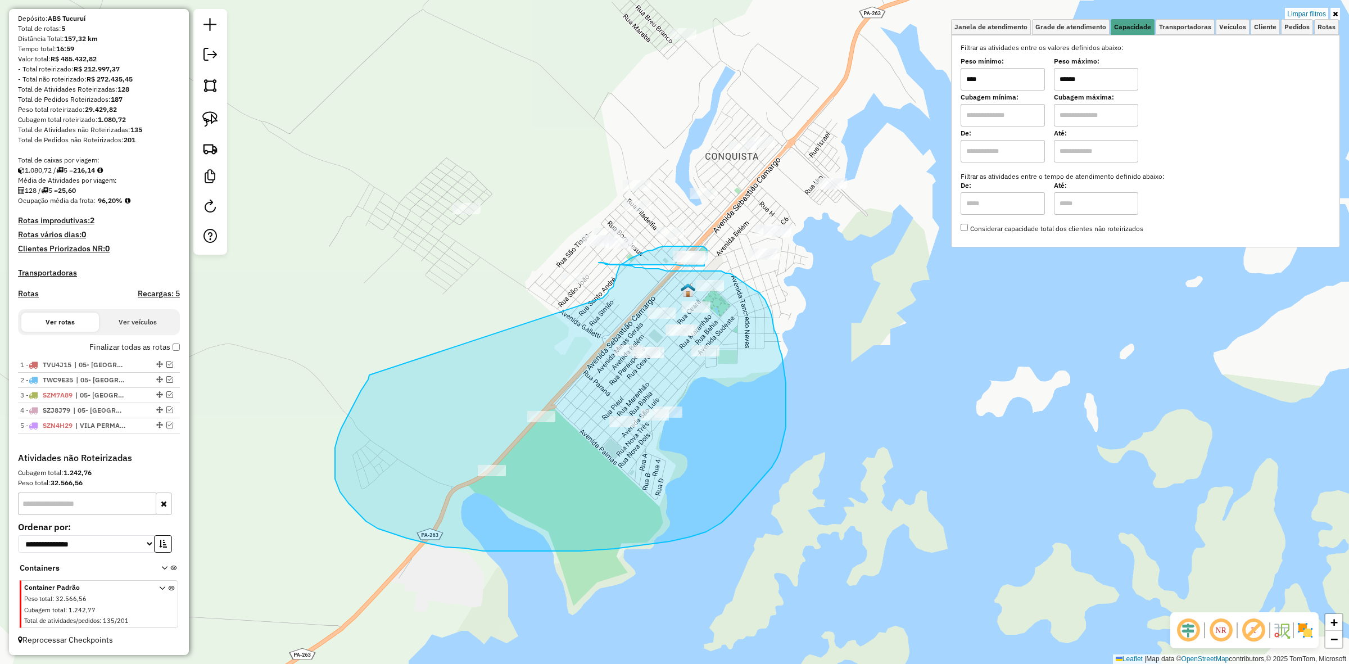
drag, startPoint x: 369, startPoint y: 375, endPoint x: 602, endPoint y: 301, distance: 244.3
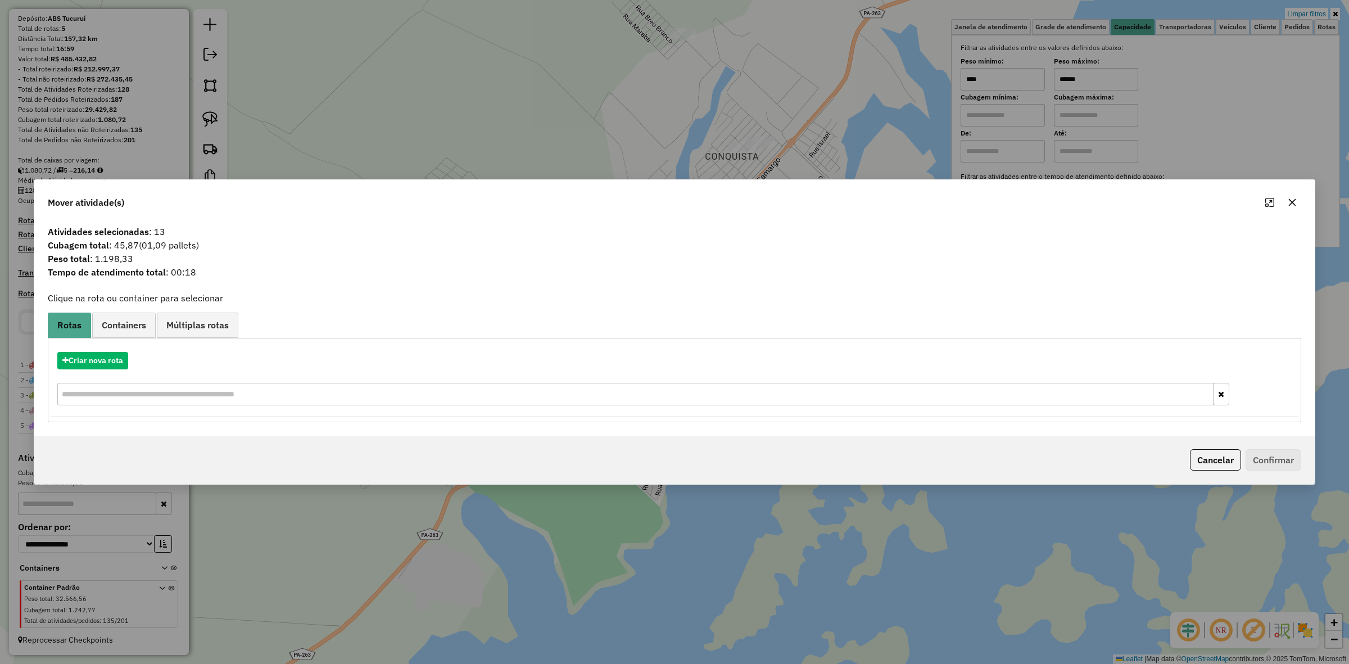
click at [77, 349] on div "Criar nova rota" at bounding box center [675, 380] width 1248 height 73
click at [114, 358] on button "Criar nova rota" at bounding box center [92, 360] width 71 height 17
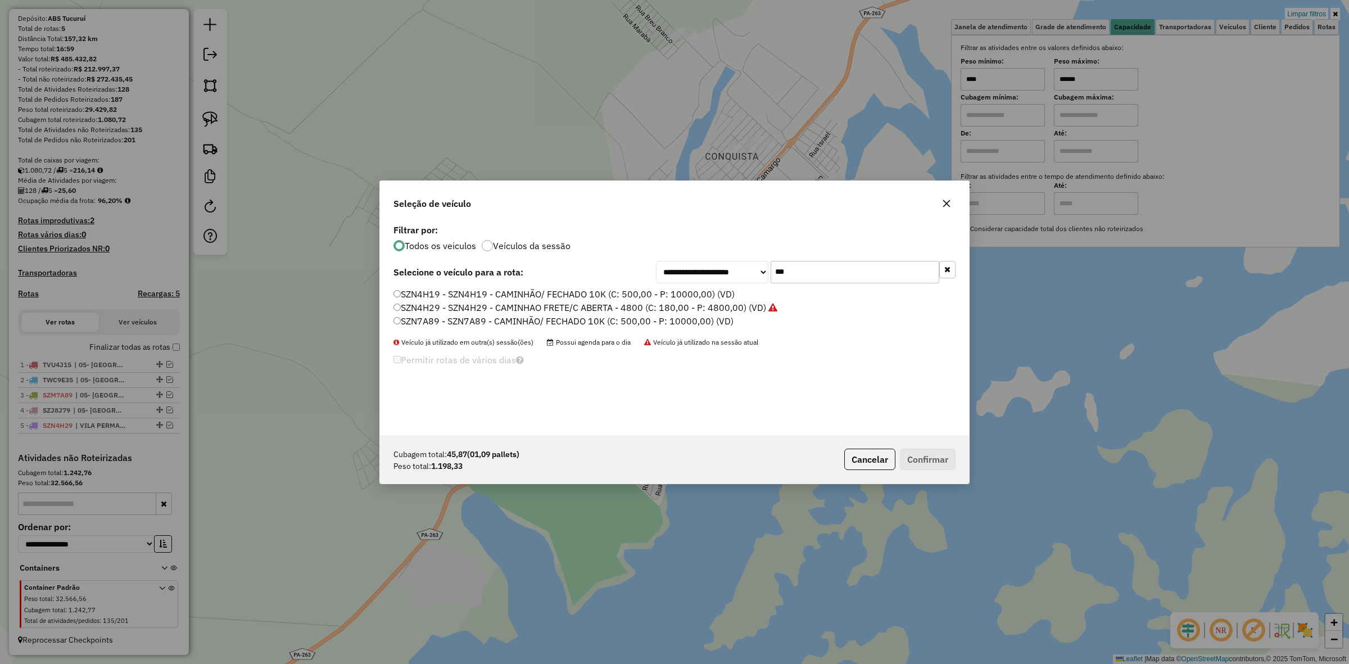
click at [856, 286] on div "**********" at bounding box center [674, 329] width 589 height 214
click at [853, 285] on div "**********" at bounding box center [674, 329] width 589 height 214
drag, startPoint x: 845, startPoint y: 283, endPoint x: 839, endPoint y: 278, distance: 7.6
click at [844, 282] on div "**********" at bounding box center [674, 329] width 589 height 214
click at [839, 278] on input "***" at bounding box center [855, 272] width 169 height 22
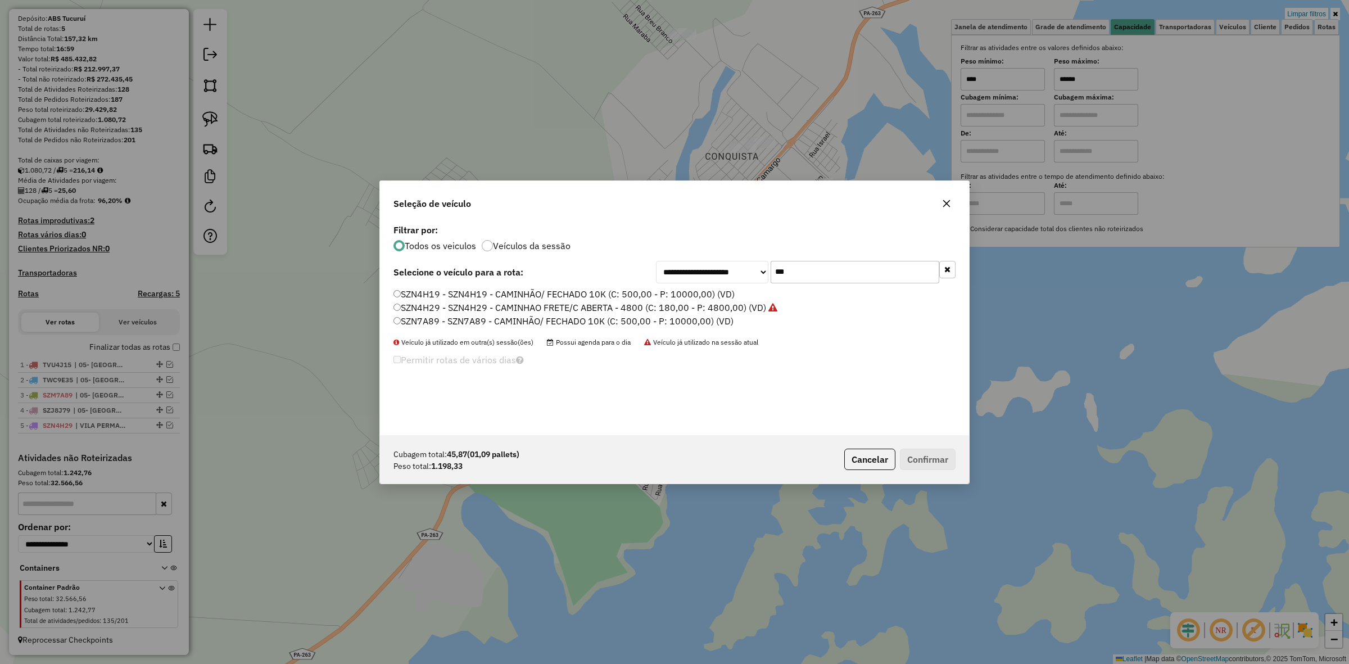
click at [839, 278] on input "***" at bounding box center [855, 272] width 169 height 22
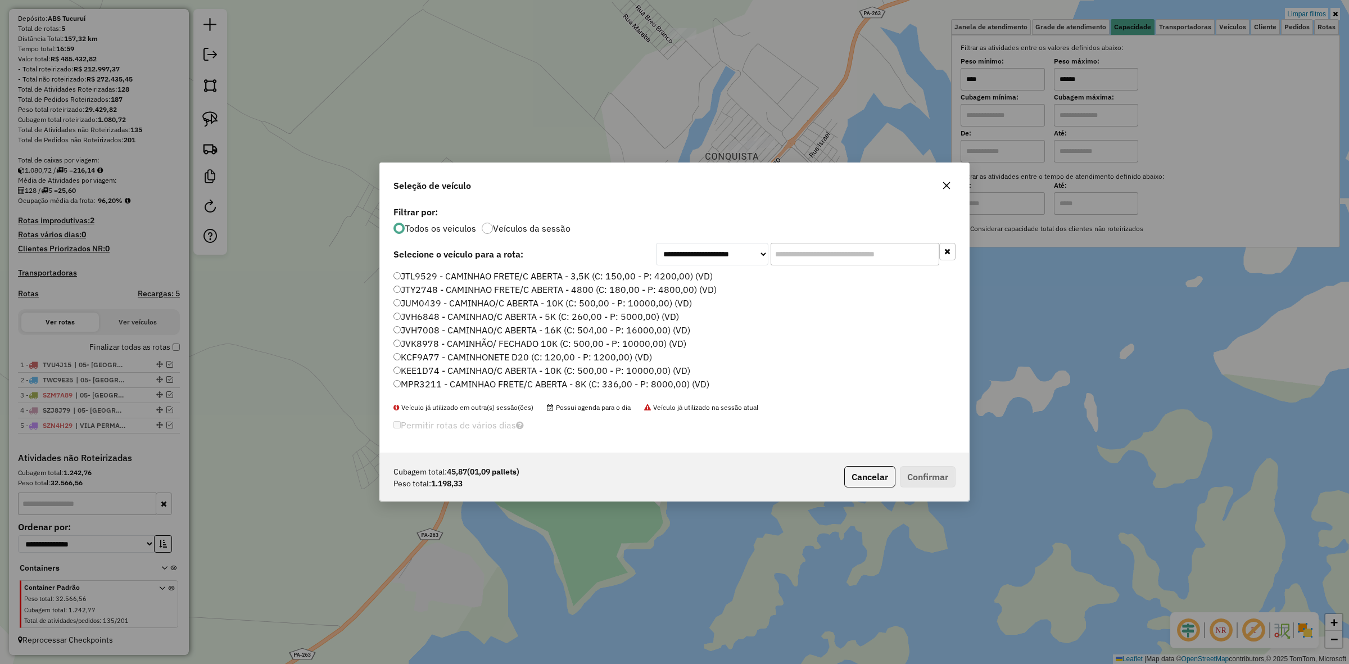
paste input "*******"
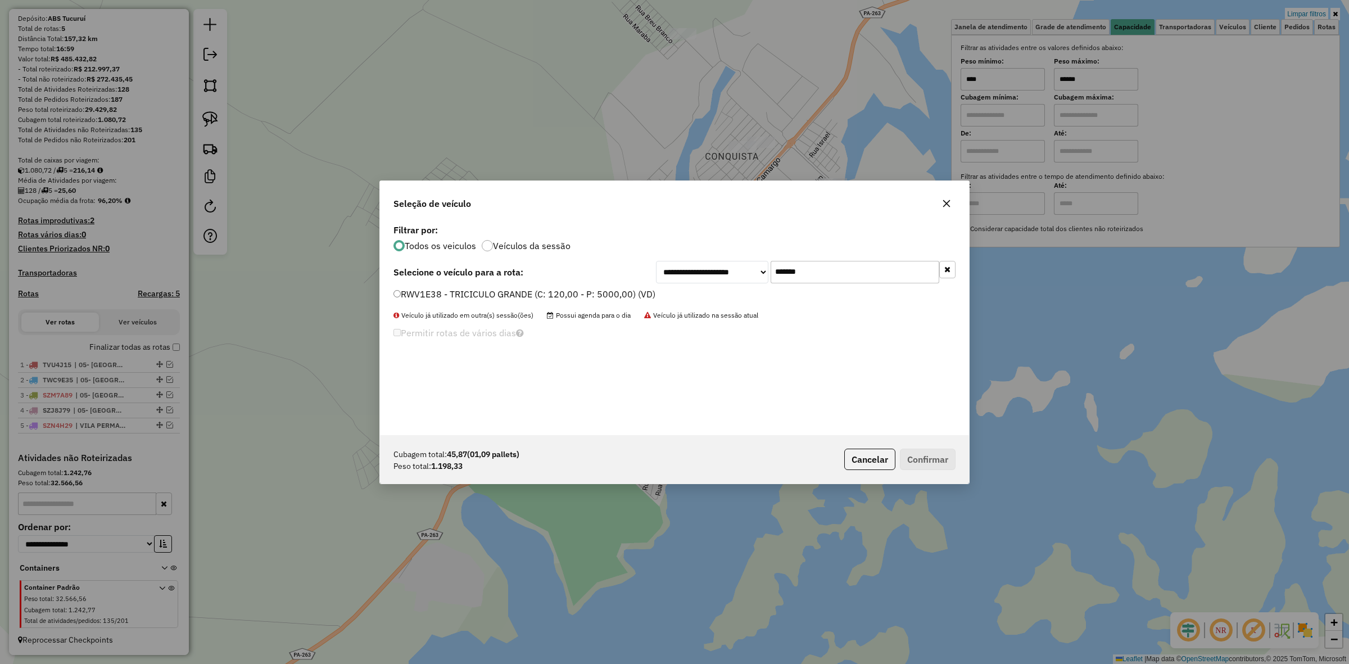
type input "*******"
click at [569, 288] on label "RWV1E38 - TRICICULO GRANDE (C: 120,00 - P: 5000,00) (VD)" at bounding box center [525, 293] width 262 height 13
click at [935, 471] on div "Cubagem total: 45,87 (01,09 pallets) Peso total: 1.198,33 Cancelar Confirmar" at bounding box center [674, 459] width 589 height 48
click at [929, 454] on button "Confirmar" at bounding box center [928, 459] width 56 height 21
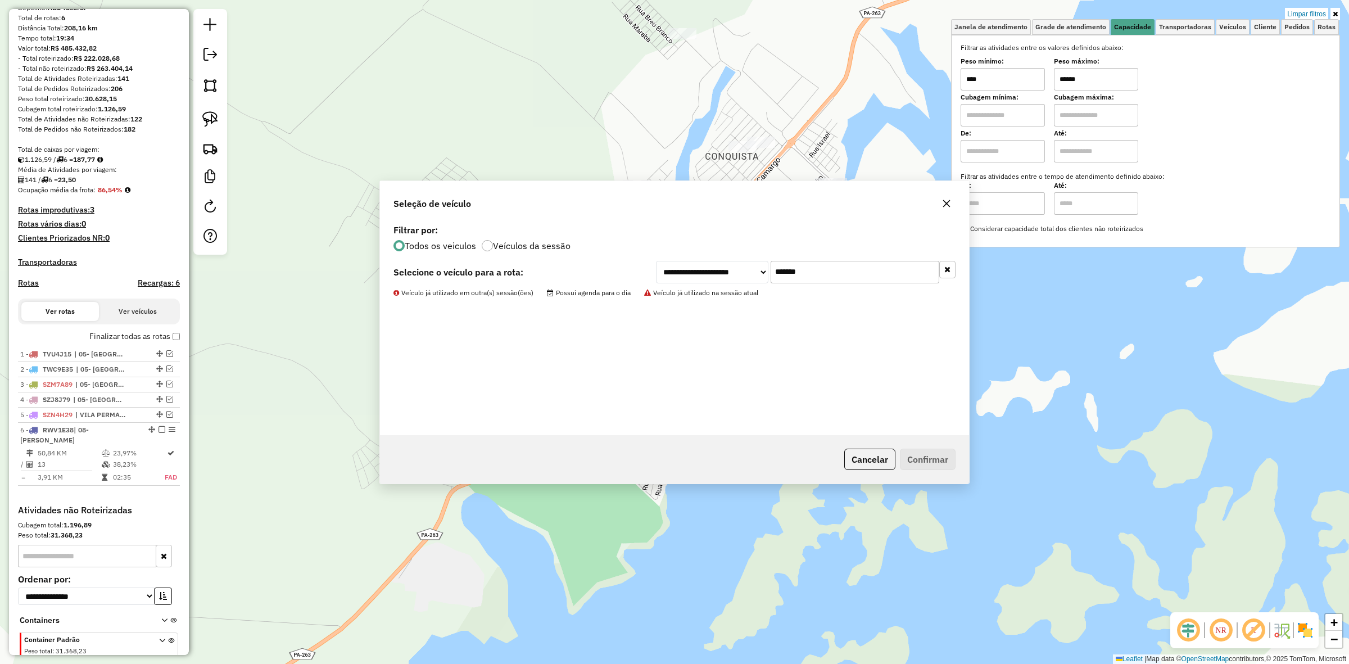
scroll to position [119, 0]
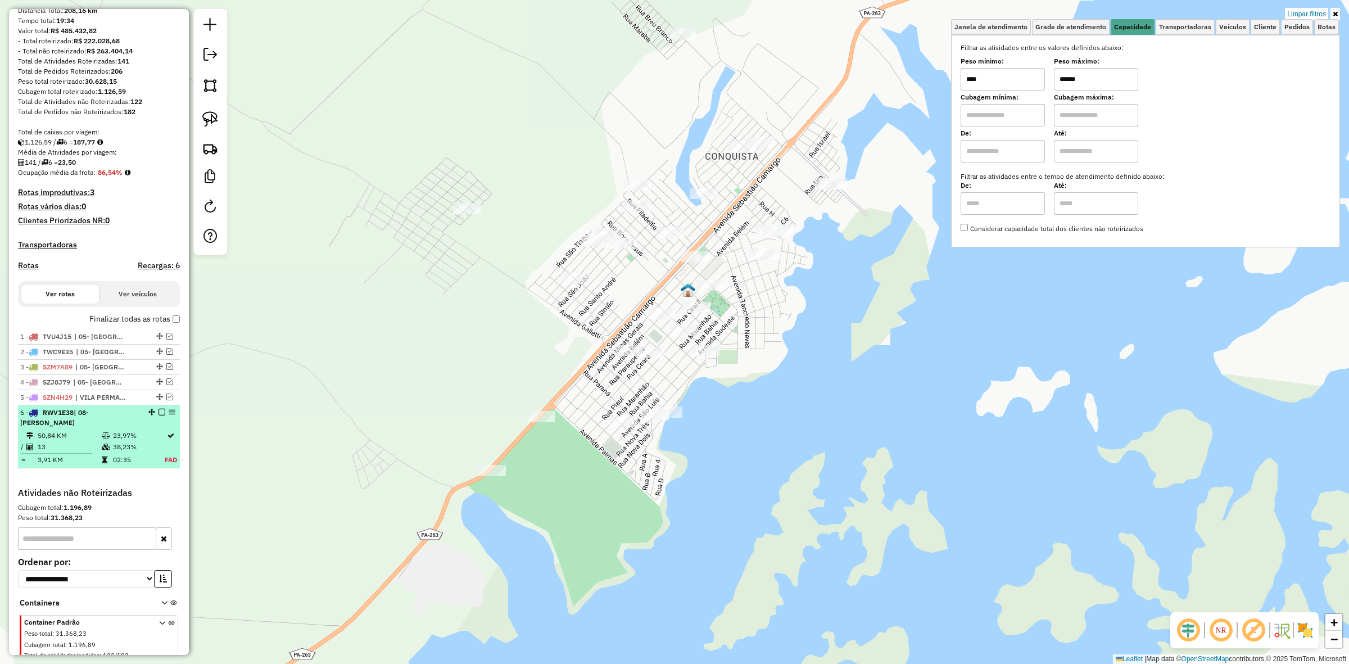
click at [164, 428] on li "6 - RWV1E38 | 08- Breu Branco 50,84 KM 23,97% / 13 38,23% = 3,91 KM 02:35 FAD" at bounding box center [99, 436] width 162 height 63
select select "**********"
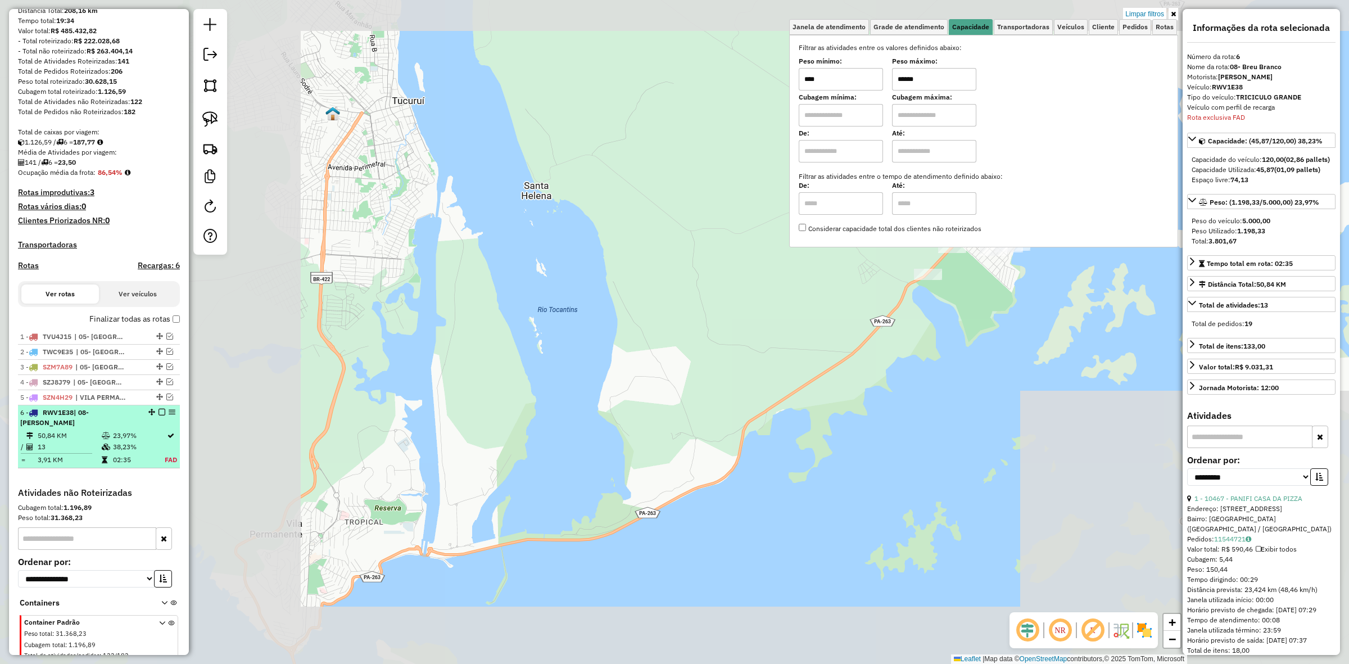
click at [159, 416] on em at bounding box center [162, 412] width 7 height 7
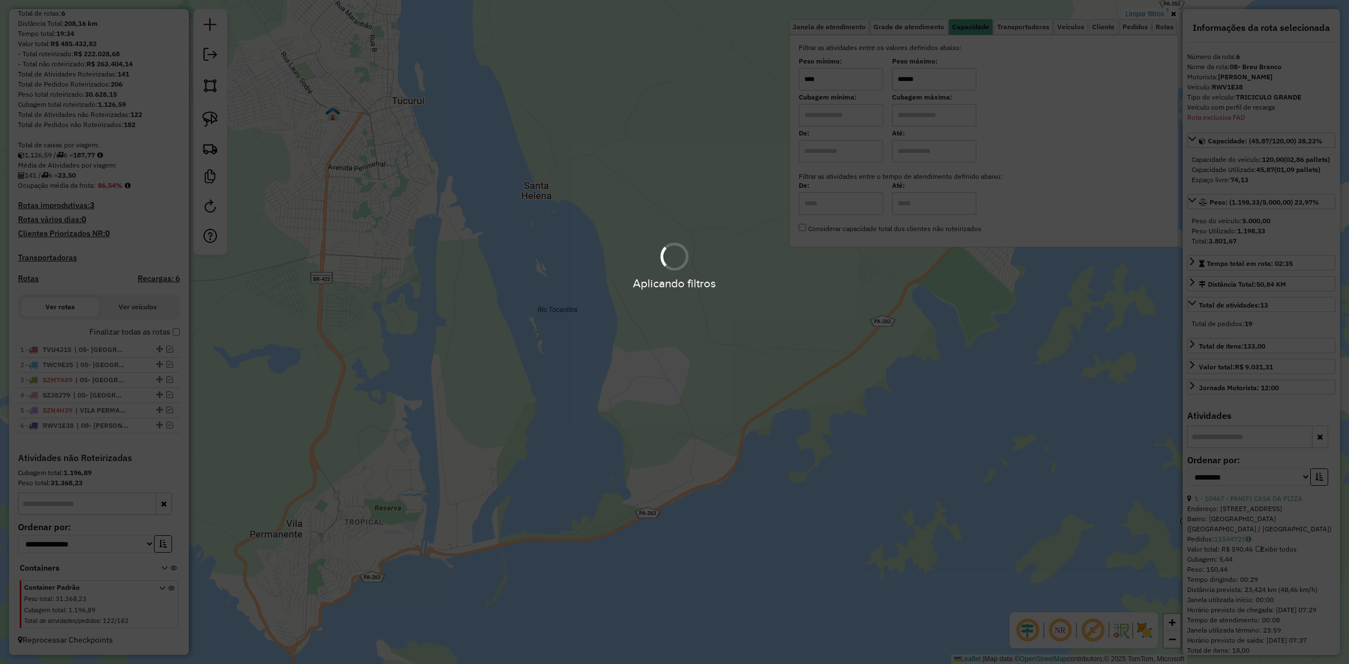
scroll to position [116, 0]
drag, startPoint x: 914, startPoint y: 408, endPoint x: 608, endPoint y: 513, distance: 323.6
click at [596, 532] on hb-app "Aplicando filtros Pop-up bloqueado! Seu navegador bloqueou automáticamente a ab…" at bounding box center [674, 332] width 1349 height 664
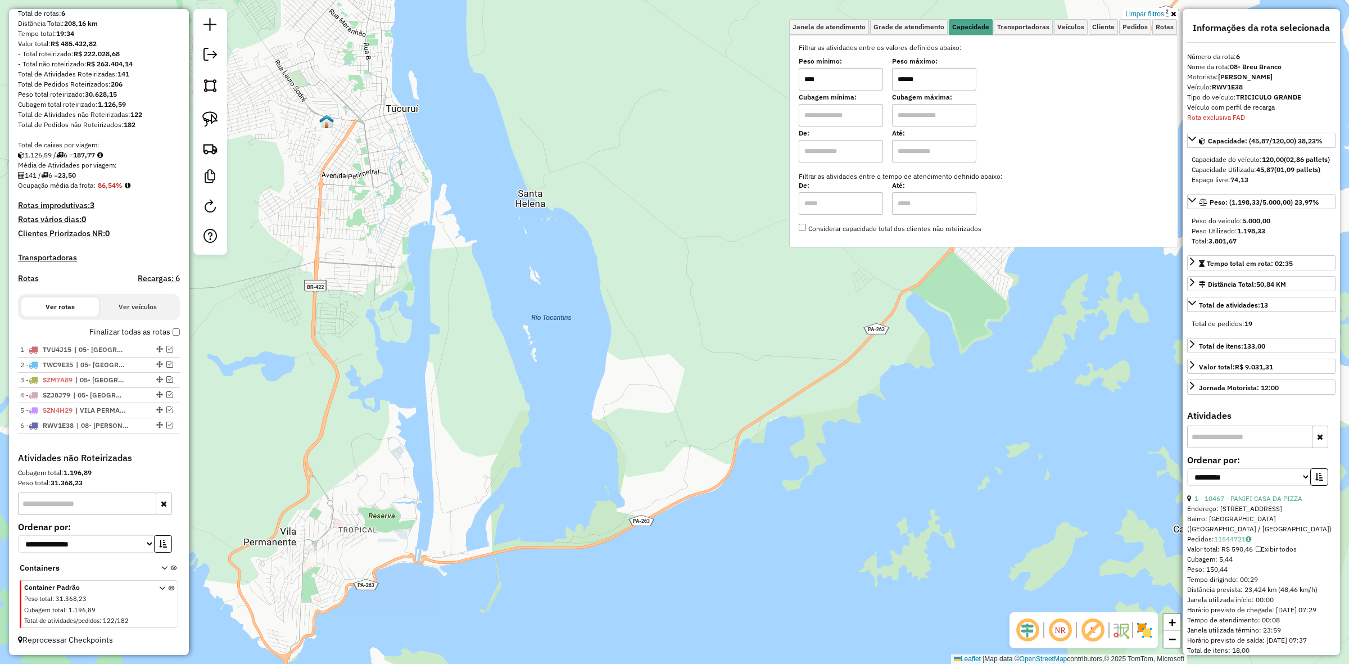
drag, startPoint x: 766, startPoint y: 420, endPoint x: 572, endPoint y: 547, distance: 232.4
click at [572, 547] on div "Limpar filtros Janela de atendimento Grade de atendimento Capacidade Transporta…" at bounding box center [674, 332] width 1349 height 664
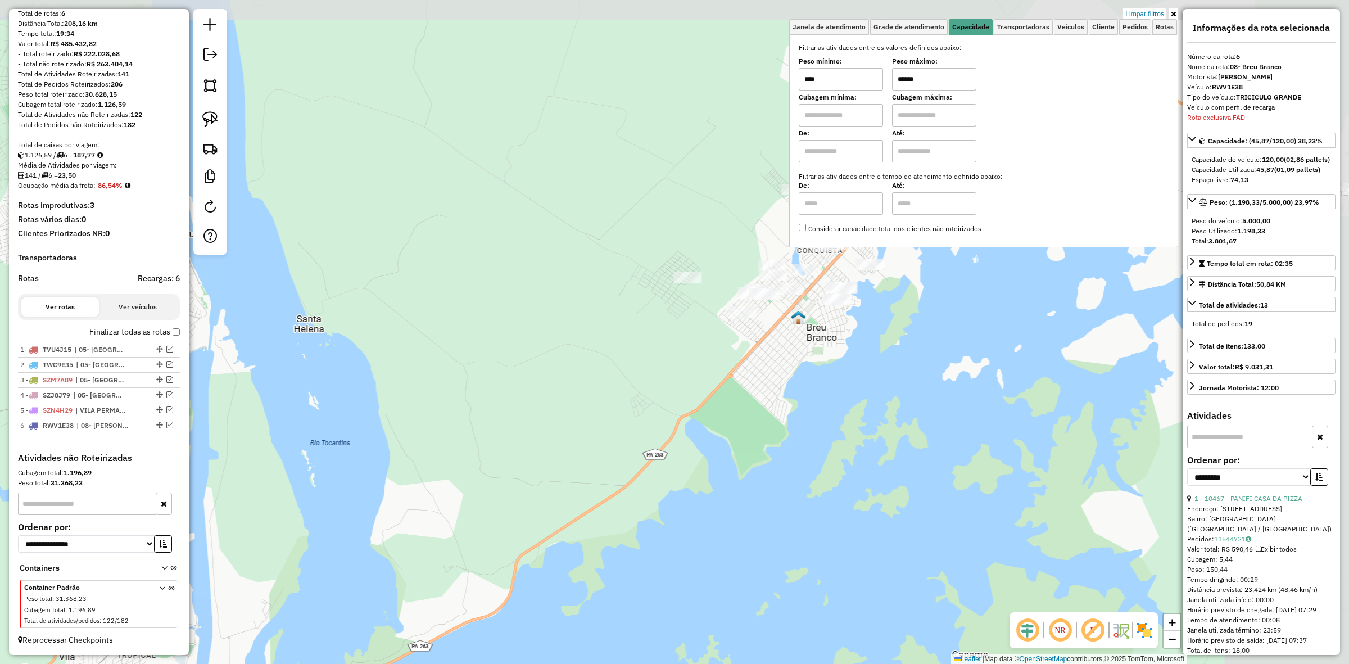
click at [940, 409] on div "Limpar filtros Janela de atendimento Grade de atendimento Capacidade Transporta…" at bounding box center [674, 332] width 1349 height 664
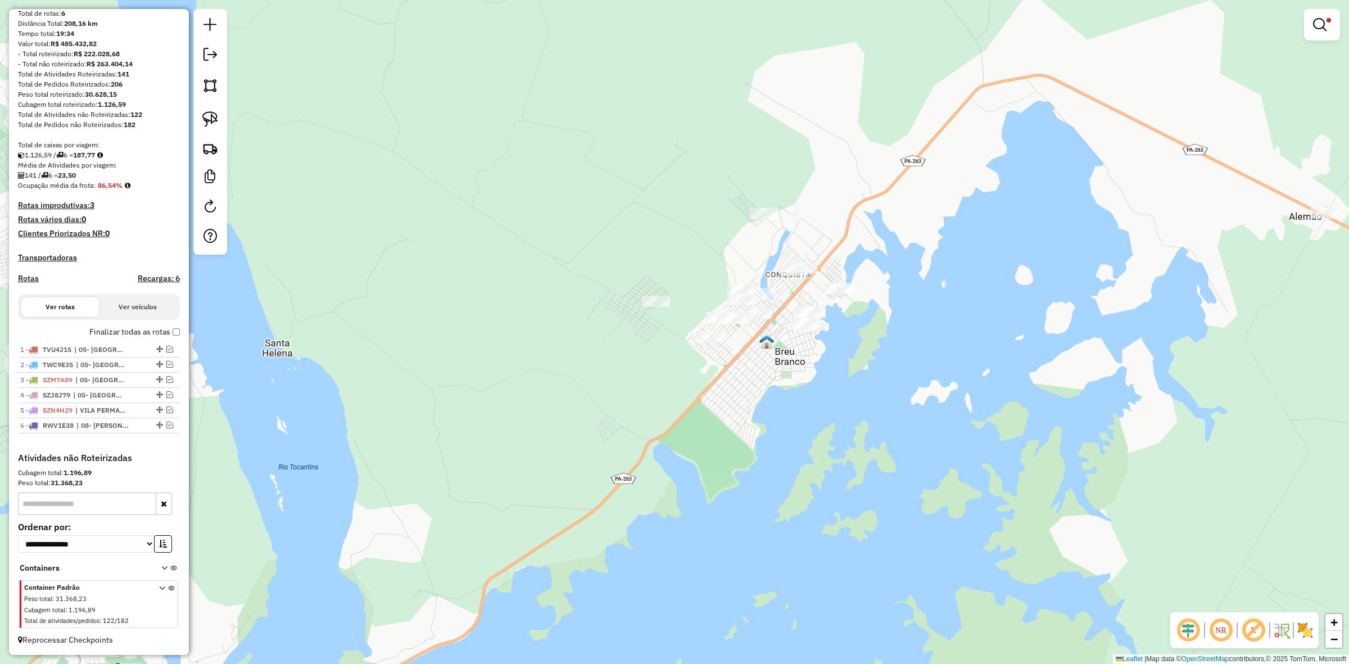
drag, startPoint x: 894, startPoint y: 367, endPoint x: 732, endPoint y: 498, distance: 209.1
click at [729, 504] on div "Limpar filtros Janela de atendimento Grade de atendimento Capacidade Transporta…" at bounding box center [674, 332] width 1349 height 664
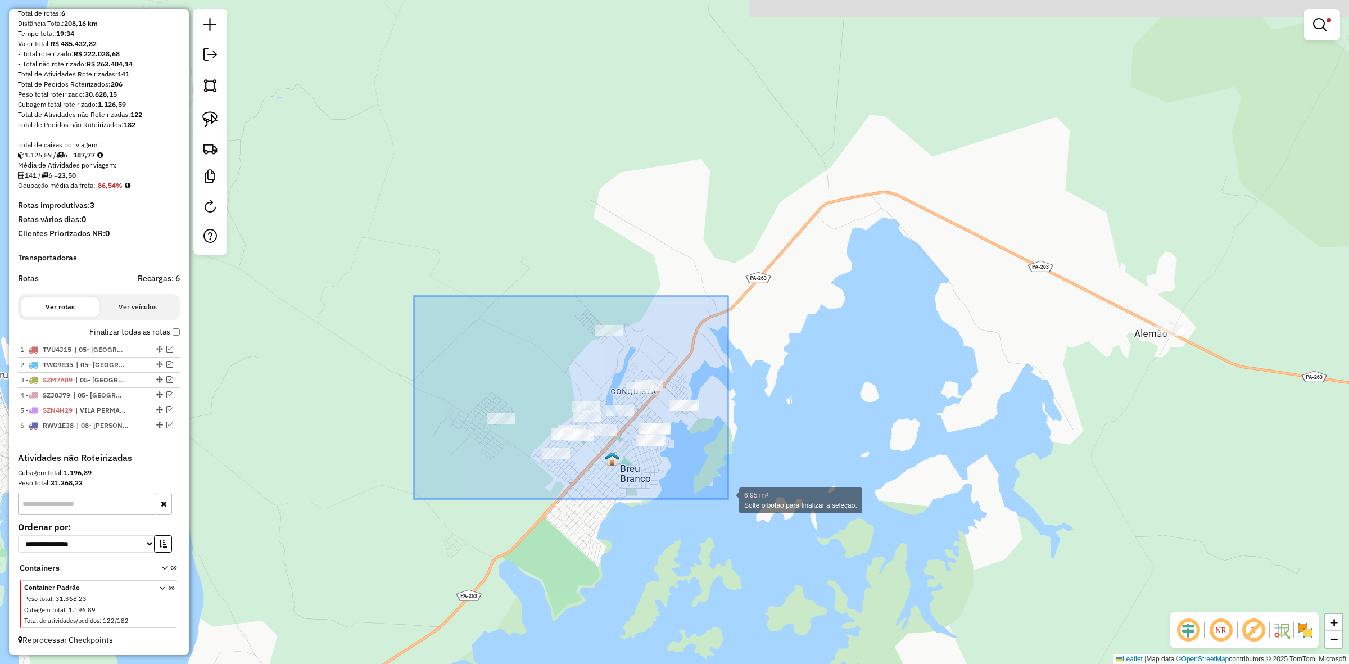
drag, startPoint x: 414, startPoint y: 296, endPoint x: 734, endPoint y: 502, distance: 380.6
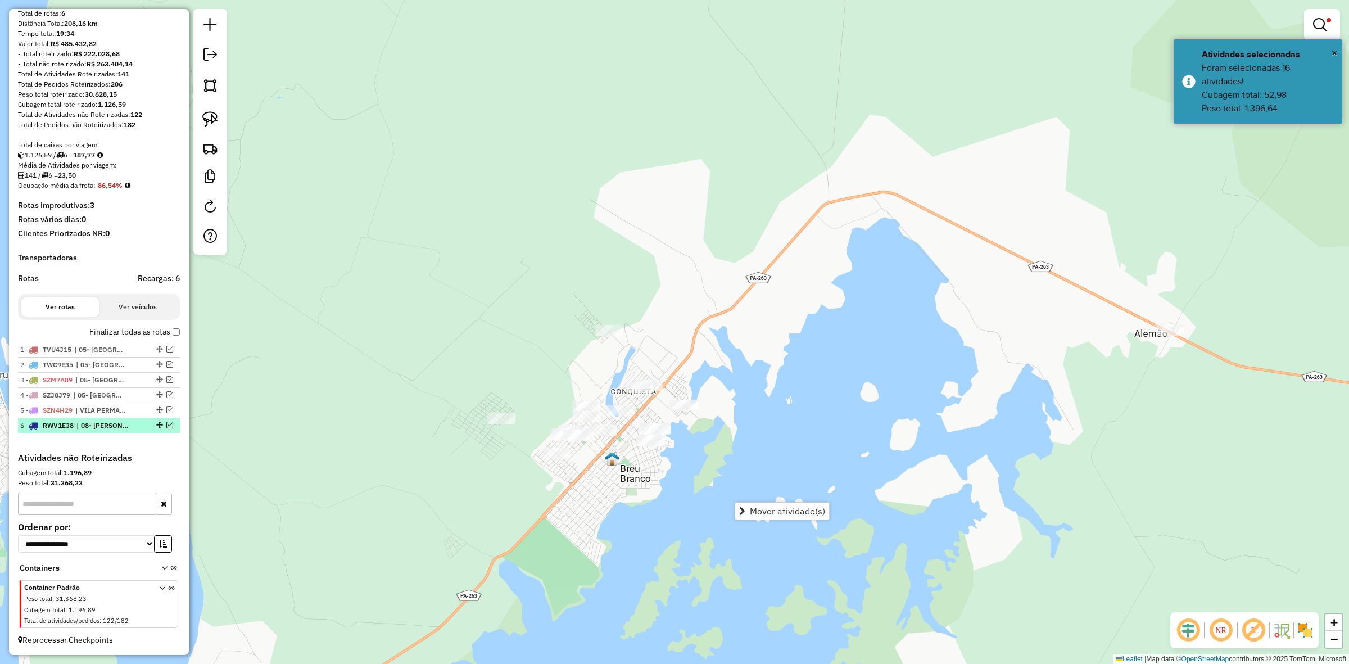
click at [170, 422] on div at bounding box center [159, 425] width 34 height 7
select select "**********"
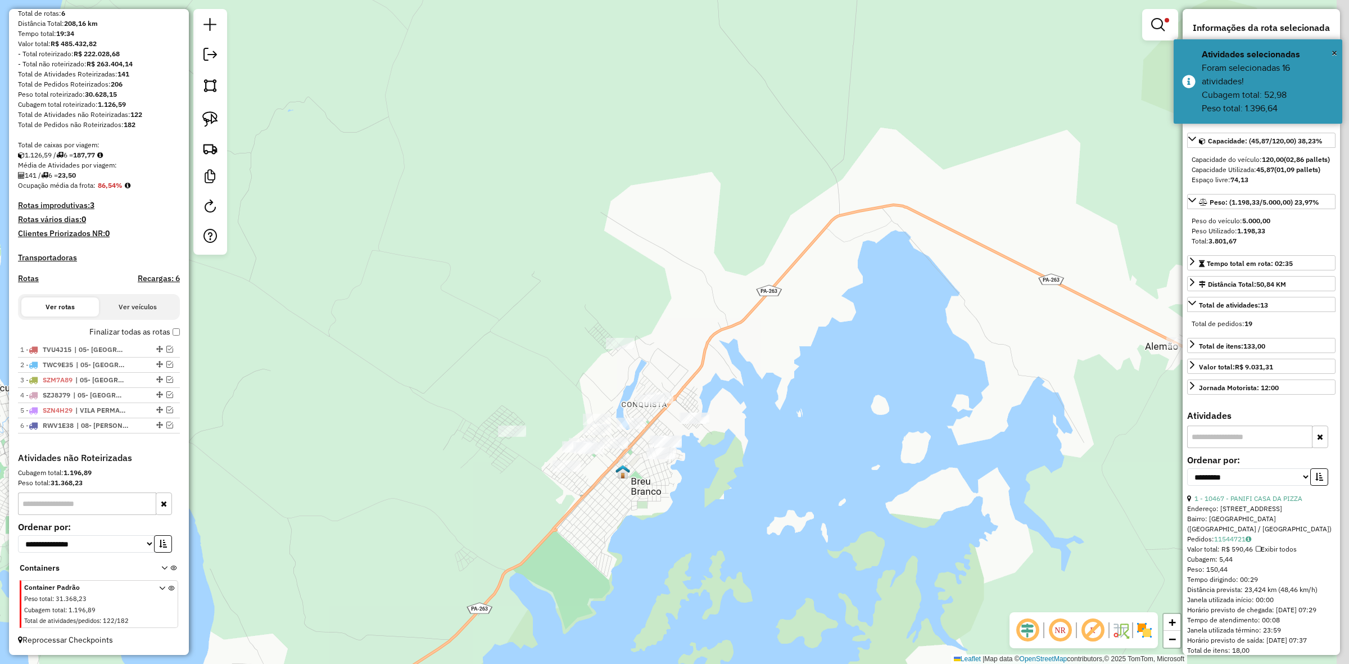
drag, startPoint x: 814, startPoint y: 398, endPoint x: 491, endPoint y: 609, distance: 386.0
click at [491, 609] on div "Limpar filtros Janela de atendimento Grade de atendimento Capacidade Transporta…" at bounding box center [674, 332] width 1349 height 664
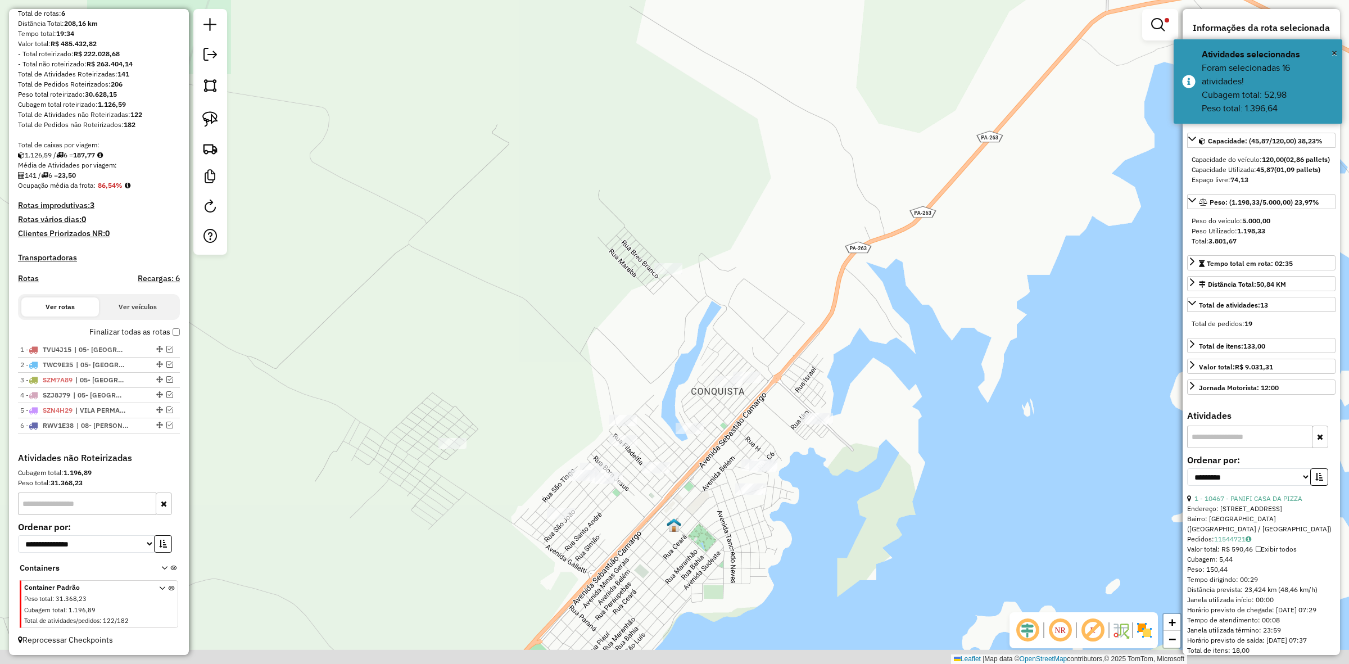
drag, startPoint x: 594, startPoint y: 514, endPoint x: 557, endPoint y: 392, distance: 127.7
click at [558, 394] on div "Limpar filtros Janela de atendimento Grade de atendimento Capacidade Transporta…" at bounding box center [674, 332] width 1349 height 664
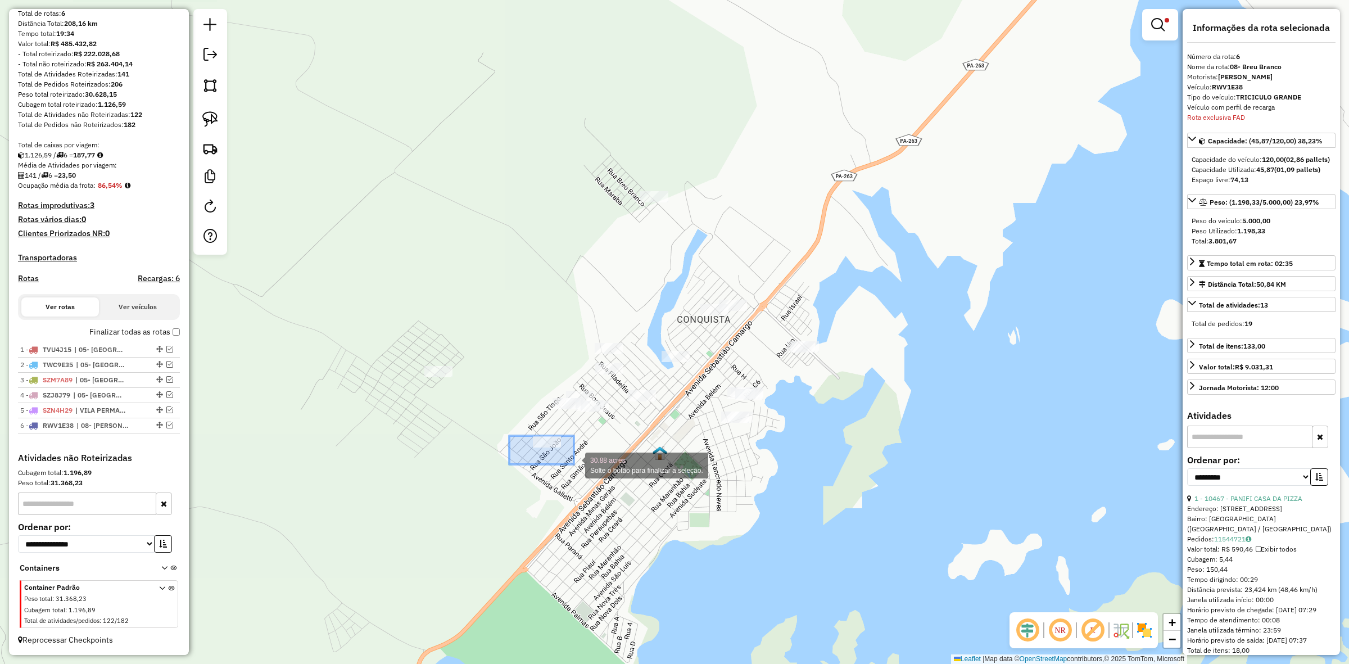
drag, startPoint x: 509, startPoint y: 436, endPoint x: 575, endPoint y: 465, distance: 72.0
click at [575, 465] on div "30.88 acres Solte o botão para finalizar a seleção. Limpar filtros Janela de at…" at bounding box center [674, 332] width 1349 height 664
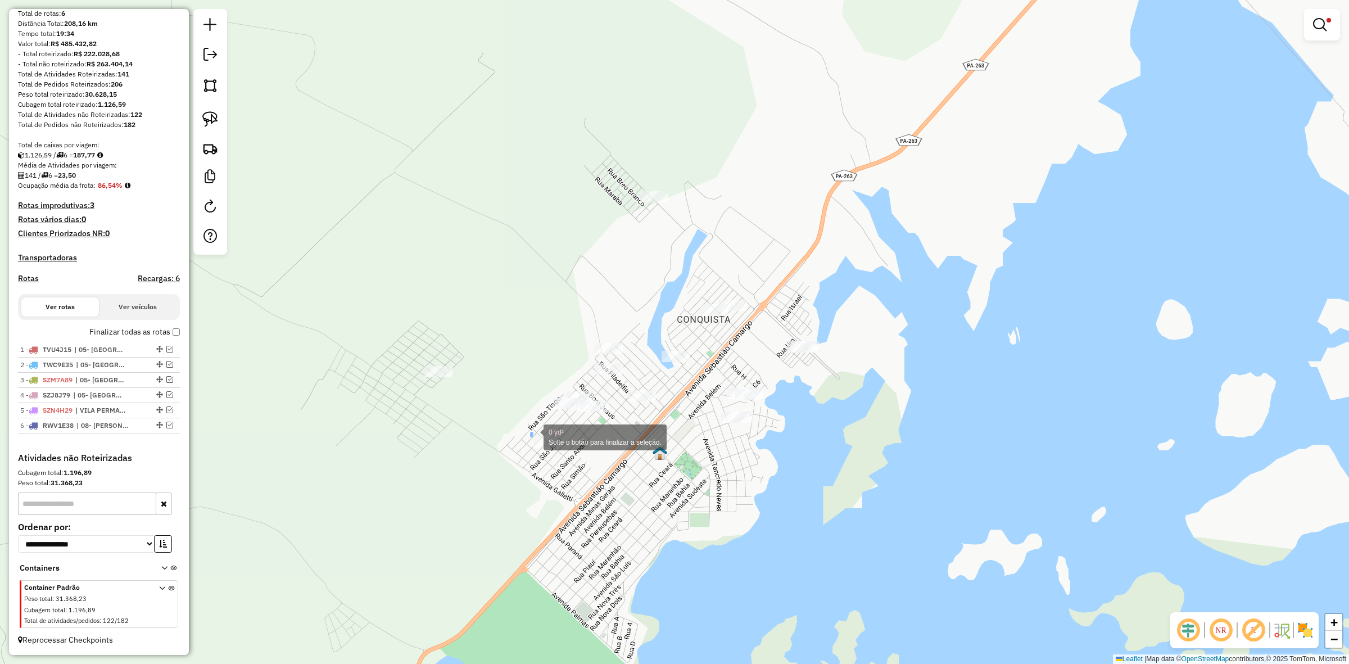
drag, startPoint x: 531, startPoint y: 433, endPoint x: 563, endPoint y: 457, distance: 39.8
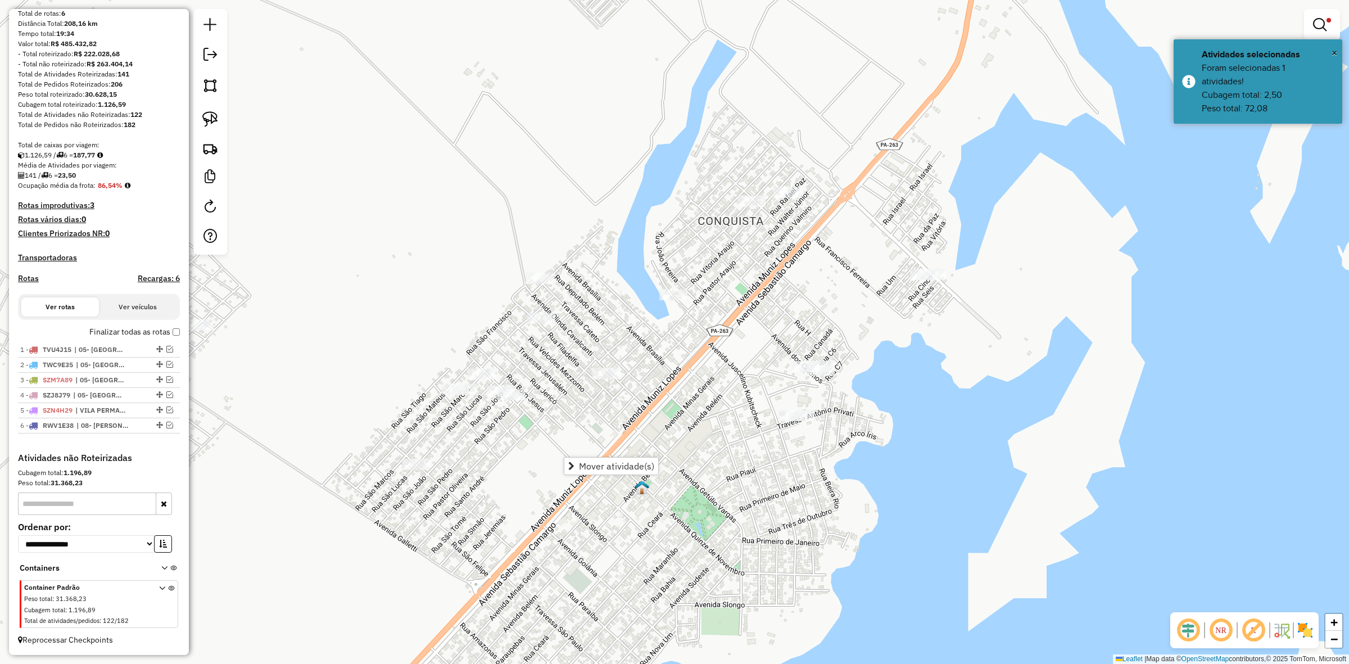
drag, startPoint x: 532, startPoint y: 431, endPoint x: 575, endPoint y: 433, distance: 42.2
click at [575, 433] on div "Limpar filtros Janela de atendimento Grade de atendimento Capacidade Transporta…" at bounding box center [674, 332] width 1349 height 664
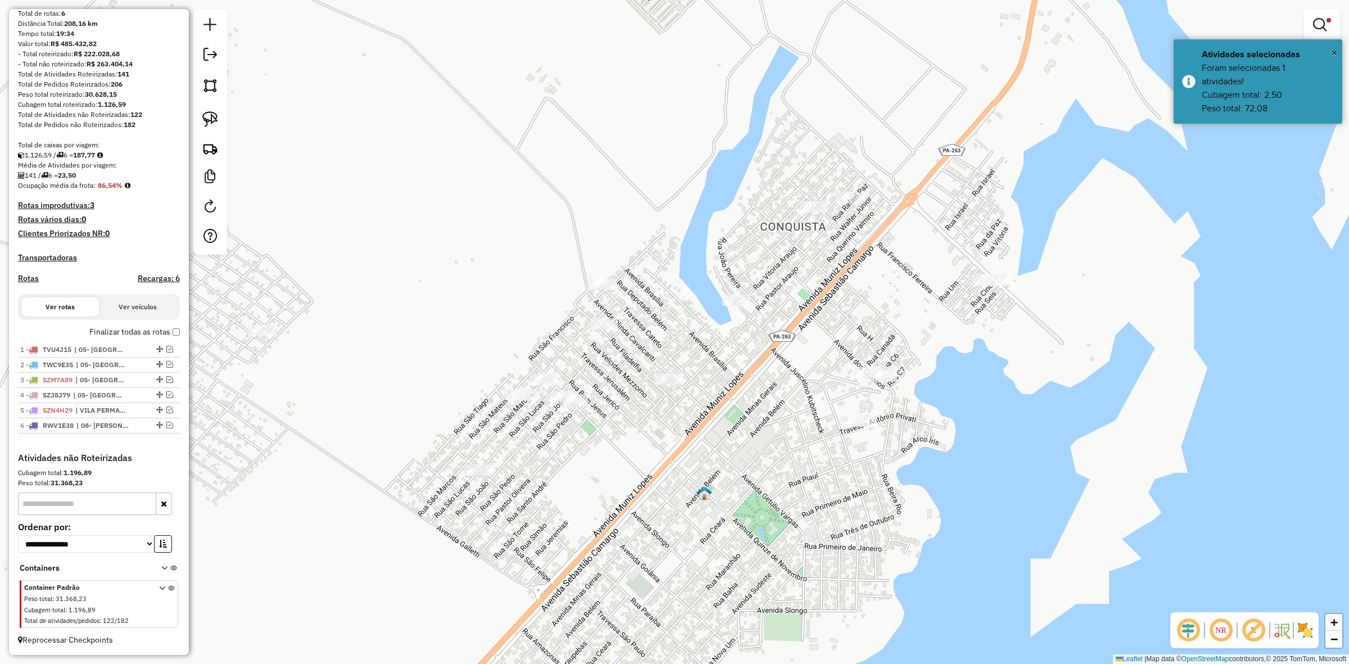
drag, startPoint x: 254, startPoint y: 304, endPoint x: 281, endPoint y: 308, distance: 27.2
click at [281, 308] on div "Limpar filtros Janela de atendimento Grade de atendimento Capacidade Transporta…" at bounding box center [674, 332] width 1349 height 664
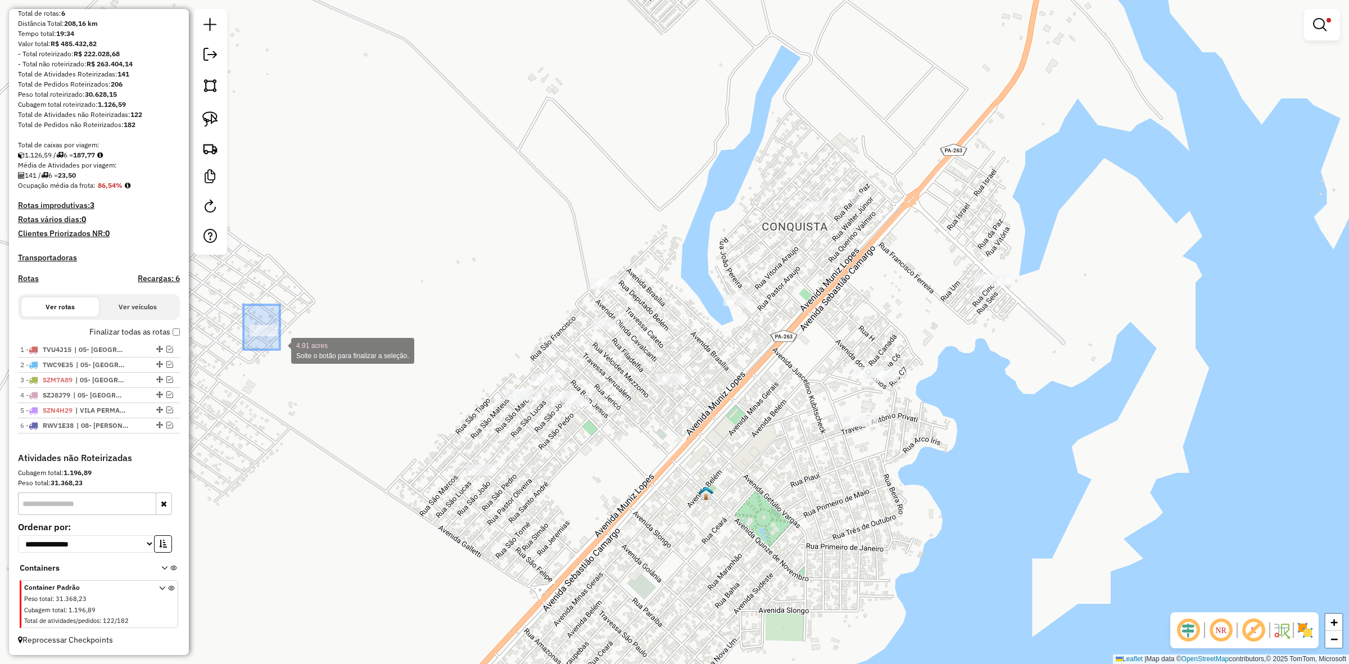
drag, startPoint x: 280, startPoint y: 350, endPoint x: 335, endPoint y: 368, distance: 57.6
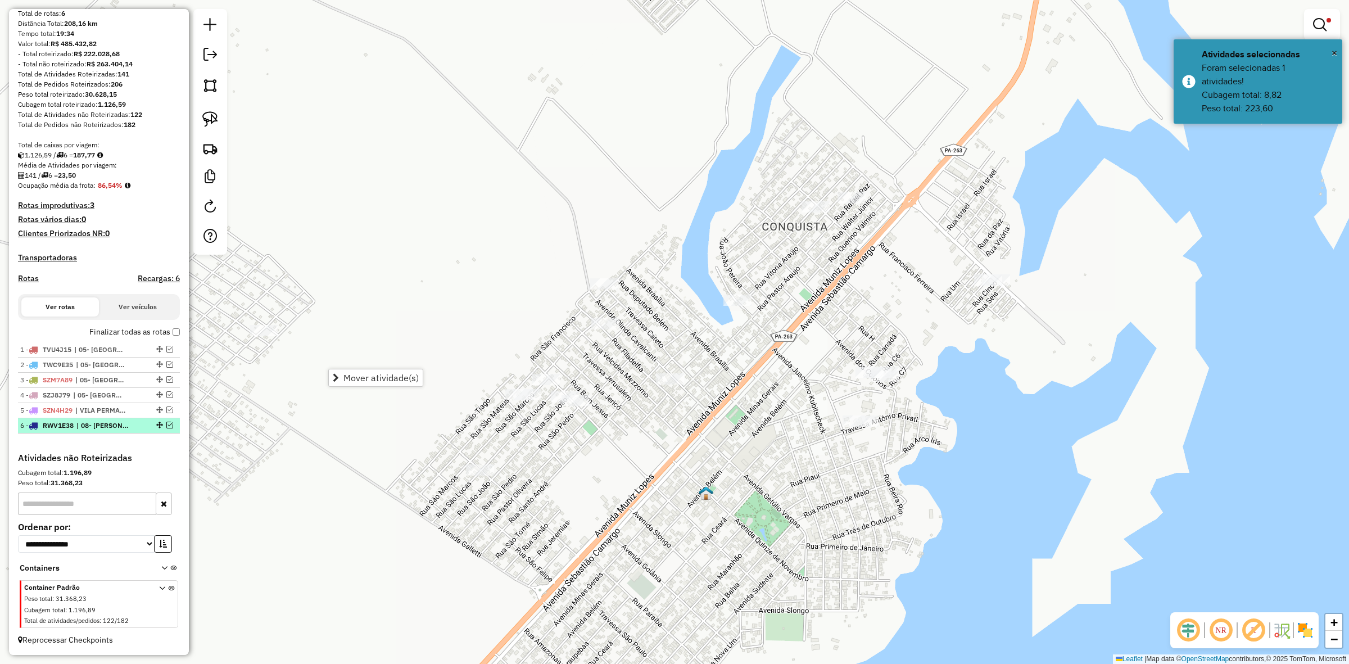
click at [167, 426] on em at bounding box center [169, 425] width 7 height 7
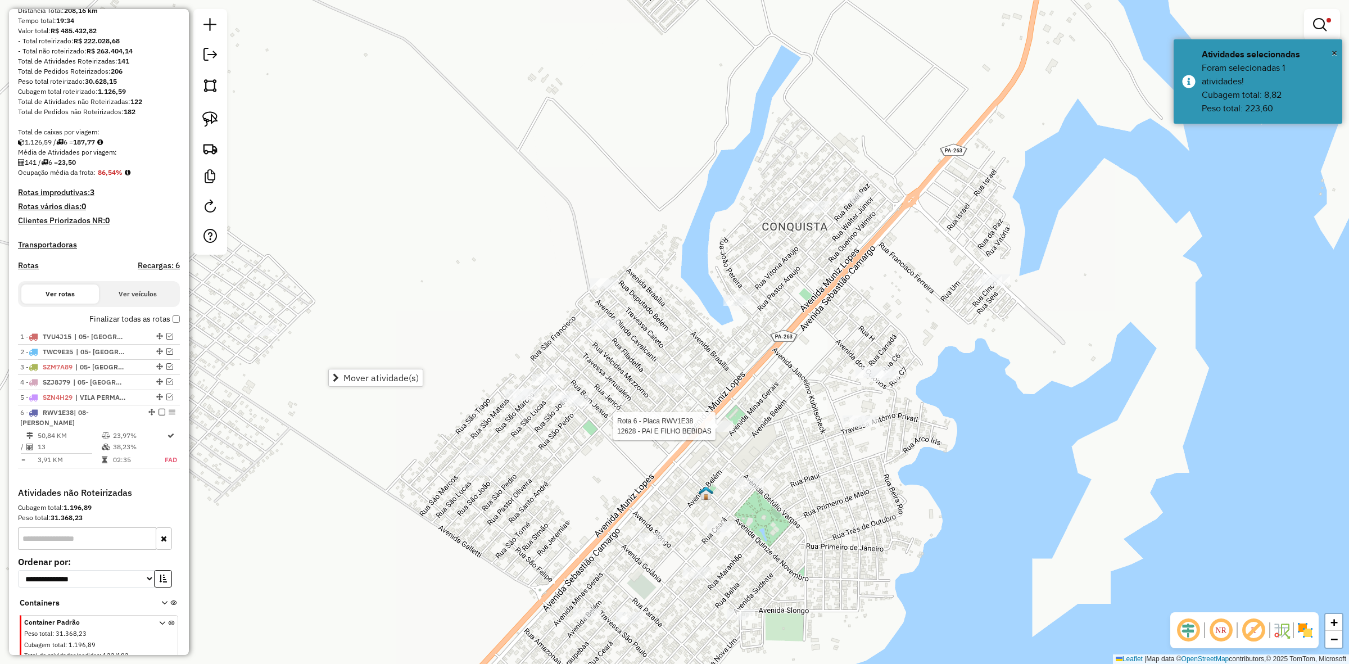
scroll to position [155, 0]
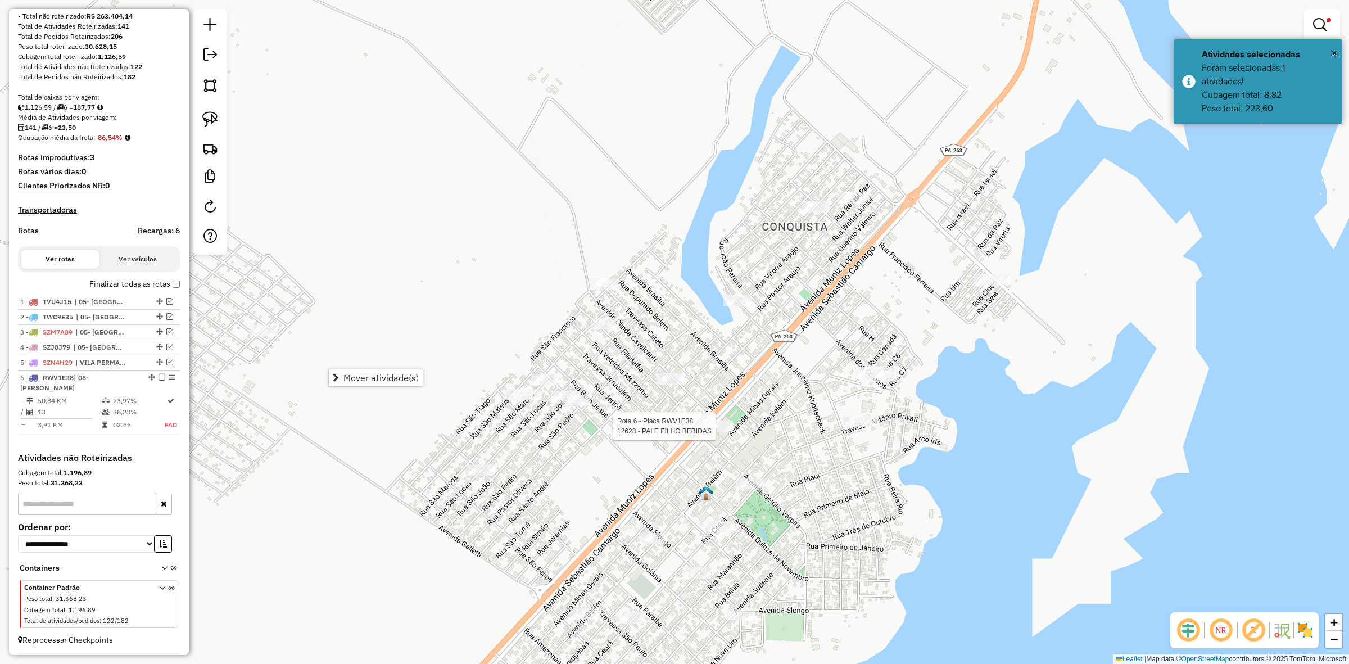
select select "**********"
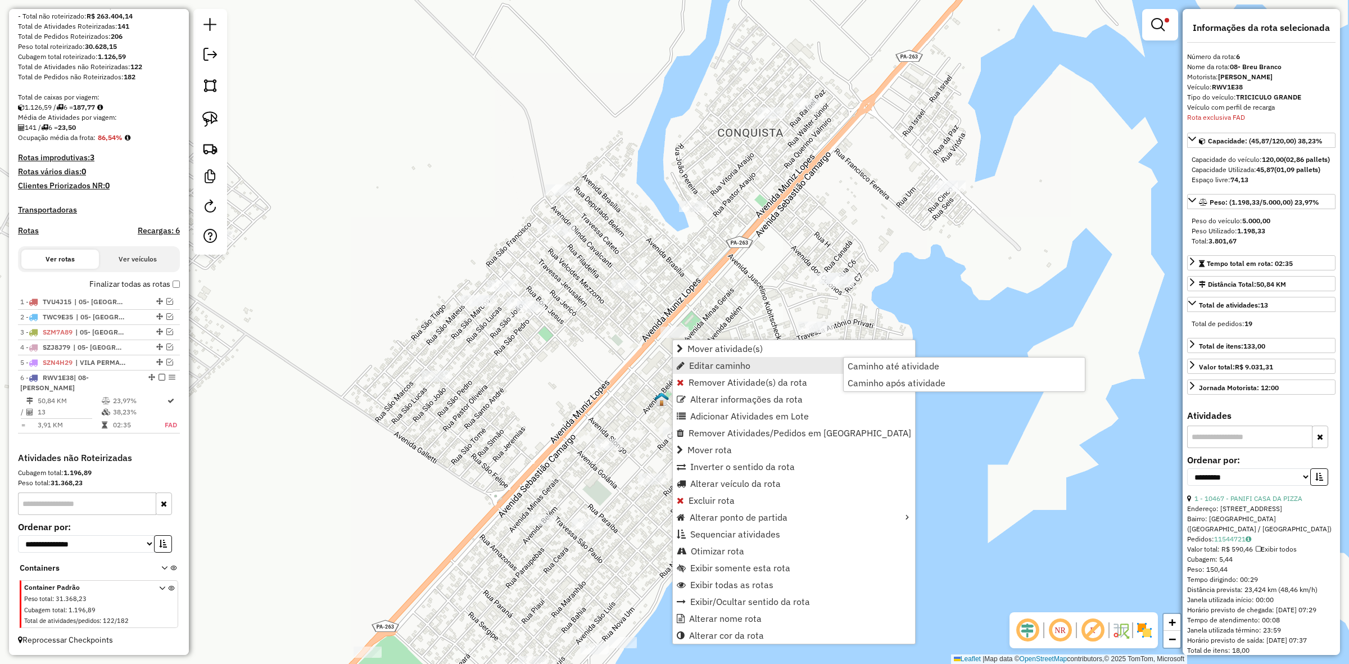
click at [710, 373] on link "Editar caminho" at bounding box center [794, 365] width 242 height 17
click at [710, 378] on span "Remover Atividade(s) da rota" at bounding box center [748, 382] width 119 height 9
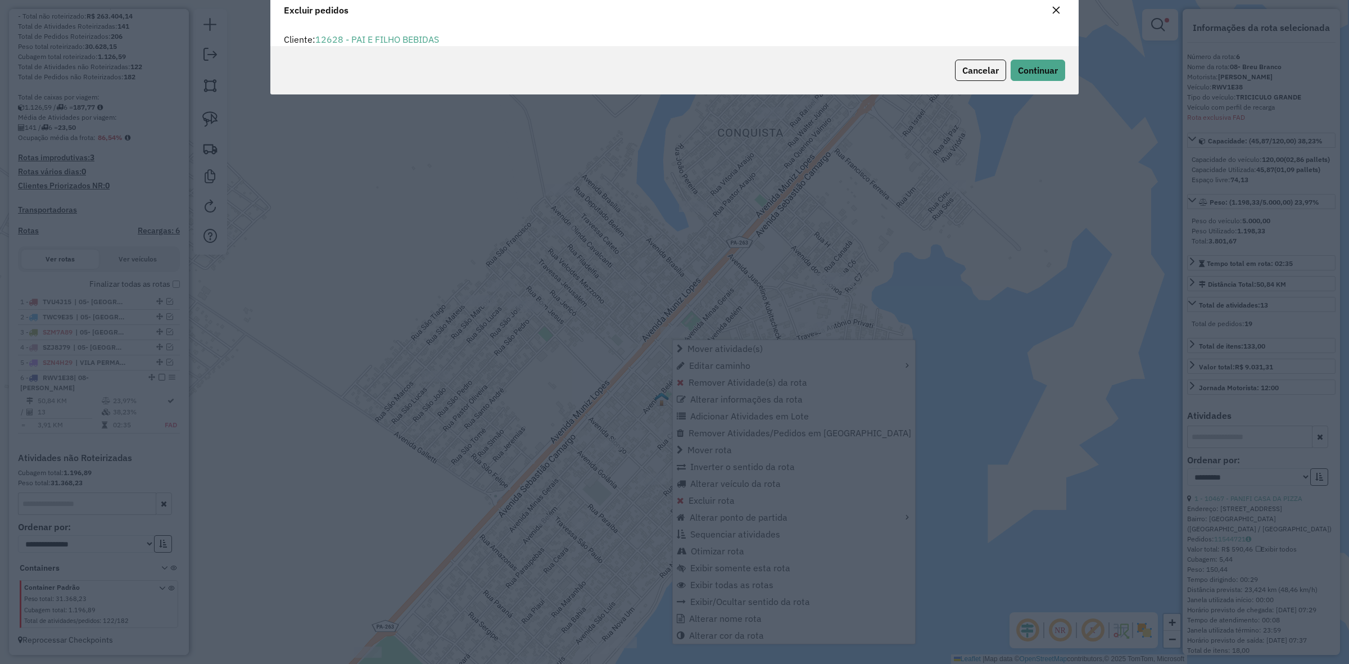
scroll to position [6, 3]
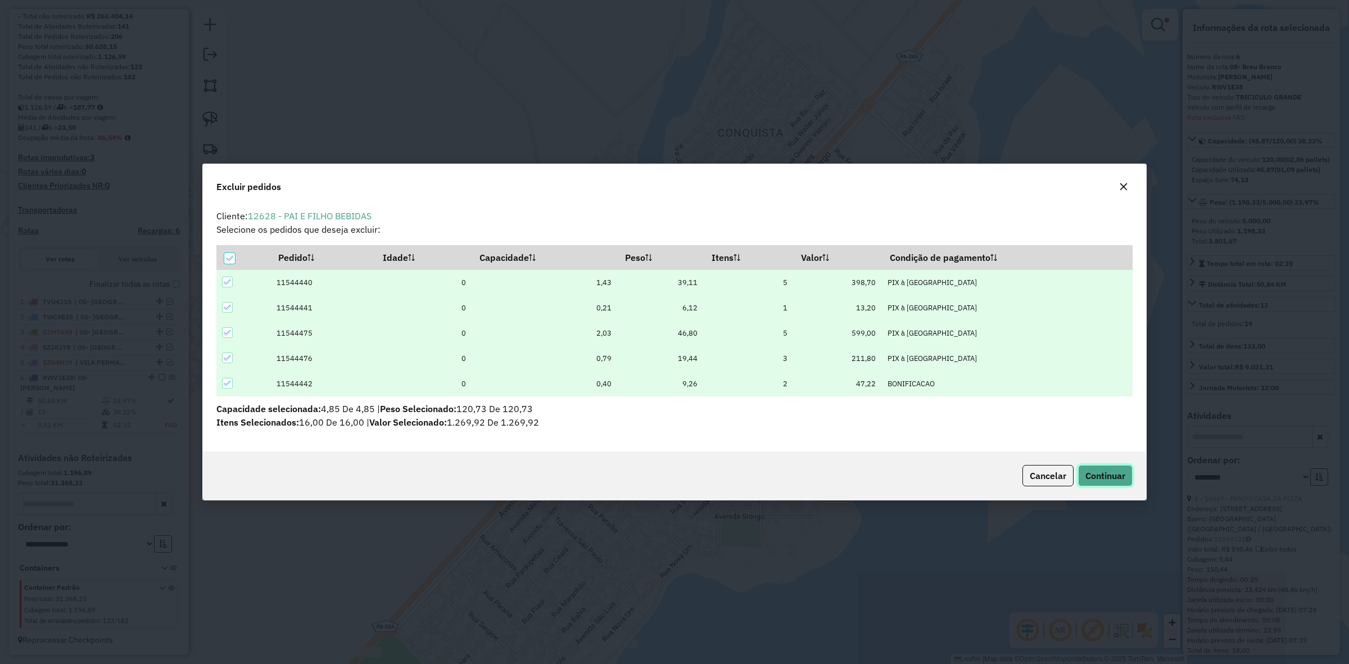
click at [1100, 479] on span "Continuar" at bounding box center [1106, 475] width 40 height 11
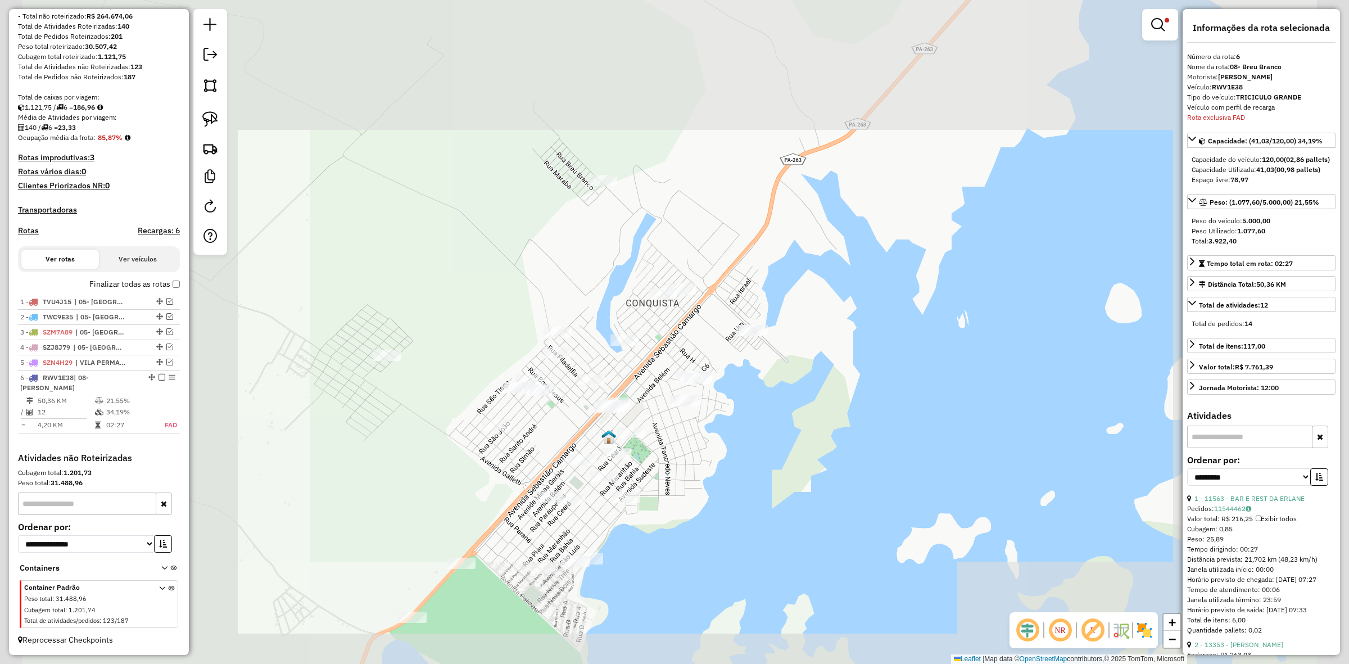
drag, startPoint x: 477, startPoint y: 434, endPoint x: 516, endPoint y: 440, distance: 39.8
click at [516, 445] on div "Limpar filtros Janela de atendimento Grade de atendimento Capacidade Transporta…" at bounding box center [674, 332] width 1349 height 664
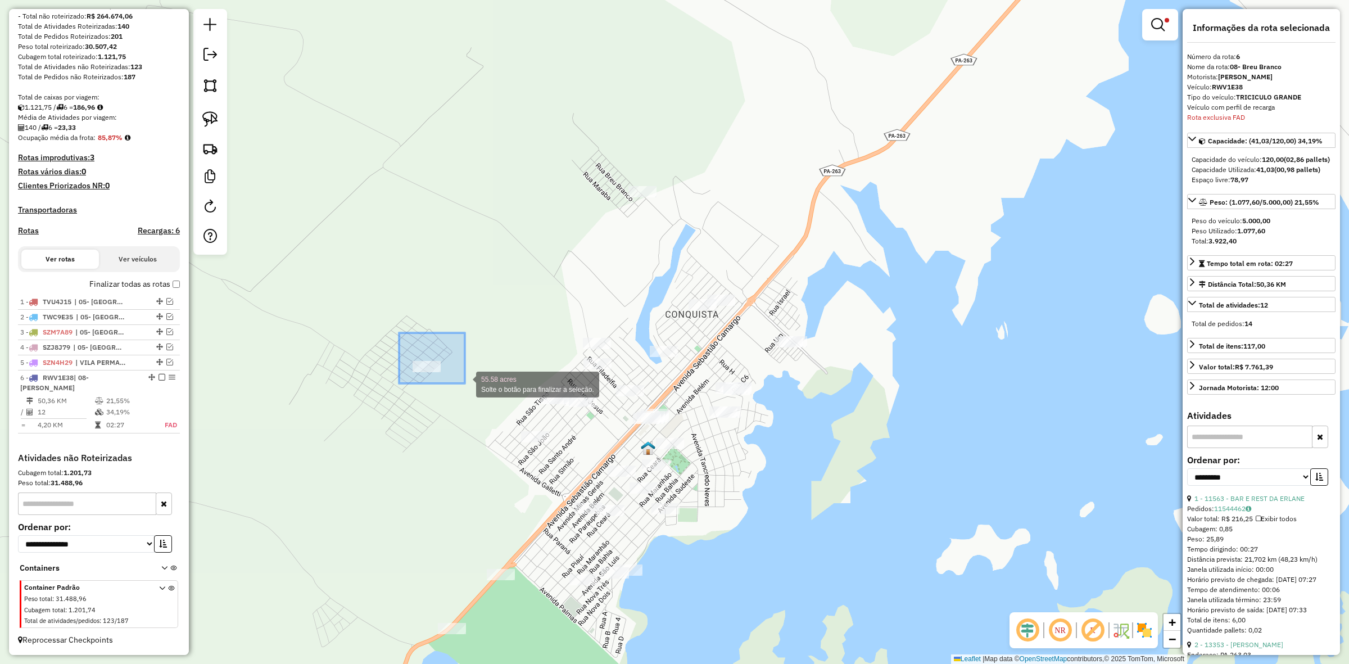
drag, startPoint x: 447, startPoint y: 382, endPoint x: 473, endPoint y: 384, distance: 25.9
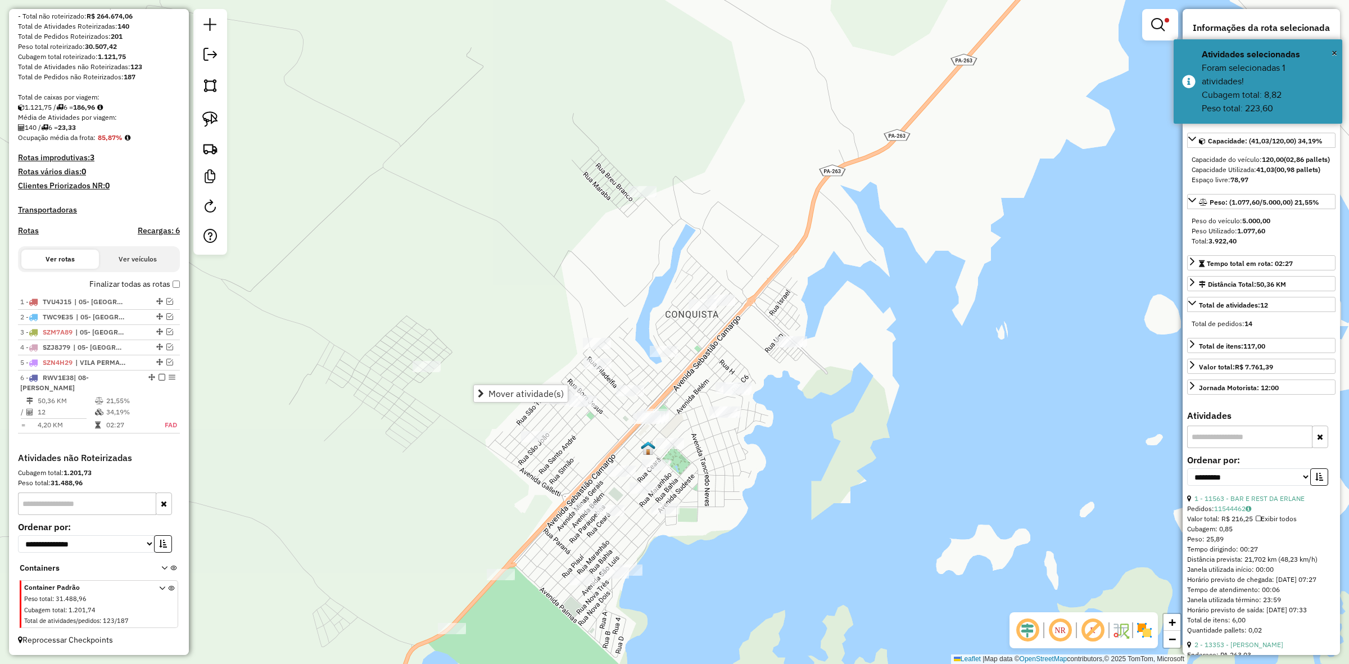
click at [490, 389] on span "Mover atividade(s)" at bounding box center [526, 393] width 75 height 9
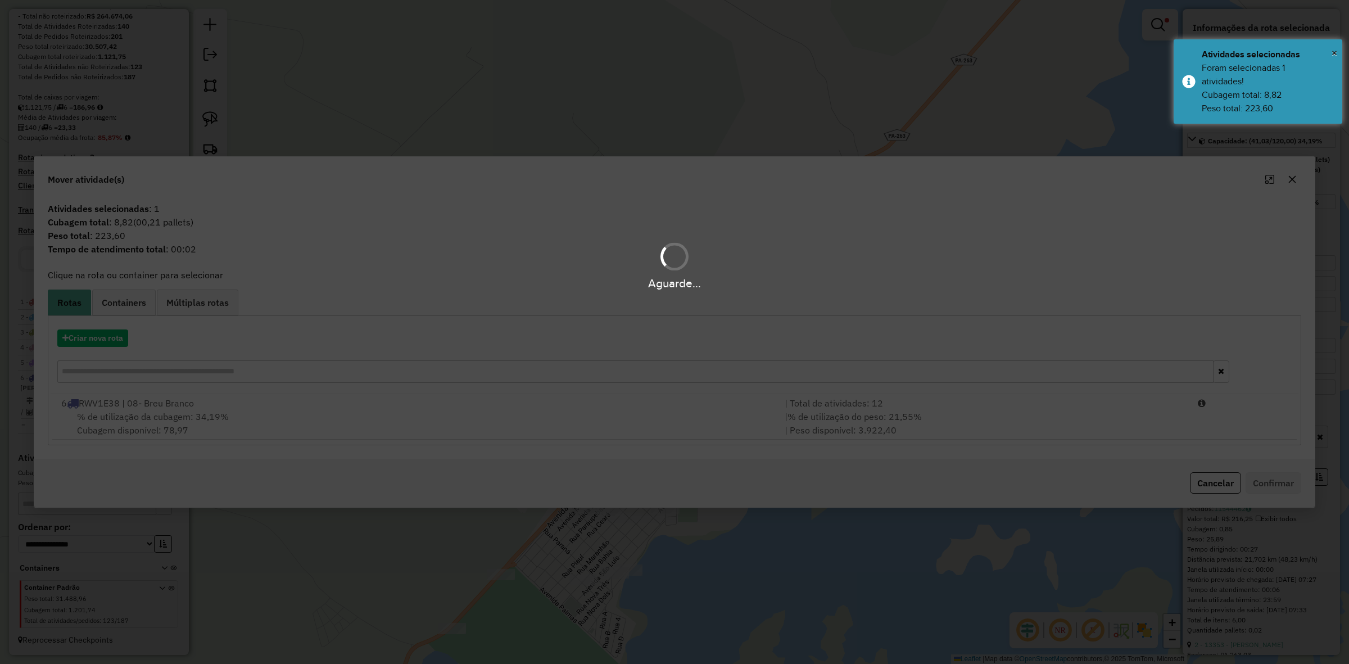
click at [566, 397] on div "Aguarde..." at bounding box center [674, 332] width 1349 height 664
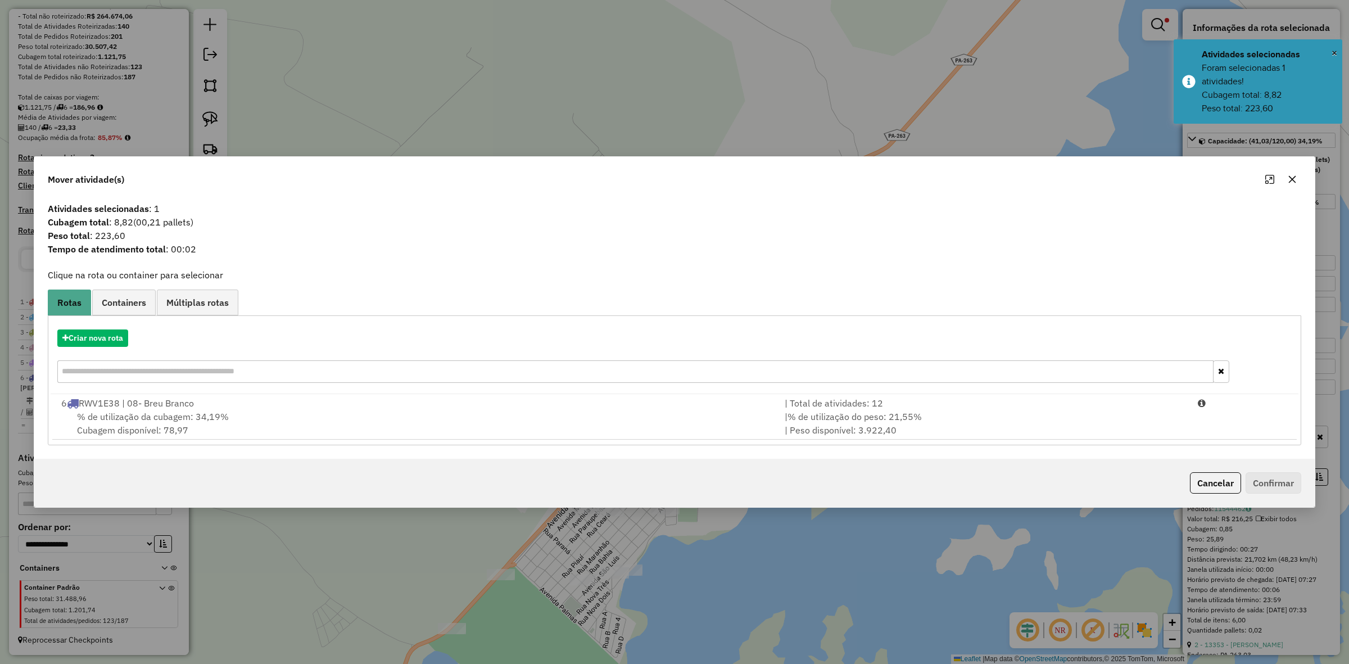
click at [566, 397] on div "6 RWV1E38 | 08- Breu Branco" at bounding box center [417, 402] width 724 height 13
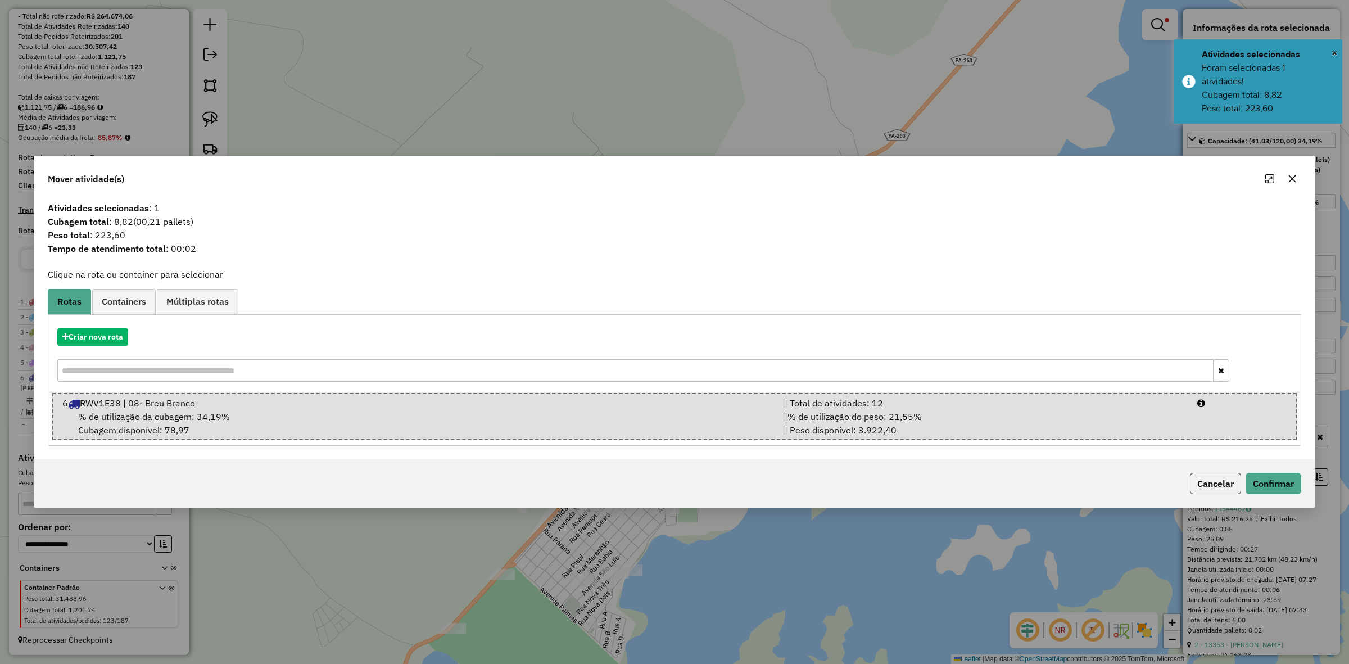
click at [566, 397] on div "6 RWV1E38 | 08- Breu Branco" at bounding box center [417, 402] width 723 height 13
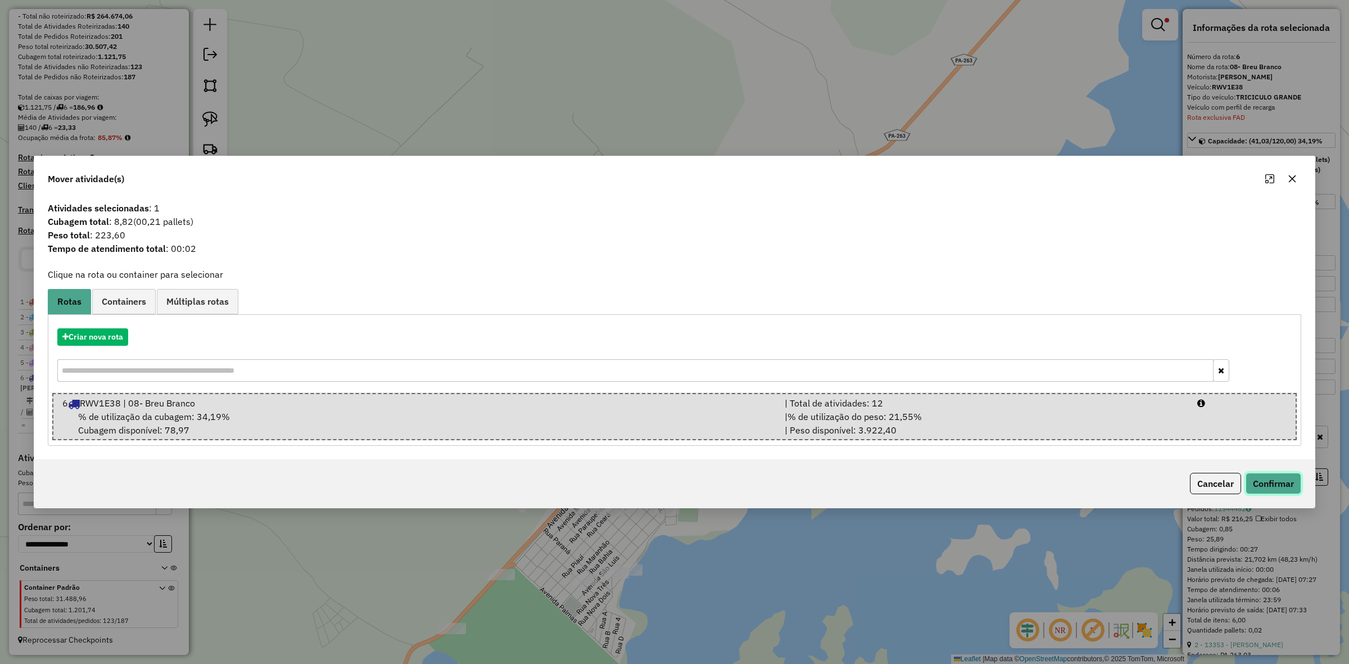
click at [1284, 473] on button "Confirmar" at bounding box center [1274, 483] width 56 height 21
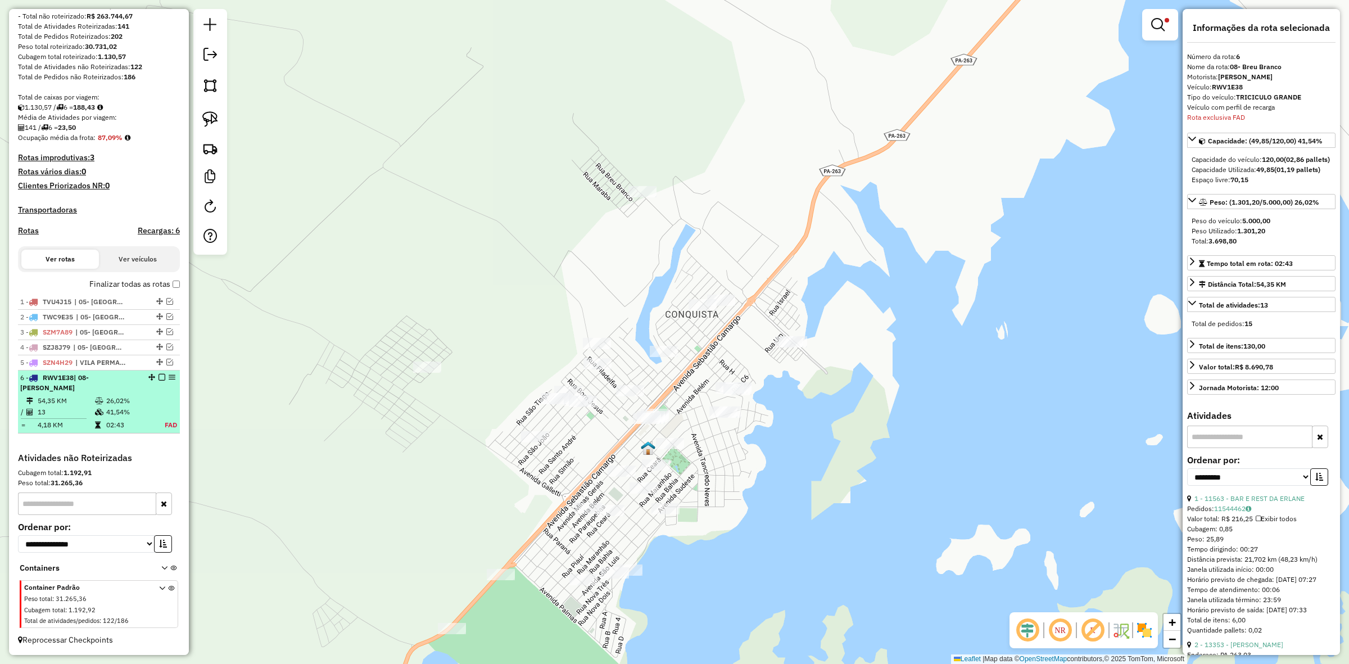
click at [159, 381] on em at bounding box center [162, 377] width 7 height 7
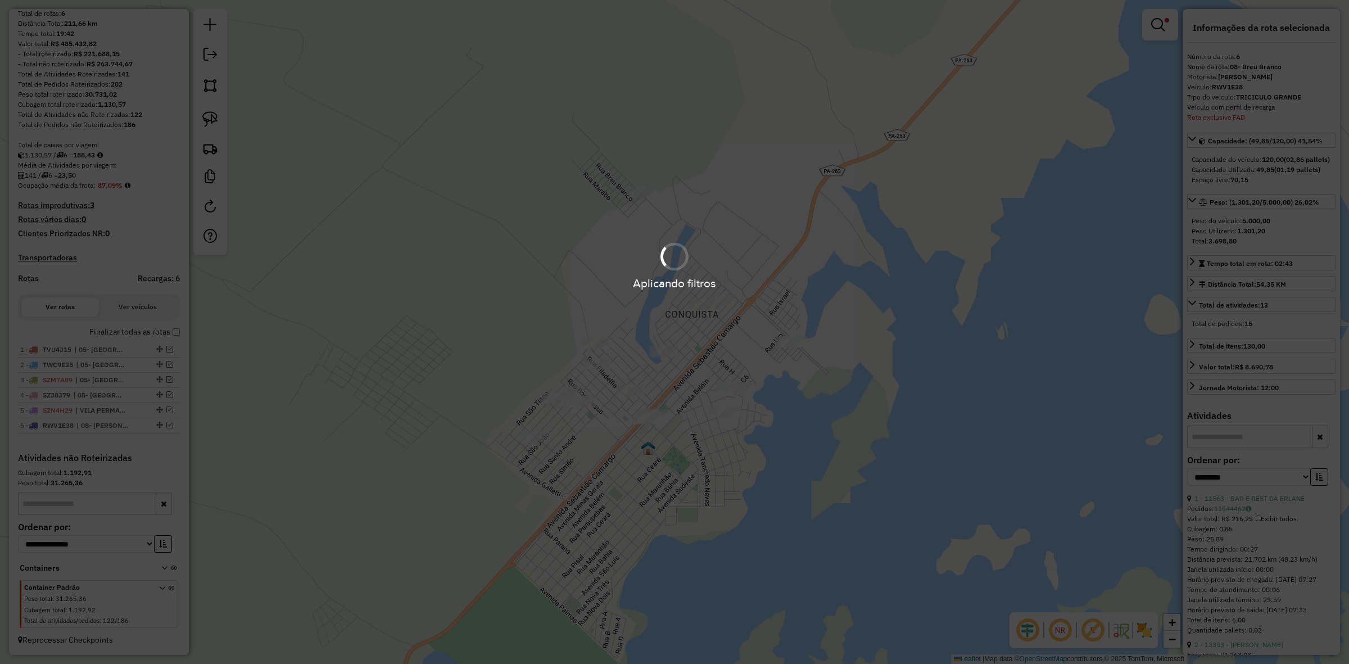
scroll to position [116, 0]
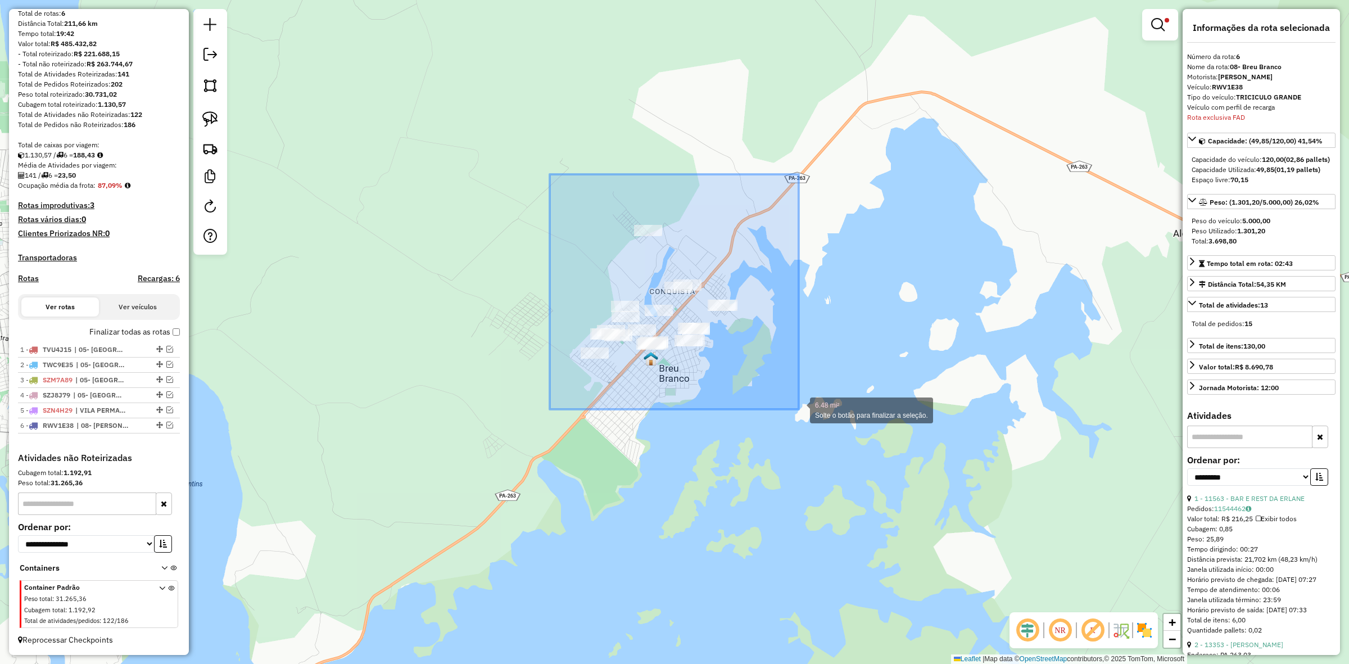
drag, startPoint x: 550, startPoint y: 174, endPoint x: 799, endPoint y: 409, distance: 342.5
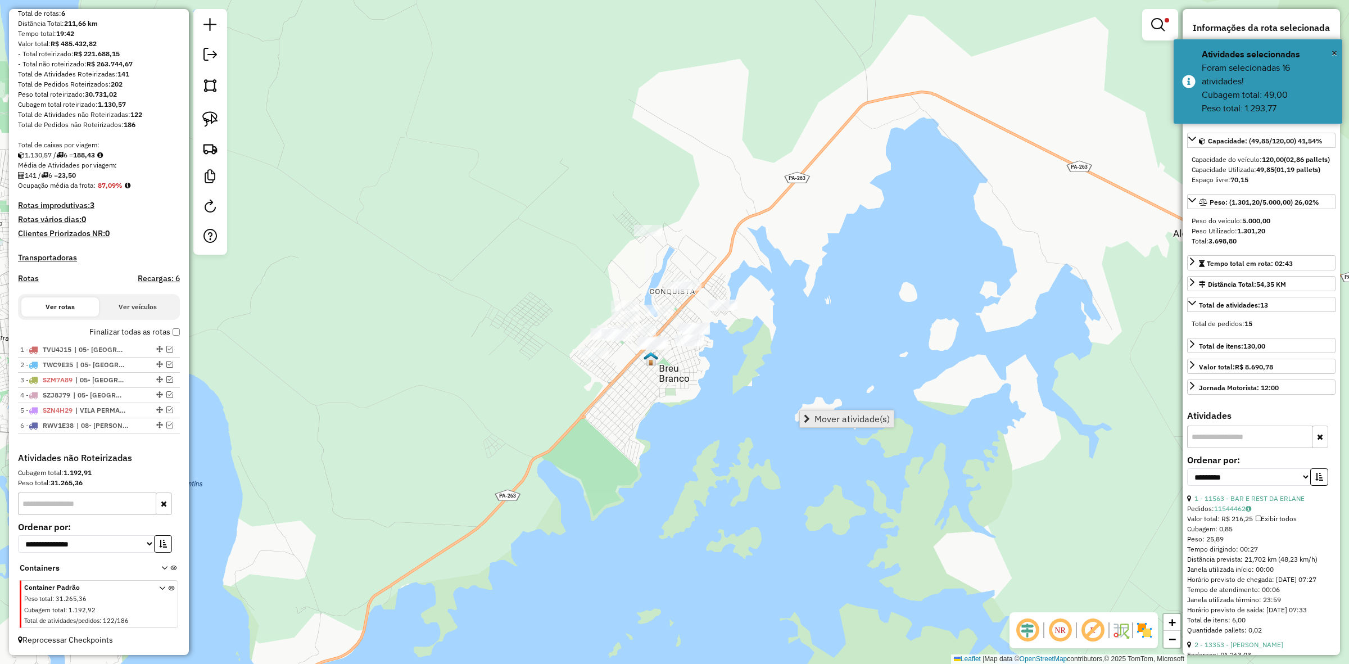
click at [830, 422] on span "Mover atividade(s)" at bounding box center [852, 418] width 75 height 9
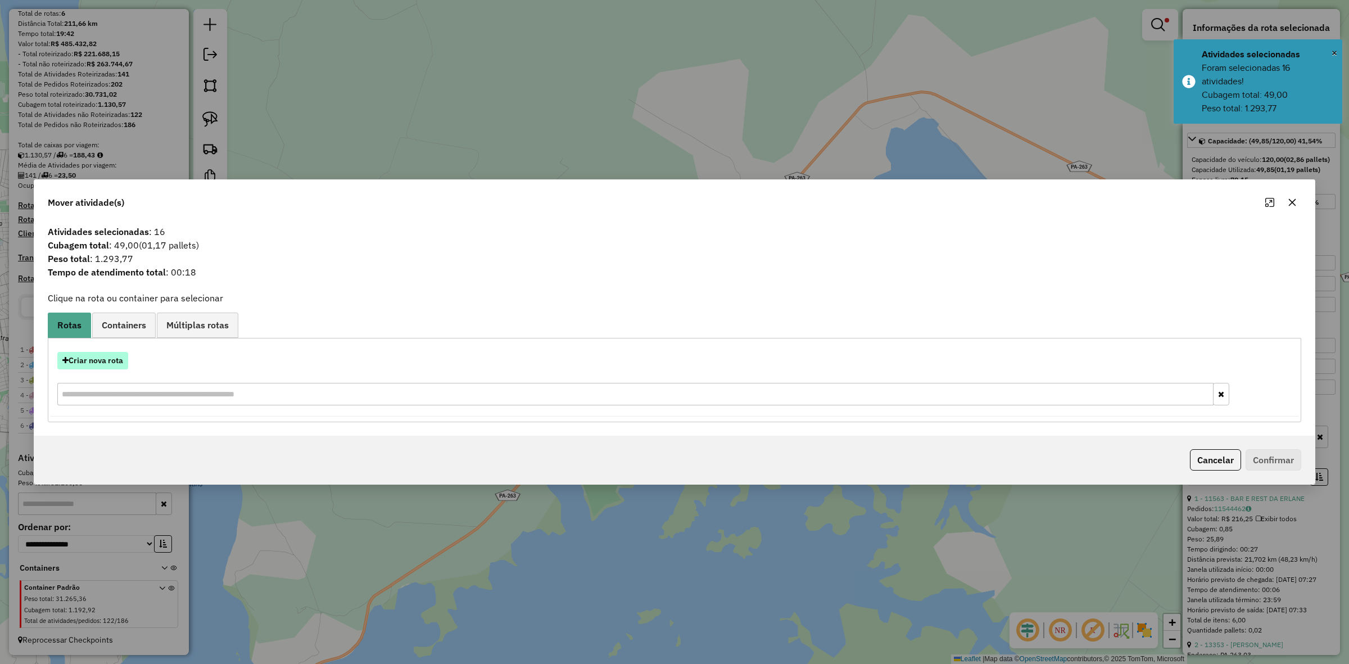
click at [93, 365] on button "Criar nova rota" at bounding box center [92, 360] width 71 height 17
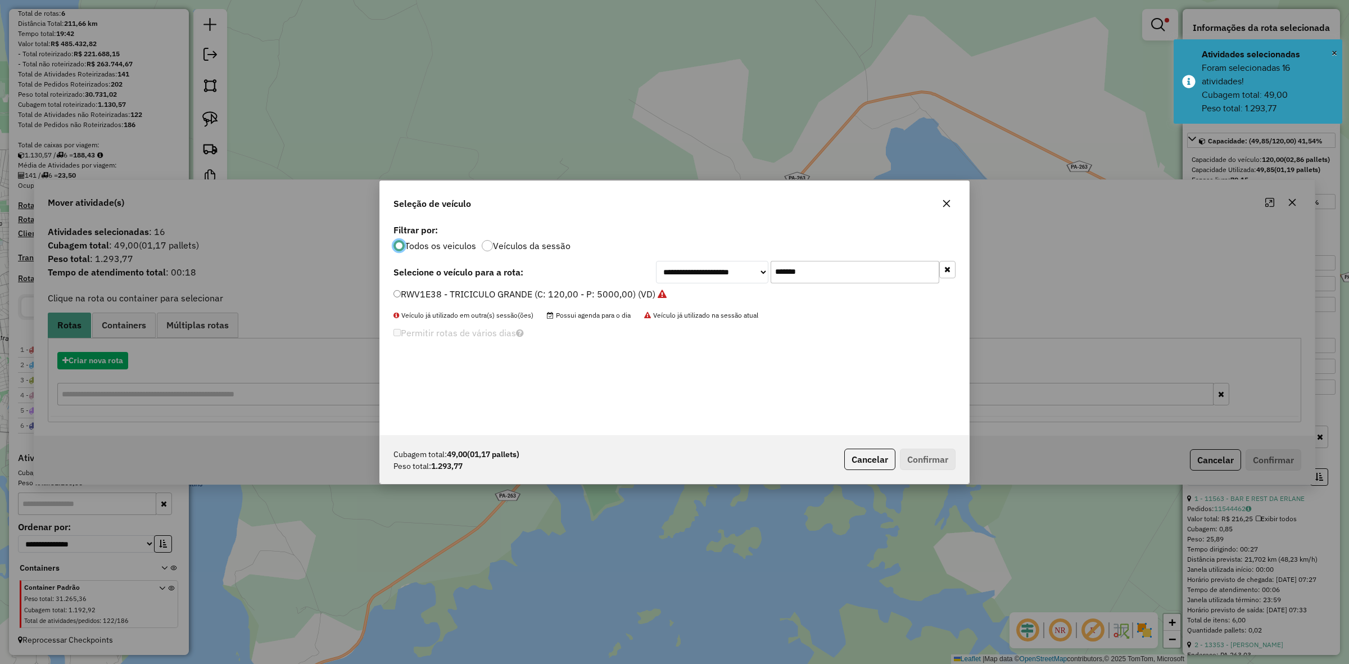
scroll to position [6, 3]
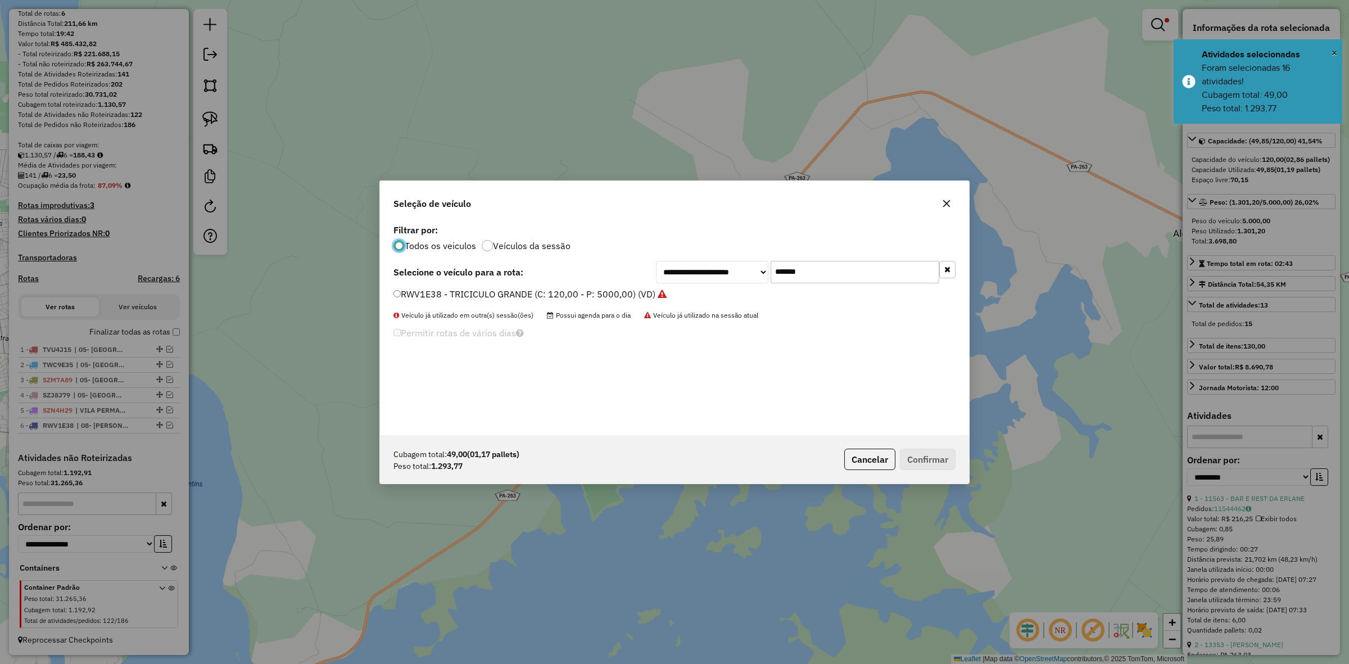
click at [828, 279] on input "*******" at bounding box center [855, 272] width 169 height 22
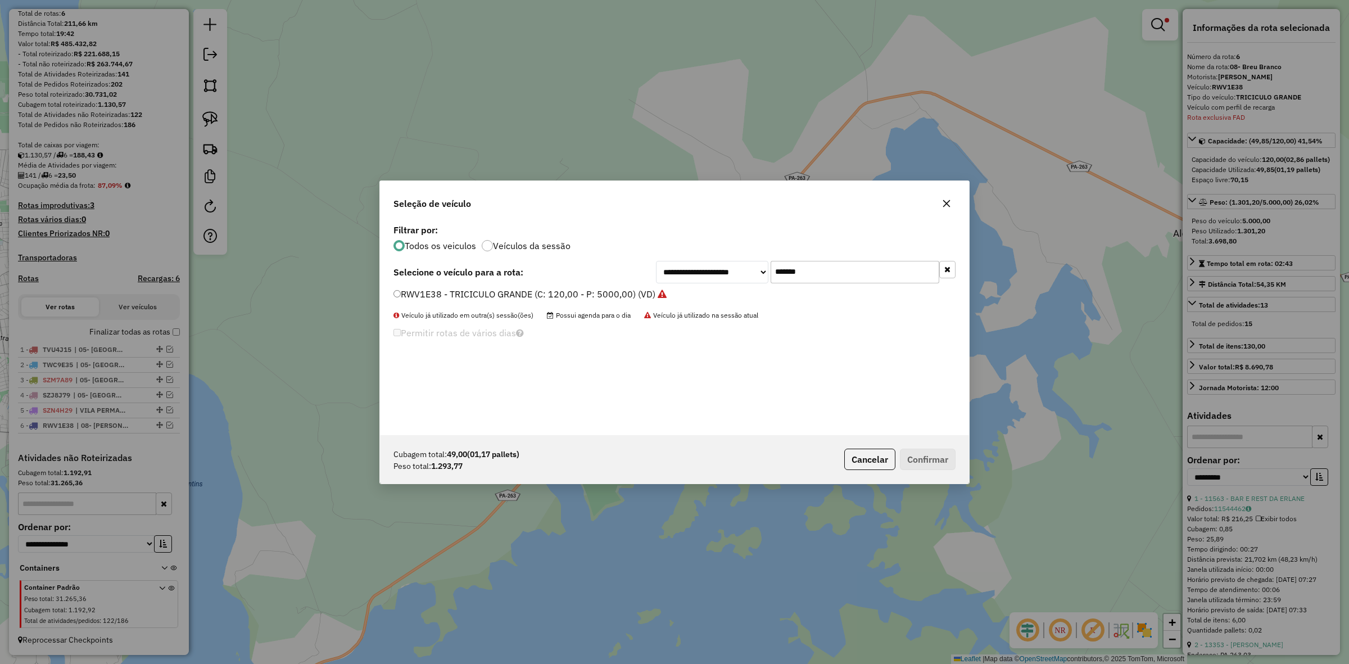
paste input "text"
type input "*******"
click at [621, 290] on label "RWV2A58 - TRICICULO GRANDE (C: 120,00 - P: 5000,00) (VD)" at bounding box center [525, 293] width 263 height 13
click at [639, 295] on label "RWV2A58 - TRICICULO GRANDE (C: 120,00 - P: 5000,00) (VD)" at bounding box center [525, 293] width 263 height 13
click at [926, 455] on button "Confirmar" at bounding box center [928, 459] width 56 height 21
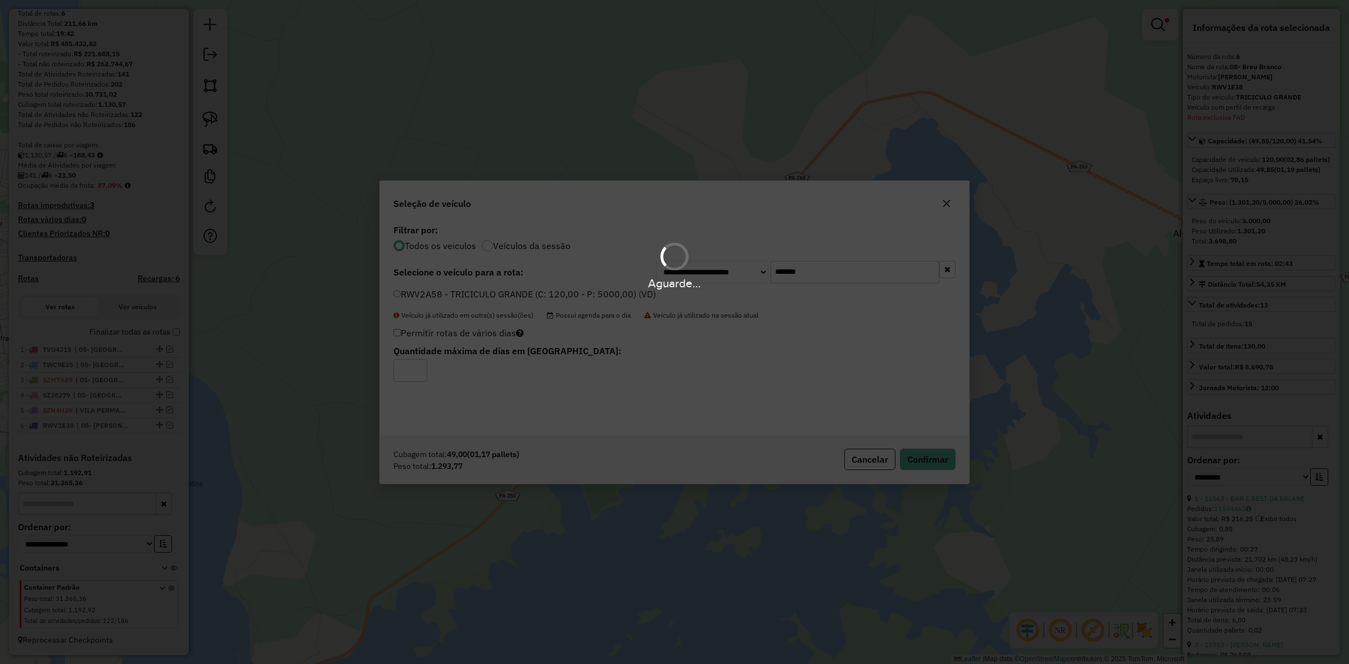
scroll to position [170, 0]
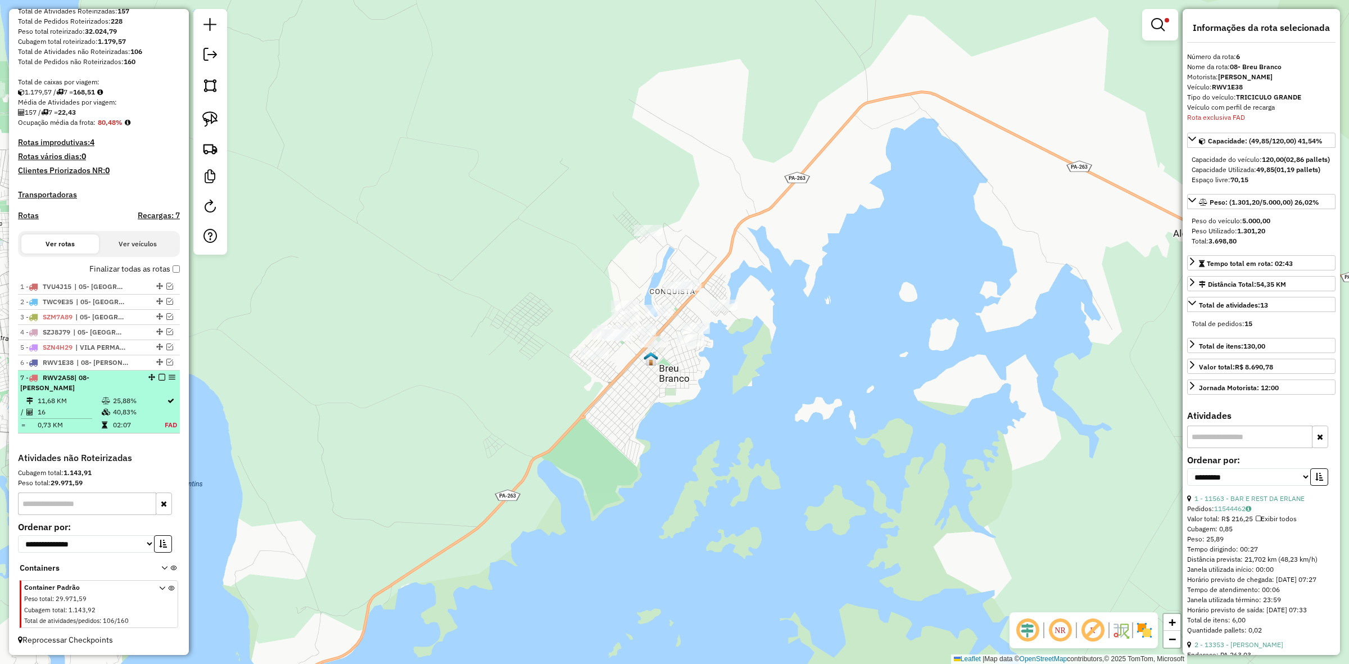
click at [161, 381] on em at bounding box center [162, 377] width 7 height 7
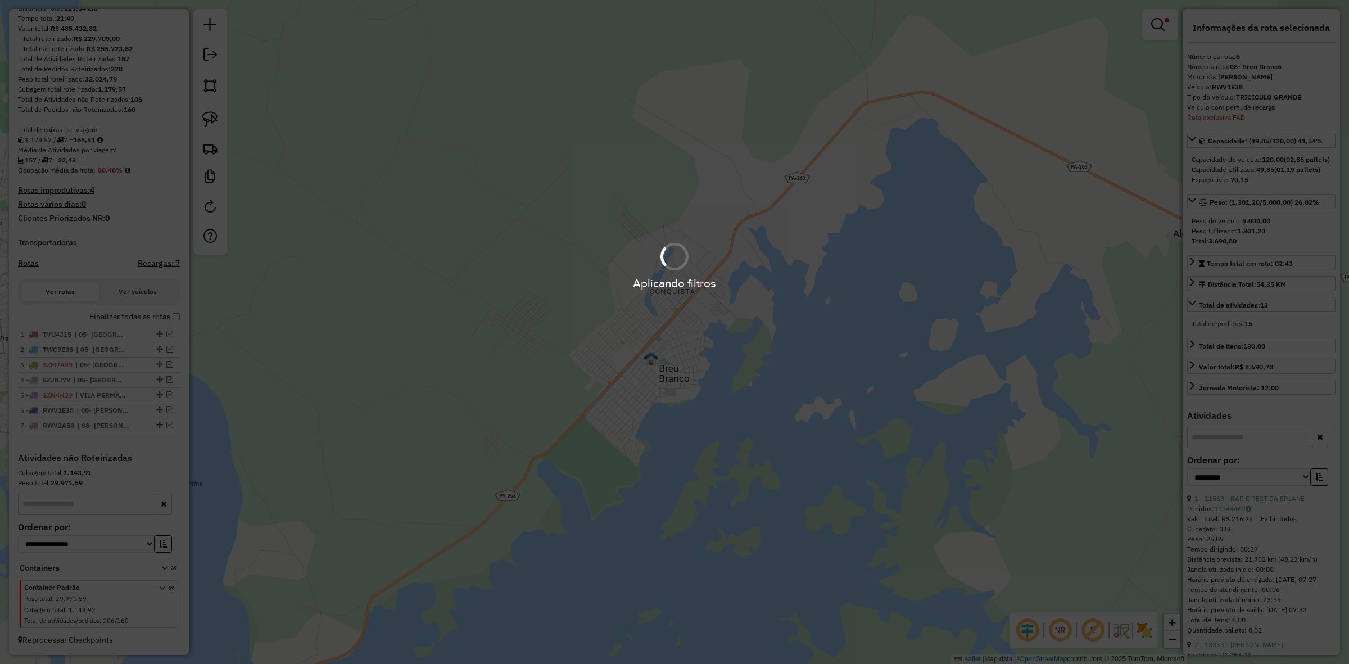
scroll to position [132, 0]
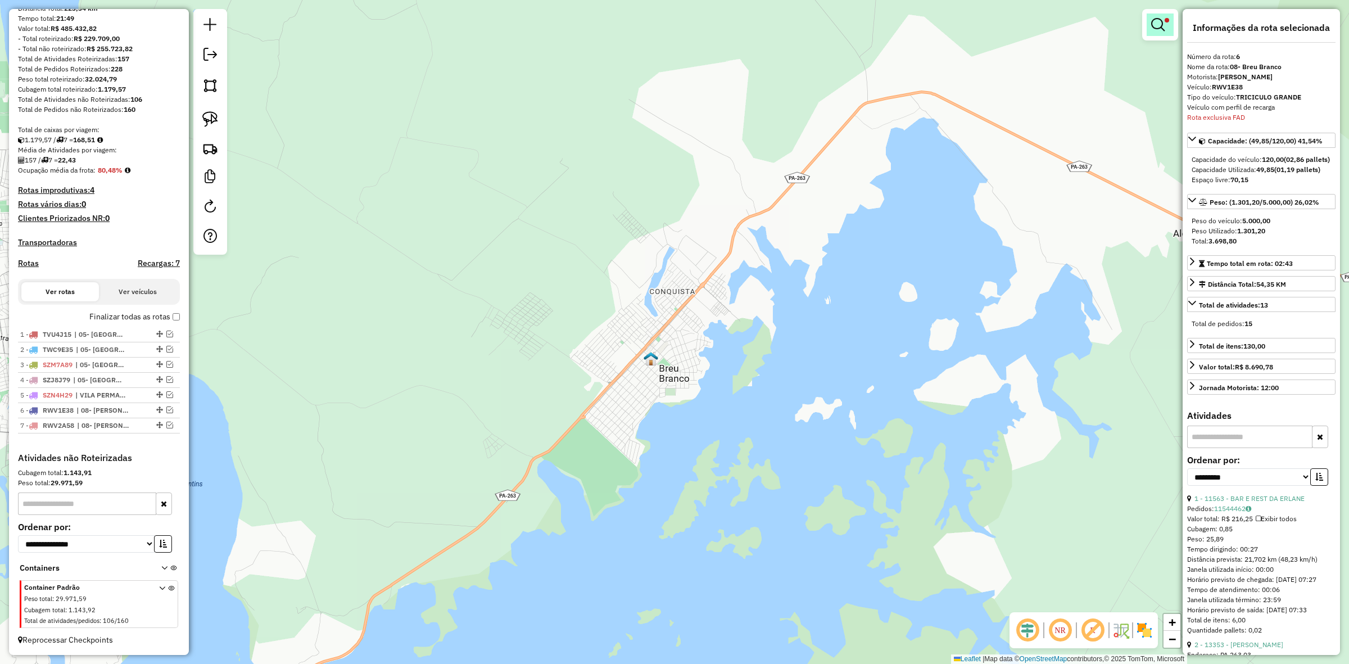
click at [1150, 23] on link at bounding box center [1160, 24] width 27 height 22
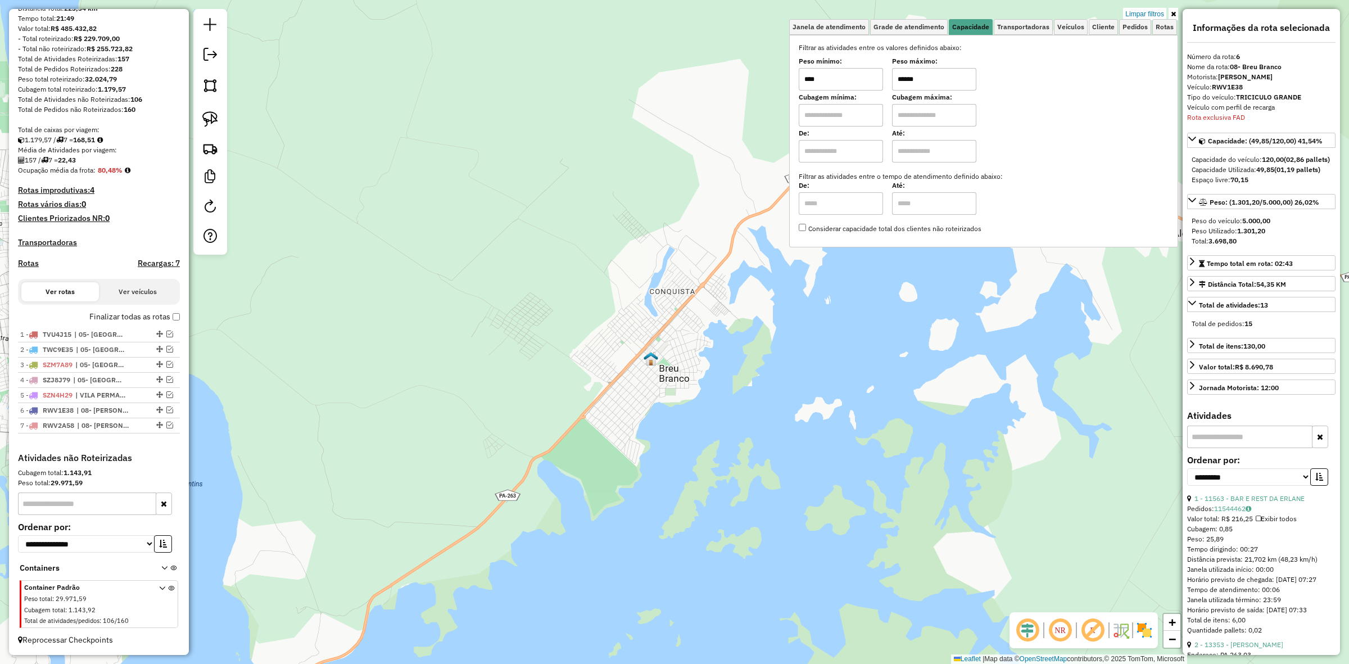
click at [931, 80] on input "******" at bounding box center [934, 79] width 84 height 22
type input "****"
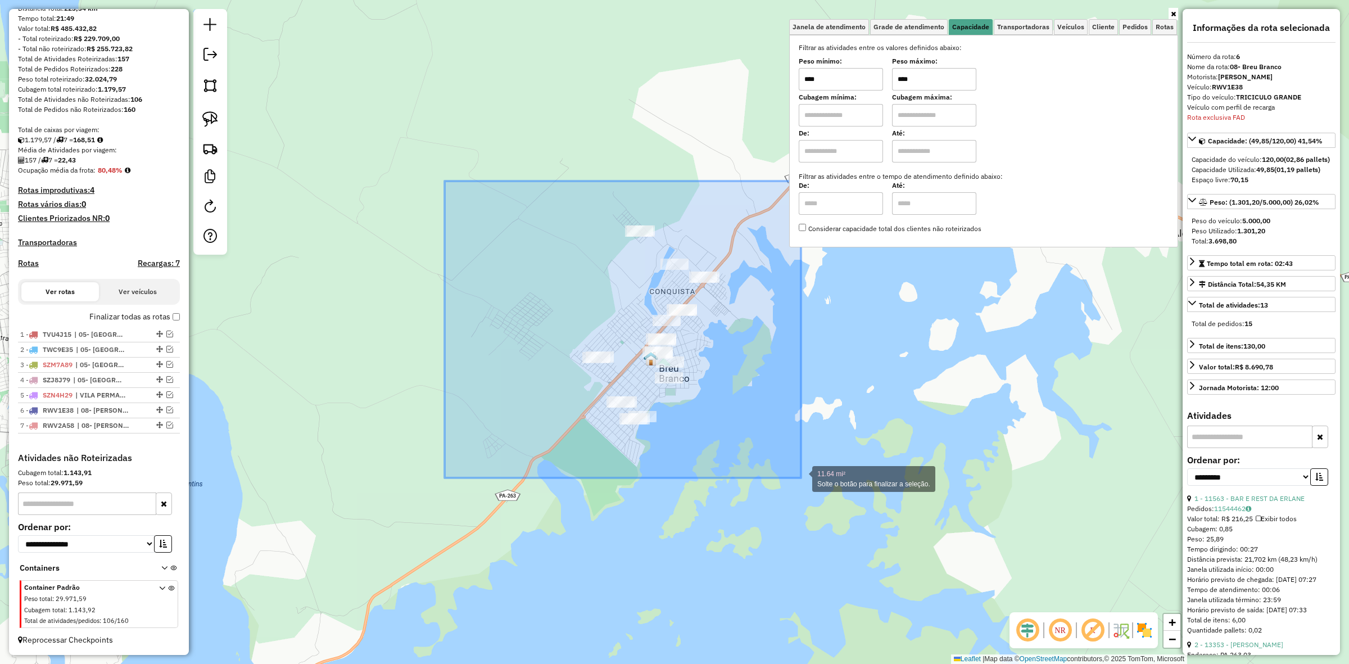
drag, startPoint x: 467, startPoint y: 216, endPoint x: 801, endPoint y: 478, distance: 424.2
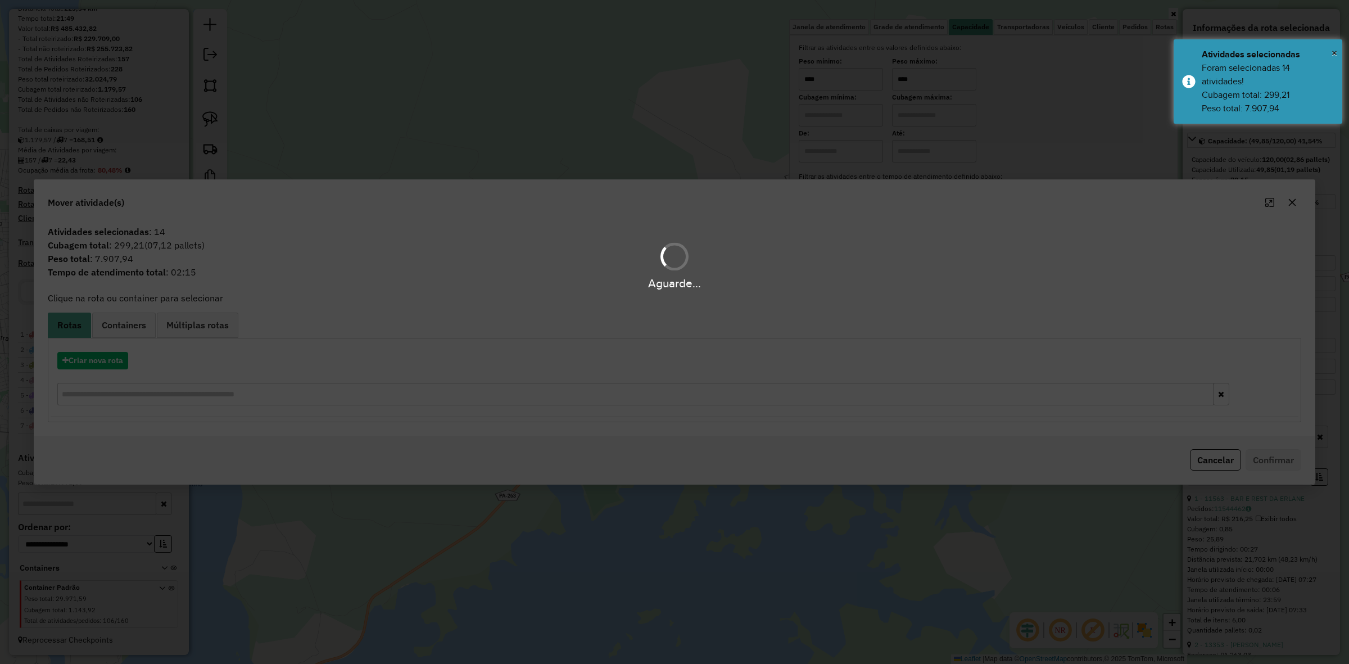
click at [114, 358] on div "Aguarde..." at bounding box center [674, 332] width 1349 height 664
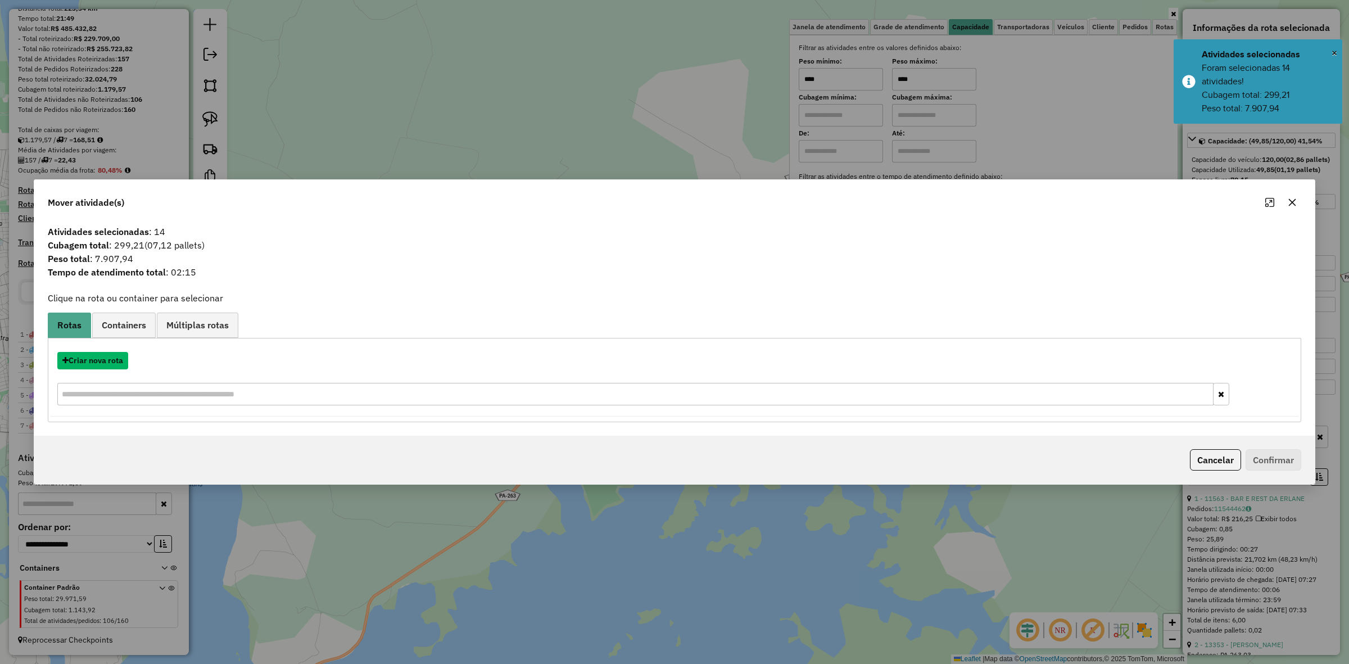
click at [114, 358] on button "Criar nova rota" at bounding box center [92, 360] width 71 height 17
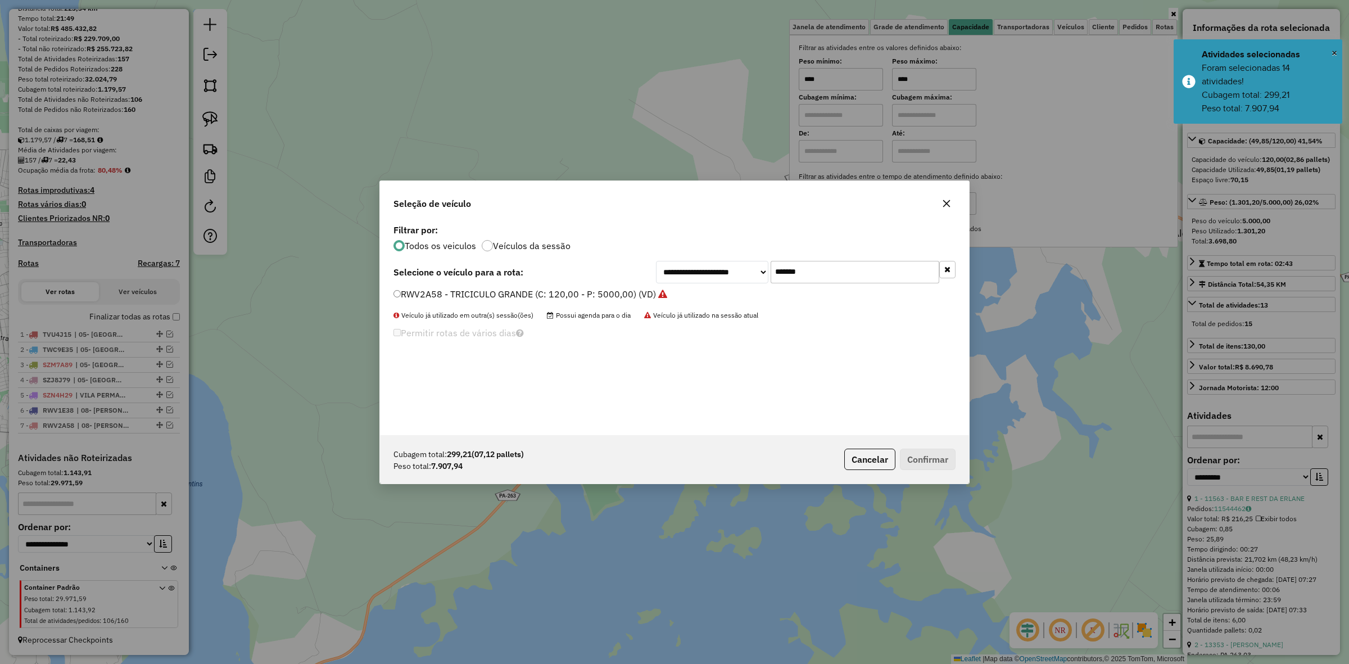
scroll to position [6, 3]
click at [859, 265] on input "*******" at bounding box center [855, 272] width 169 height 22
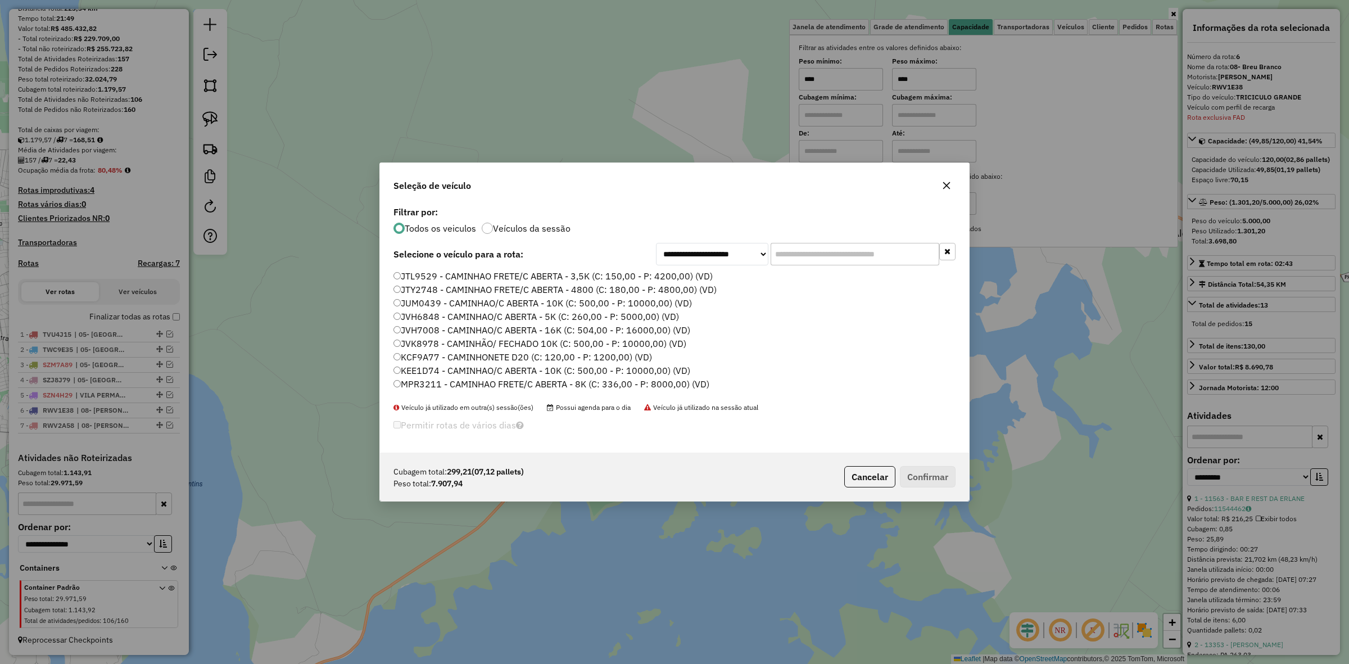
click at [802, 242] on div "**********" at bounding box center [674, 328] width 589 height 249
click at [802, 253] on input "text" at bounding box center [855, 254] width 169 height 22
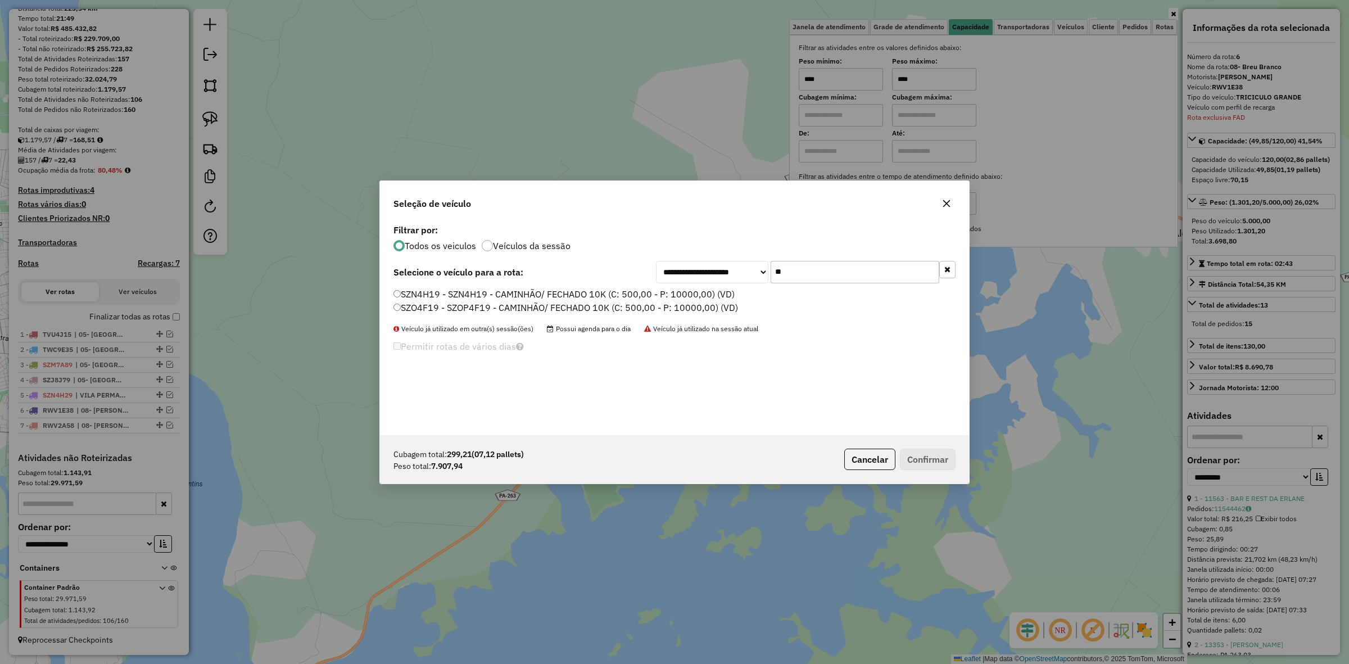
type input "**"
click at [455, 305] on label "SZO4F19 - SZOP4F19 - CAMINHÃO/ FECHADO 10K (C: 500,00 - P: 10000,00) (VD)" at bounding box center [566, 307] width 345 height 13
click at [929, 466] on button "Confirmar" at bounding box center [928, 459] width 56 height 21
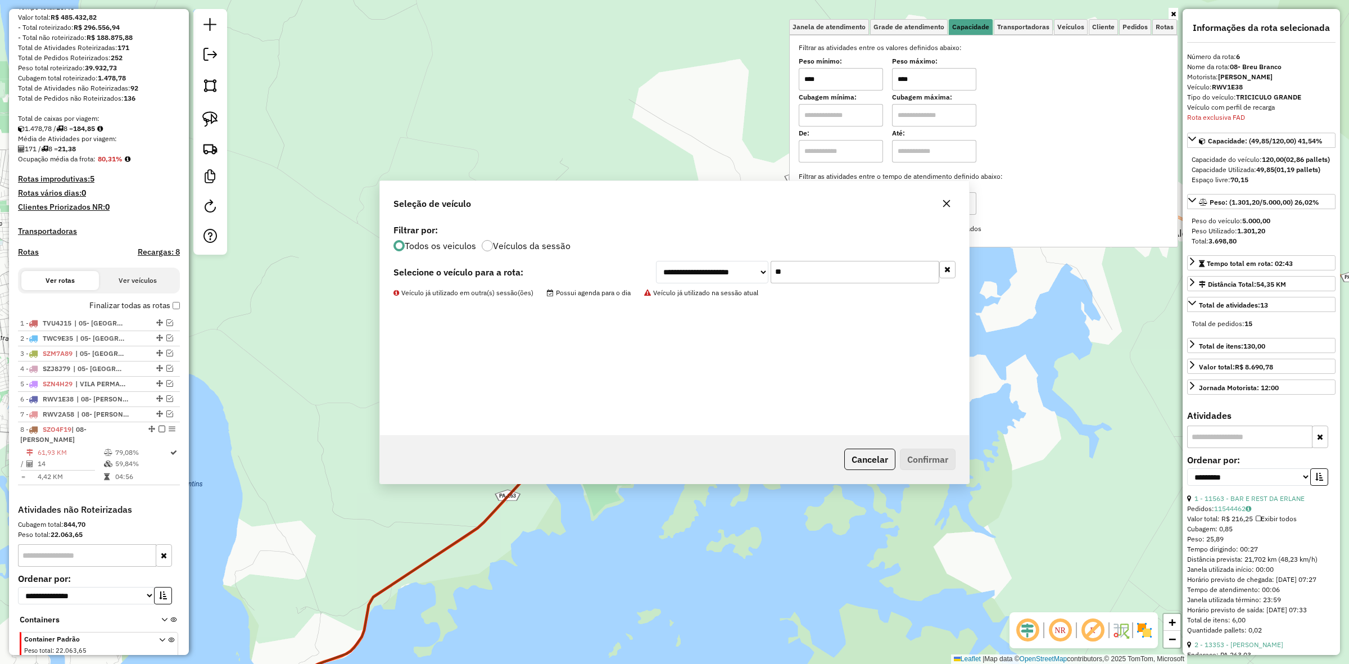
scroll to position [170, 0]
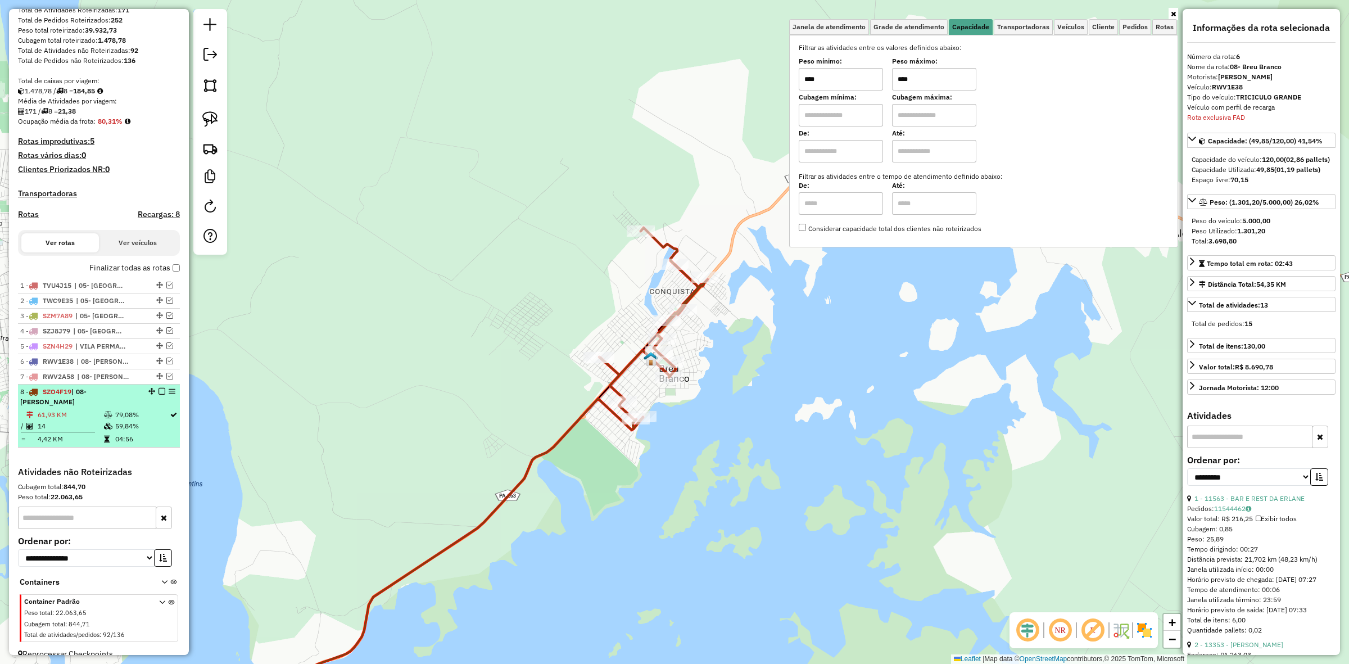
click at [159, 395] on em at bounding box center [162, 391] width 7 height 7
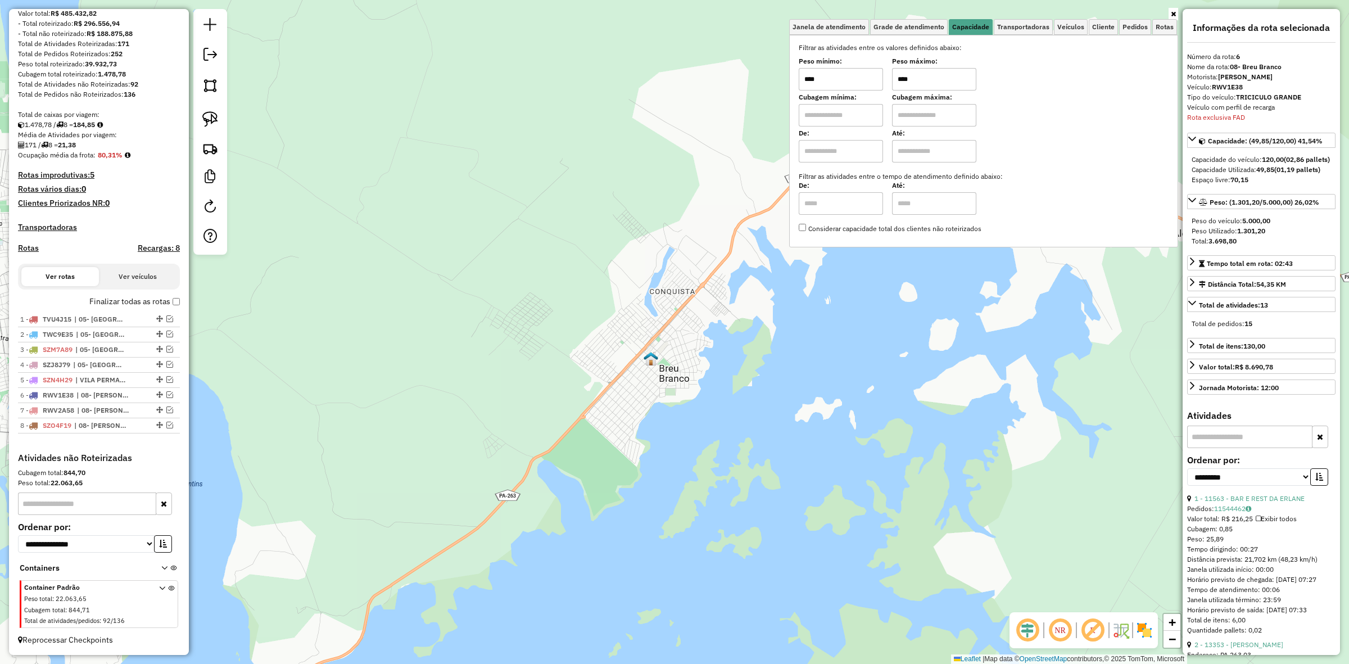
scroll to position [147, 0]
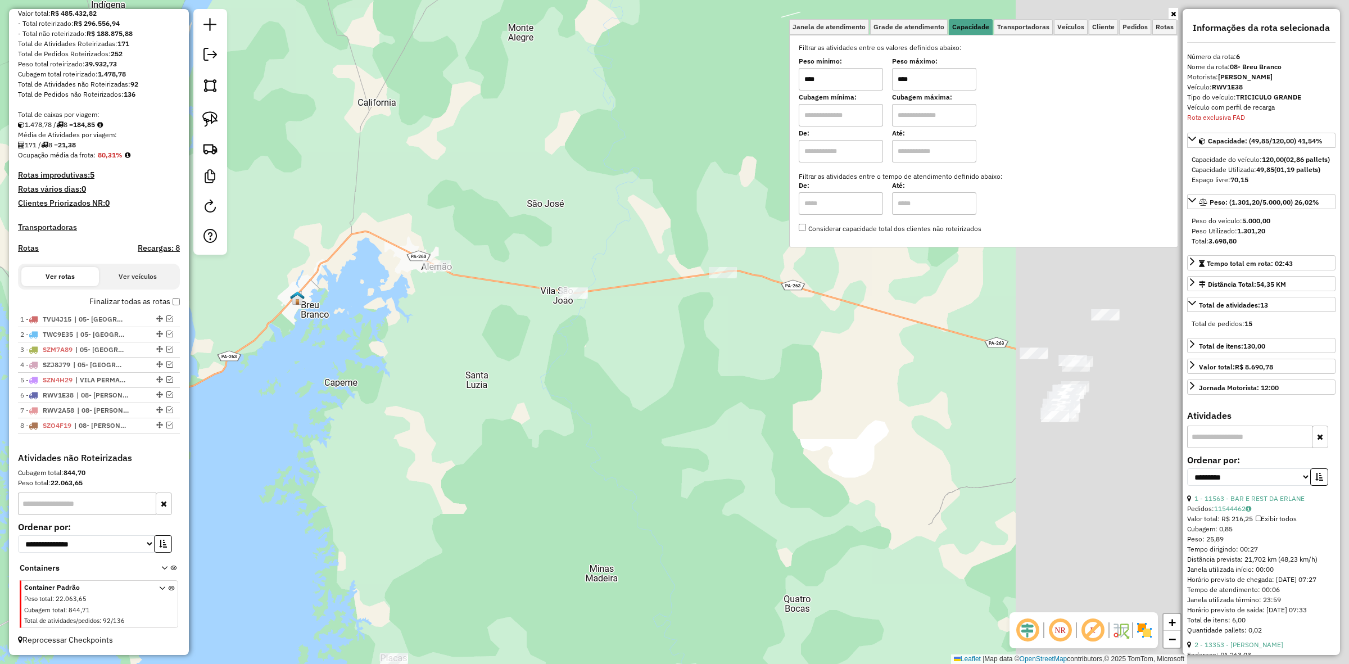
drag, startPoint x: 749, startPoint y: 302, endPoint x: 324, endPoint y: 262, distance: 426.4
click at [347, 268] on div "Janela de atendimento Grade de atendimento Capacidade Transportadoras Veículos …" at bounding box center [674, 332] width 1349 height 664
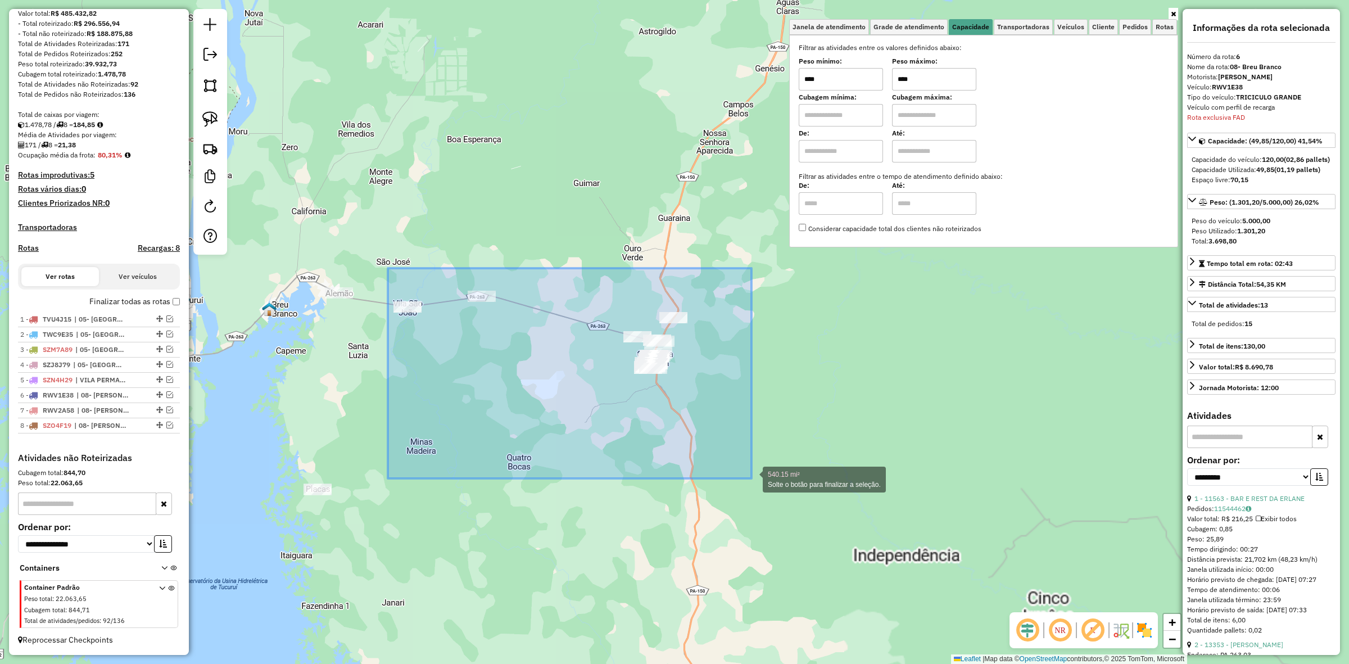
drag, startPoint x: 388, startPoint y: 268, endPoint x: 752, endPoint y: 479, distance: 420.2
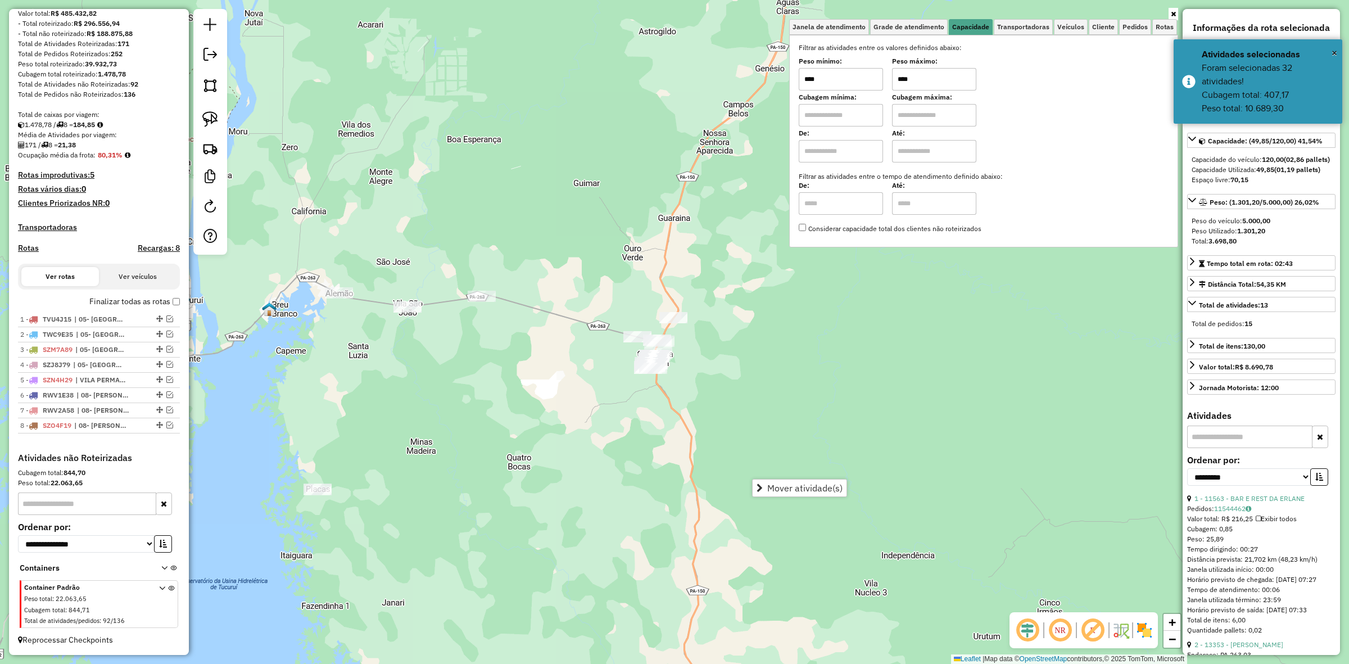
click at [941, 83] on input "****" at bounding box center [934, 79] width 84 height 22
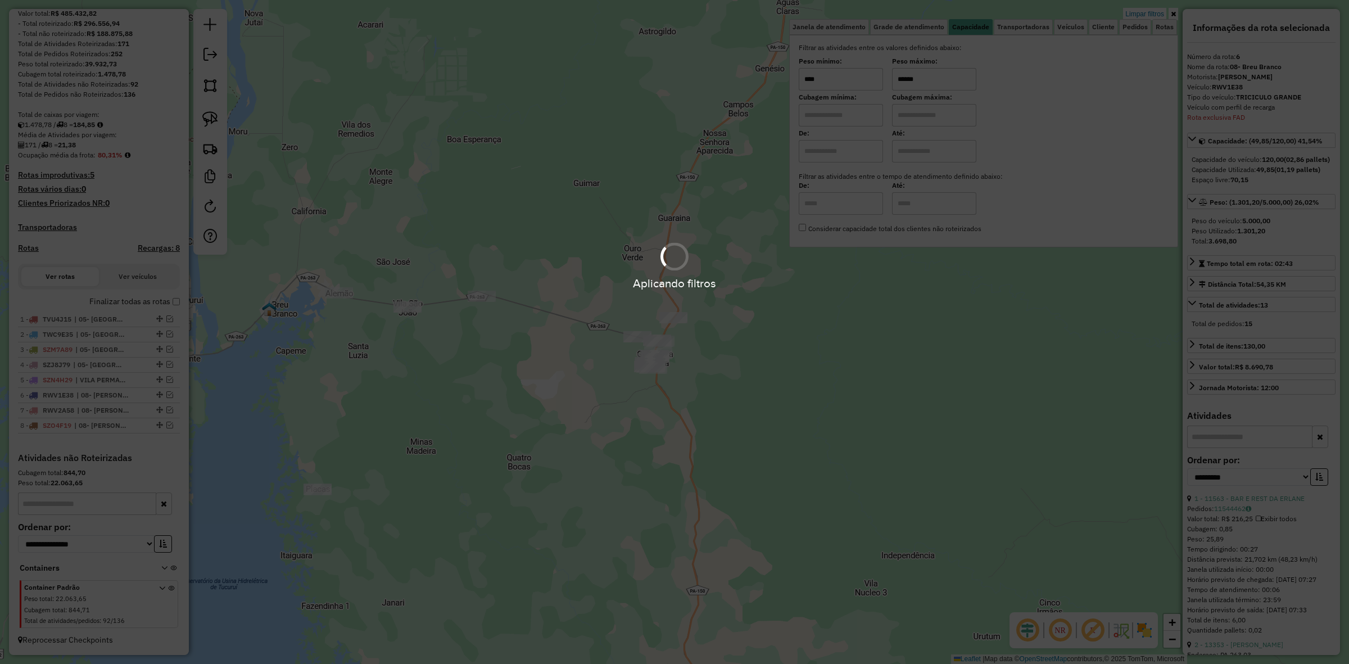
type input "******"
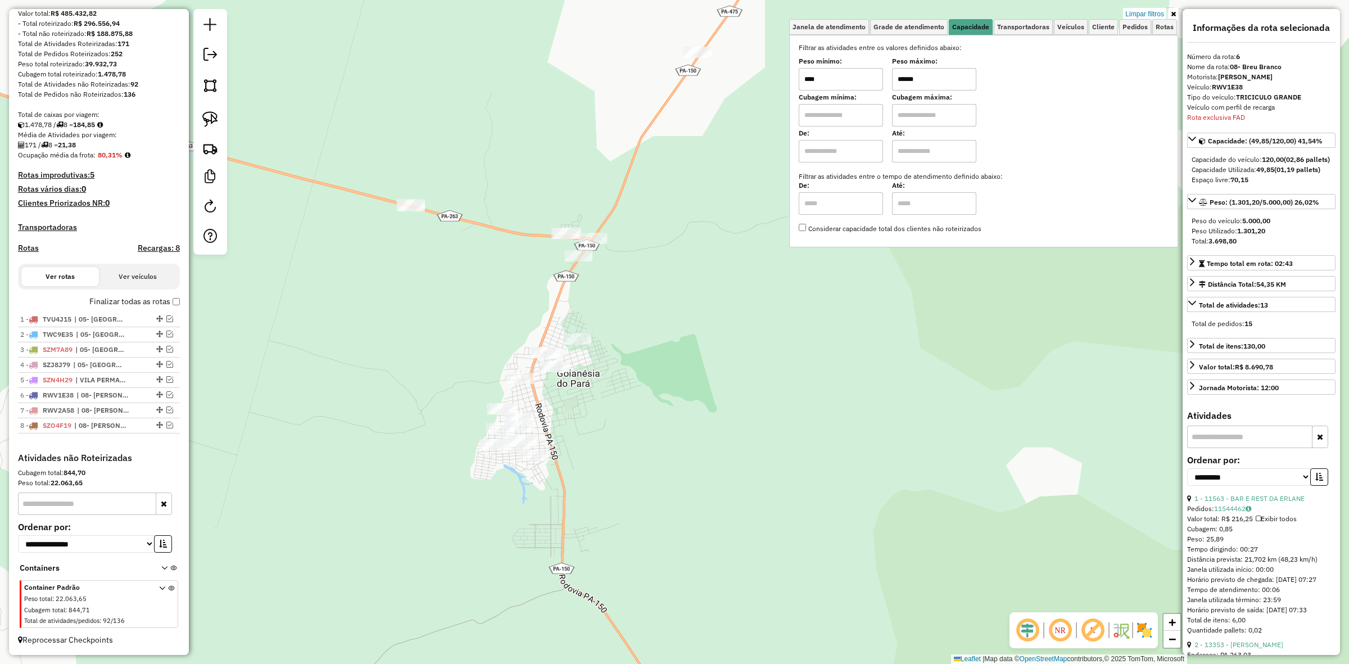
drag, startPoint x: 488, startPoint y: 367, endPoint x: 505, endPoint y: 259, distance: 109.4
click at [505, 260] on div "Limpar filtros Janela de atendimento Grade de atendimento Capacidade Transporta…" at bounding box center [674, 332] width 1349 height 664
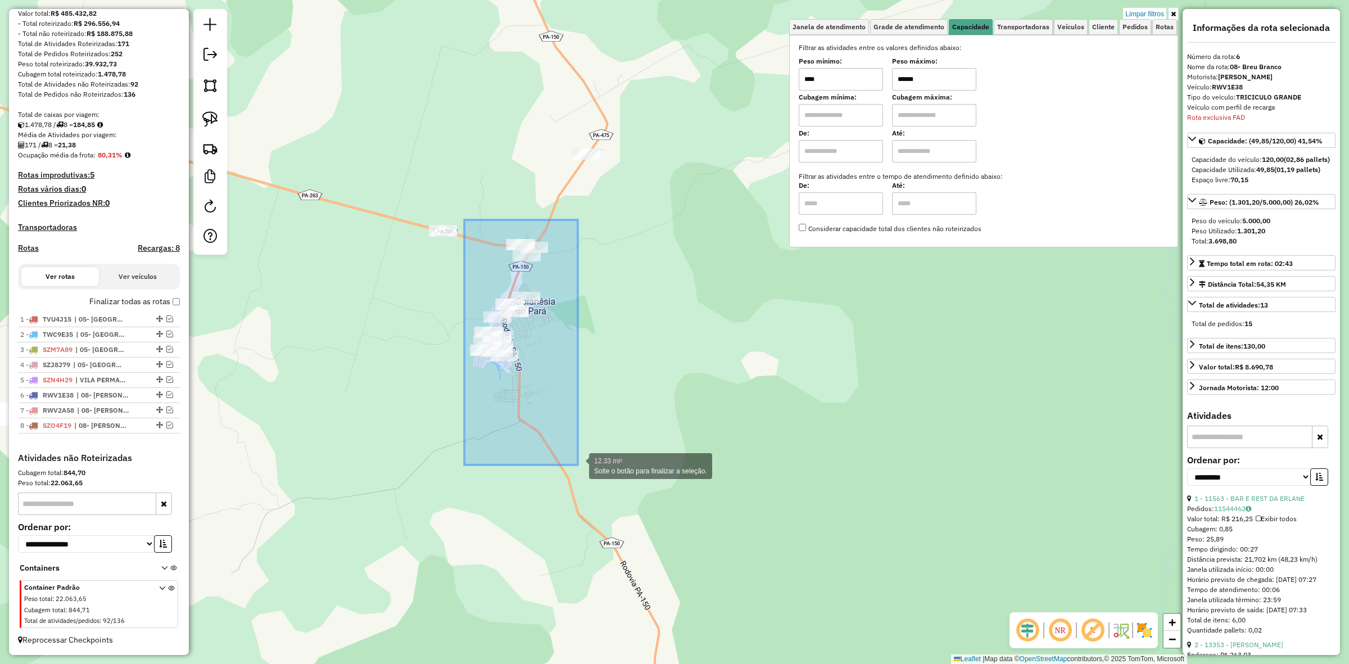
drag, startPoint x: 464, startPoint y: 220, endPoint x: 578, endPoint y: 465, distance: 270.2
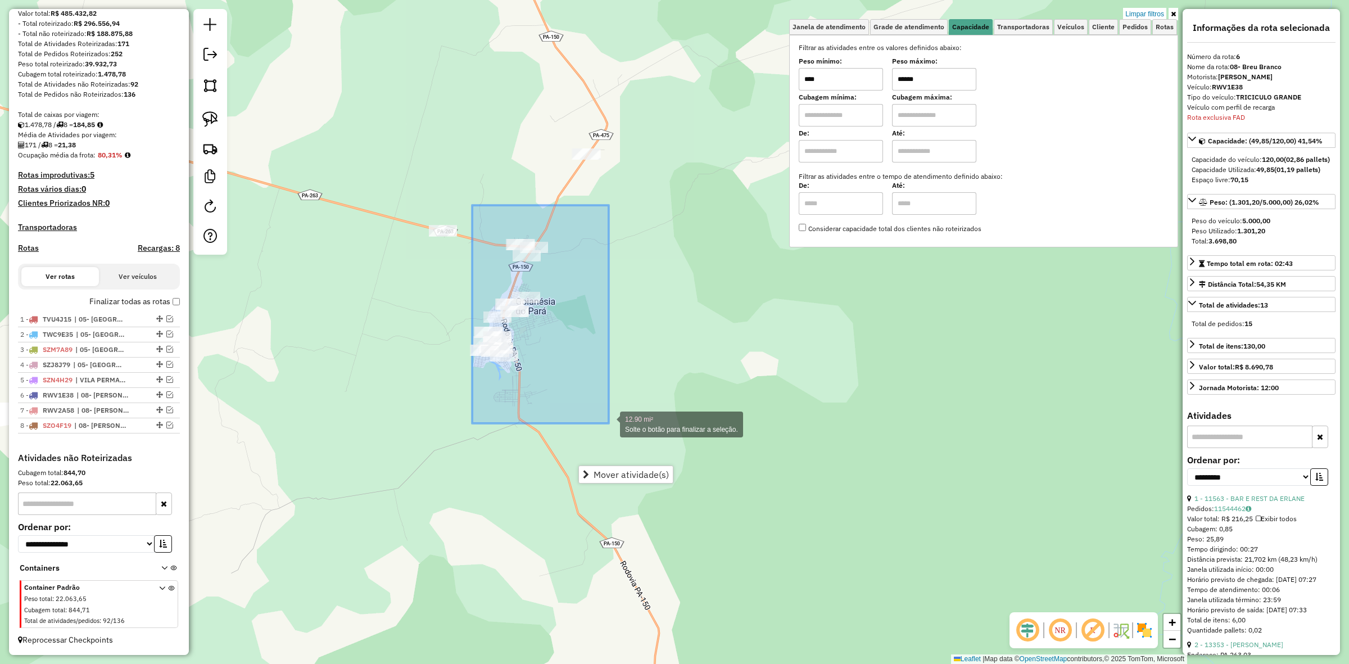
drag, startPoint x: 472, startPoint y: 206, endPoint x: 615, endPoint y: 425, distance: 260.9
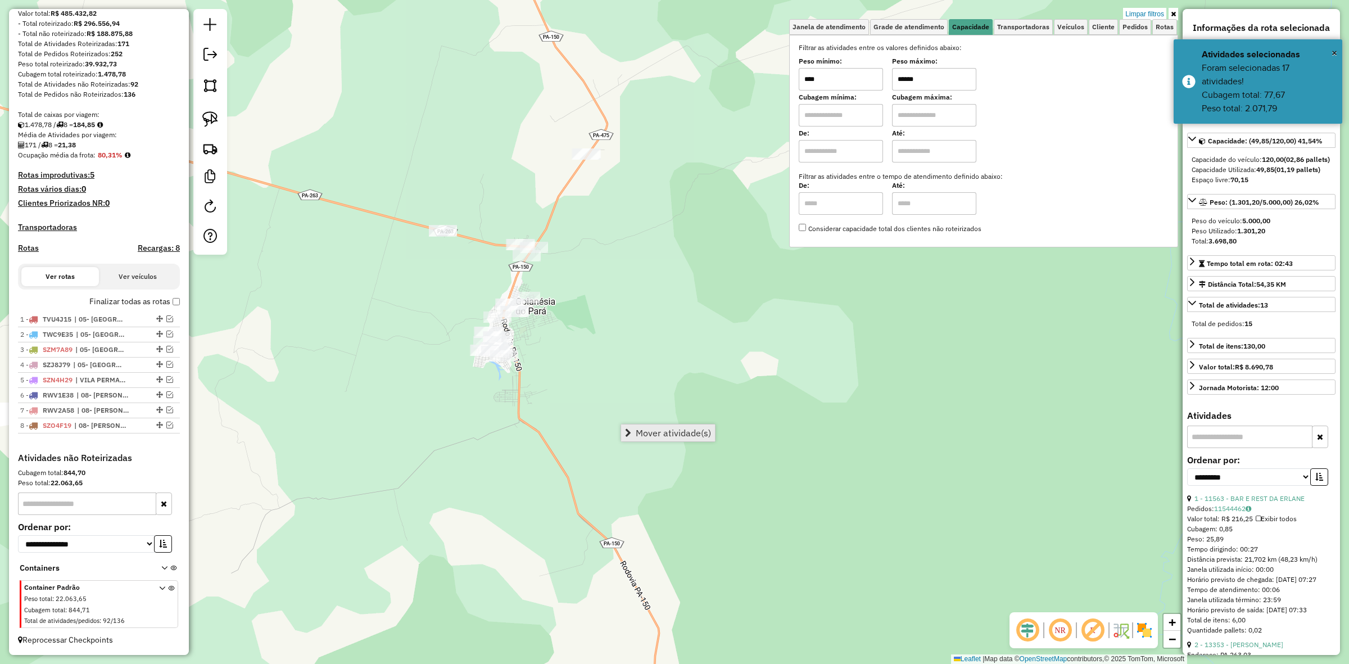
click at [697, 429] on span "Mover atividade(s)" at bounding box center [673, 432] width 75 height 9
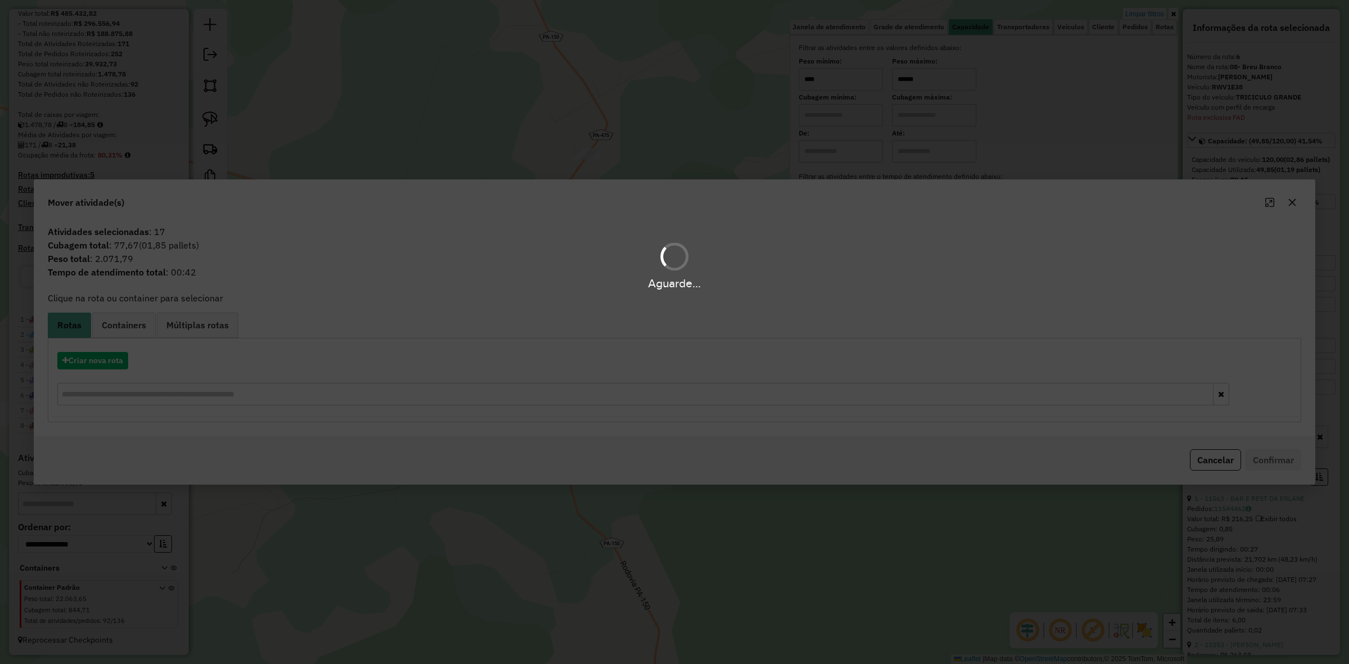
click at [103, 352] on div "Aguarde..." at bounding box center [674, 332] width 1349 height 664
click at [97, 365] on div "Aguarde..." at bounding box center [674, 332] width 1349 height 664
click at [97, 365] on button "Criar nova rota" at bounding box center [92, 360] width 71 height 17
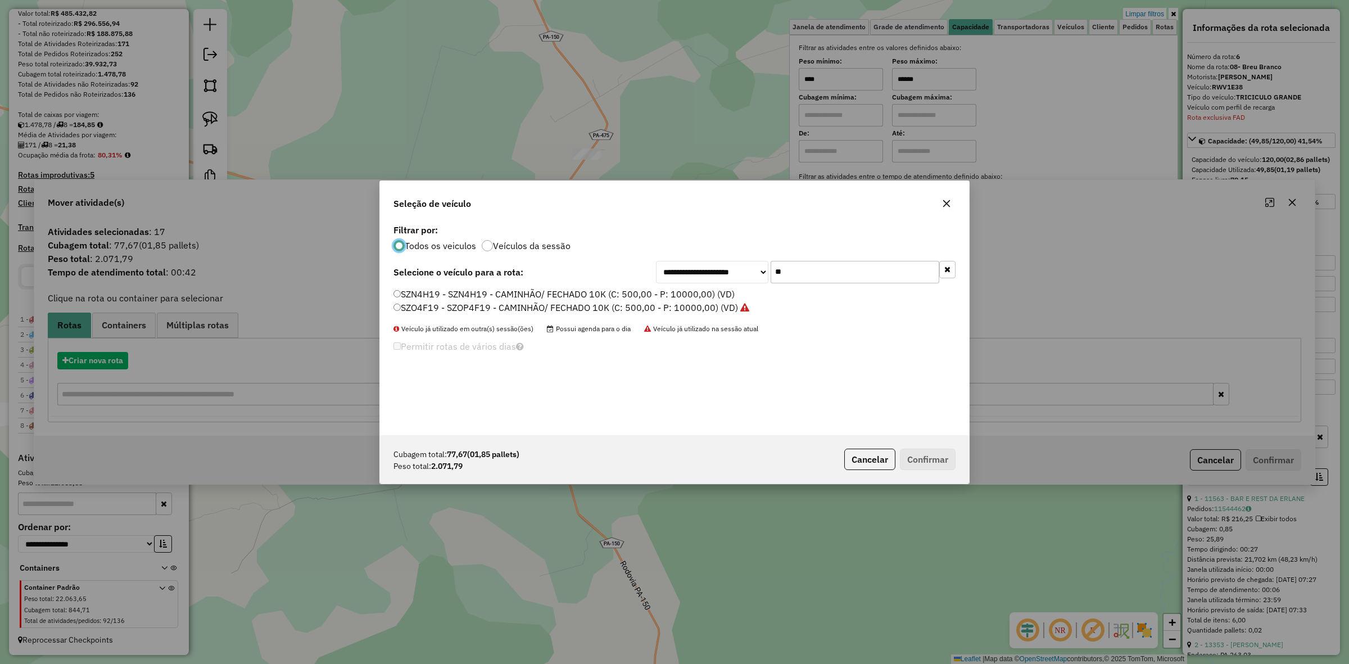
click at [97, 365] on div "**********" at bounding box center [674, 332] width 1349 height 664
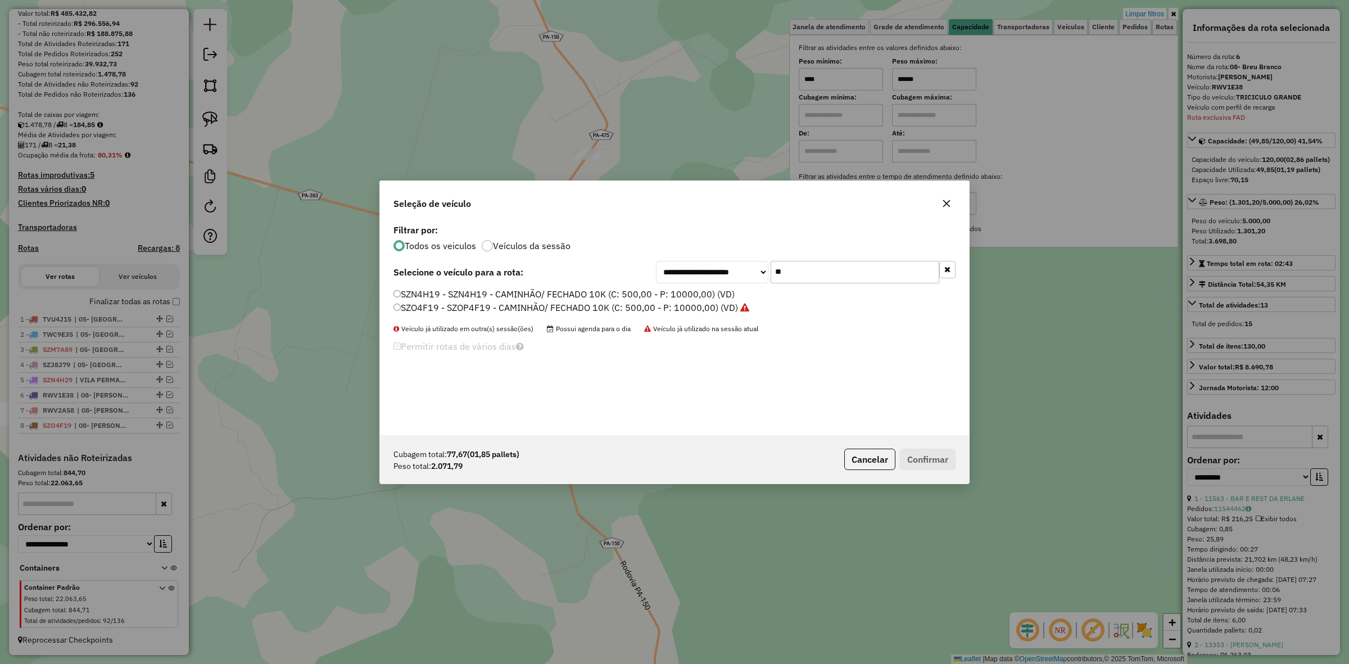
click at [806, 282] on input "**" at bounding box center [855, 272] width 169 height 22
type input "***"
click at [617, 291] on label "QDF4508 - TRICICULO GRANDE (C: 120,00 - P: 5000,00) (VD)" at bounding box center [524, 293] width 261 height 13
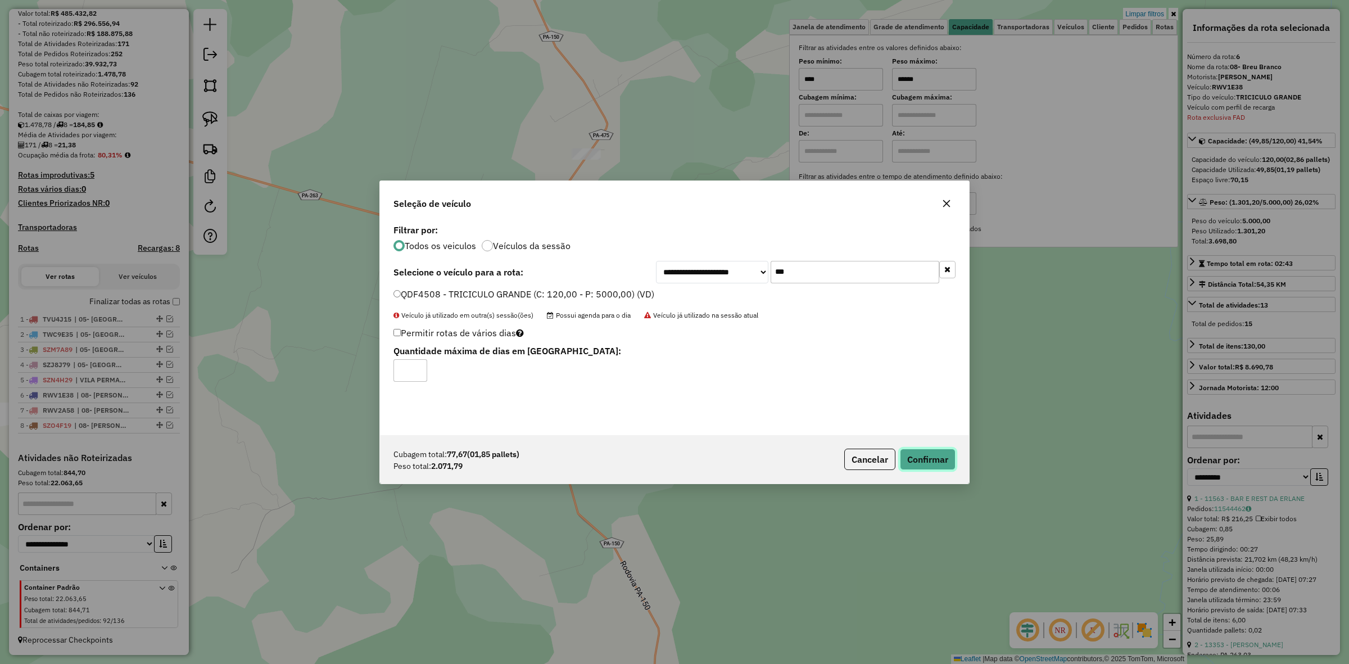
click at [936, 456] on button "Confirmar" at bounding box center [928, 459] width 56 height 21
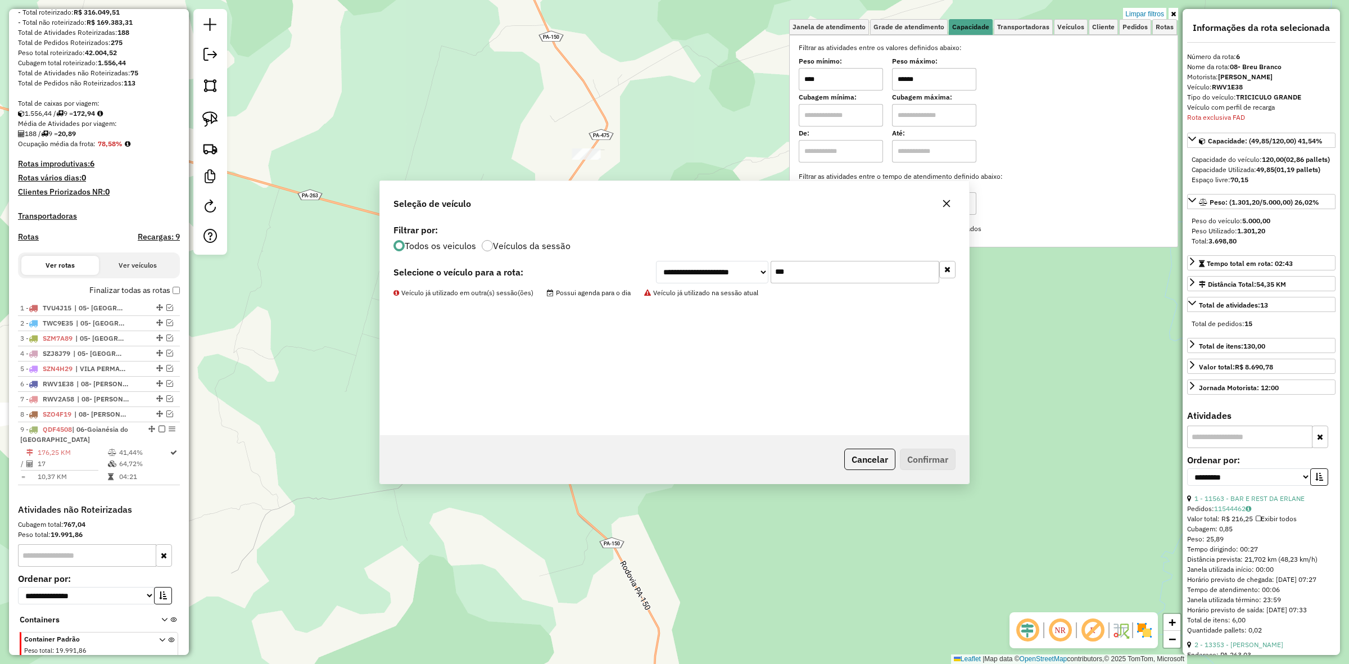
scroll to position [170, 0]
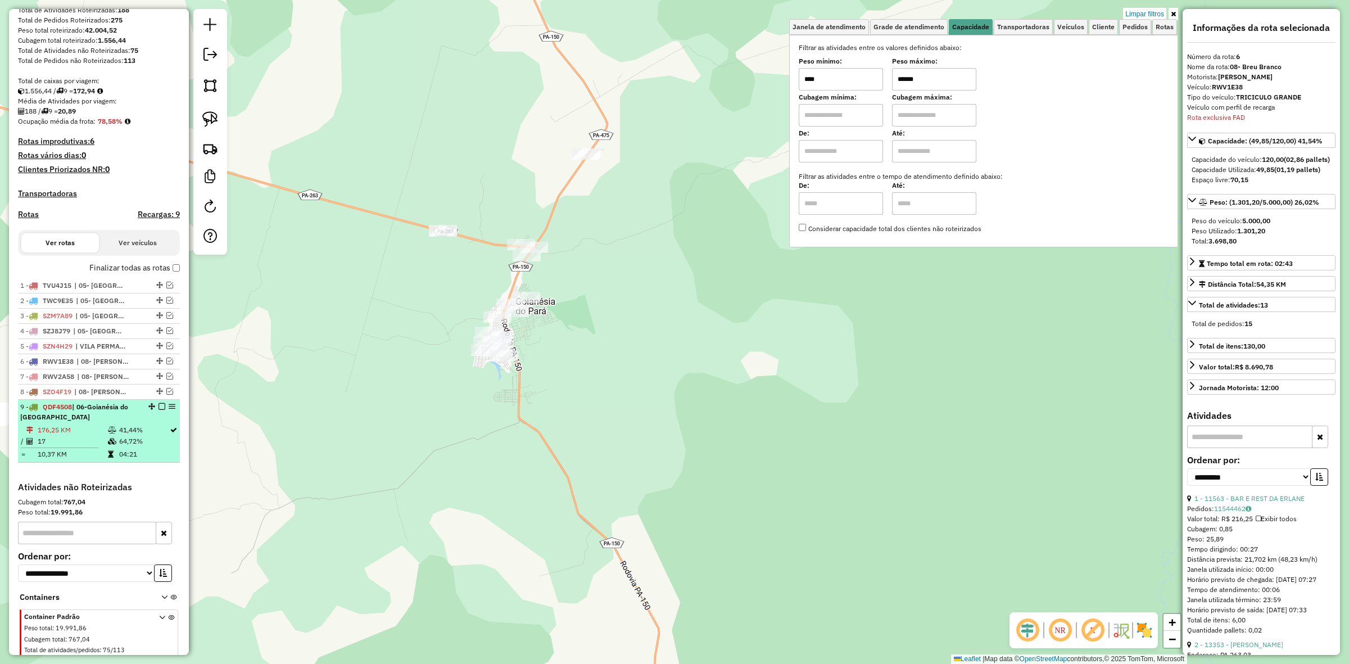
click at [155, 410] on div at bounding box center [159, 406] width 34 height 7
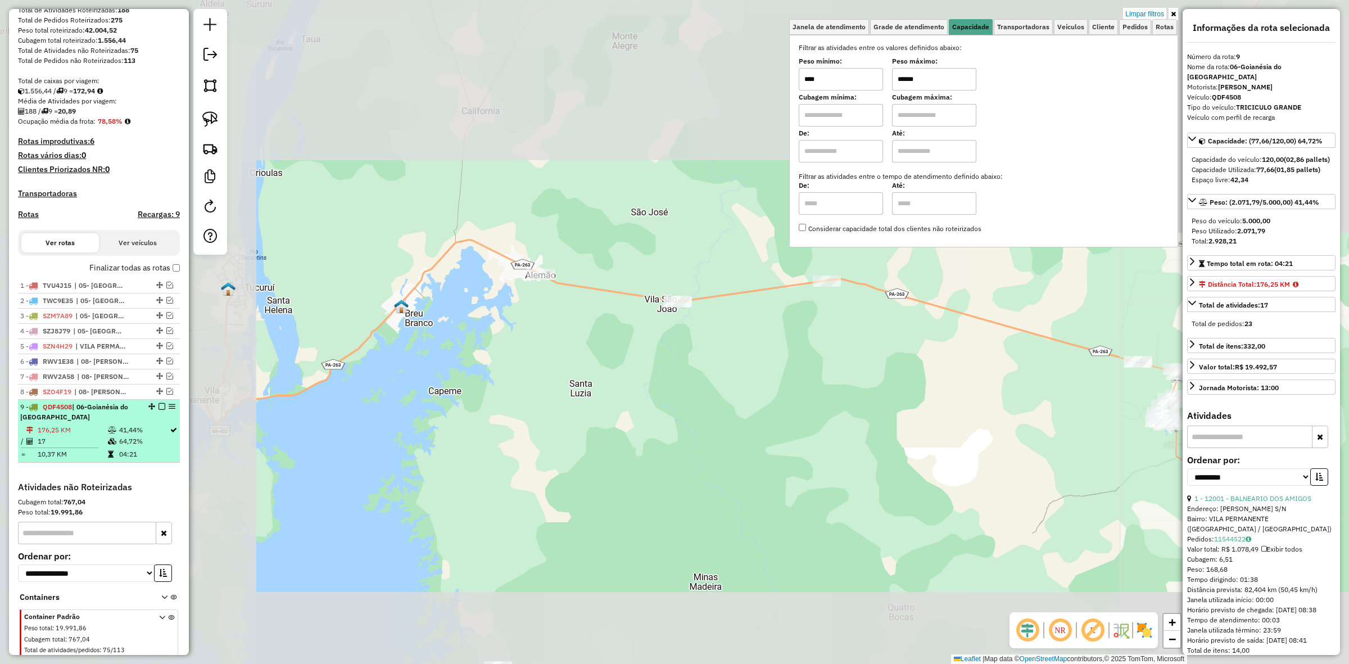
click at [160, 410] on em at bounding box center [162, 406] width 7 height 7
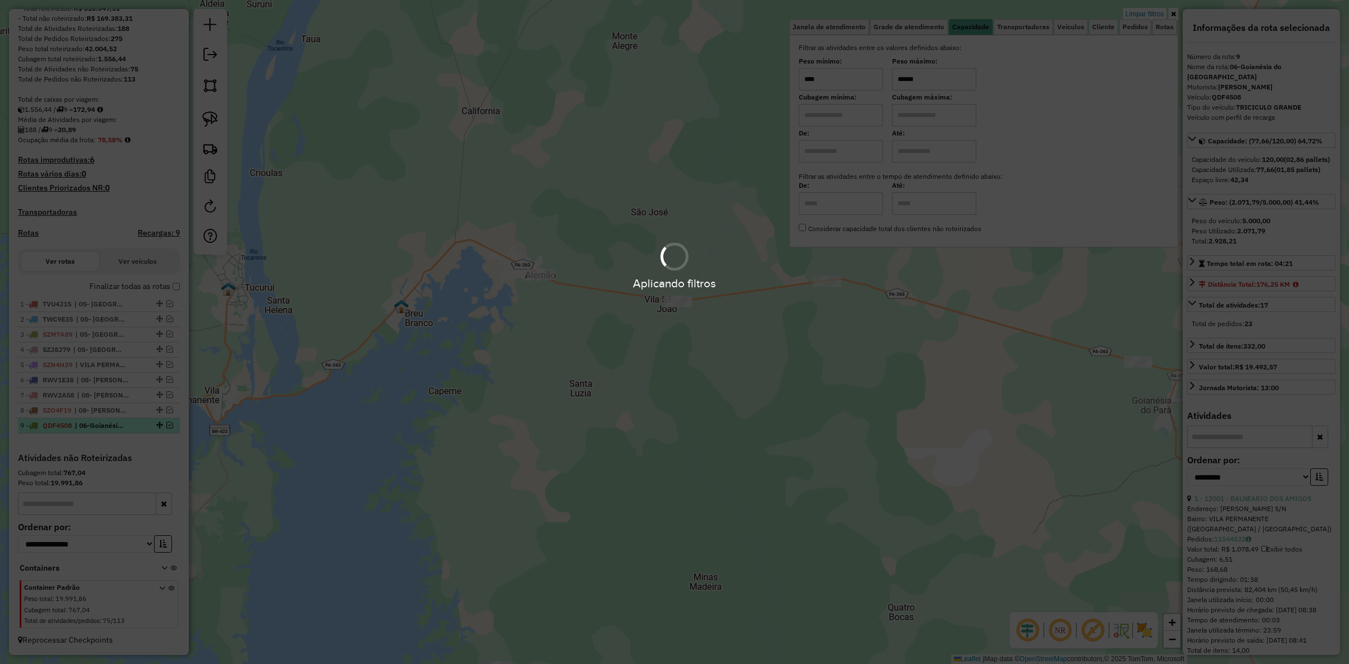
scroll to position [163, 0]
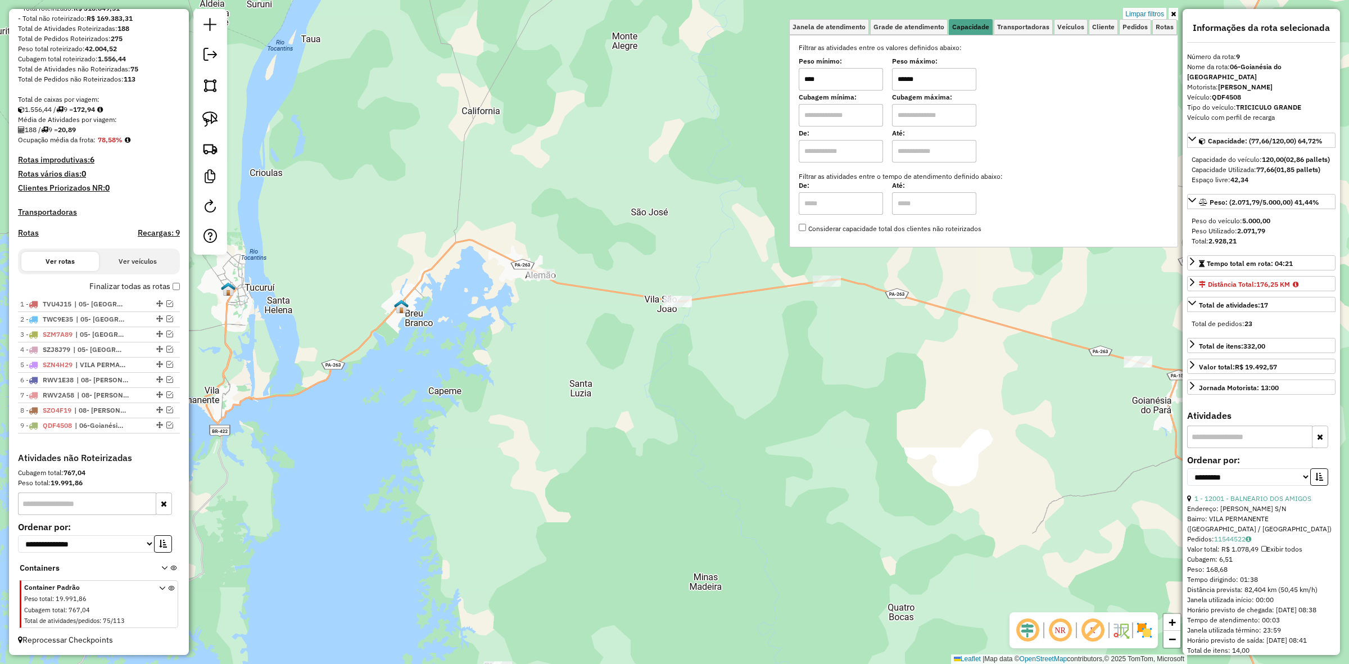
click at [945, 80] on input "******" at bounding box center [934, 79] width 84 height 22
type input "****"
click at [828, 402] on div "Janela de atendimento Grade de atendimento Capacidade Transportadoras Veículos …" at bounding box center [674, 332] width 1349 height 664
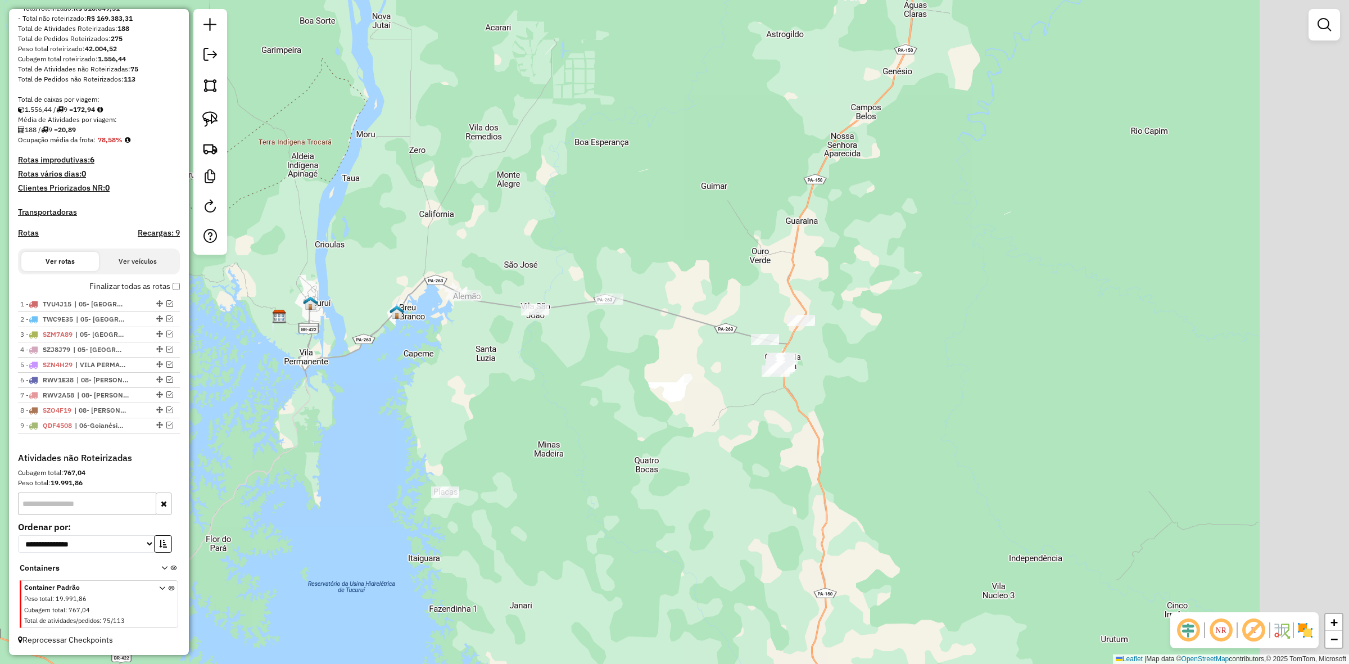
drag, startPoint x: 859, startPoint y: 426, endPoint x: 566, endPoint y: 327, distance: 309.4
click at [634, 357] on div "Janela de atendimento Grade de atendimento Capacidade Transportadoras Veículos …" at bounding box center [674, 332] width 1349 height 664
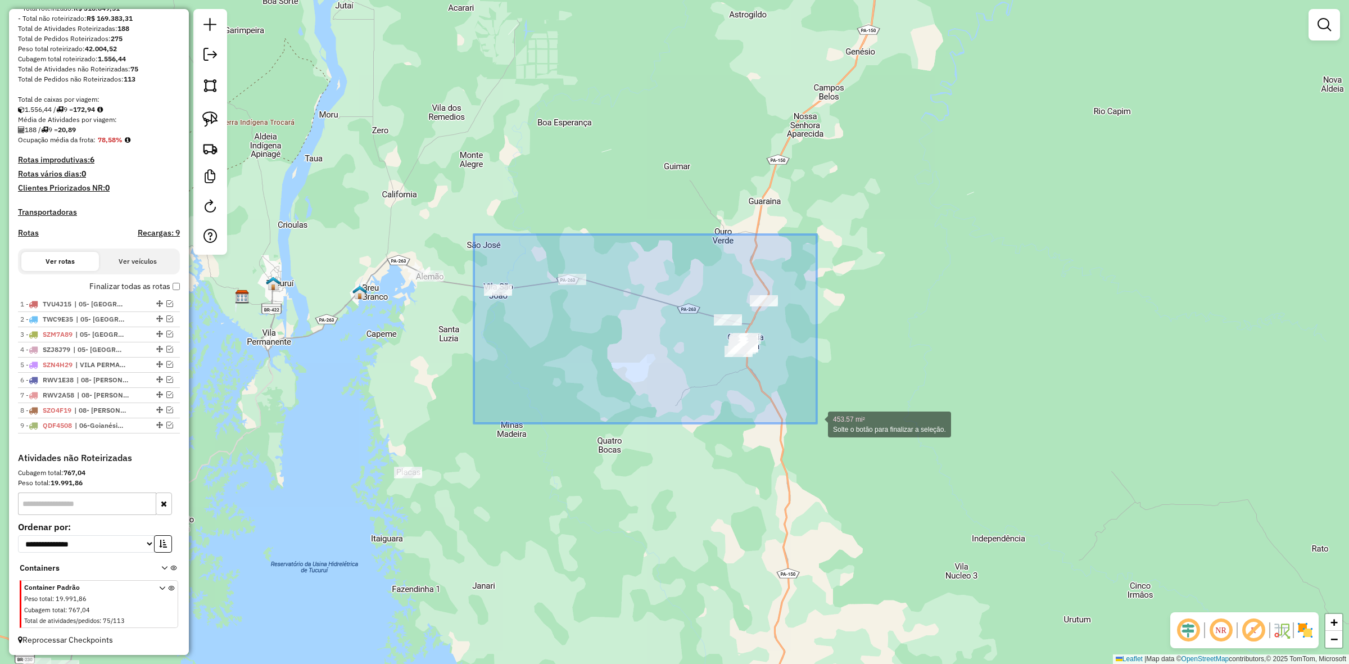
drag, startPoint x: 476, startPoint y: 260, endPoint x: 817, endPoint y: 423, distance: 378.3
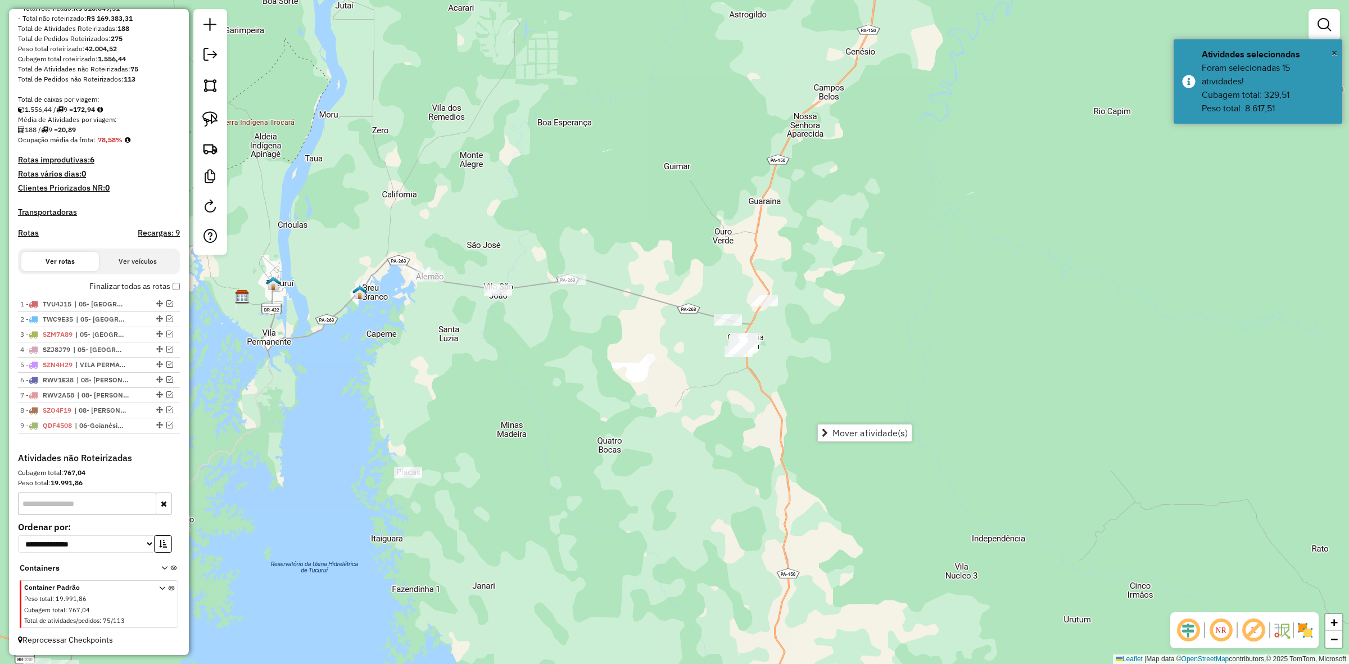
click at [833, 424] on div "Mover atividade(s)" at bounding box center [865, 433] width 95 height 18
click at [856, 434] on span "Mover atividade(s)" at bounding box center [870, 432] width 75 height 9
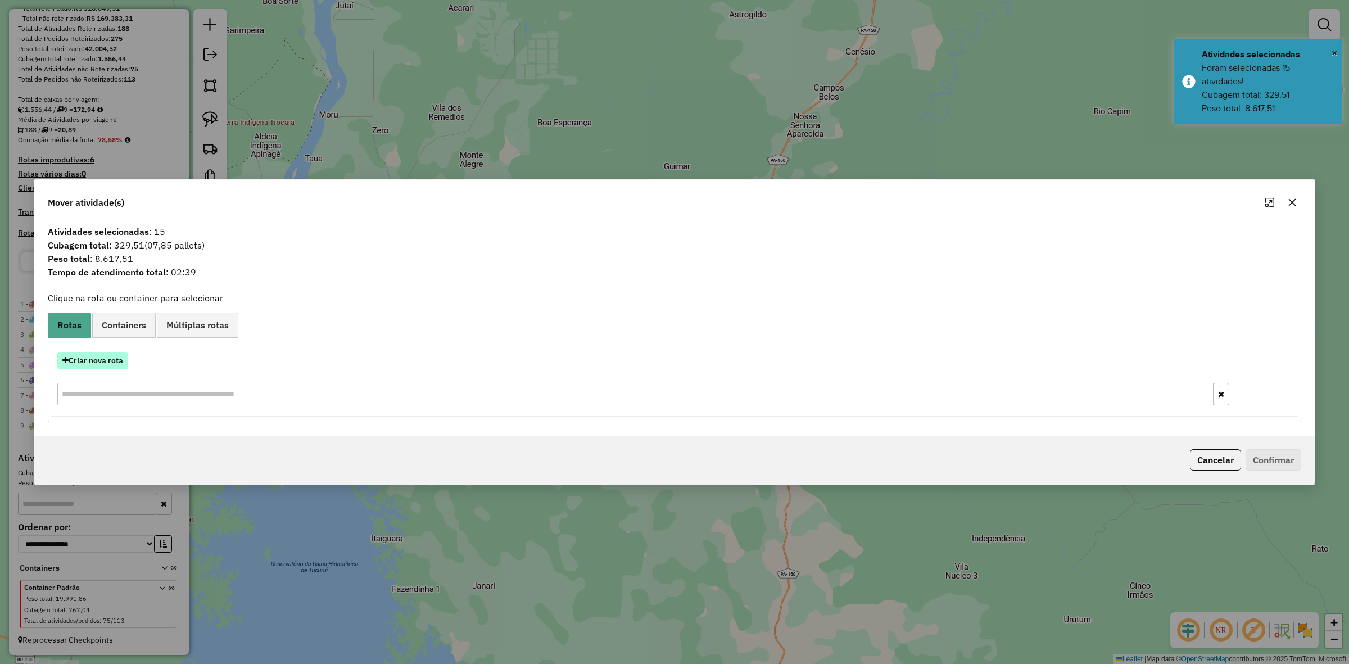
click at [114, 367] on button "Criar nova rota" at bounding box center [92, 360] width 71 height 17
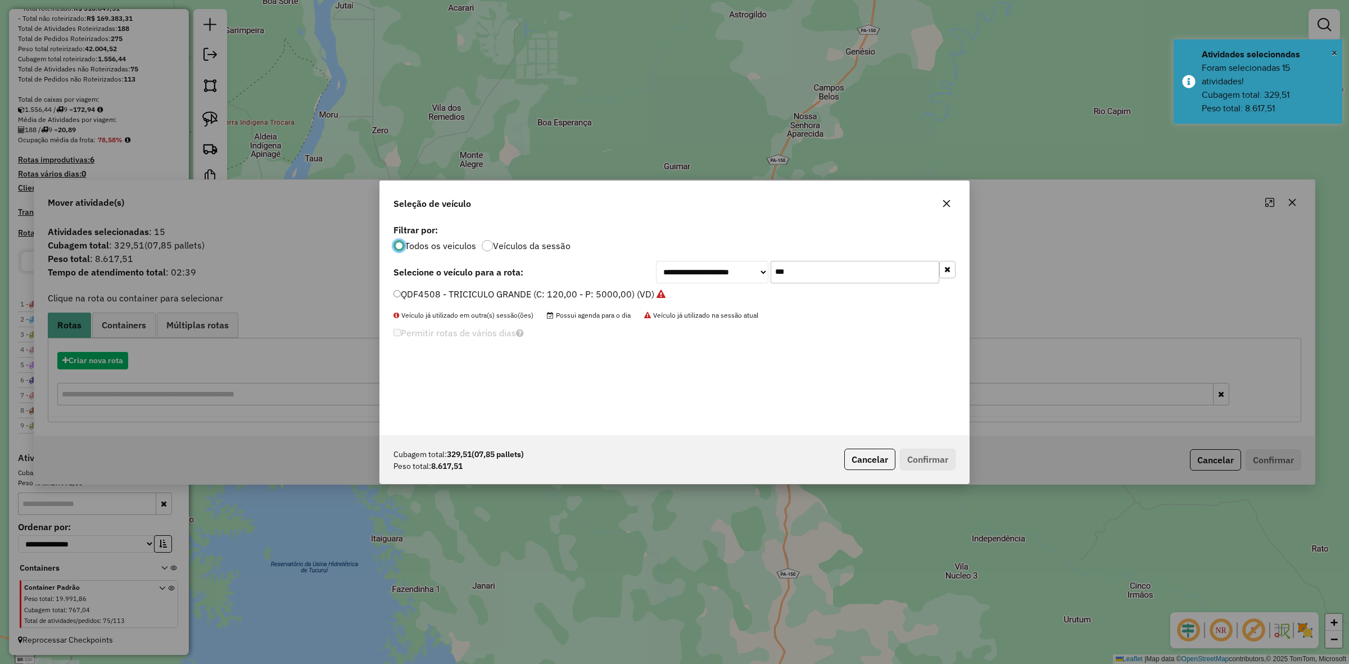
scroll to position [6, 3]
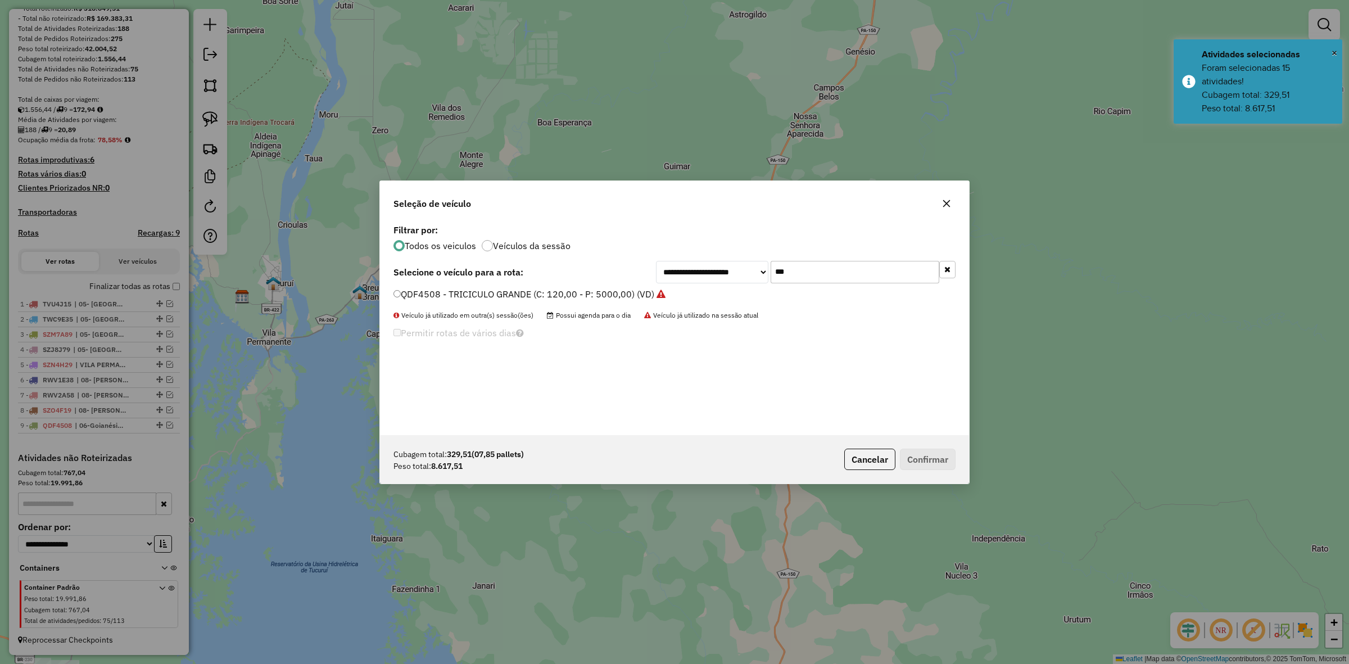
click at [815, 259] on div "**********" at bounding box center [674, 329] width 589 height 214
drag, startPoint x: 797, startPoint y: 286, endPoint x: 796, endPoint y: 294, distance: 8.5
click at [796, 294] on div "**********" at bounding box center [674, 329] width 589 height 214
click at [798, 278] on input "***" at bounding box center [855, 272] width 169 height 22
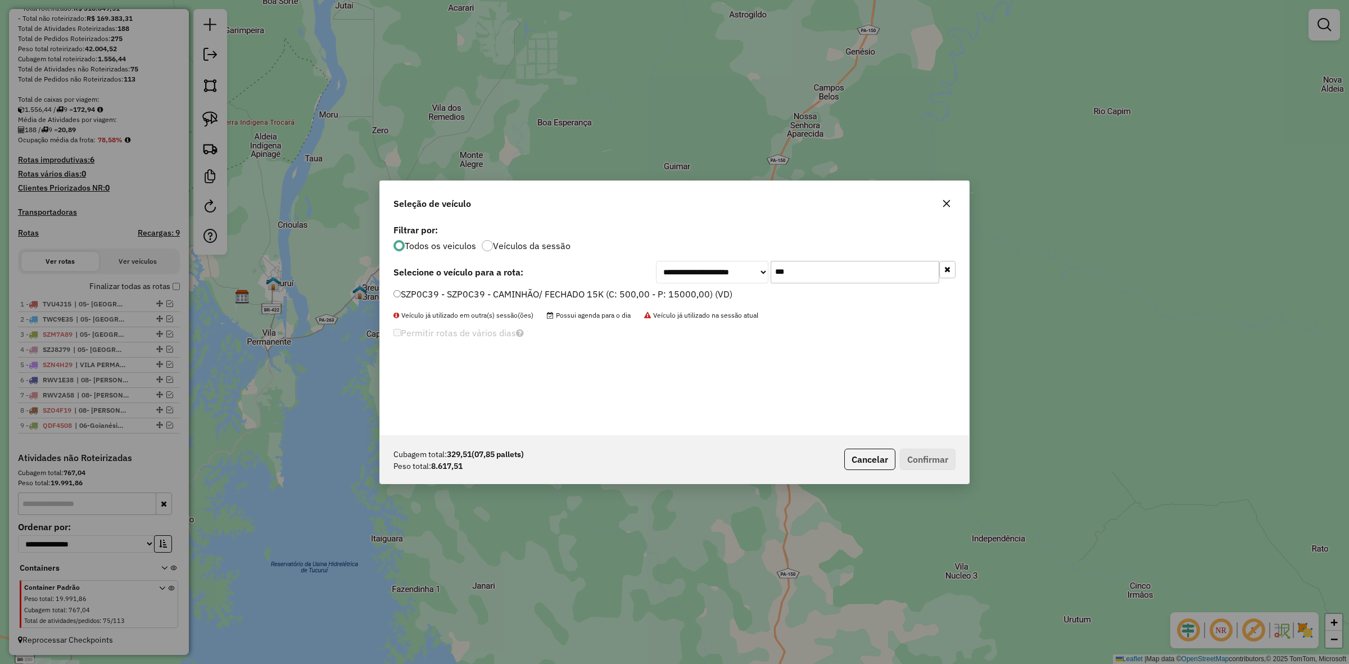
type input "***"
click at [728, 294] on label "SZP0C39 - SZP0C39 - CAMINHÃO/ FECHADO 15K (C: 500,00 - P: 15000,00) (VD)" at bounding box center [563, 293] width 339 height 13
click at [927, 460] on button "Confirmar" at bounding box center [928, 459] width 56 height 21
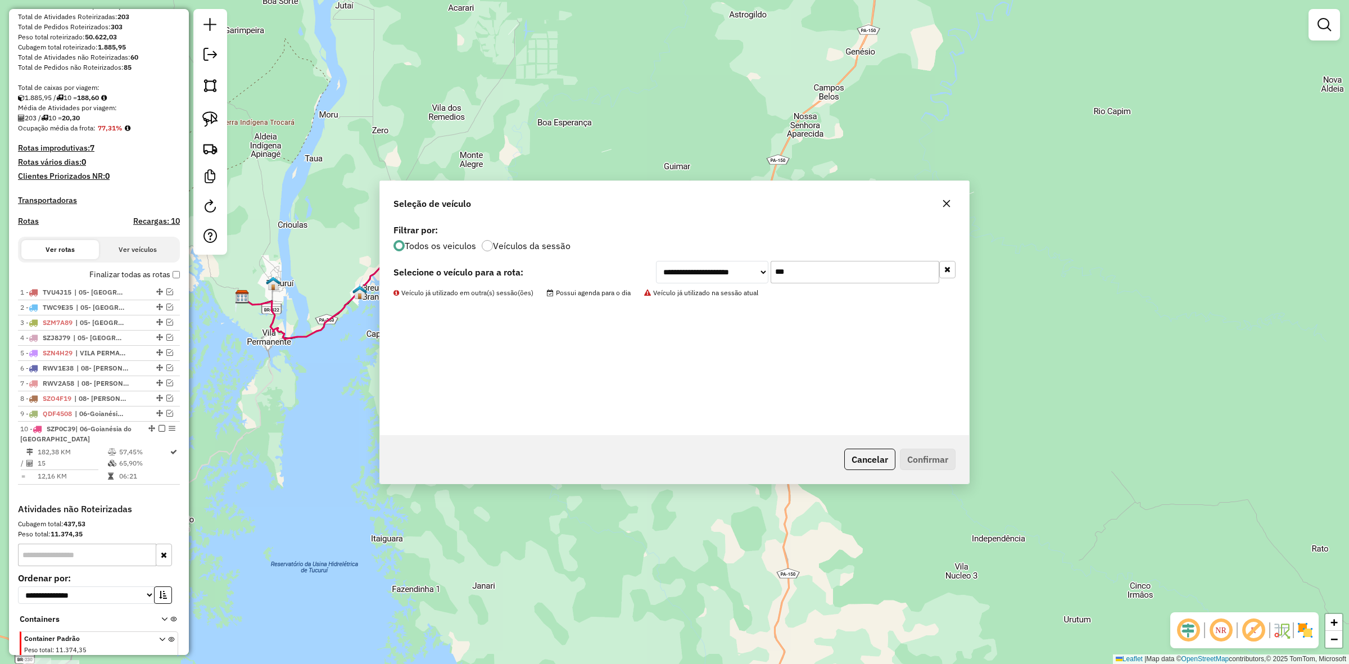
scroll to position [170, 0]
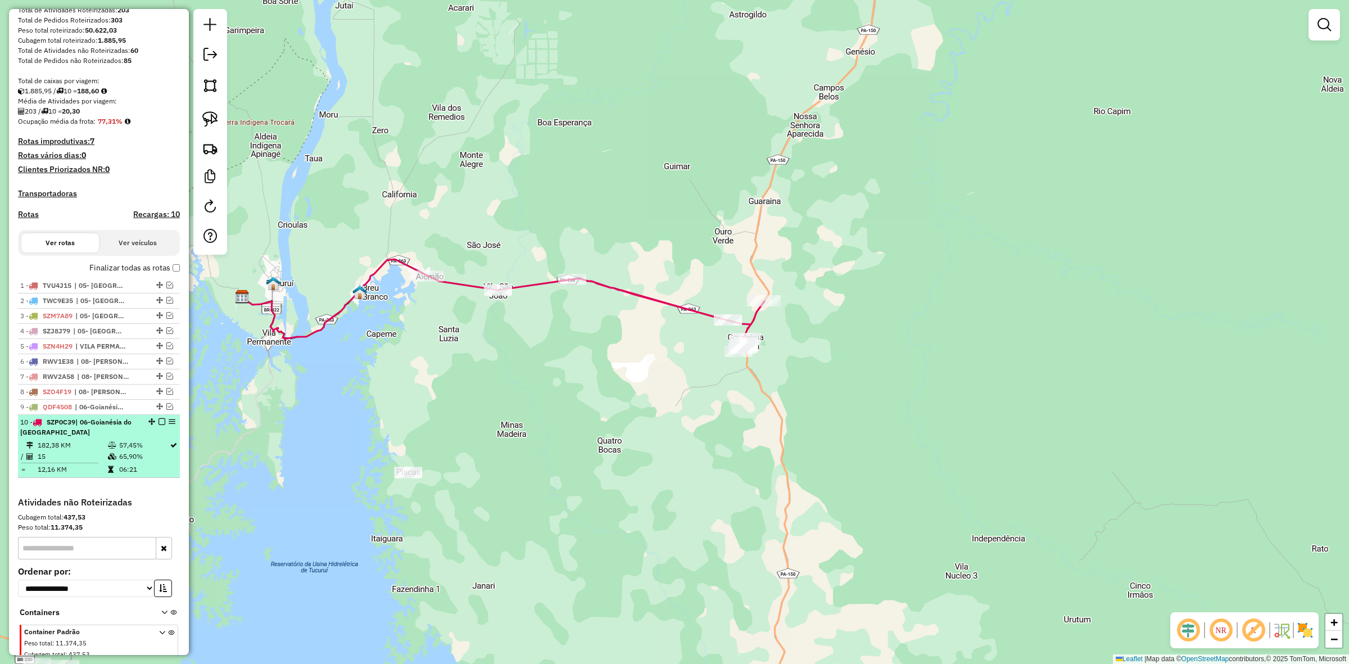
click at [159, 425] on em at bounding box center [162, 421] width 7 height 7
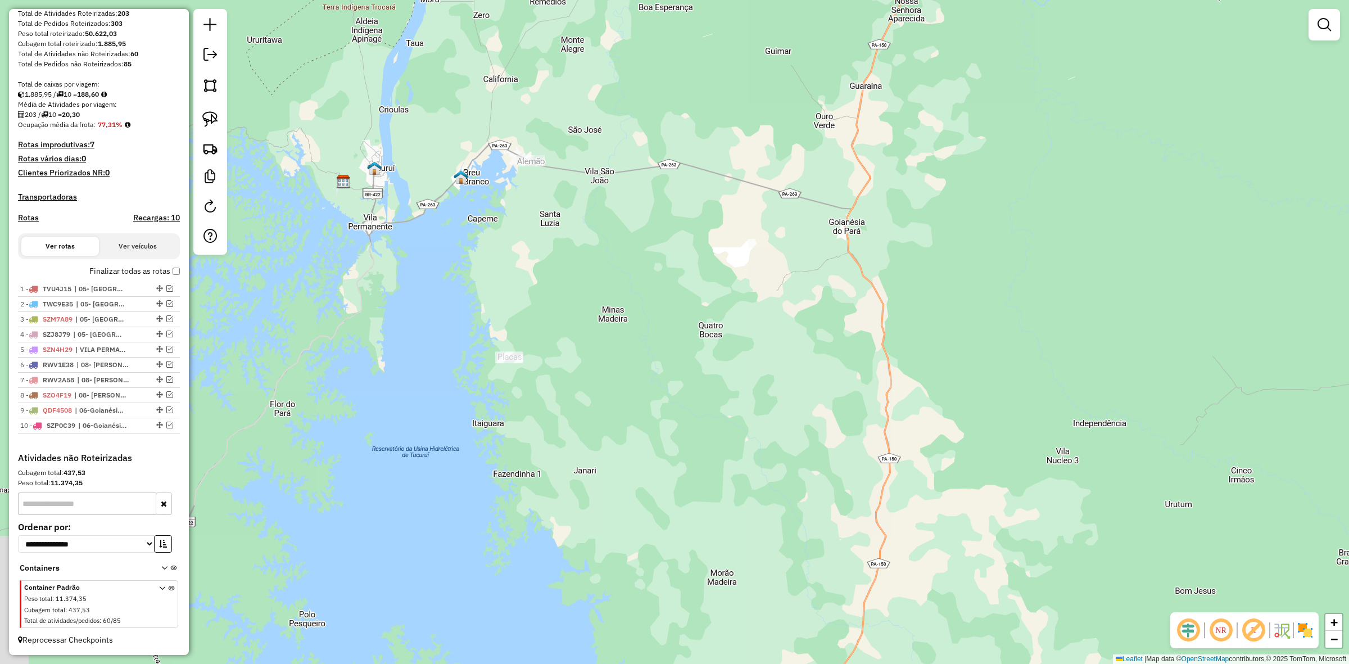
drag, startPoint x: 288, startPoint y: 475, endPoint x: 527, endPoint y: 299, distance: 296.8
click at [443, 333] on div "Janela de atendimento Grade de atendimento Capacidade Transportadoras Veículos …" at bounding box center [674, 332] width 1349 height 664
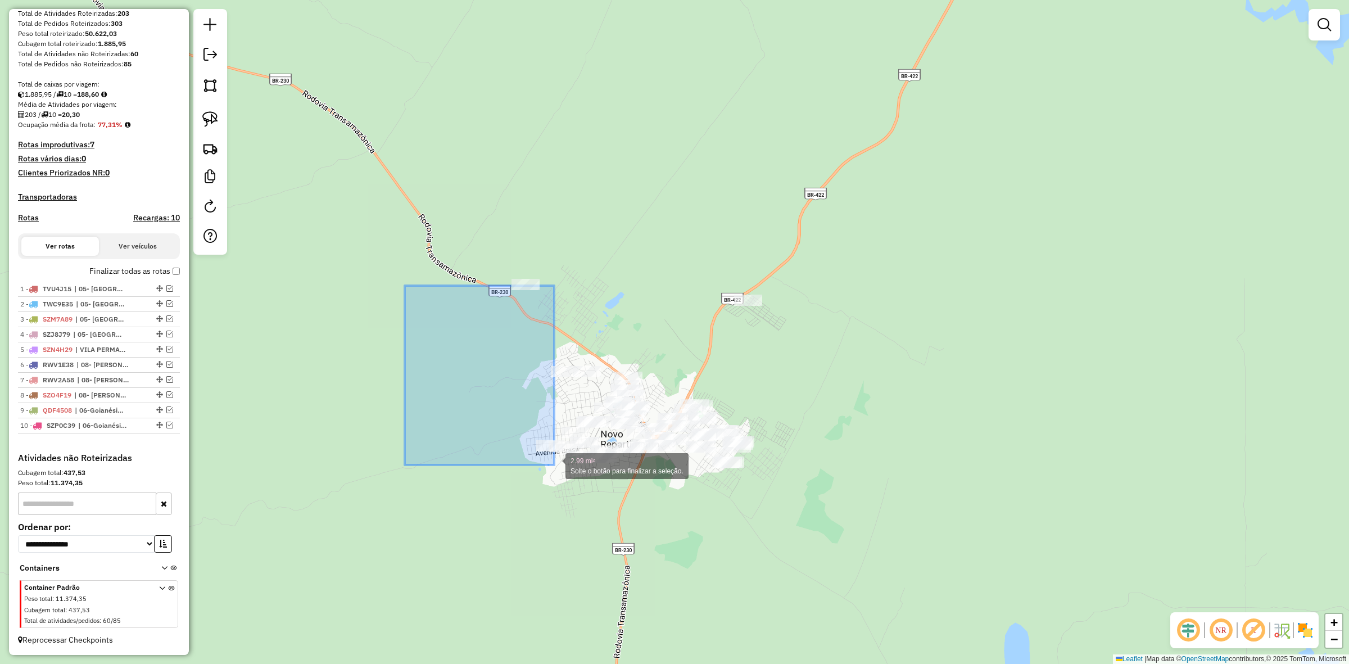
drag, startPoint x: 405, startPoint y: 286, endPoint x: 554, endPoint y: 465, distance: 233.5
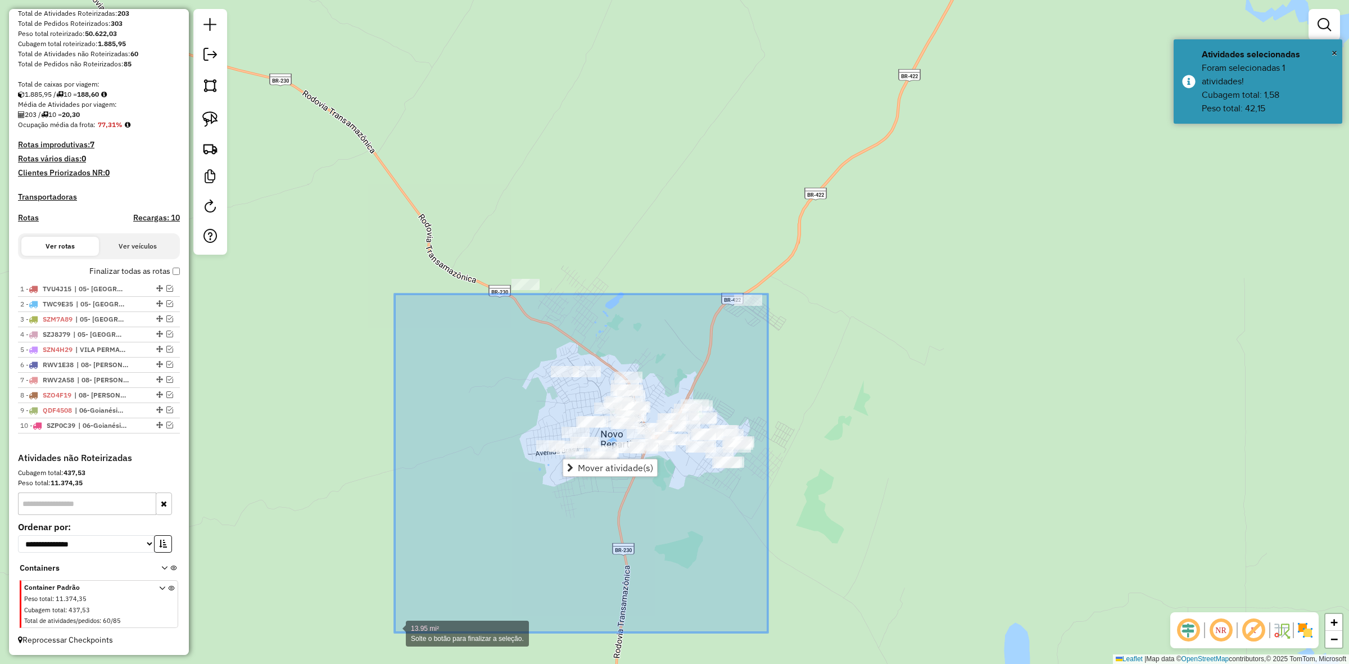
drag, startPoint x: 768, startPoint y: 294, endPoint x: 395, endPoint y: 633, distance: 504.0
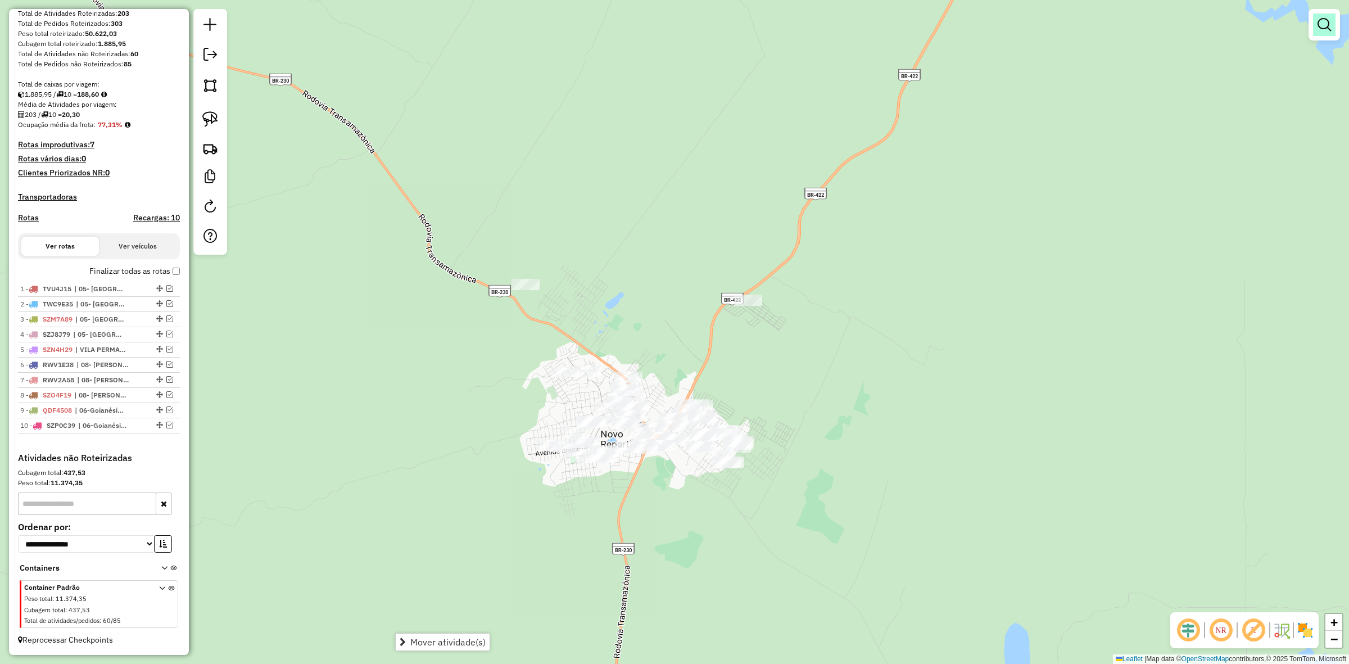
click at [1329, 20] on em at bounding box center [1324, 24] width 13 height 13
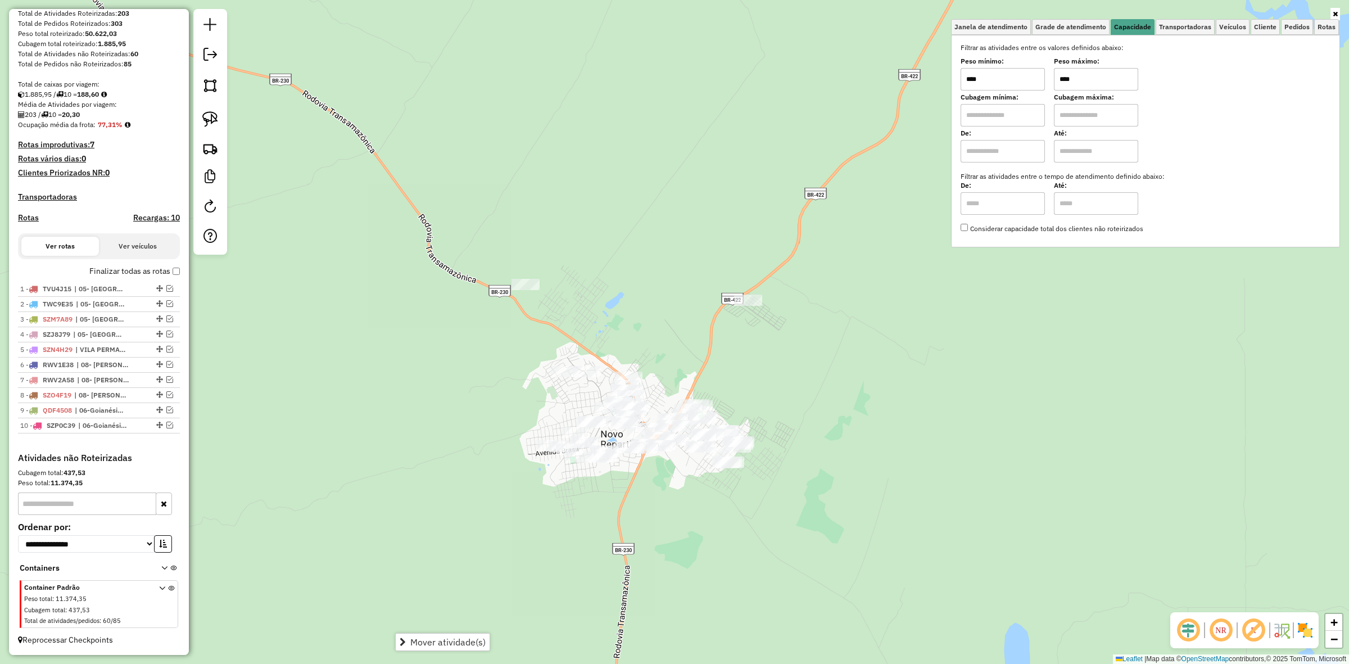
click at [1096, 76] on input "****" at bounding box center [1096, 79] width 84 height 22
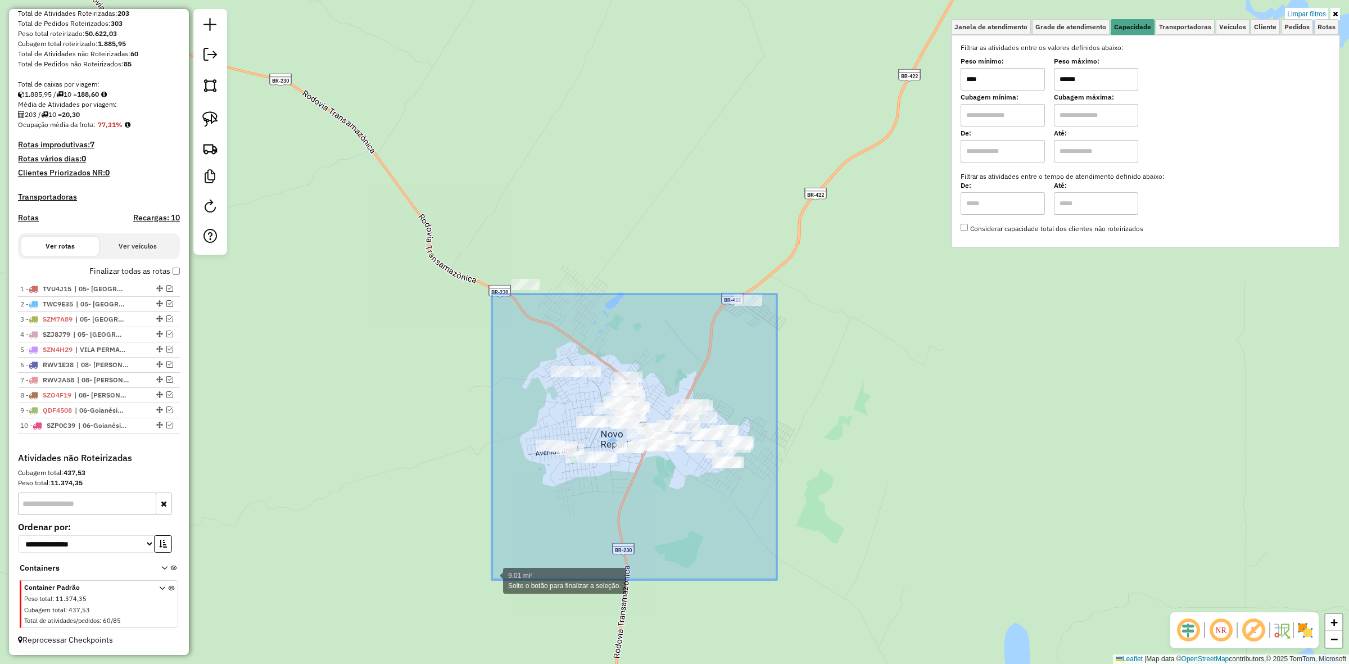
drag, startPoint x: 777, startPoint y: 294, endPoint x: 492, endPoint y: 580, distance: 403.6
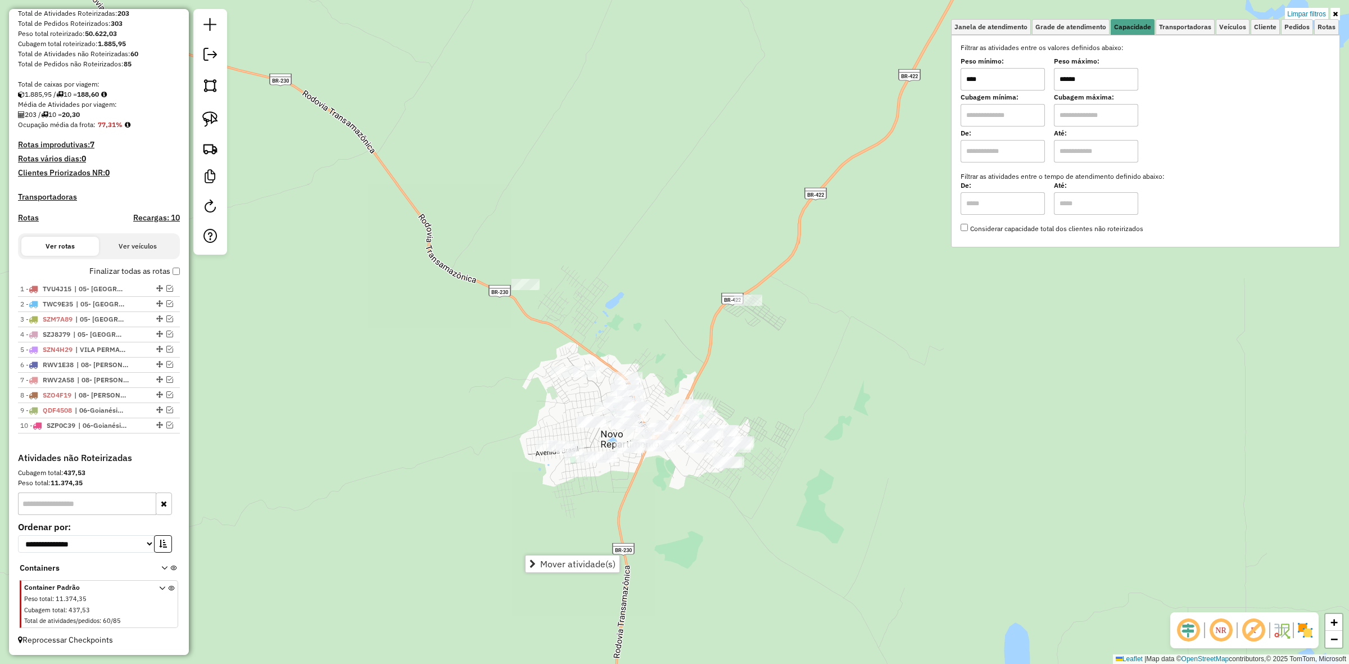
click at [1084, 85] on input "******" at bounding box center [1096, 79] width 84 height 22
type input "******"
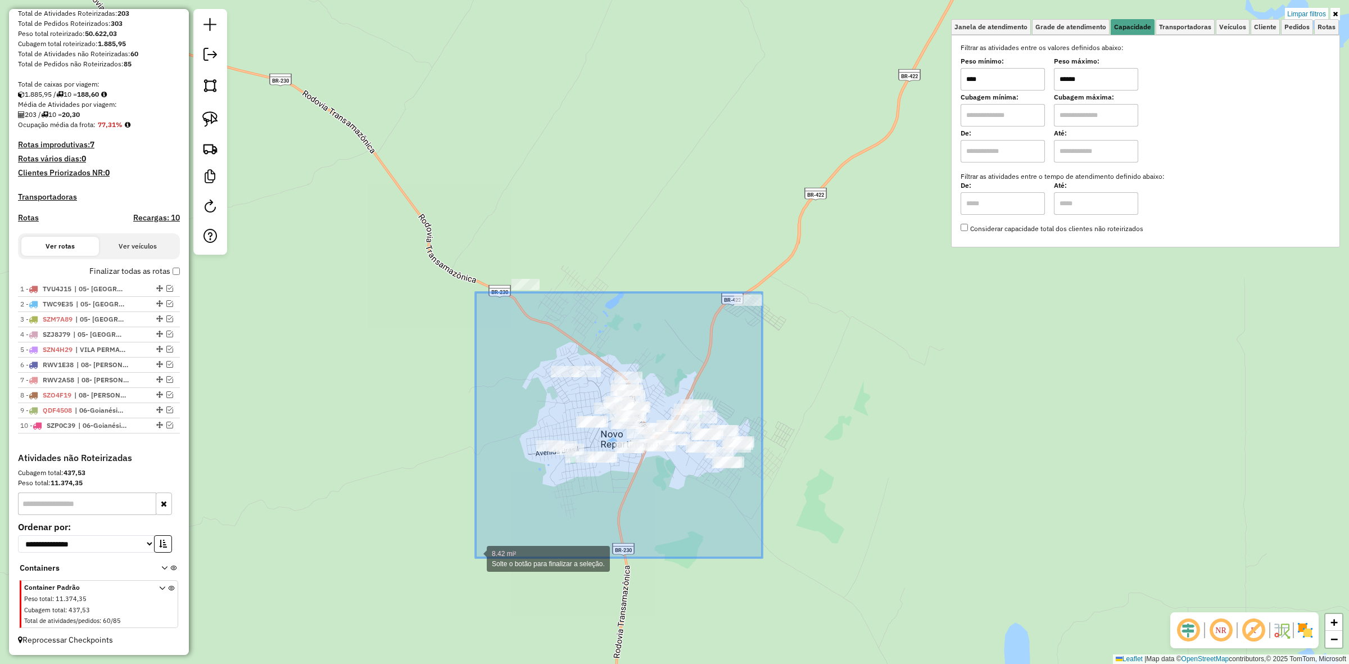
drag, startPoint x: 762, startPoint y: 292, endPoint x: 476, endPoint y: 558, distance: 390.7
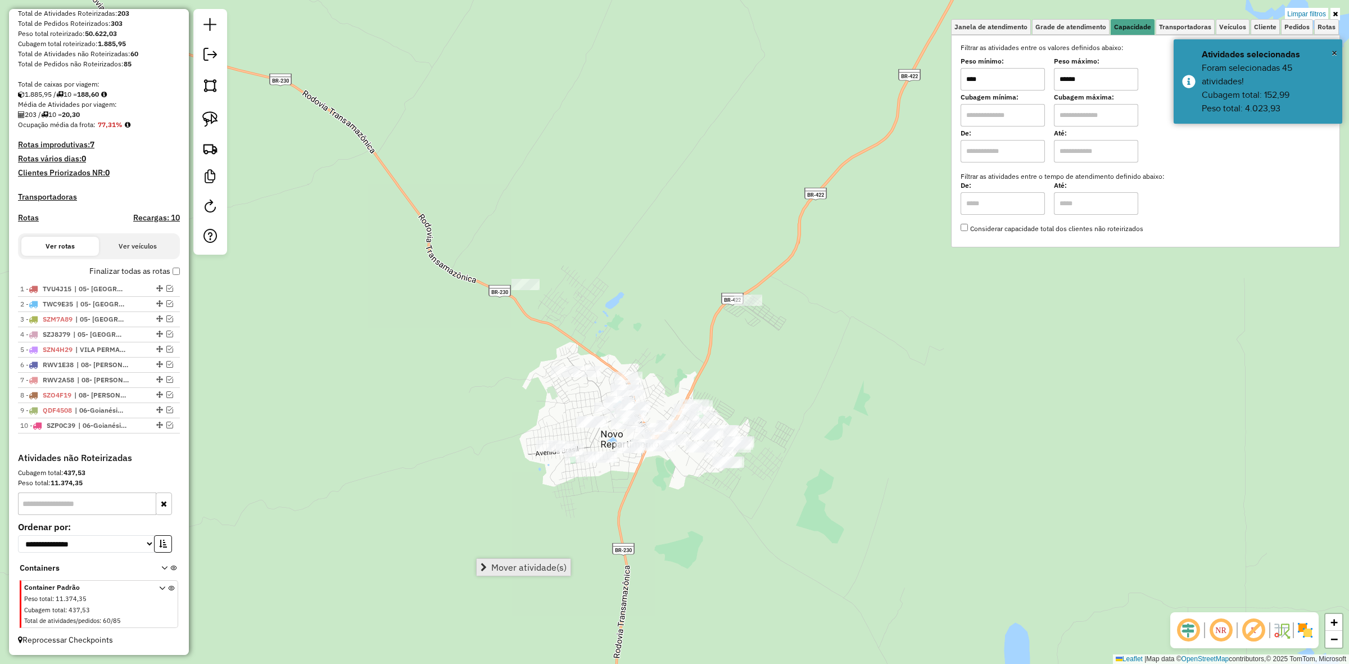
click at [533, 559] on link "Mover atividade(s)" at bounding box center [524, 567] width 94 height 17
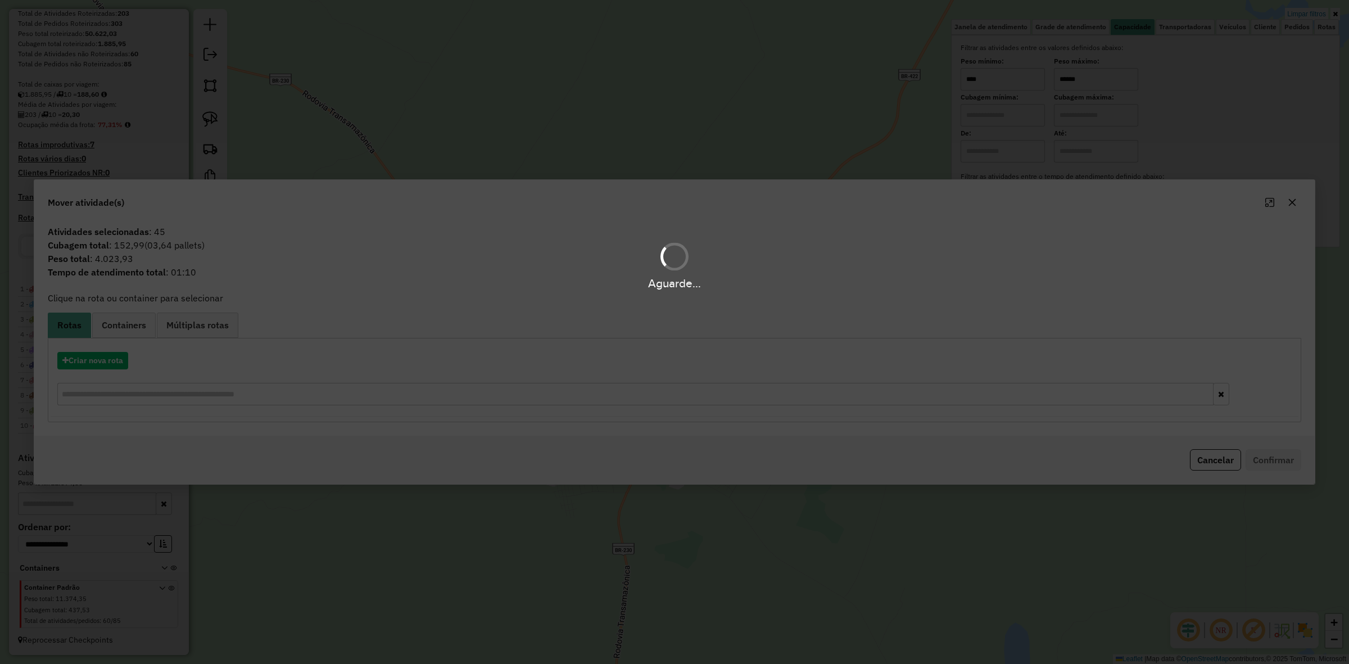
click at [78, 375] on div "Criar nova rota" at bounding box center [675, 380] width 1248 height 73
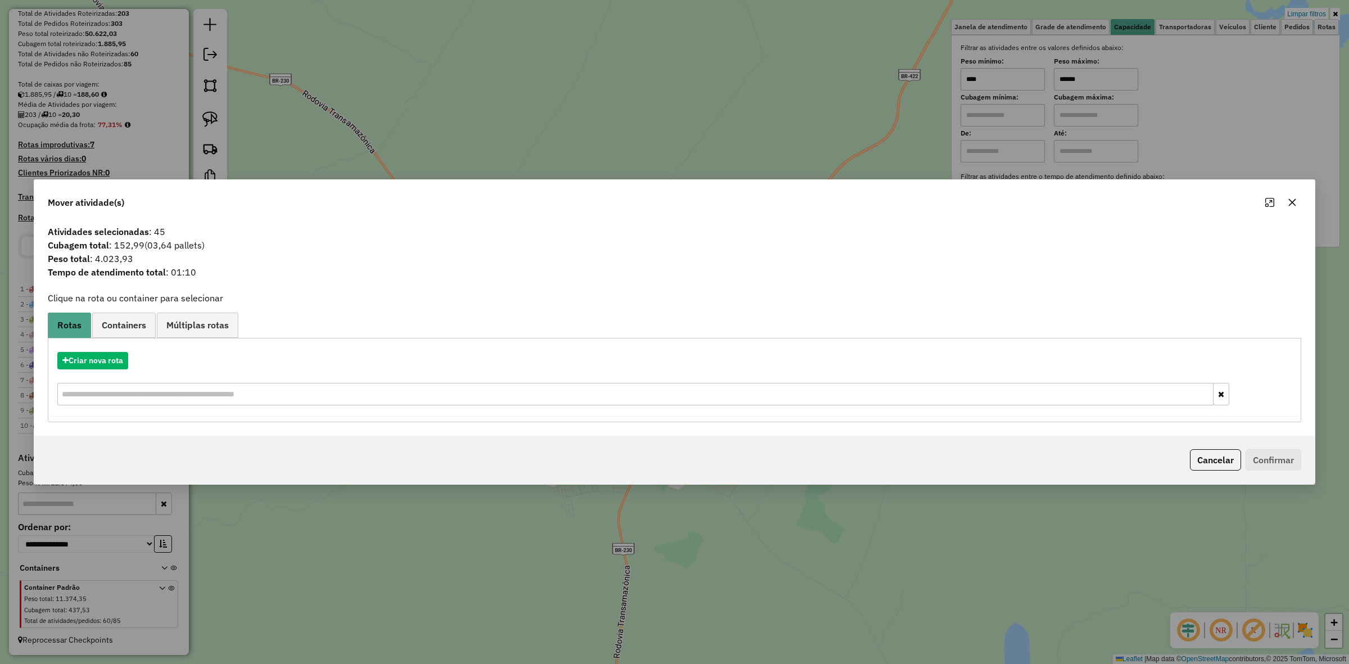
click at [94, 372] on div "Criar nova rota" at bounding box center [675, 380] width 1248 height 73
click at [100, 369] on div "Criar nova rota" at bounding box center [675, 380] width 1248 height 73
click at [102, 355] on button "Criar nova rota" at bounding box center [92, 360] width 71 height 17
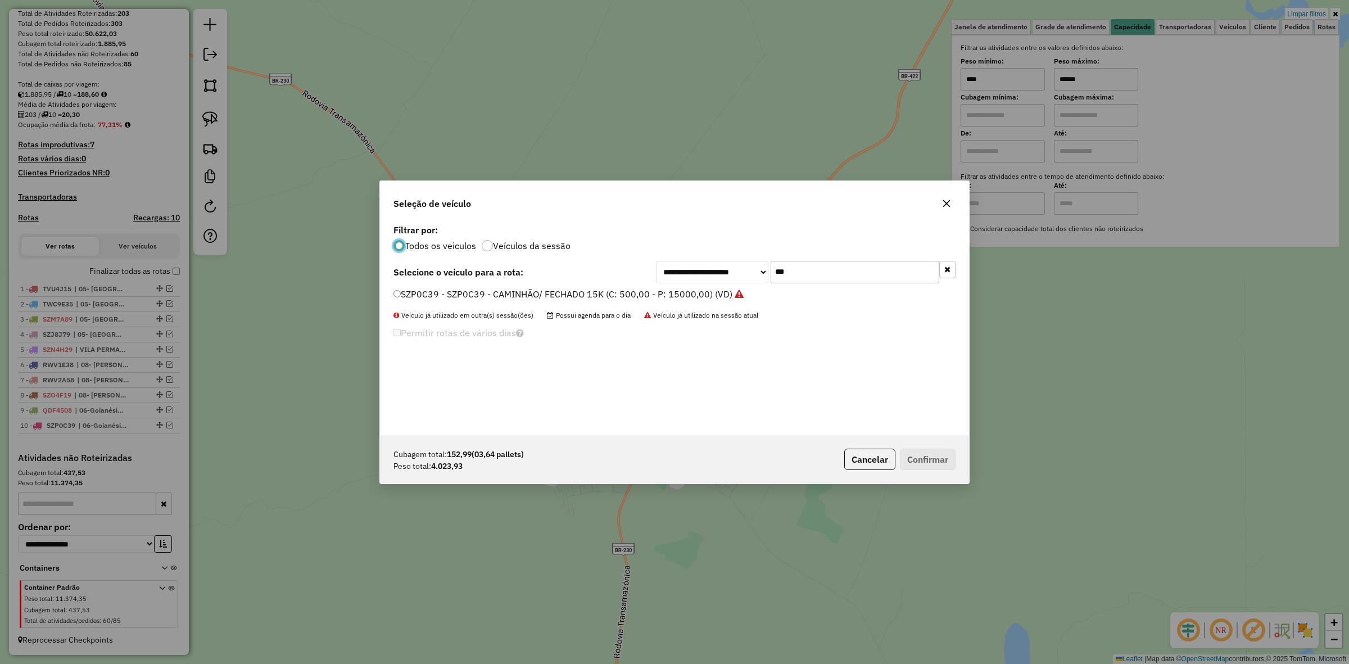
scroll to position [6, 3]
click at [802, 268] on input "***" at bounding box center [855, 272] width 169 height 22
type input "***"
click at [471, 301] on label "SZR4D91 - - CAMINHÃO/ FECHADO 10K (C: 500,00 - P: 10000,00) (VD)" at bounding box center [543, 307] width 299 height 13
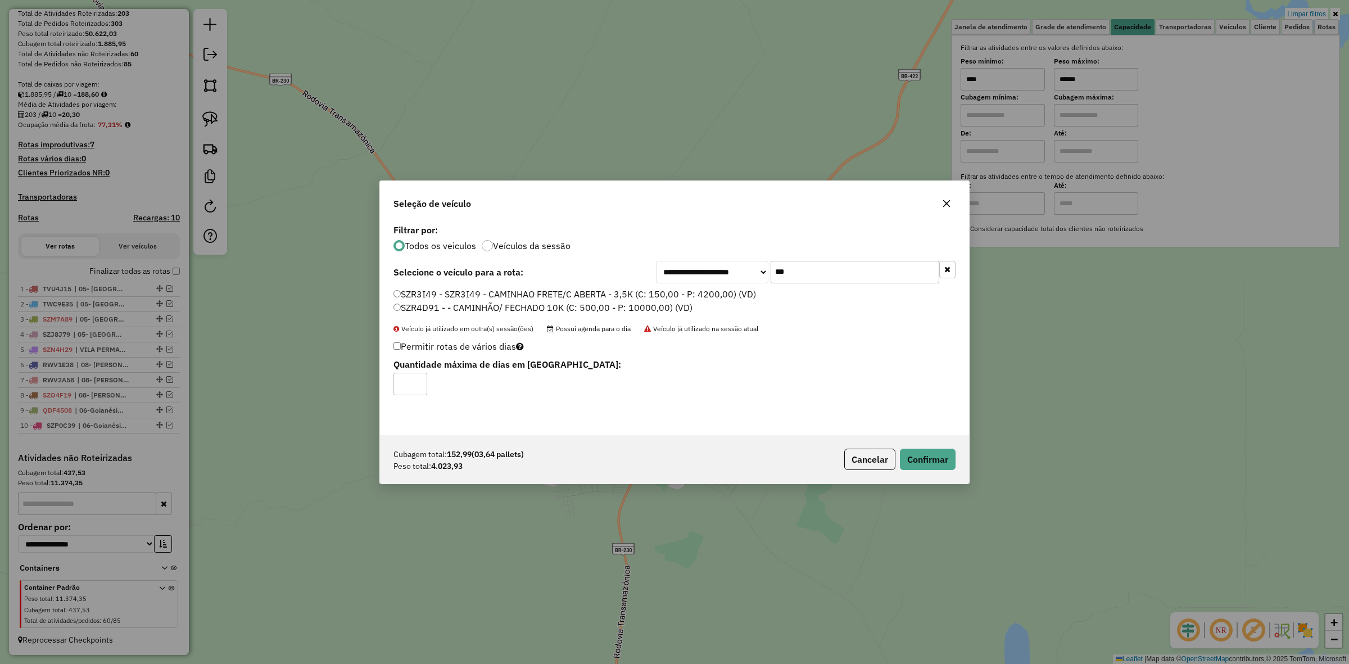
click at [468, 296] on label "SZR3I49 - SZR3I49 - CAMINHAO FRETE/C ABERTA - 3,5K (C: 150,00 - P: 4200,00) (VD)" at bounding box center [575, 293] width 363 height 13
click at [920, 453] on button "Confirmar" at bounding box center [928, 459] width 56 height 21
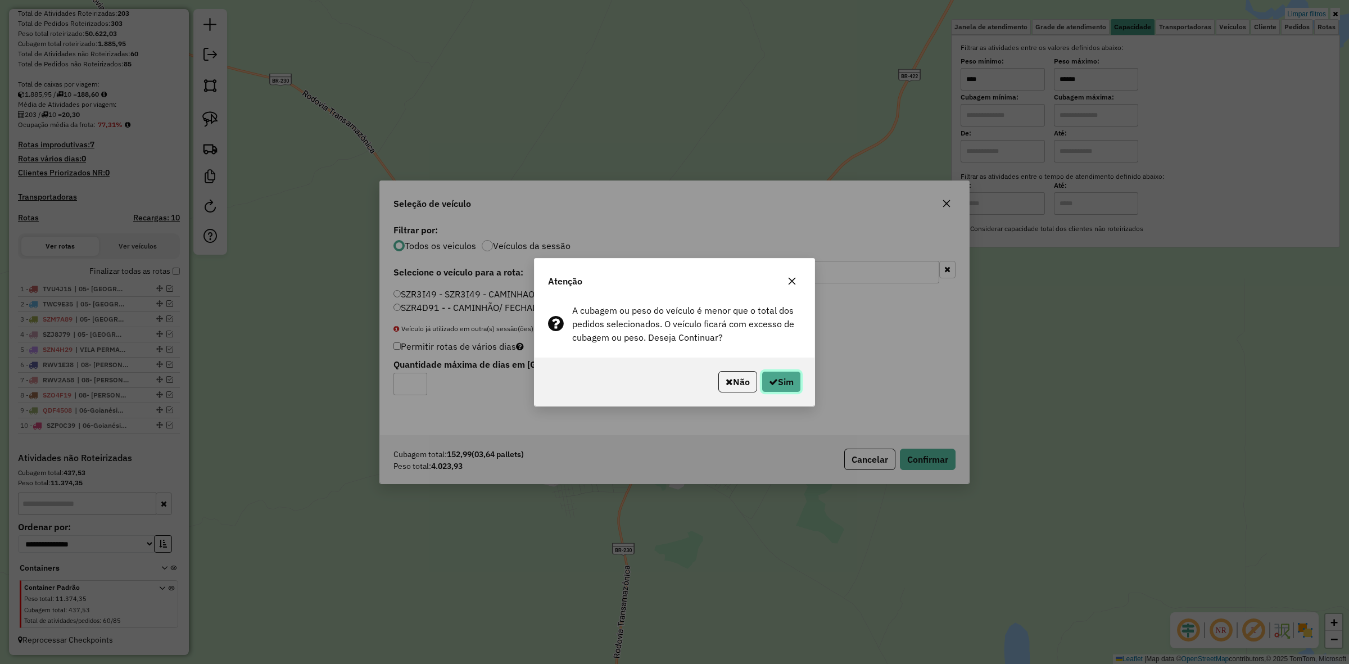
click at [782, 385] on button "Sim" at bounding box center [781, 381] width 39 height 21
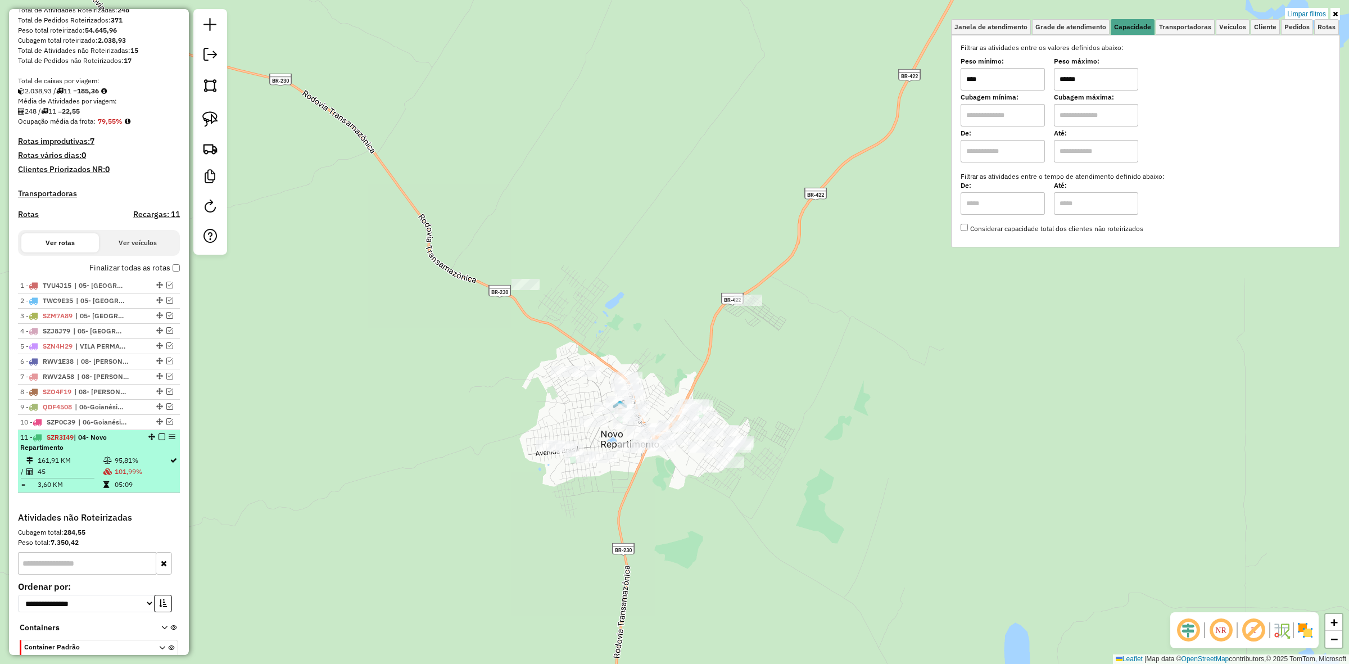
click at [161, 440] on em at bounding box center [162, 437] width 7 height 7
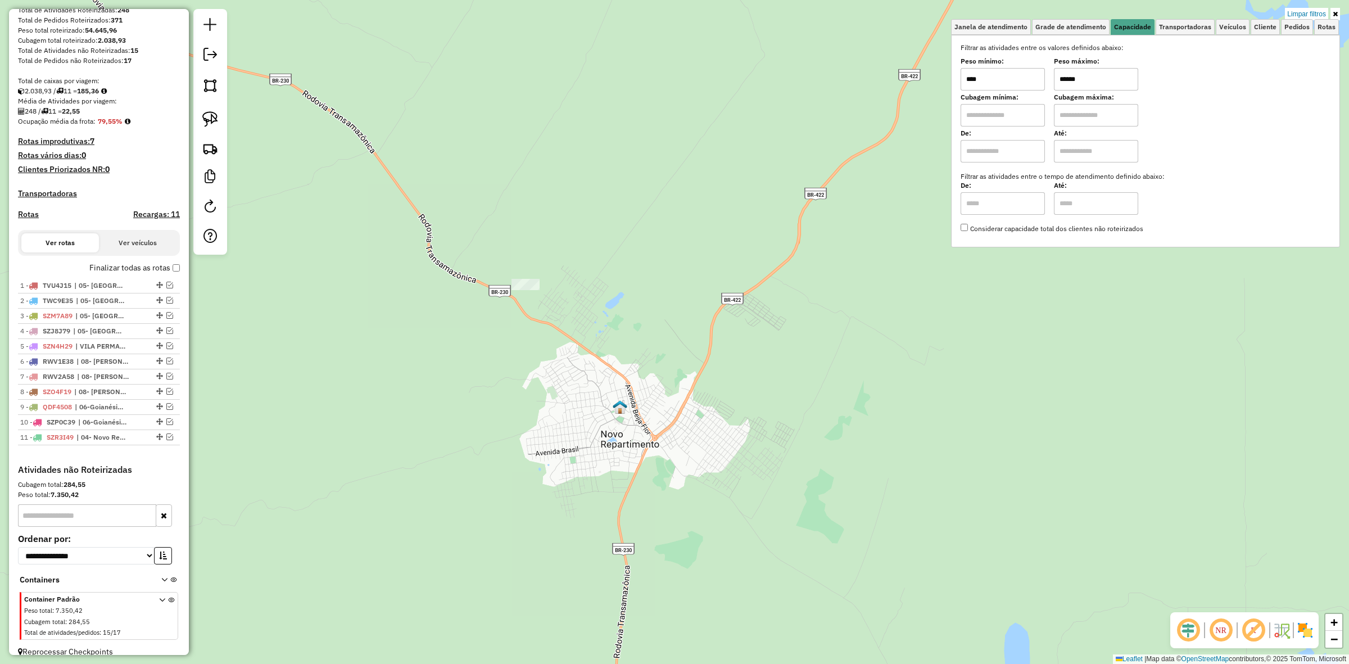
click at [1072, 91] on div "Filtrar as atividades entre os valores definidos abaixo: Peso mínimo: **** Peso…" at bounding box center [1146, 138] width 370 height 191
click at [1086, 84] on input "******" at bounding box center [1096, 79] width 84 height 22
type input "****"
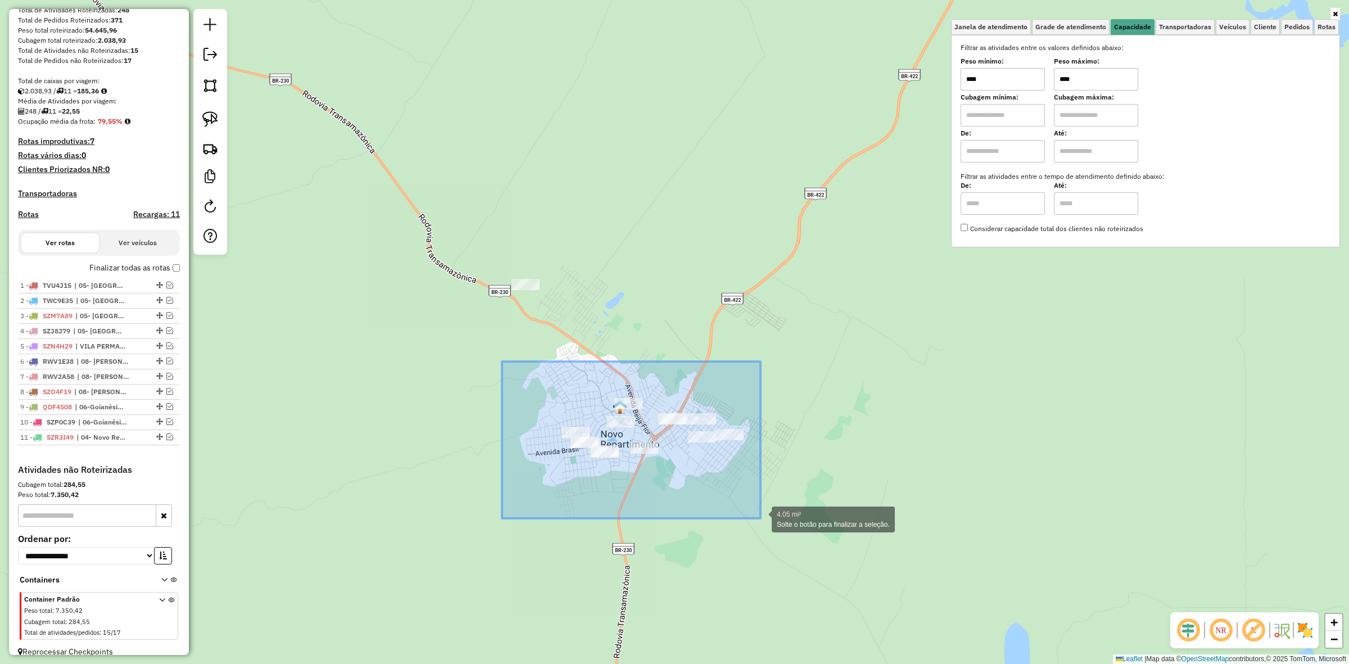
drag, startPoint x: 502, startPoint y: 362, endPoint x: 822, endPoint y: 530, distance: 361.4
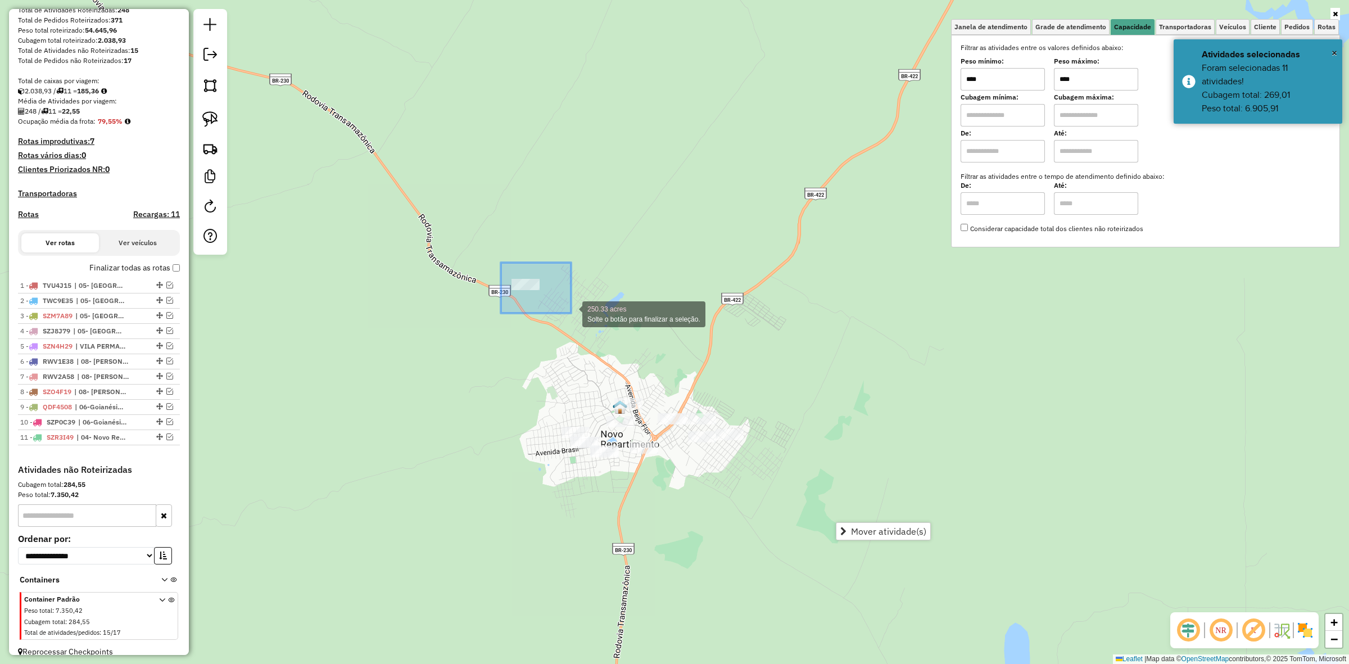
drag, startPoint x: 501, startPoint y: 263, endPoint x: 571, endPoint y: 313, distance: 86.2
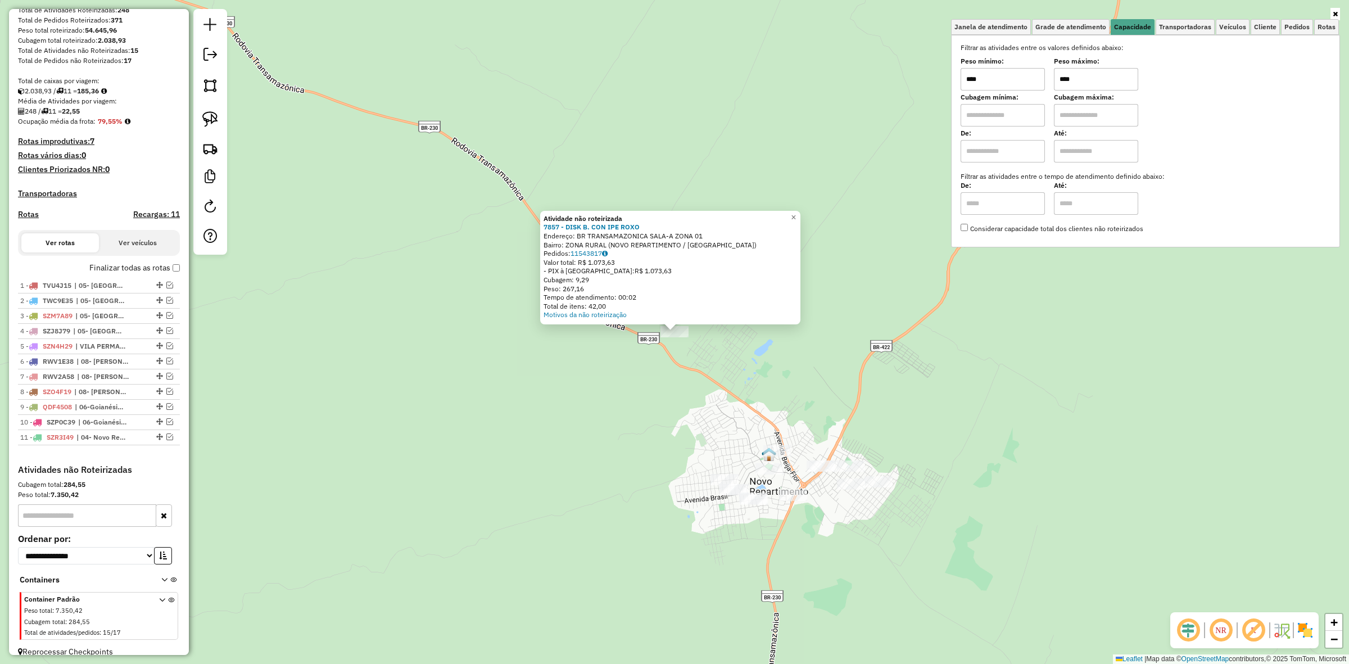
click at [830, 381] on div "Atividade não roteirizada 7857 - DISK B. CON IPE ROXO Endereço: BR TRANSAMAZONI…" at bounding box center [674, 332] width 1349 height 664
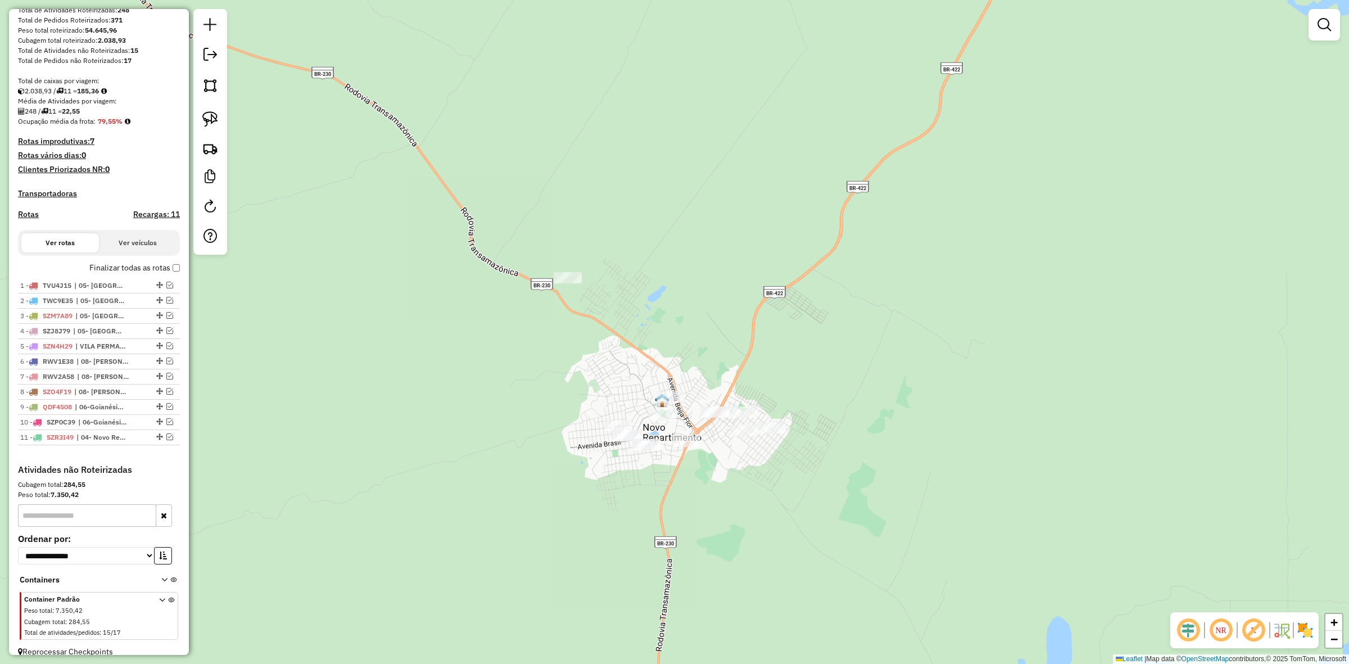
drag, startPoint x: 964, startPoint y: 407, endPoint x: 800, endPoint y: 278, distance: 208.8
click at [800, 282] on div "Janela de atendimento Grade de atendimento Capacidade Transportadoras Veículos …" at bounding box center [674, 332] width 1349 height 664
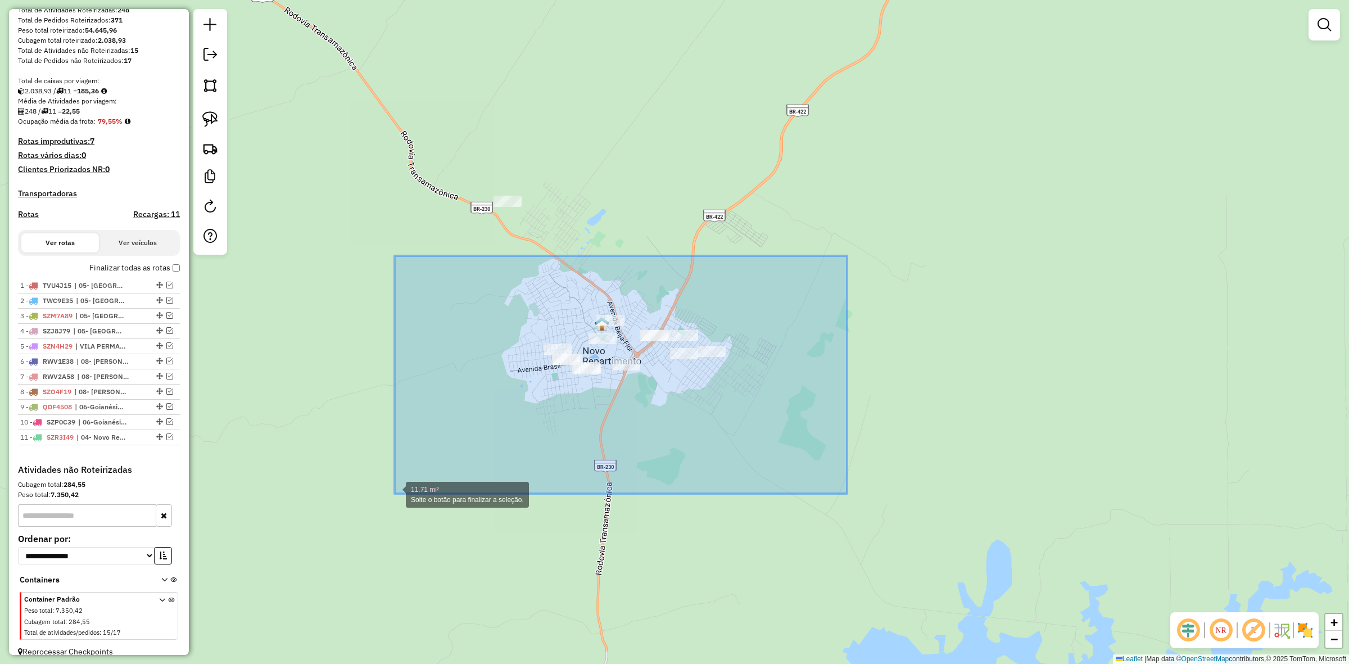
drag, startPoint x: 821, startPoint y: 282, endPoint x: 374, endPoint y: 499, distance: 496.4
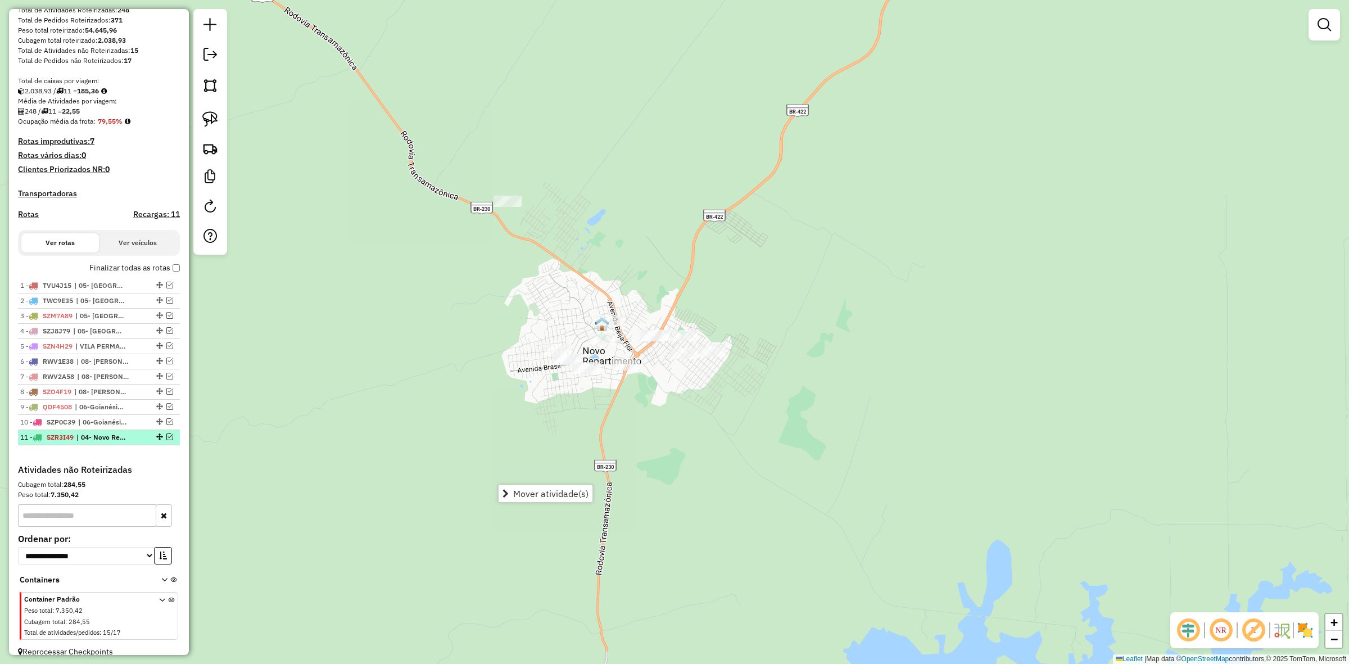
click at [170, 440] on em at bounding box center [169, 437] width 7 height 7
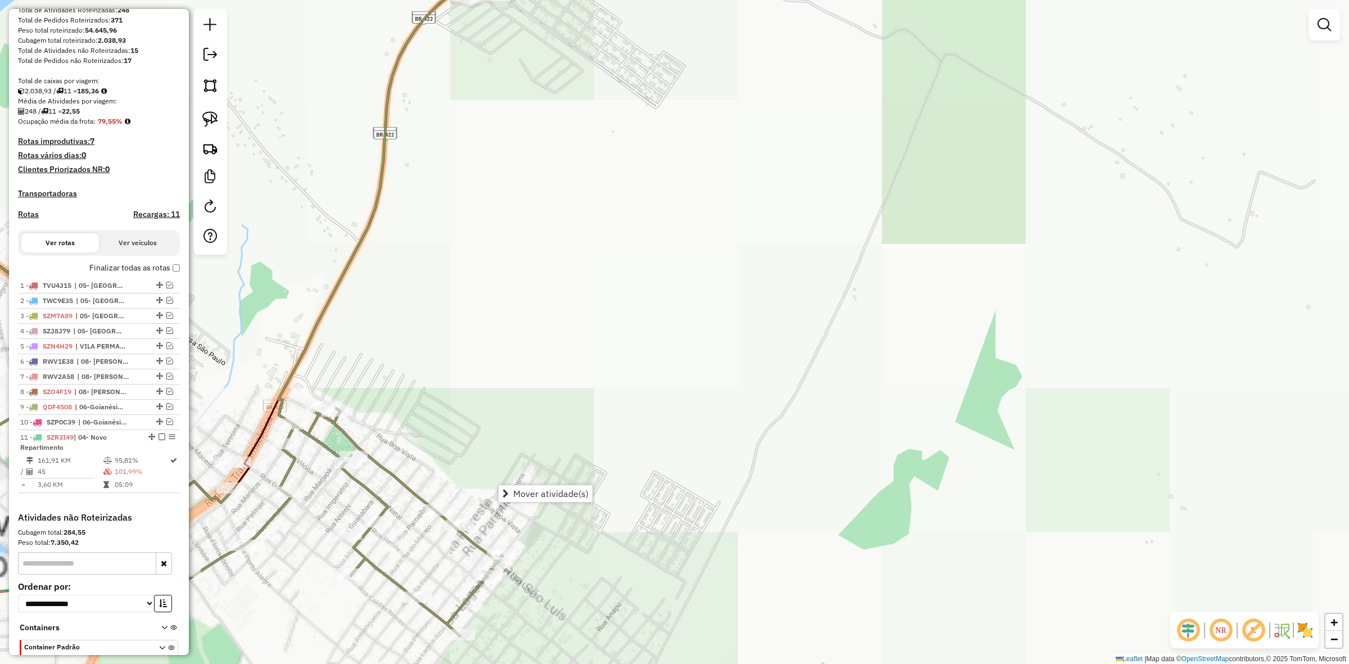
drag, startPoint x: 579, startPoint y: 412, endPoint x: 890, endPoint y: 308, distance: 327.9
click at [903, 307] on div "Janela de atendimento Grade de atendimento Capacidade Transportadoras Veículos …" at bounding box center [674, 332] width 1349 height 664
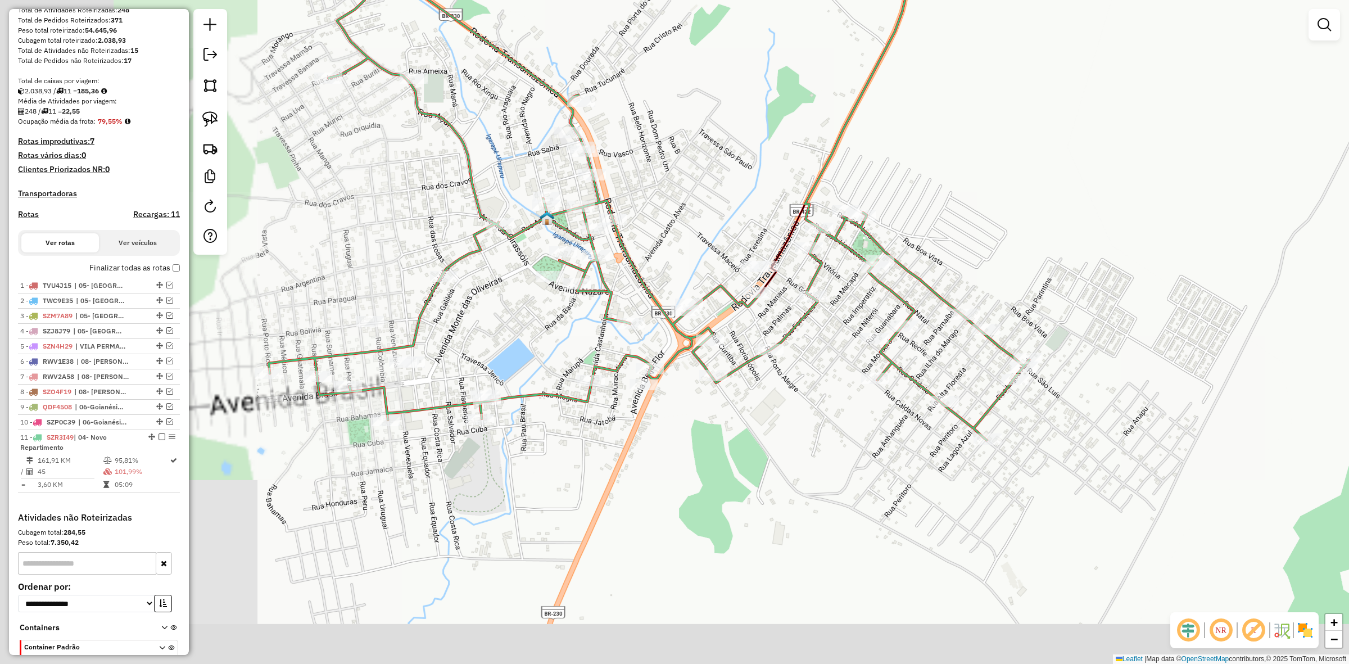
drag, startPoint x: 637, startPoint y: 354, endPoint x: 735, endPoint y: 313, distance: 106.6
click at [735, 313] on div "Janela de atendimento Grade de atendimento Capacidade Transportadoras Veículos …" at bounding box center [674, 332] width 1349 height 664
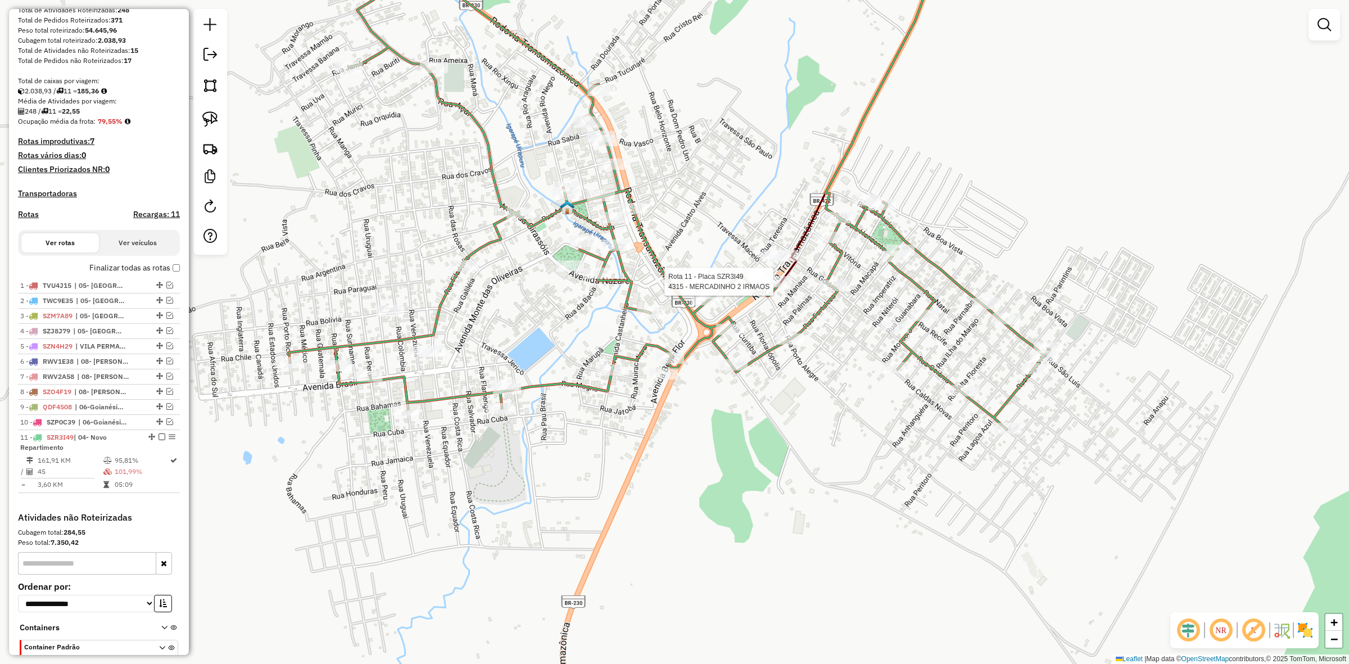
click at [780, 273] on icon at bounding box center [856, 109] width 152 height 350
select select "**********"
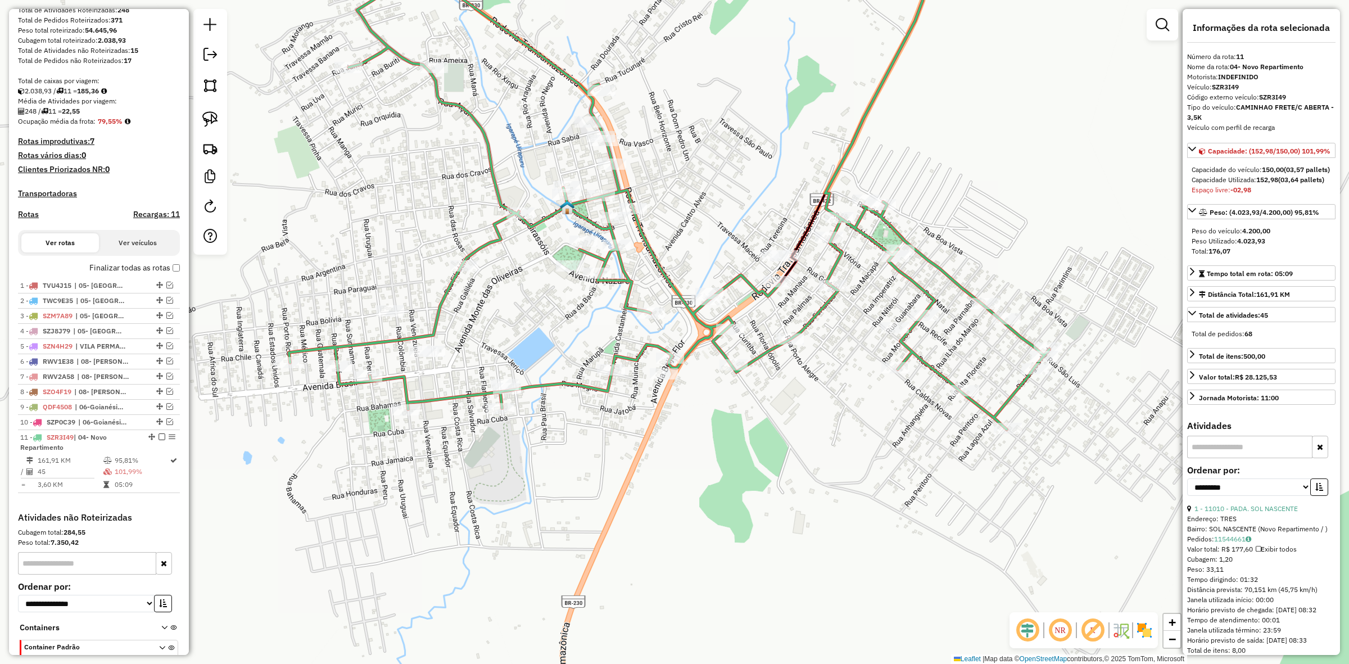
scroll to position [241, 0]
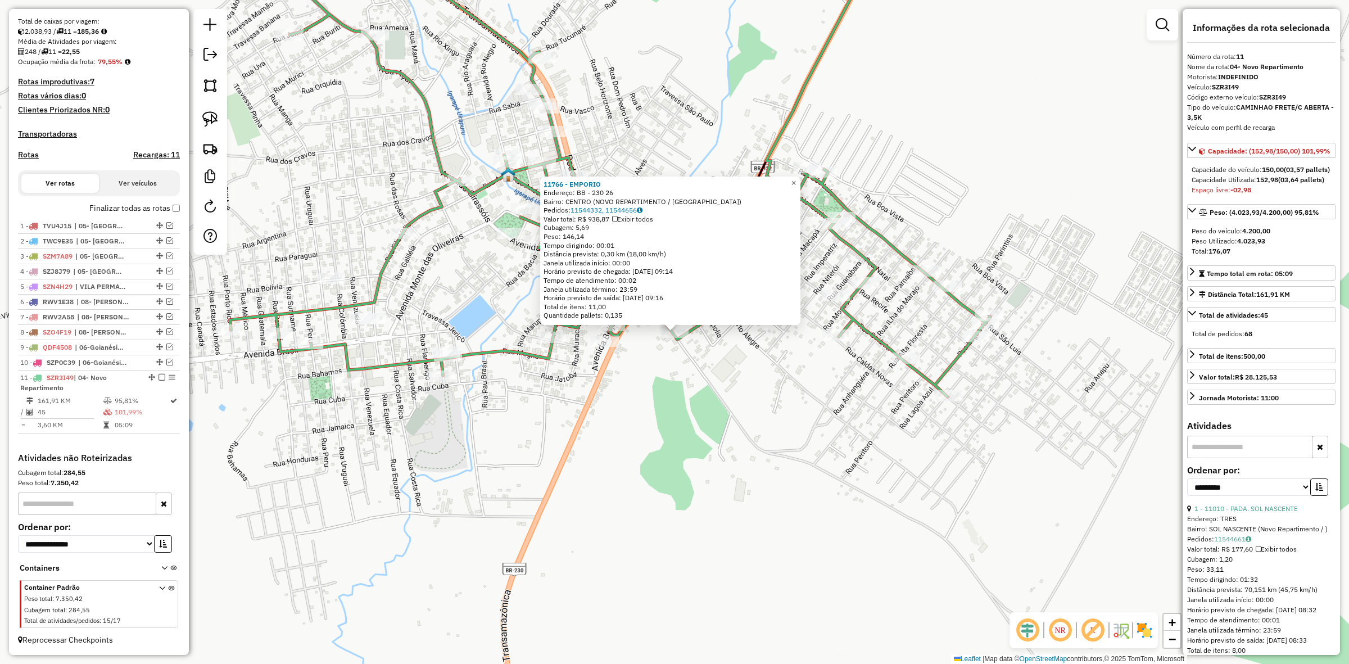
click at [734, 356] on div "11766 - EMPORIO Endereço: BB - 230 26 Bairro: CENTRO (NOVO REPARTIMENTO / PA) P…" at bounding box center [674, 332] width 1349 height 664
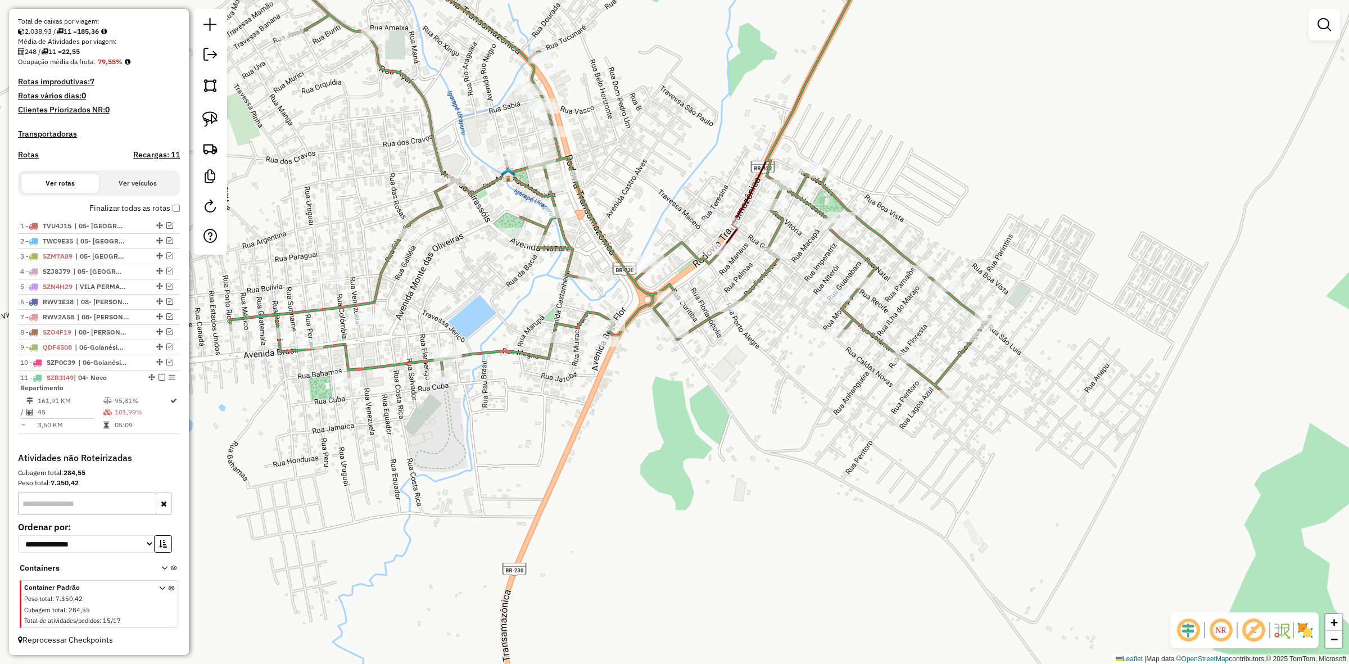
click at [726, 316] on icon at bounding box center [610, 165] width 761 height 463
select select "**********"
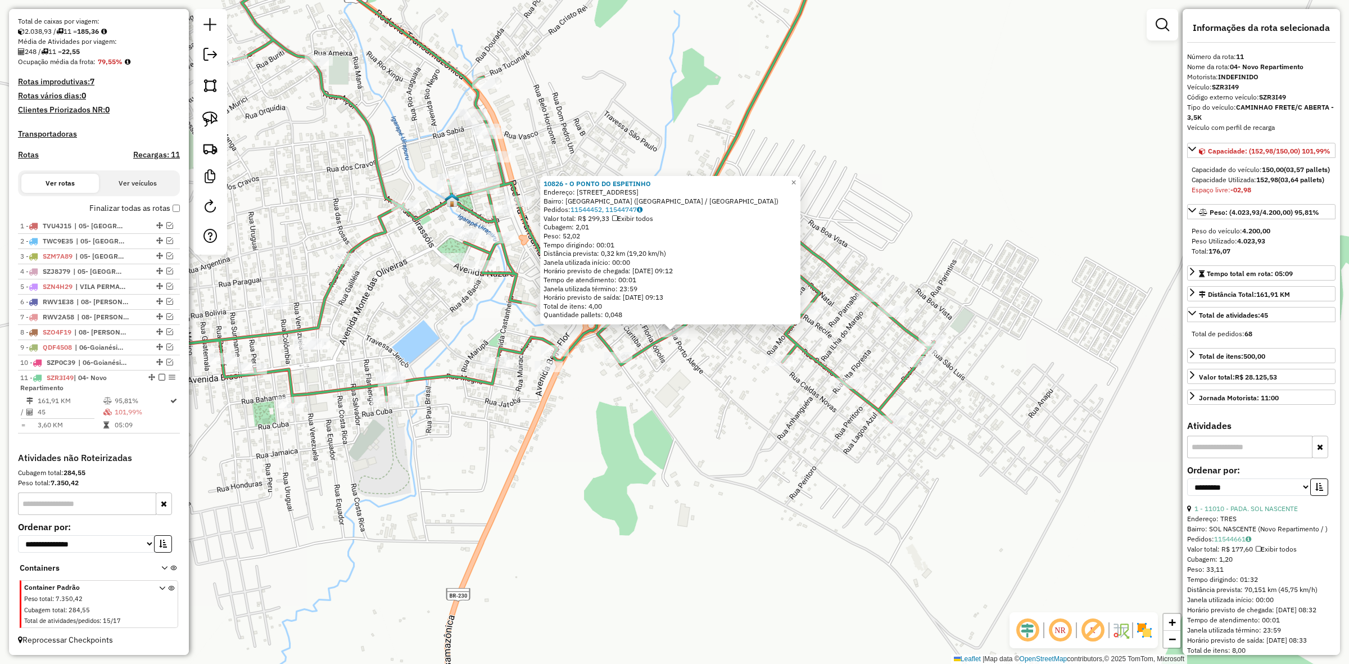
click at [679, 349] on div "Rota 11 - Placa SZR3I49 10826 - O PONTO DO ESPETINHO 10826 - O PONTO DO ESPETIN…" at bounding box center [674, 332] width 1349 height 664
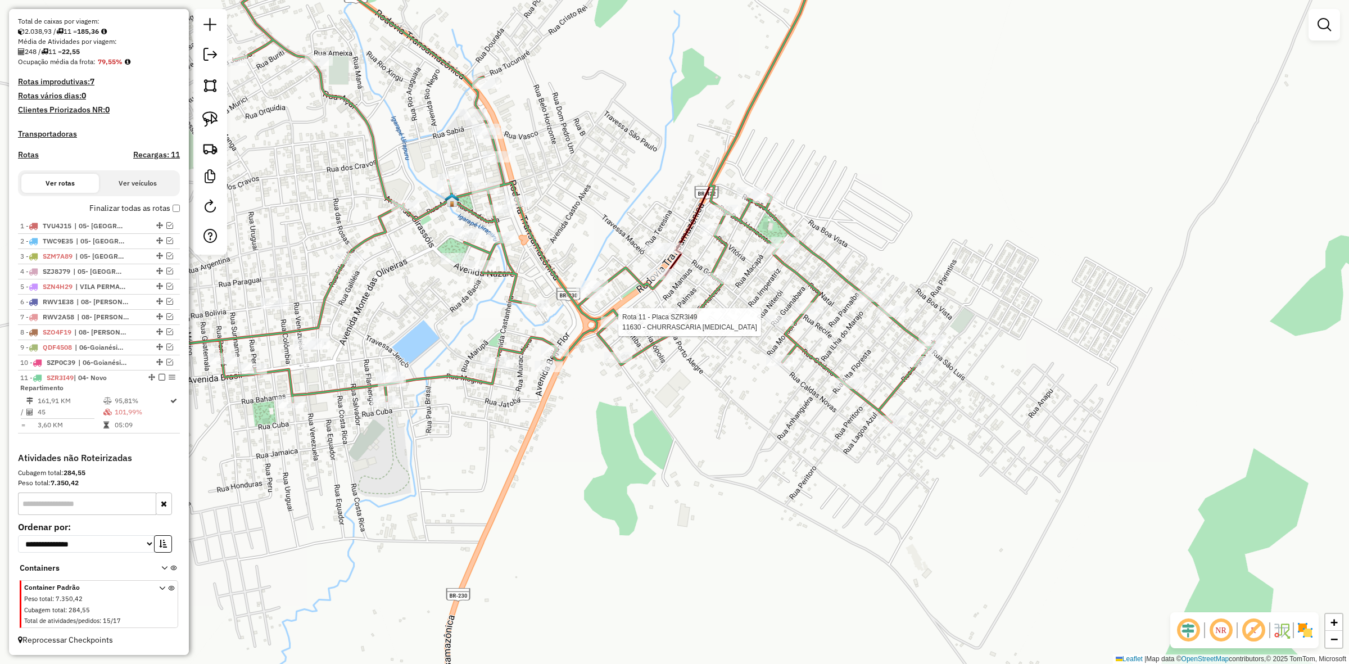
select select "**********"
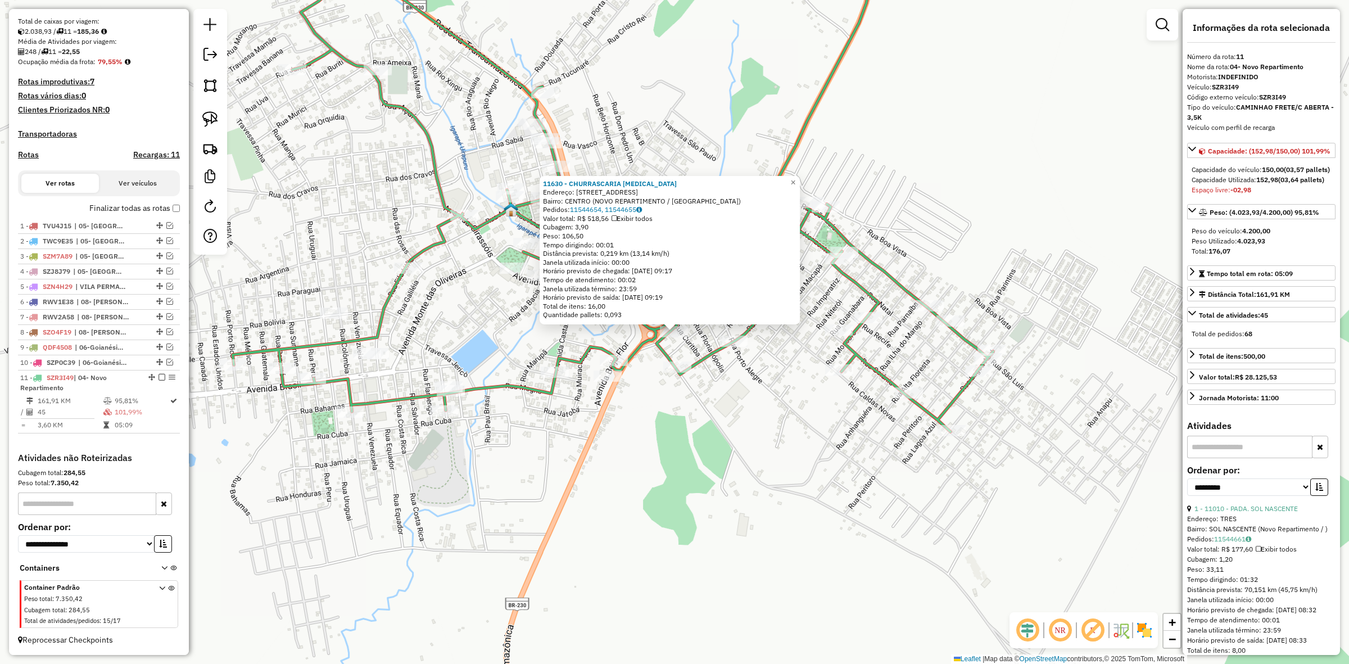
click at [689, 355] on div "11630 - CHURRASCARIA NIKITA Endereço: RUA BELEM 18 Bairro: CENTRO (NOVO REPARTI…" at bounding box center [674, 332] width 1349 height 664
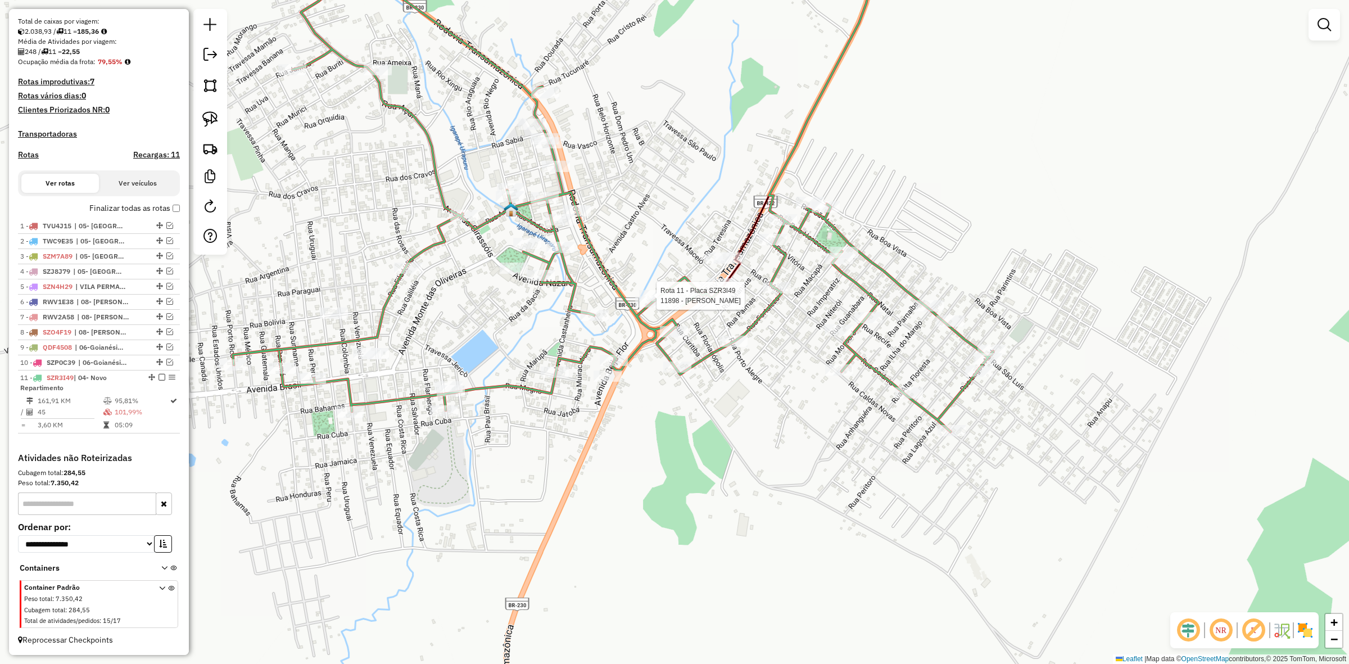
select select "**********"
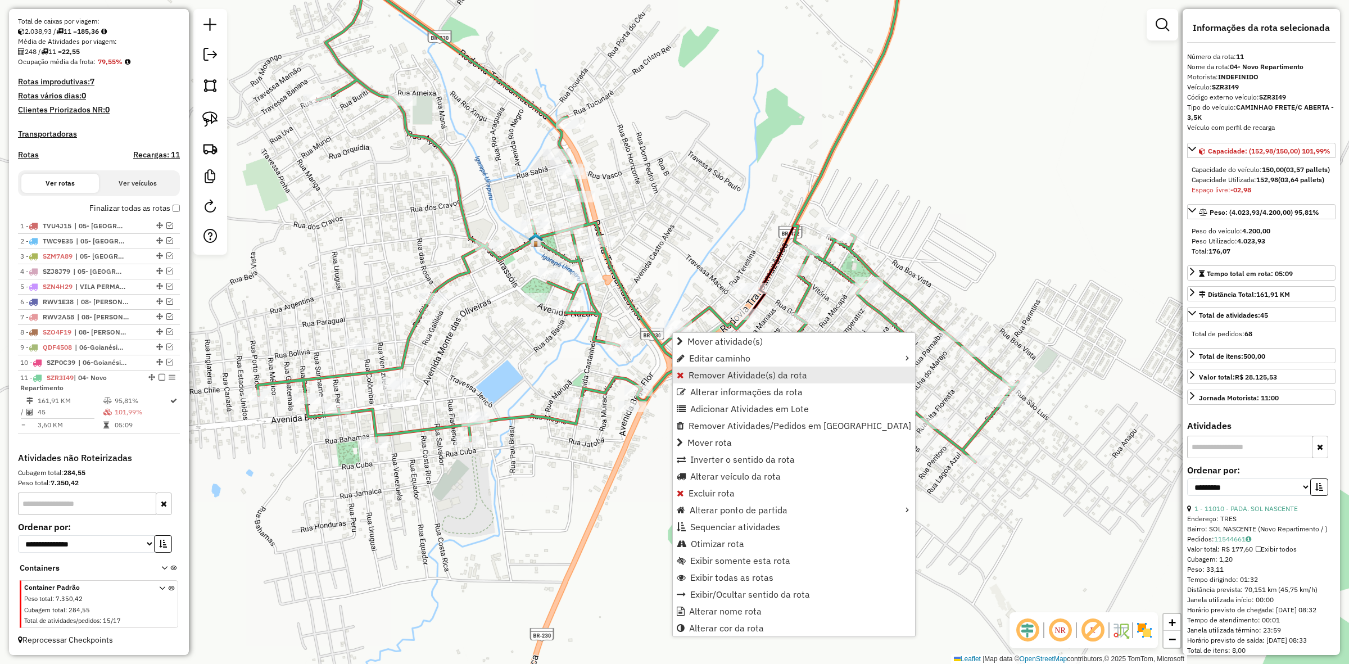
click at [723, 374] on span "Remover Atividade(s) da rota" at bounding box center [748, 375] width 119 height 9
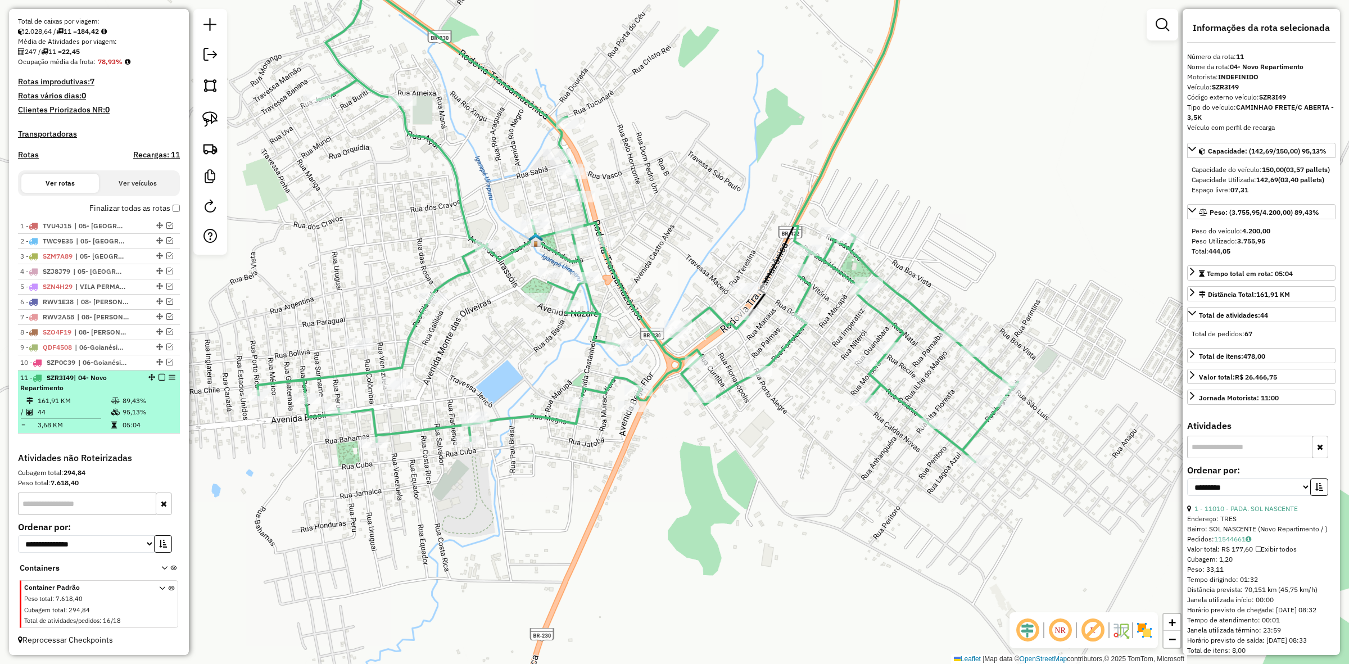
click at [161, 376] on em at bounding box center [162, 377] width 7 height 7
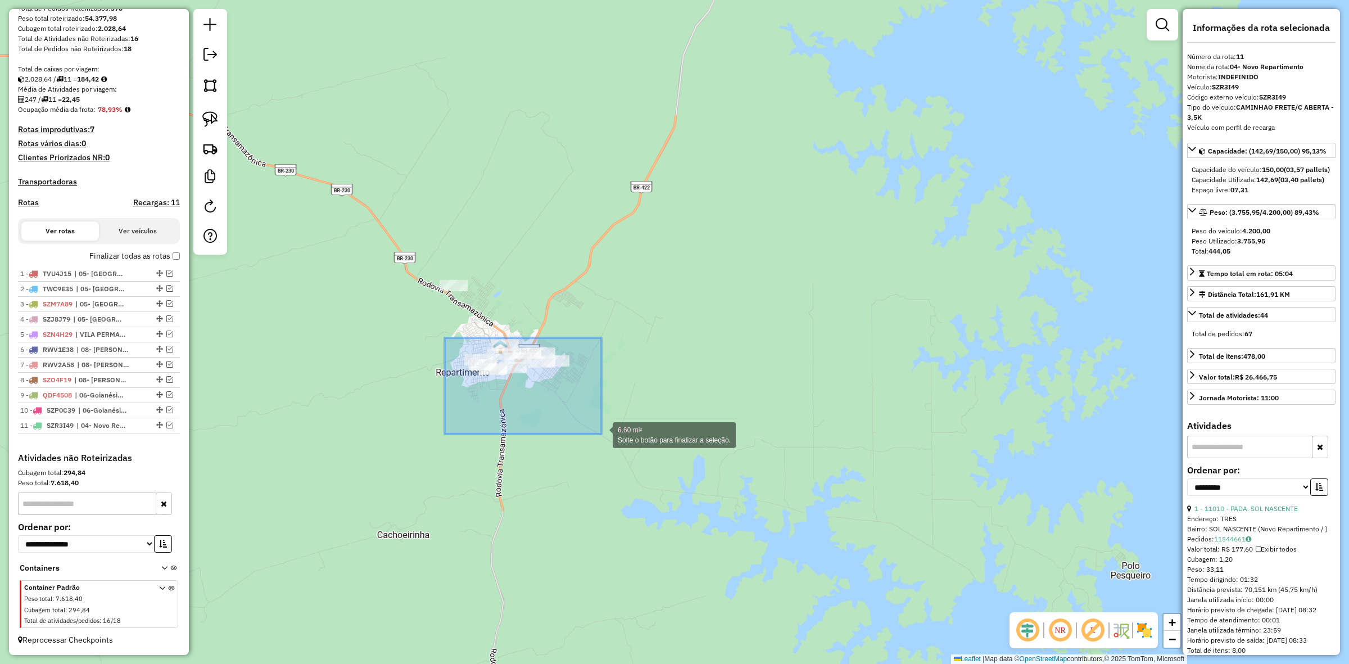
drag, startPoint x: 445, startPoint y: 338, endPoint x: 602, endPoint y: 434, distance: 184.0
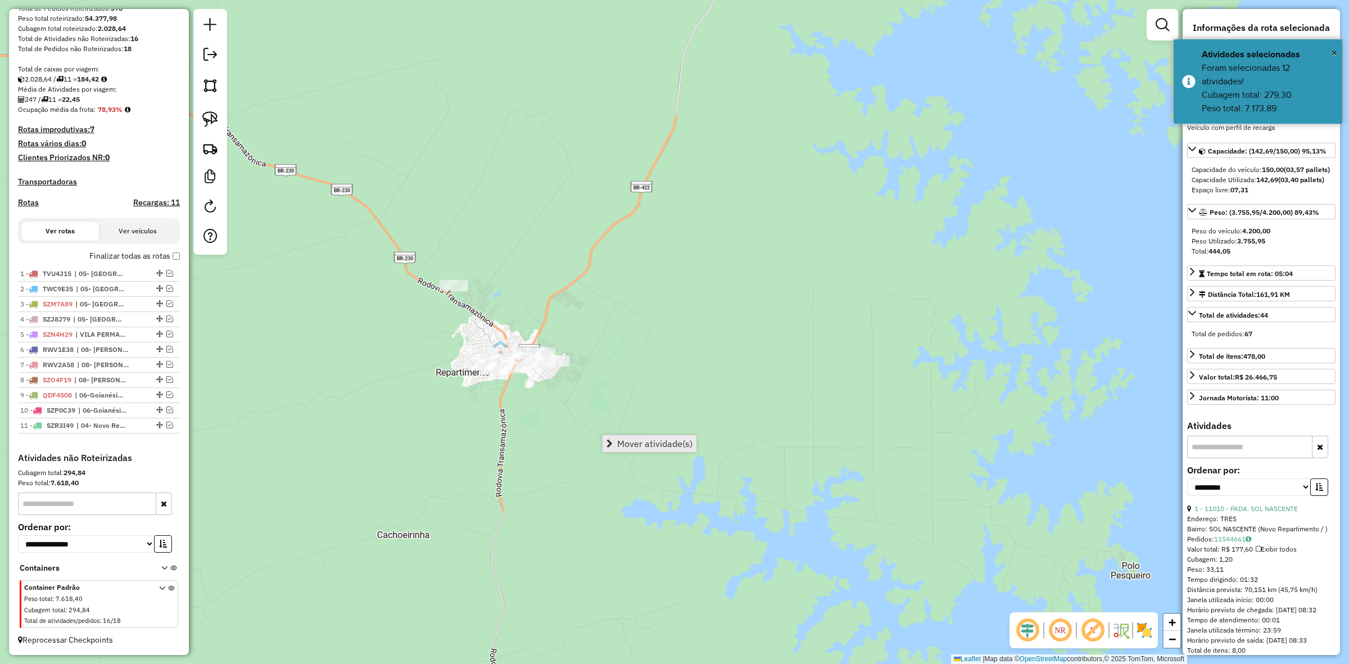
click at [603, 441] on link "Mover atividade(s)" at bounding box center [650, 443] width 94 height 17
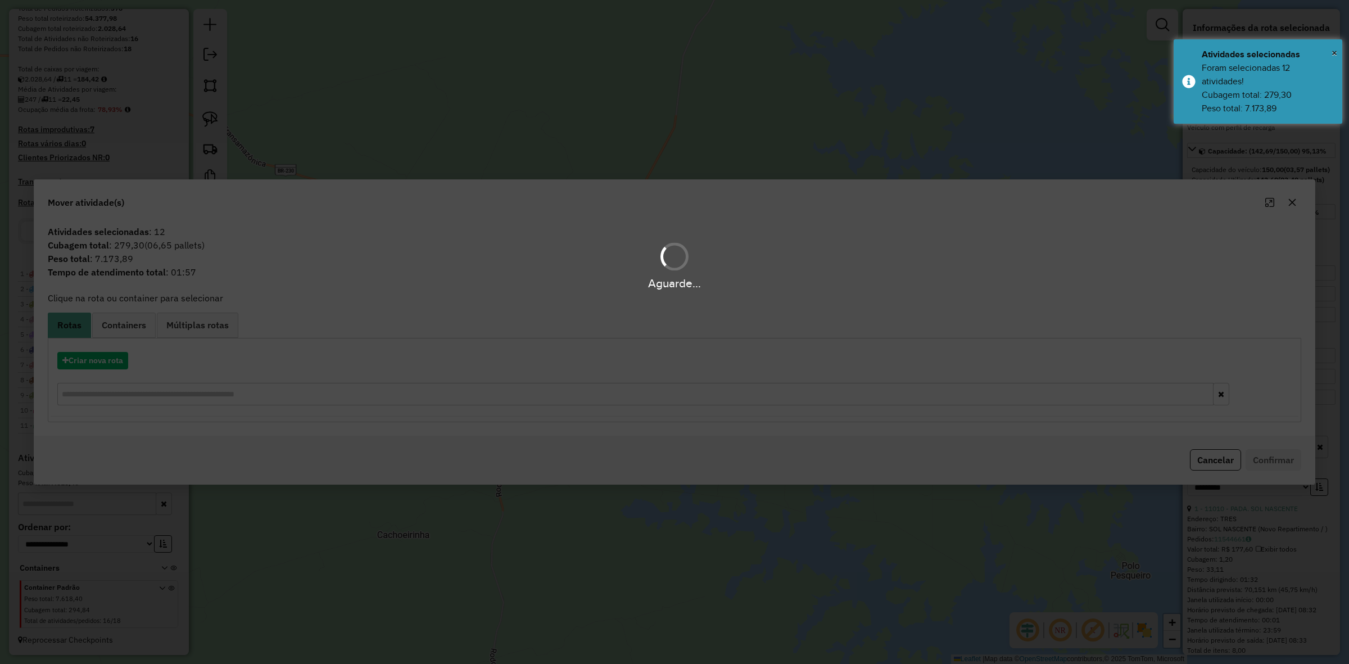
click at [73, 372] on hb-app "Aguarde... Pop-up bloqueado! Seu navegador bloqueou automáticamente a abertura …" at bounding box center [674, 332] width 1349 height 664
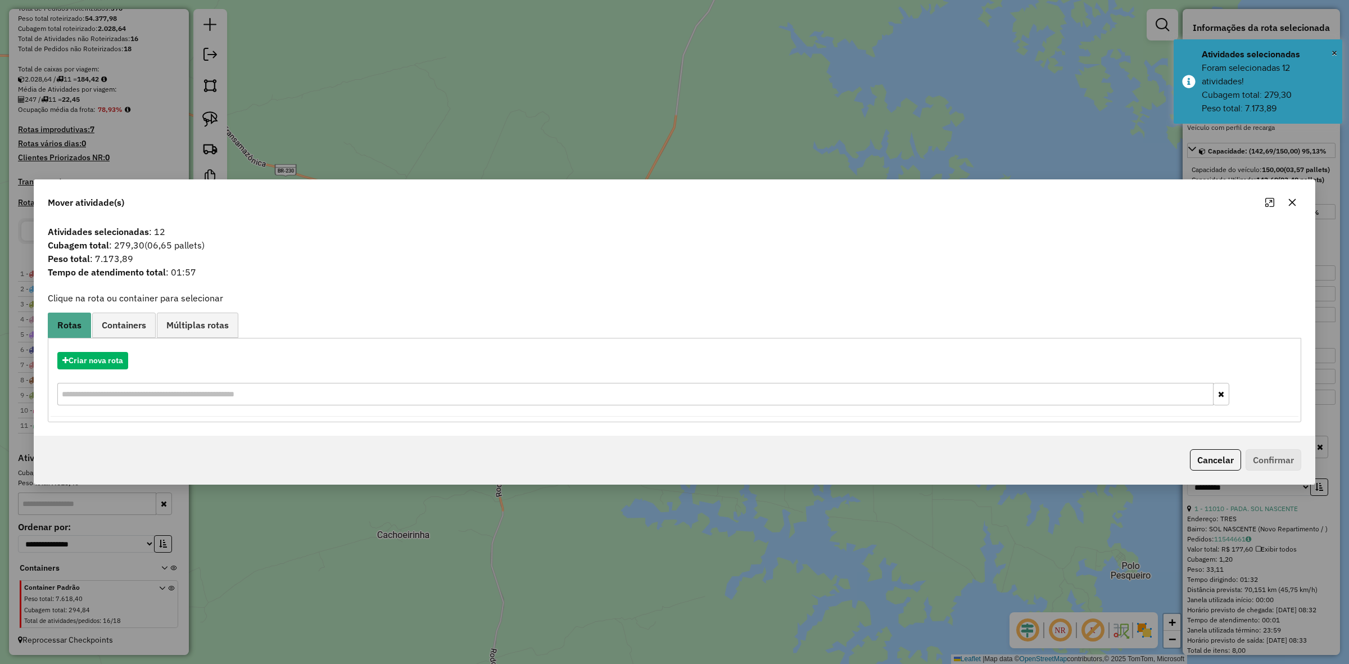
click at [73, 372] on div "Criar nova rota" at bounding box center [675, 380] width 1248 height 73
click at [99, 365] on button "Criar nova rota" at bounding box center [92, 360] width 71 height 17
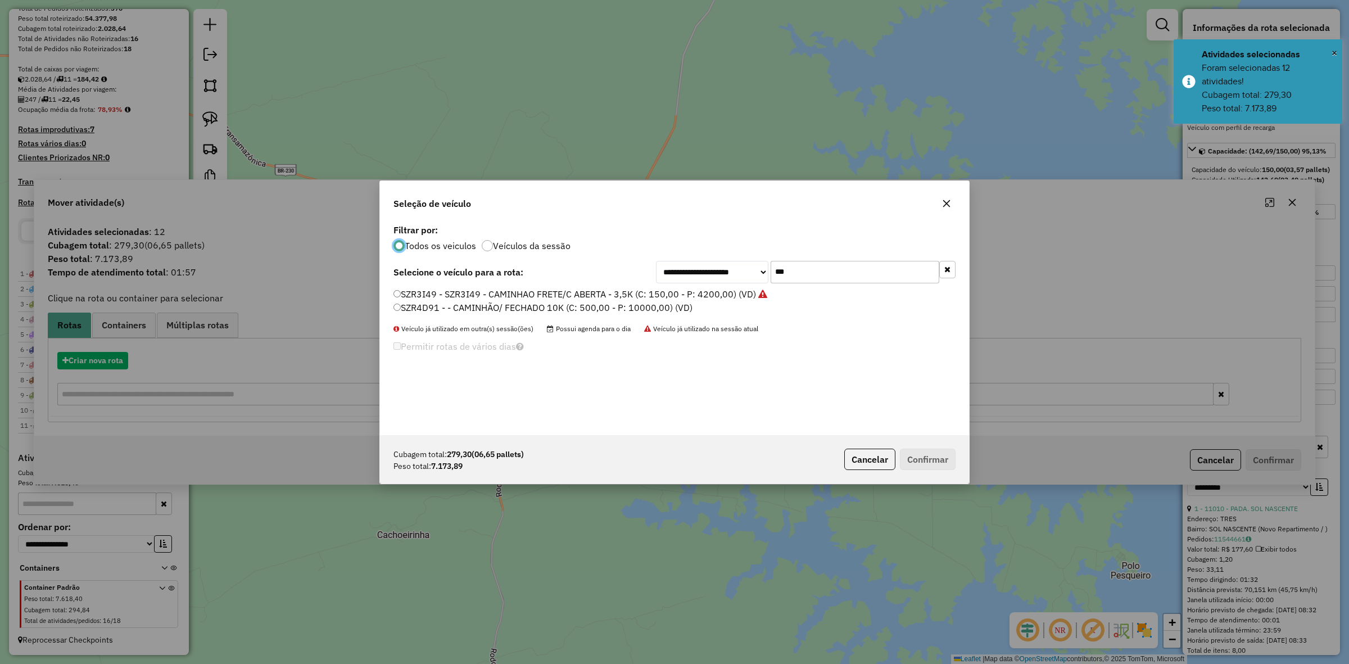
scroll to position [6, 3]
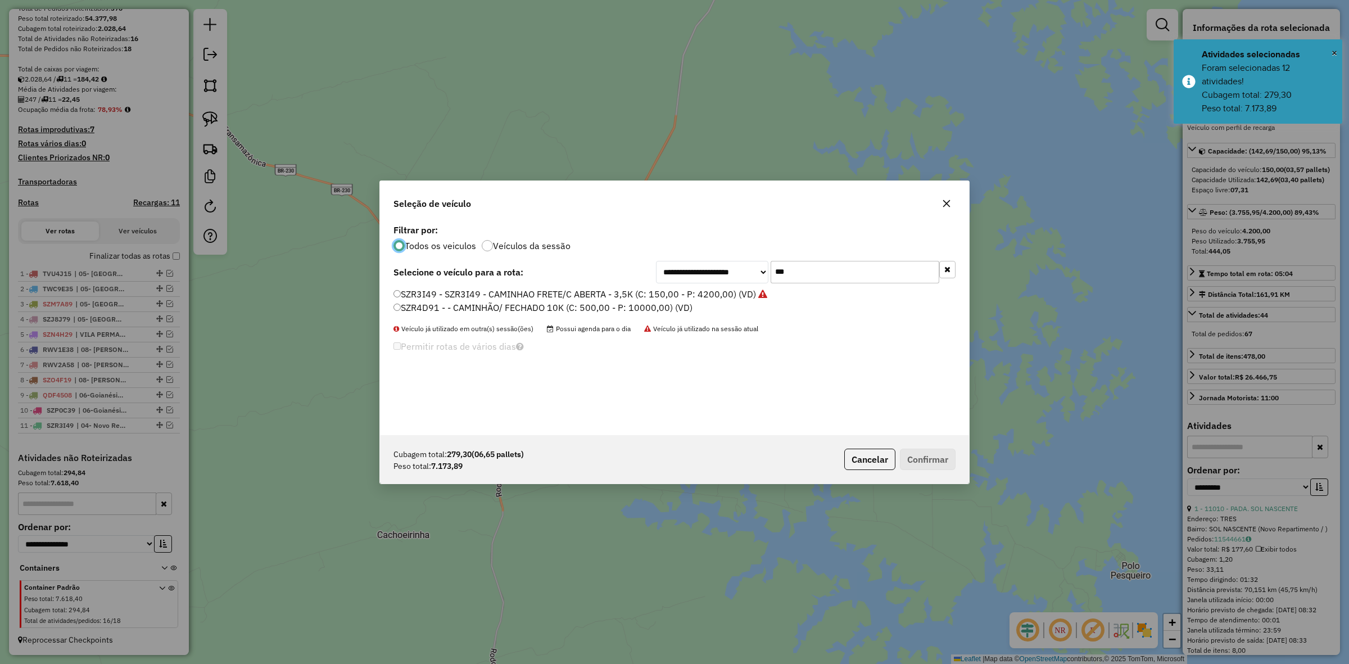
click at [803, 274] on input "***" at bounding box center [855, 272] width 169 height 22
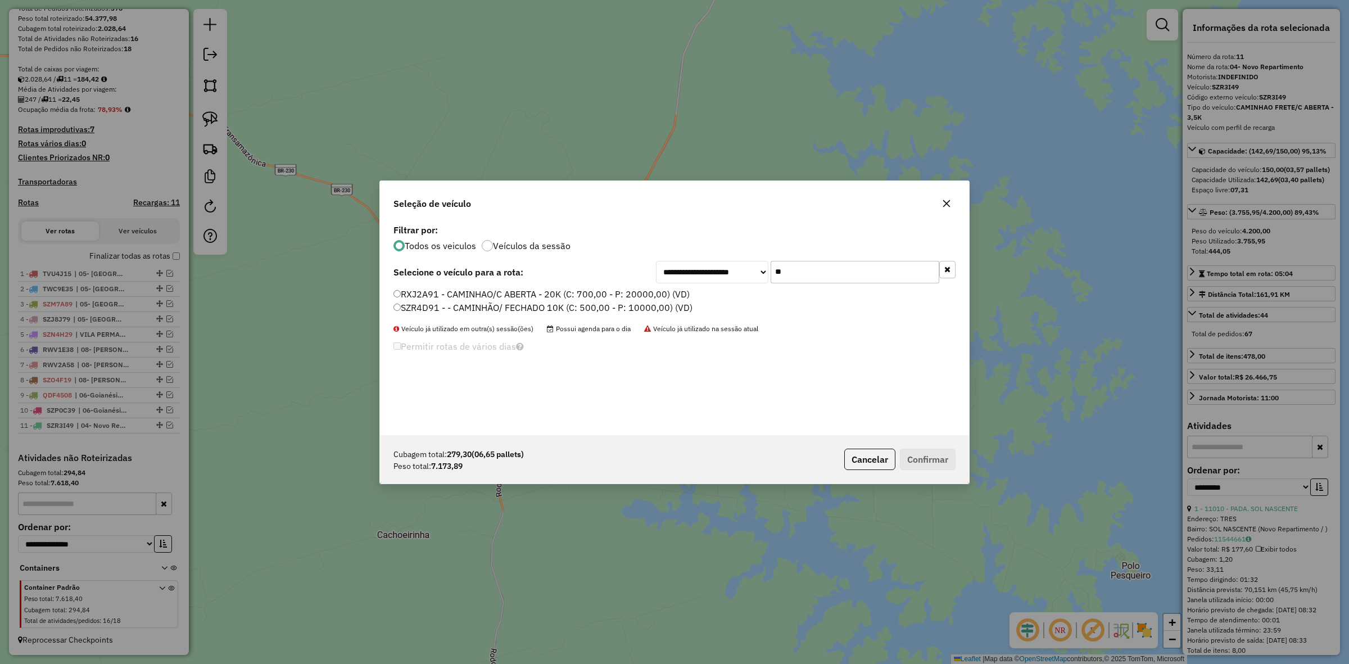
type input "**"
click at [440, 310] on label "SZR4D91 - - CAMINHÃO/ FECHADO 10K (C: 500,00 - P: 10000,00) (VD)" at bounding box center [543, 307] width 299 height 13
click at [920, 454] on button "Confirmar" at bounding box center [928, 459] width 56 height 21
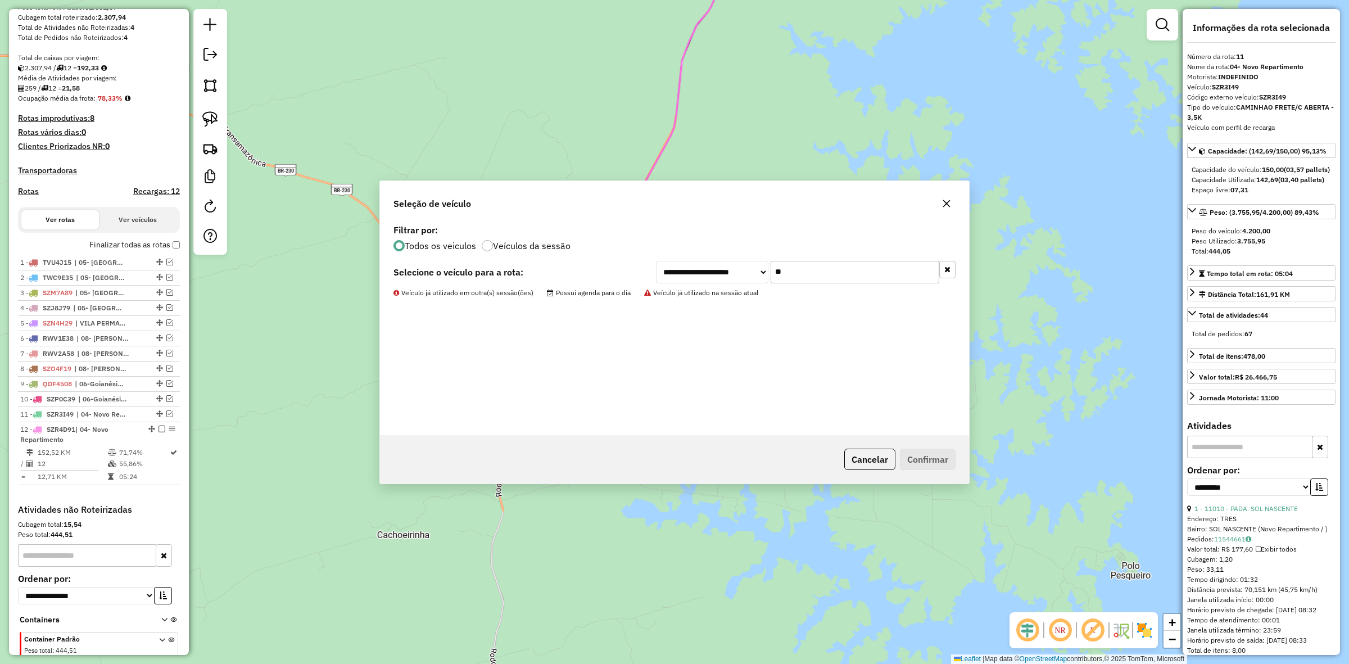
scroll to position [256, 0]
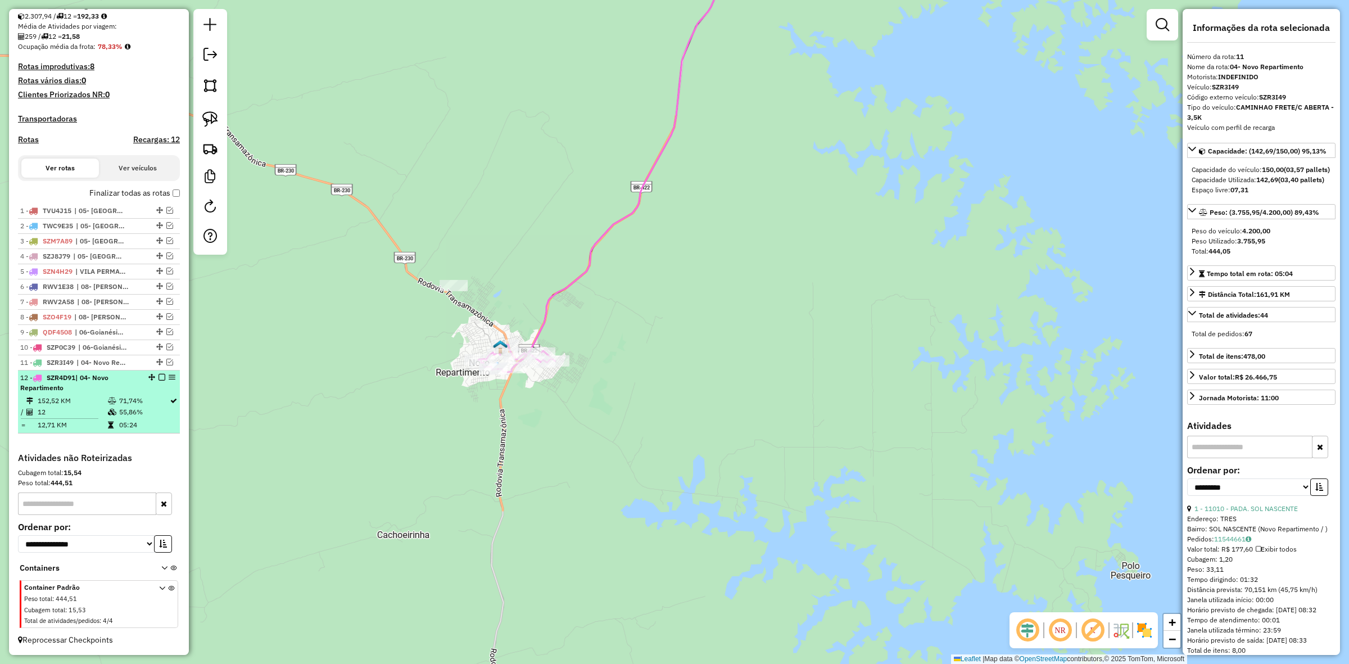
click at [169, 375] on em at bounding box center [172, 377] width 7 height 7
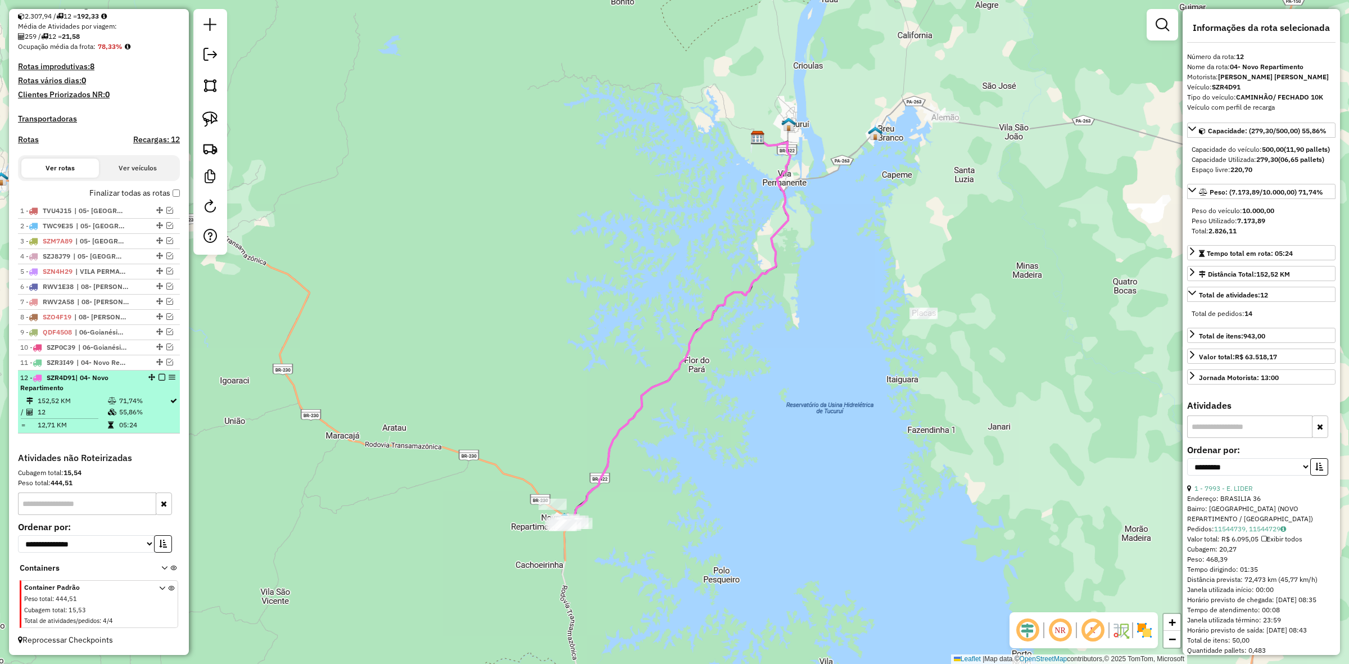
click at [159, 374] on em at bounding box center [162, 377] width 7 height 7
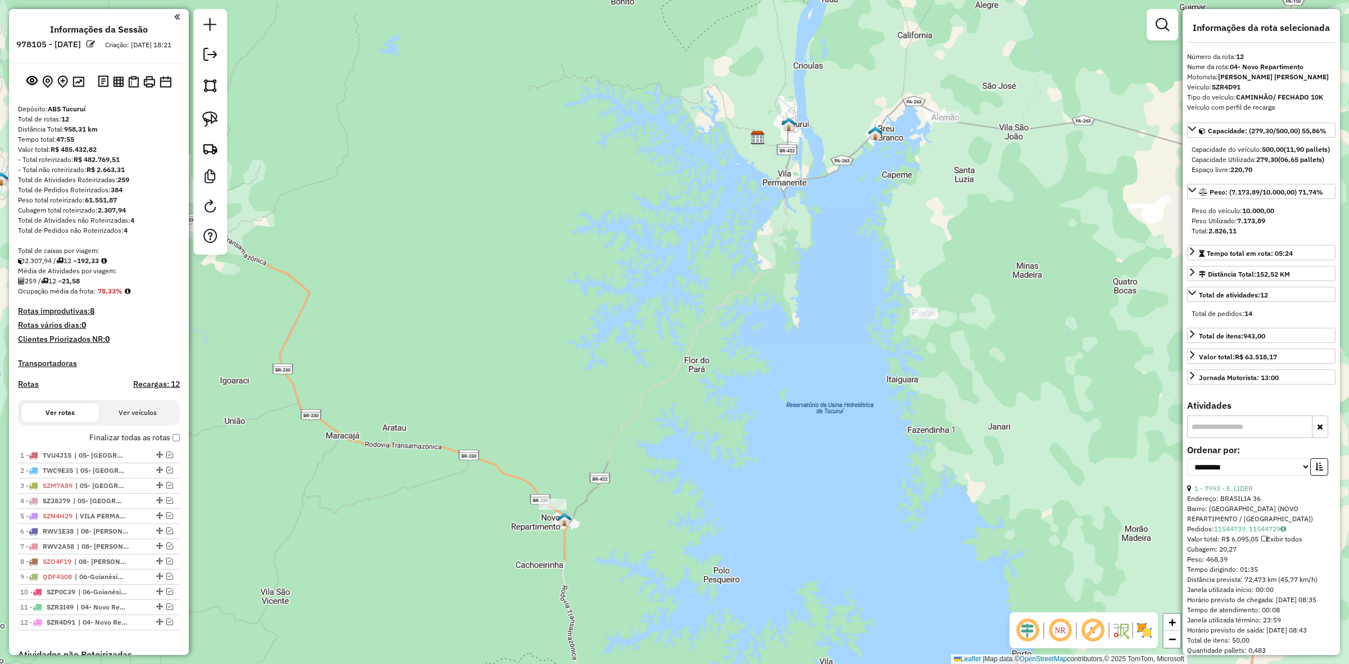
select select "**********"
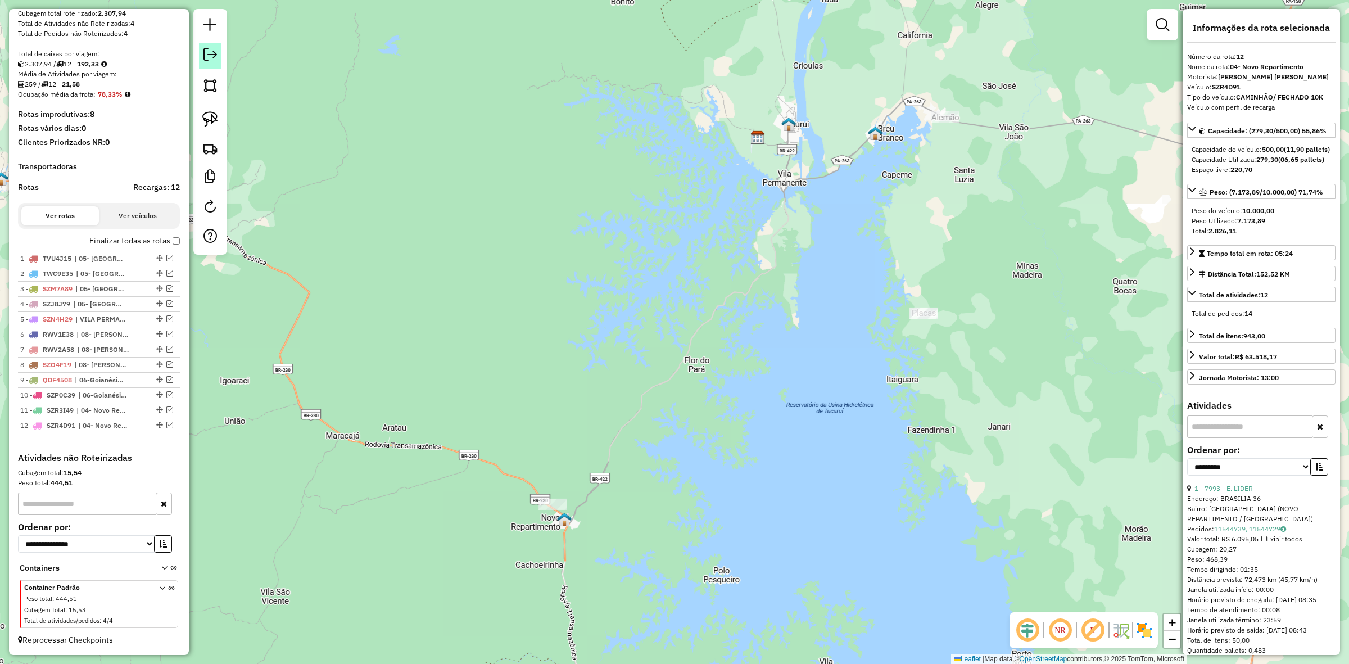
click at [215, 57] on em at bounding box center [210, 54] width 13 height 13
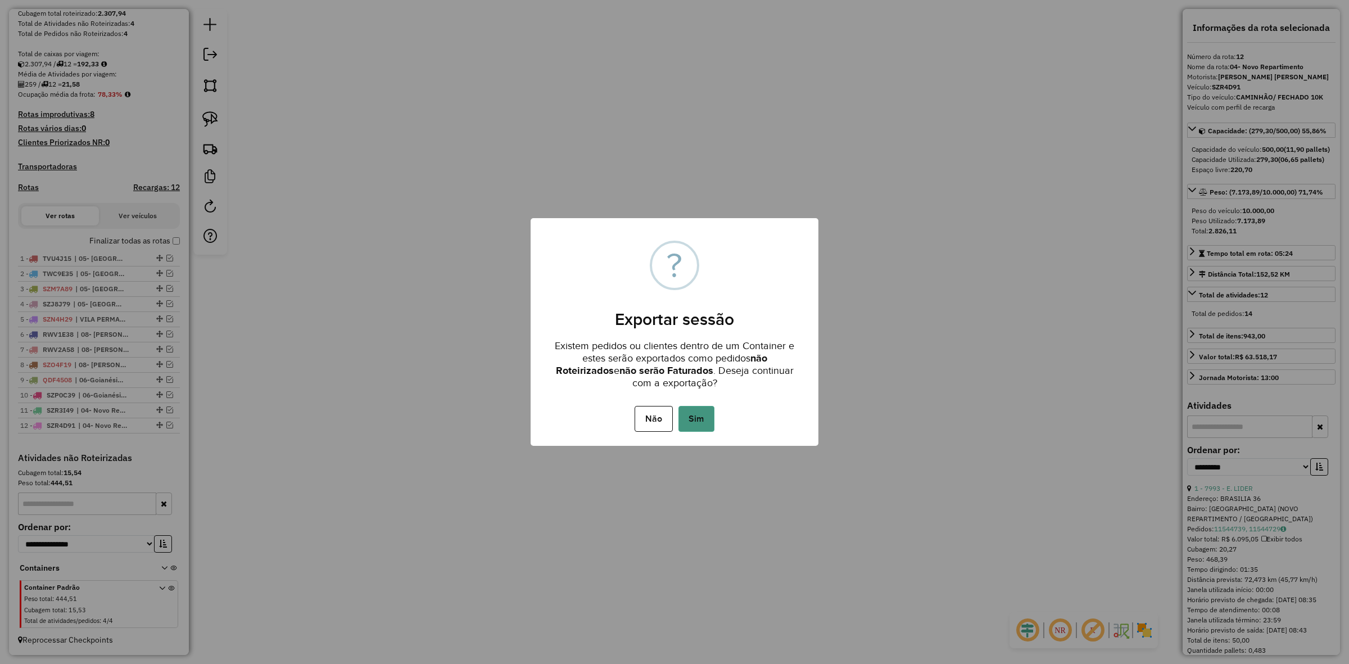
click at [713, 419] on button "Sim" at bounding box center [697, 419] width 36 height 26
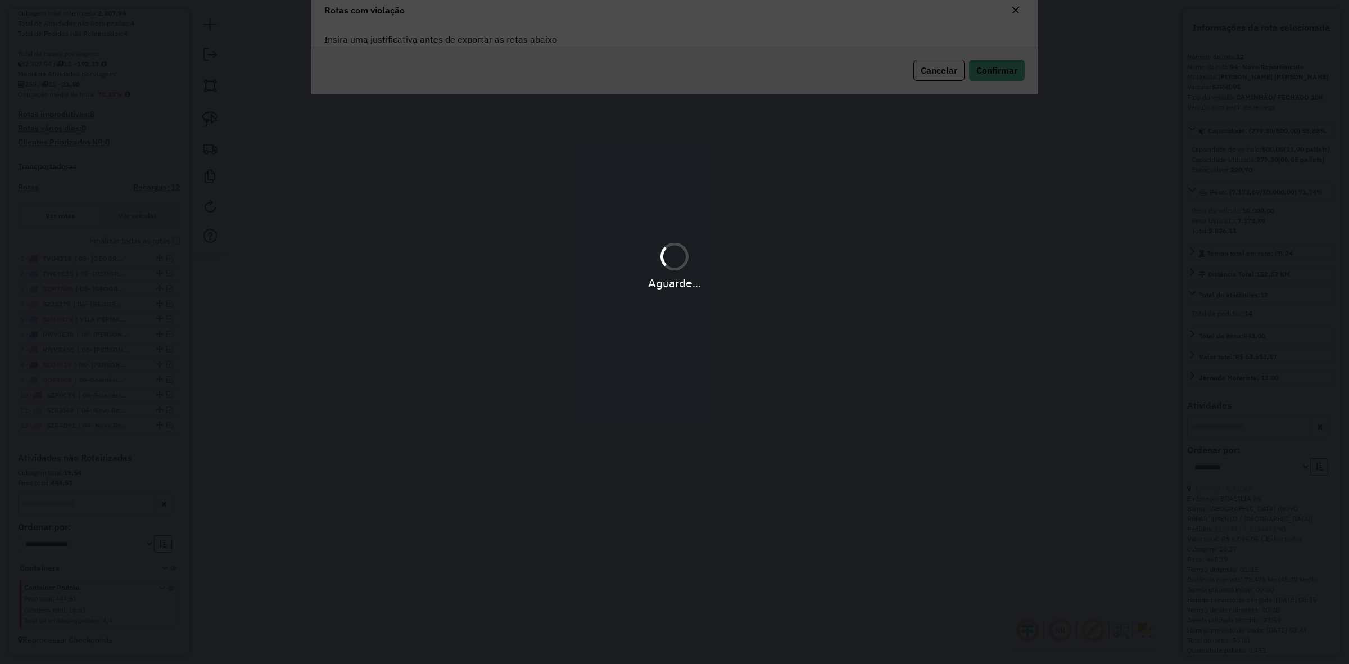
scroll to position [0, 0]
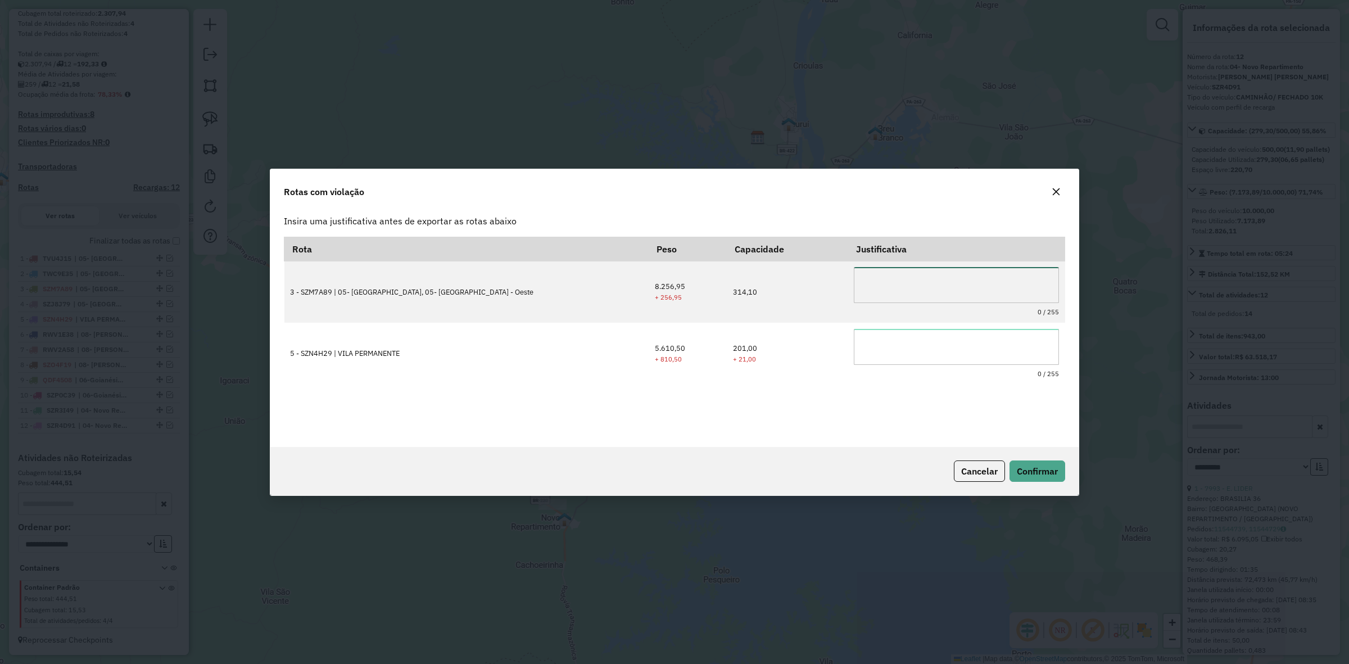
click at [924, 292] on textarea at bounding box center [956, 285] width 205 height 36
type textarea "*"
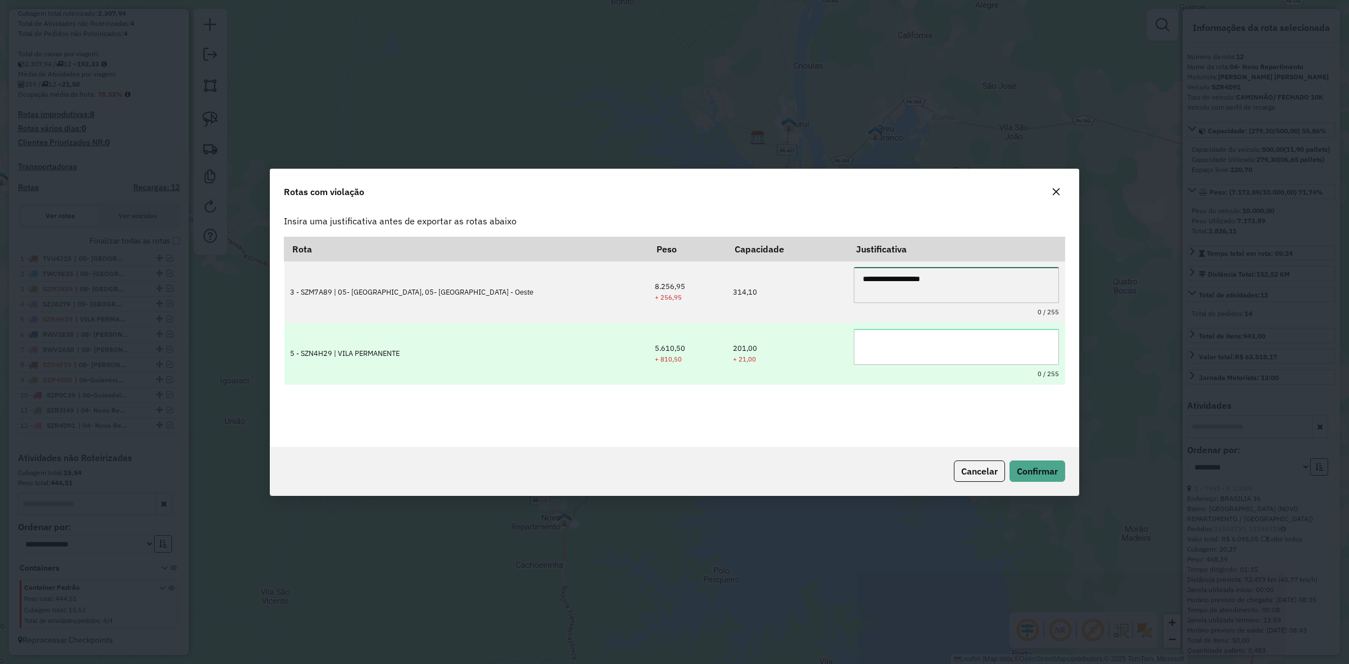
type textarea "**********"
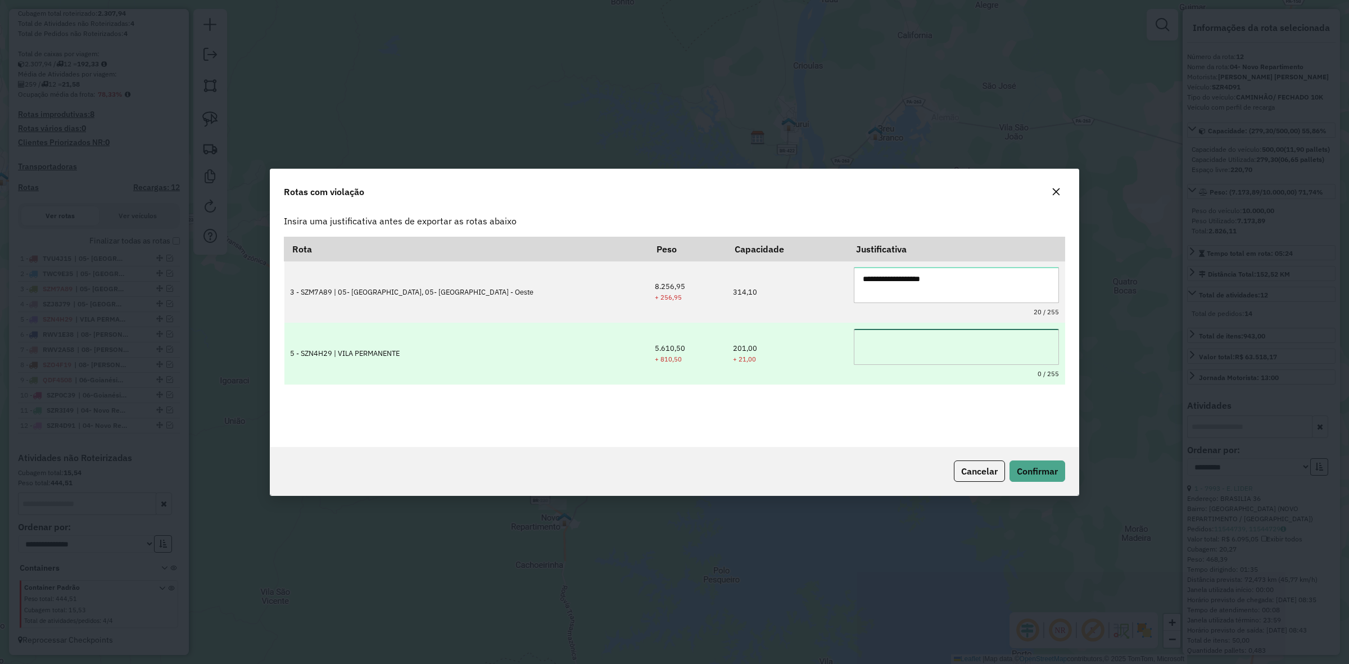
click at [942, 344] on textarea at bounding box center [956, 347] width 205 height 36
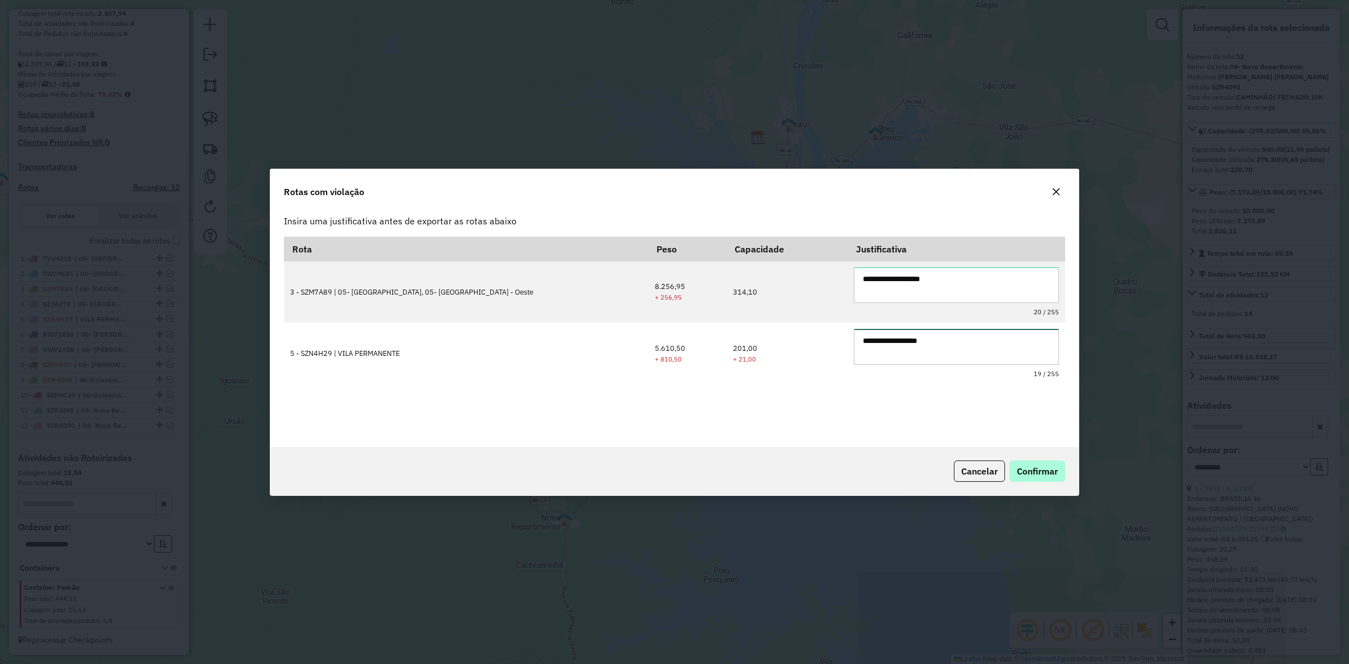
type textarea "**********"
click at [1042, 475] on span "Confirmar" at bounding box center [1037, 471] width 41 height 11
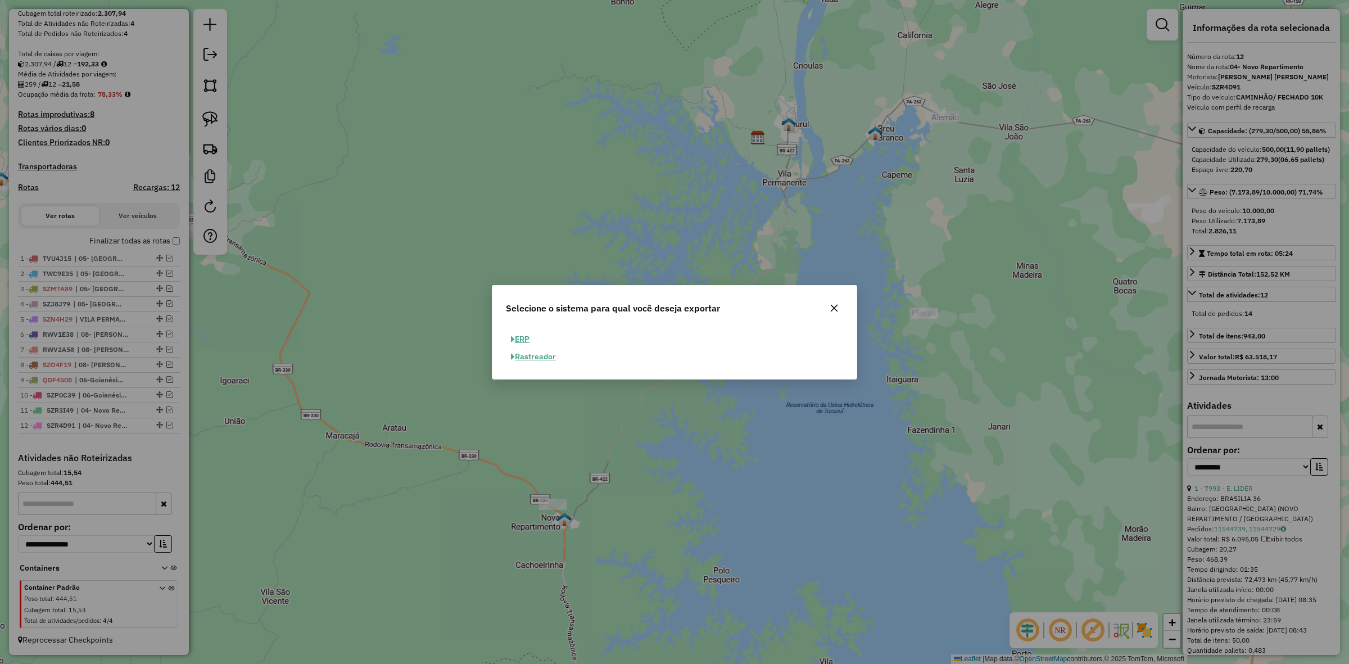
click at [522, 336] on button "ERP" at bounding box center [520, 339] width 29 height 17
select select "**"
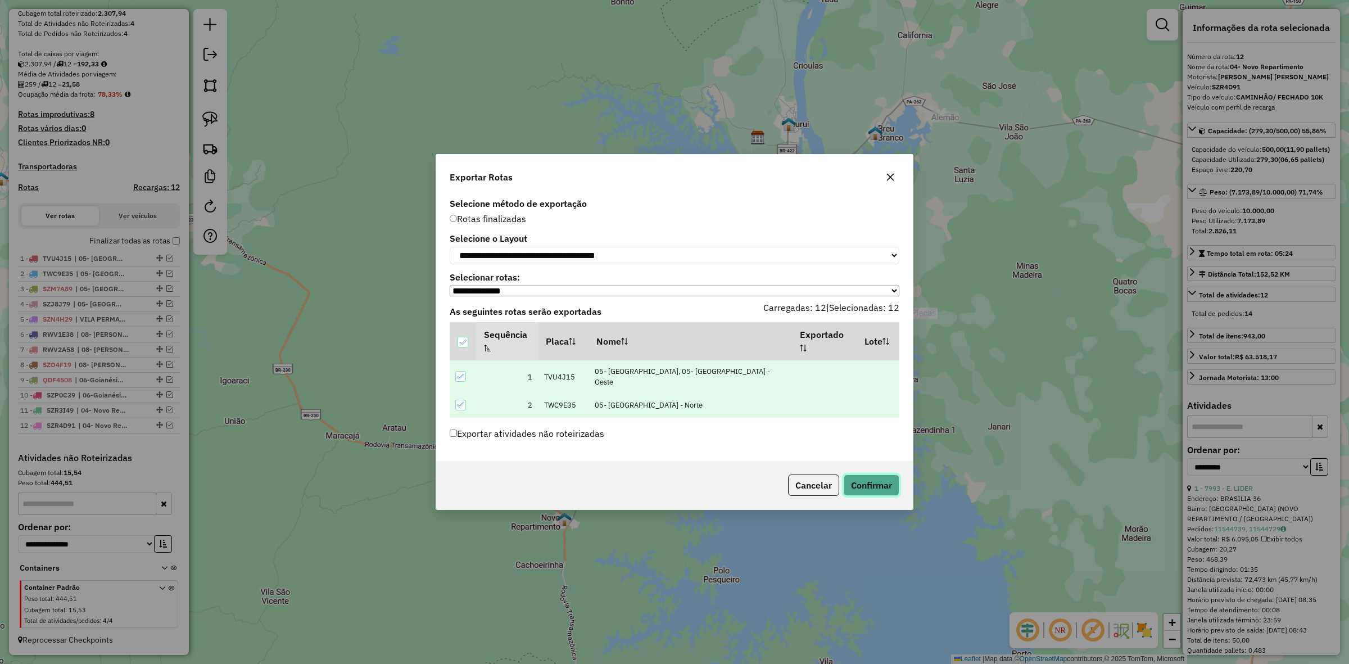
click at [859, 490] on button "Confirmar" at bounding box center [872, 485] width 56 height 21
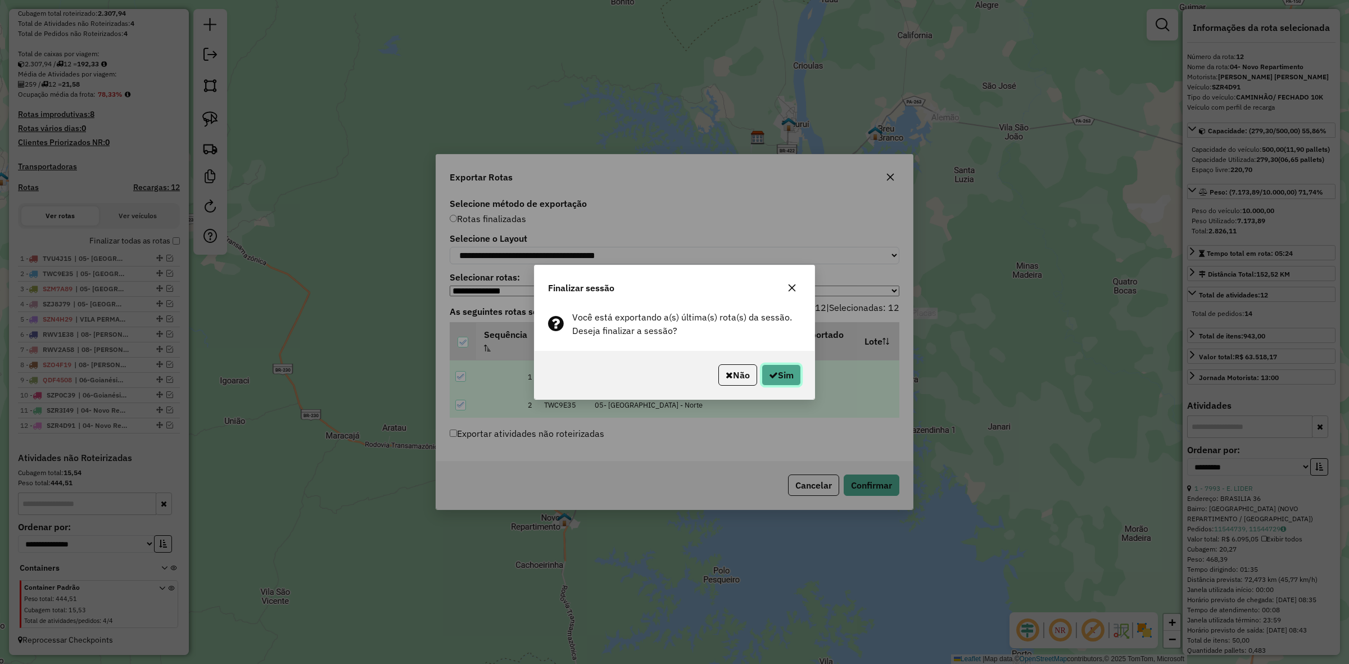
click at [782, 382] on button "Sim" at bounding box center [781, 374] width 39 height 21
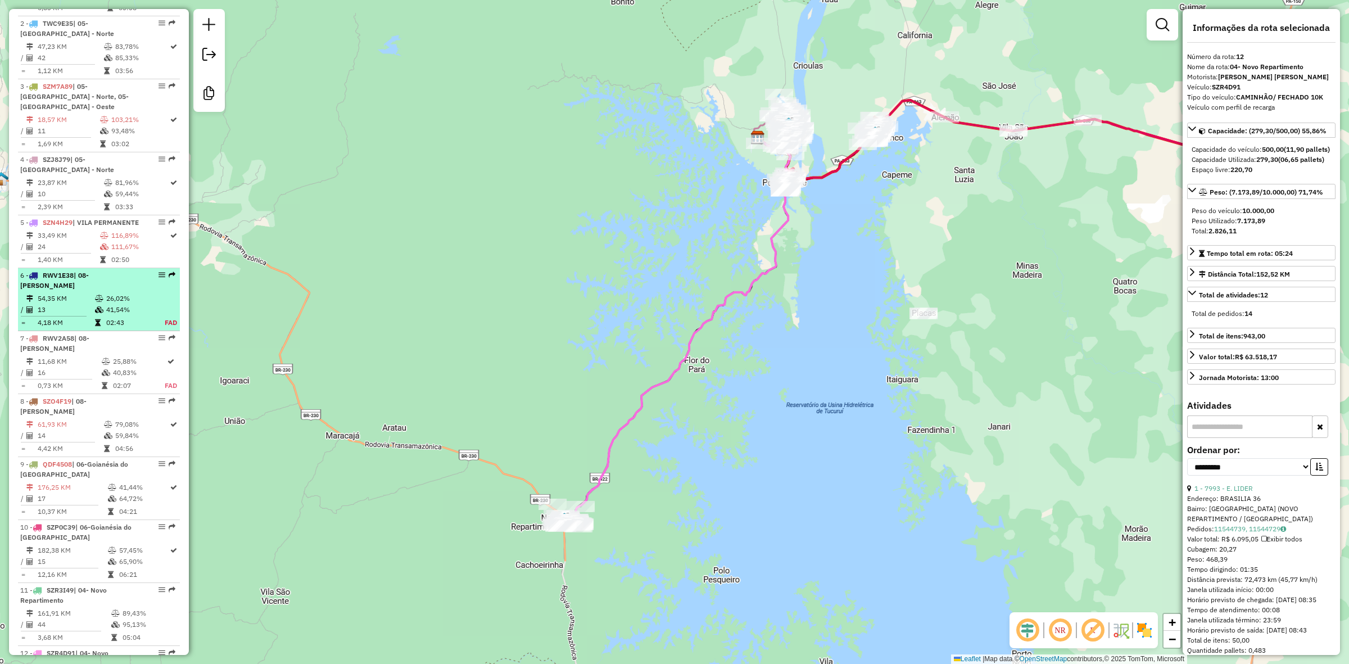
scroll to position [443, 0]
